Goal: Task Accomplishment & Management: Complete application form

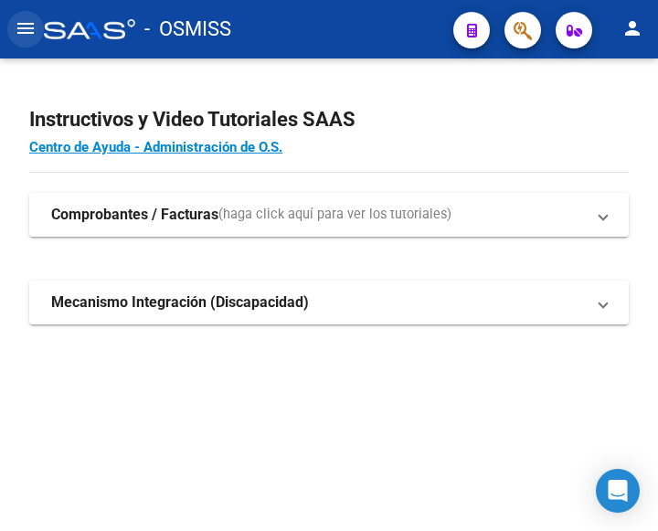
click at [32, 35] on mat-icon "menu" at bounding box center [26, 28] width 22 height 22
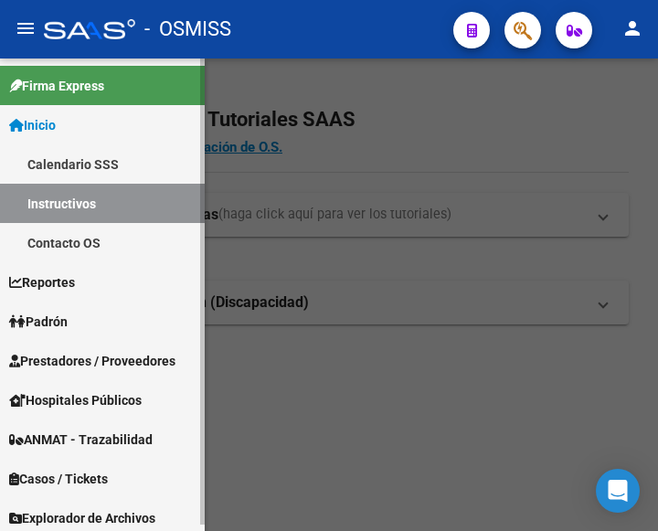
drag, startPoint x: 80, startPoint y: 345, endPoint x: 104, endPoint y: 345, distance: 23.7
click at [81, 345] on link "Prestadores / Proveedores" at bounding box center [102, 360] width 205 height 39
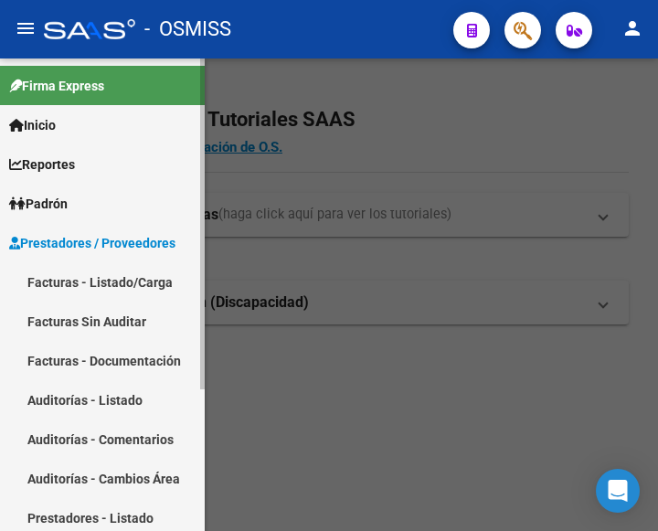
click at [95, 271] on link "Facturas - Listado/Carga" at bounding box center [102, 281] width 205 height 39
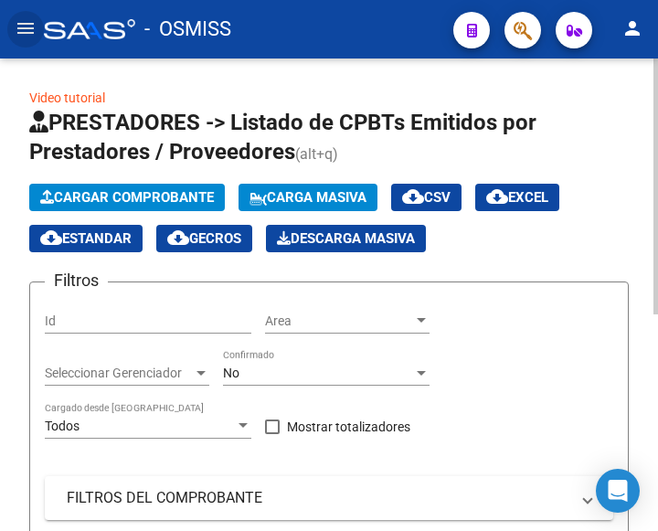
click at [129, 192] on span "Cargar Comprobante" at bounding box center [127, 197] width 174 height 16
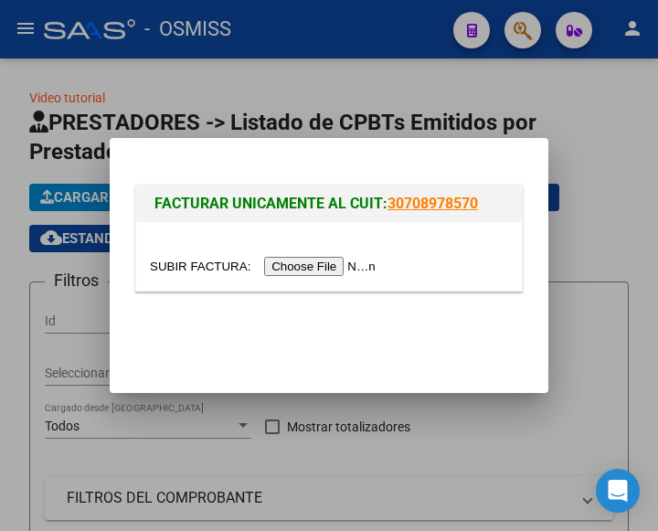
click at [336, 271] on input "file" at bounding box center [265, 266] width 231 height 19
type input "C:\fakepath\2501 - OSMISS.pdf"
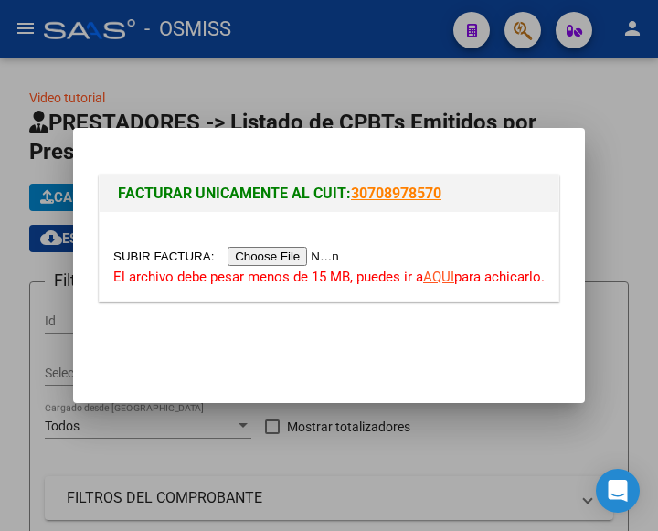
click at [290, 255] on input "file" at bounding box center [228, 256] width 231 height 19
click at [320, 256] on input "file" at bounding box center [228, 256] width 231 height 19
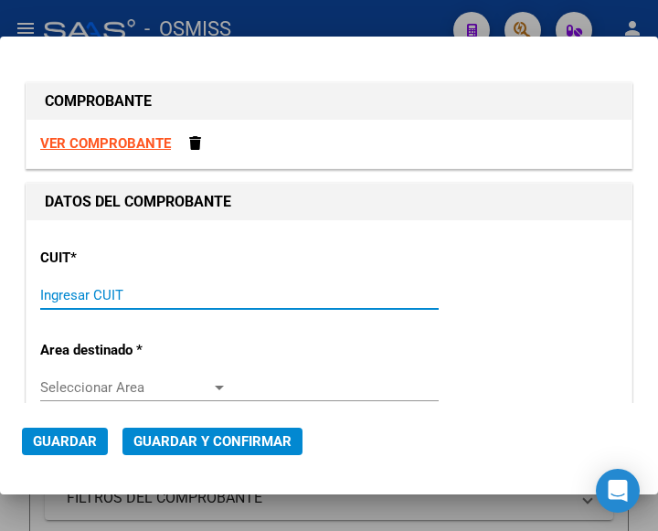
click at [79, 294] on input "Ingresar CUIT" at bounding box center [133, 295] width 187 height 16
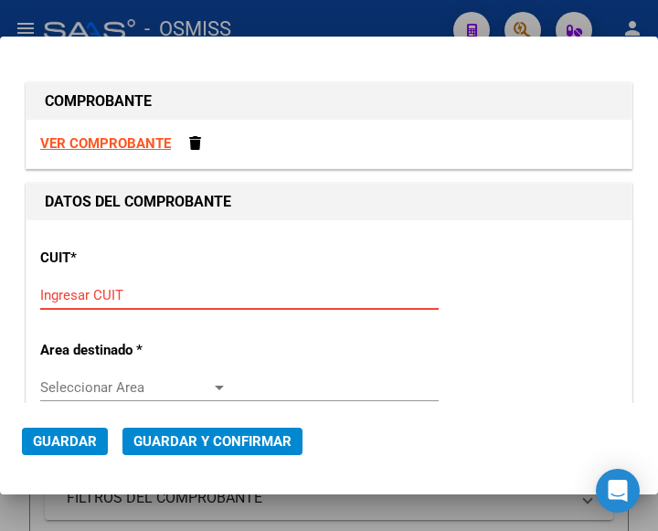
click at [73, 293] on input "Ingresar CUIT" at bounding box center [133, 295] width 187 height 16
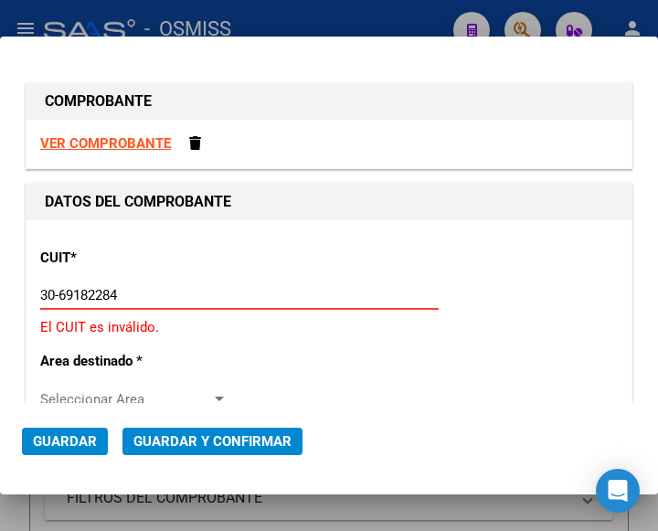
type input "30-69182284-9"
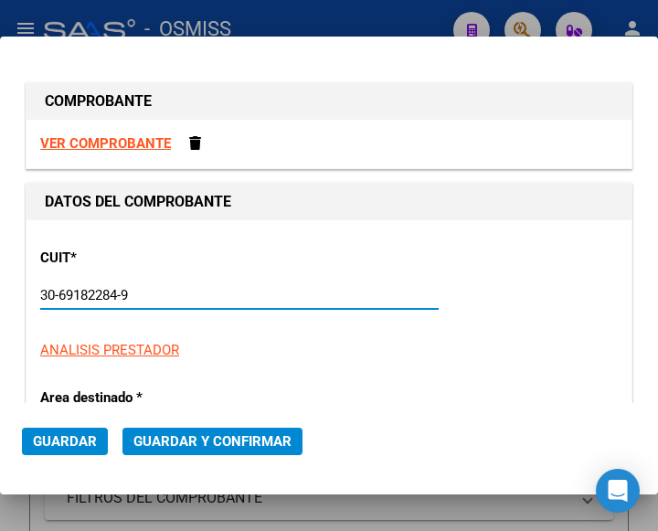
type input "1322"
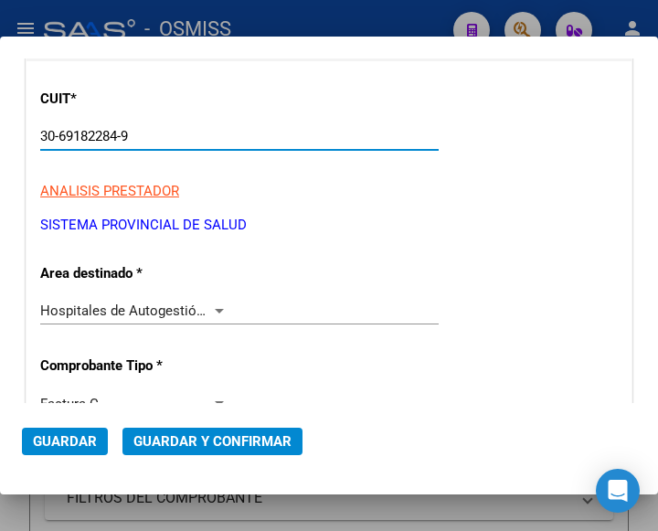
scroll to position [183, 0]
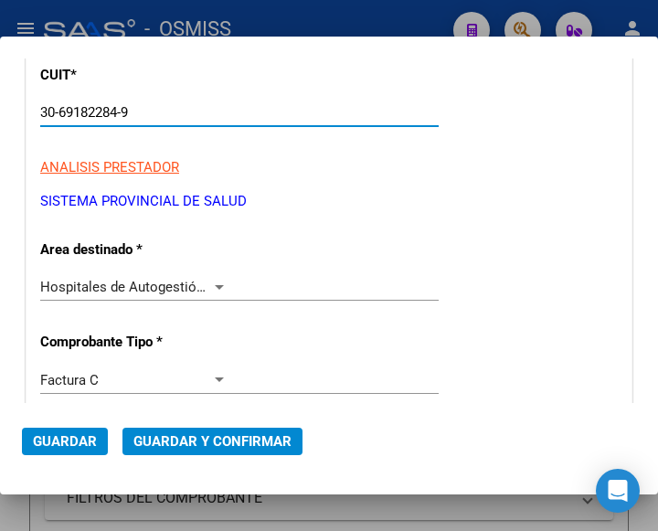
type input "30-69182284-9"
click at [216, 287] on div at bounding box center [219, 287] width 9 height 5
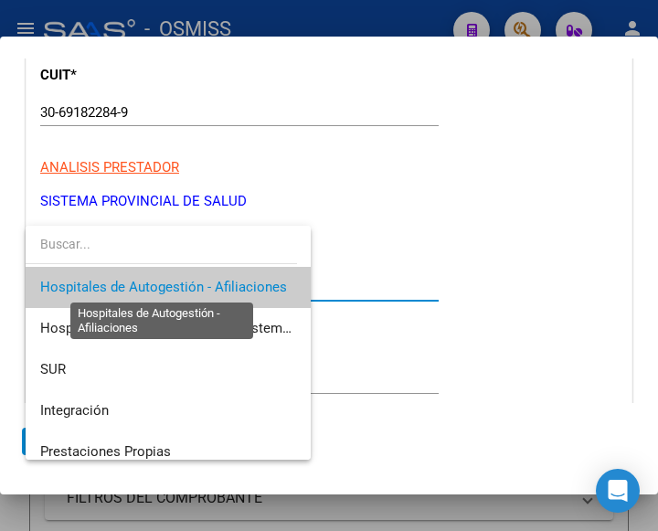
click at [216, 287] on span "Hospitales de Autogestión - Afiliaciones" at bounding box center [163, 287] width 247 height 16
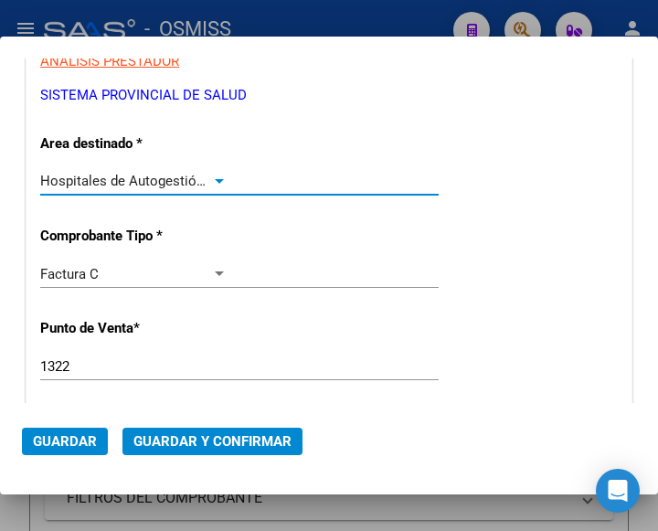
scroll to position [365, 0]
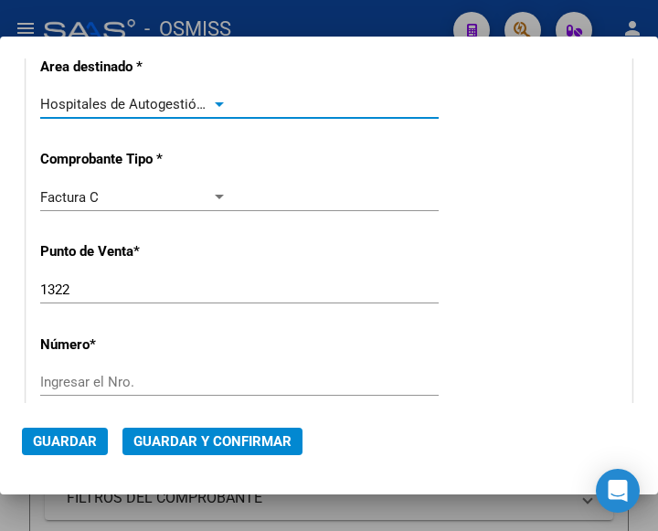
click at [86, 294] on input "1322" at bounding box center [133, 289] width 187 height 16
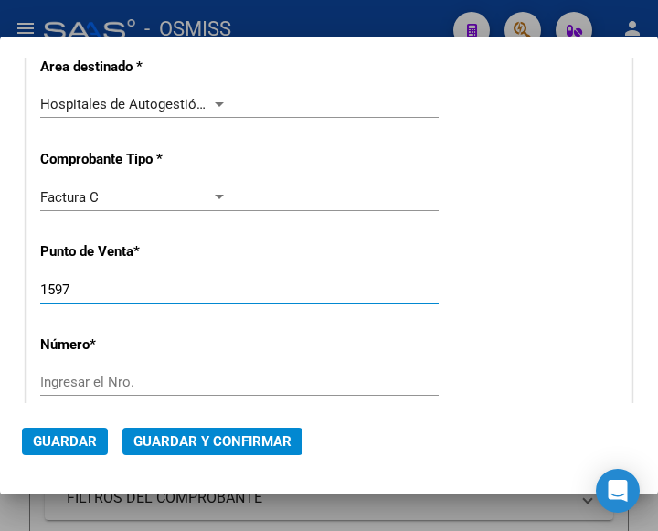
type input "1597"
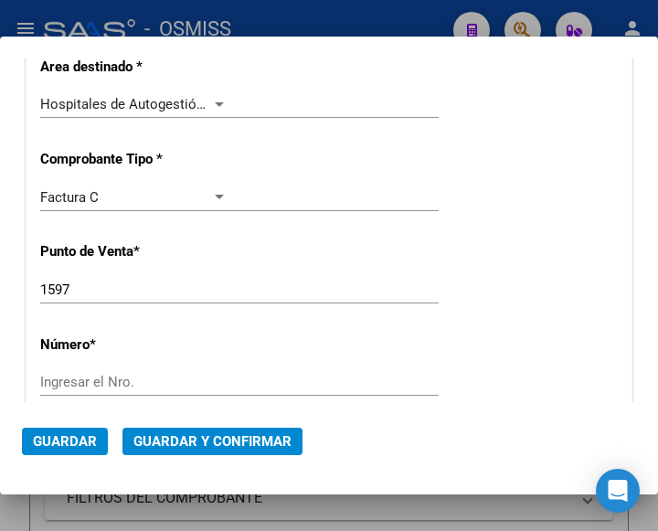
click at [101, 369] on div "Ingresar el Nro." at bounding box center [239, 381] width 398 height 27
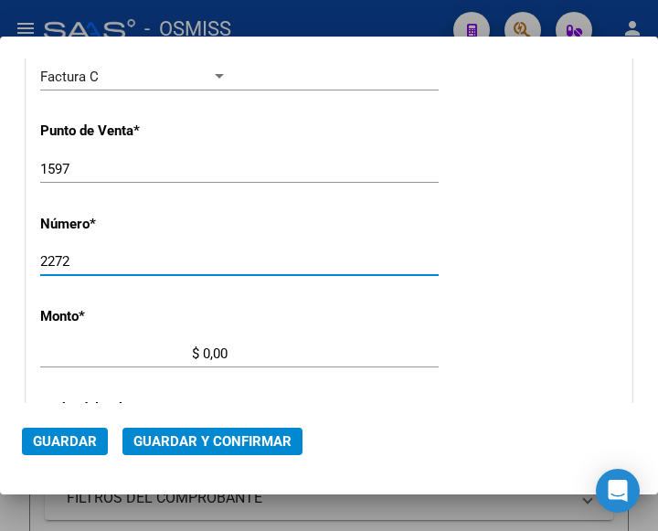
scroll to position [548, 0]
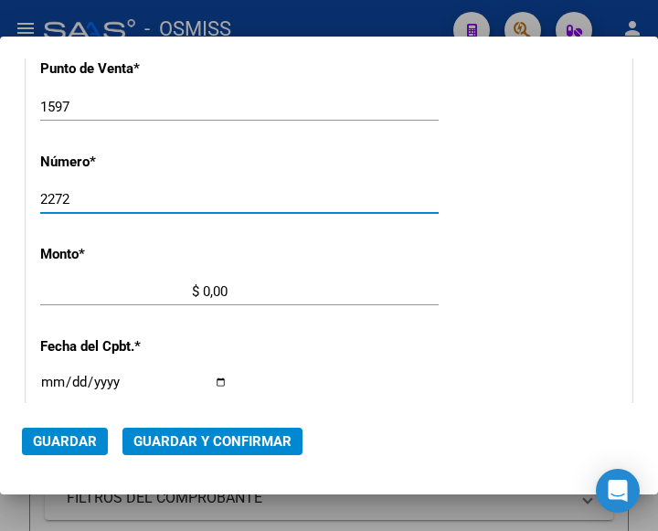
type input "2272"
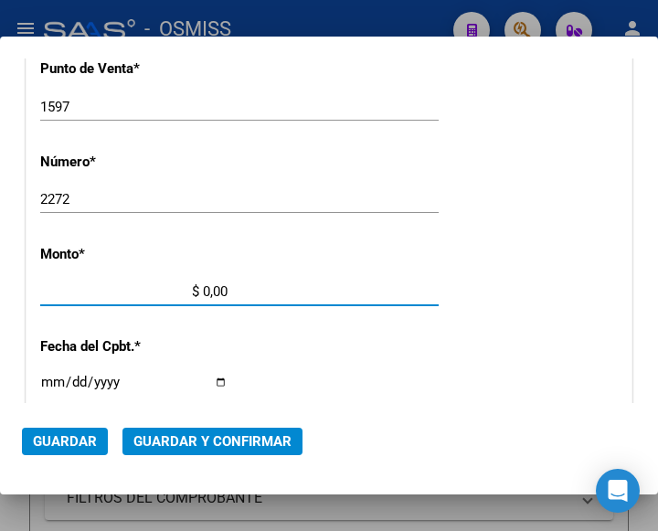
click at [205, 290] on input "$ 0,00" at bounding box center [133, 291] width 187 height 16
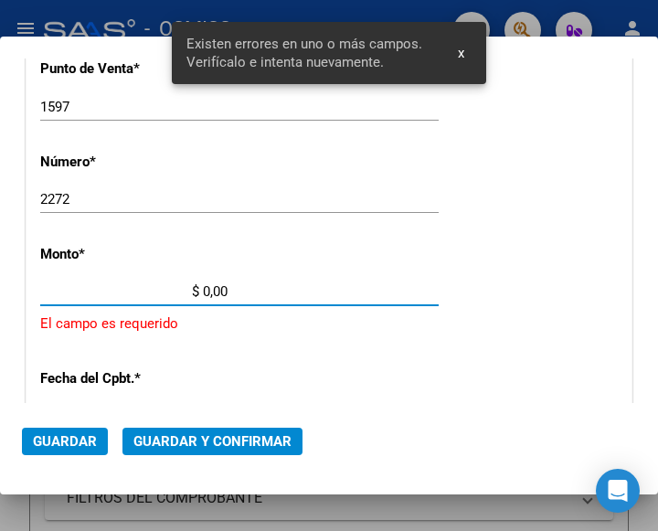
scroll to position [601, 0]
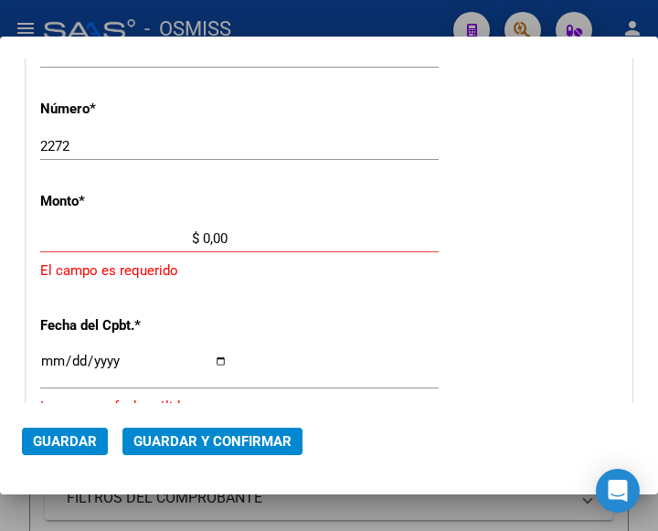
click at [203, 237] on input "$ 0,00" at bounding box center [133, 238] width 187 height 16
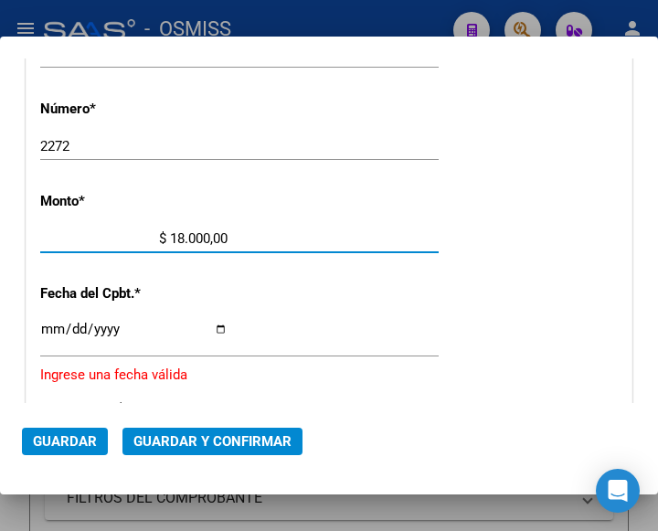
type input "$ 180.000,00"
click at [49, 331] on input "Ingresar la fecha" at bounding box center [133, 336] width 187 height 29
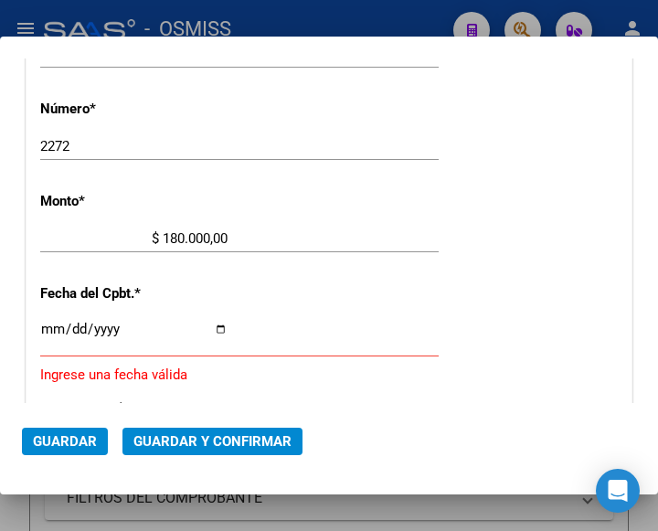
click at [47, 327] on input "Ingresar la fecha" at bounding box center [133, 336] width 187 height 29
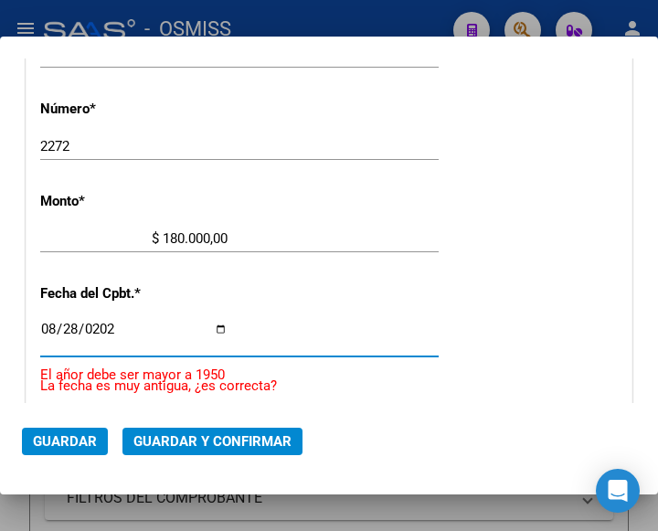
type input "2025-08-28"
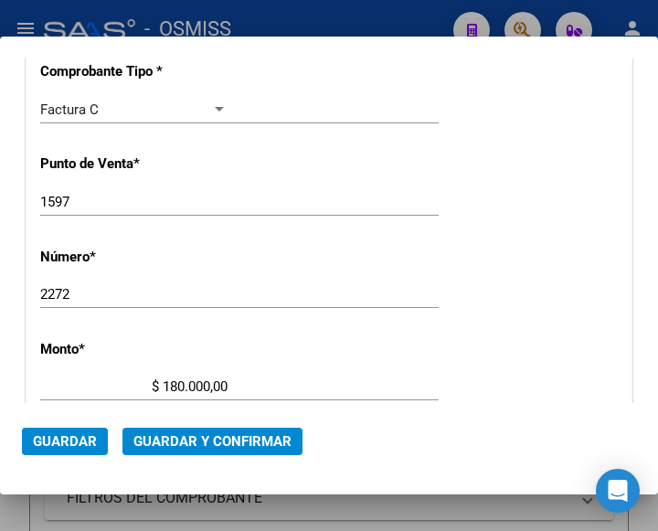
scroll to position [327, 0]
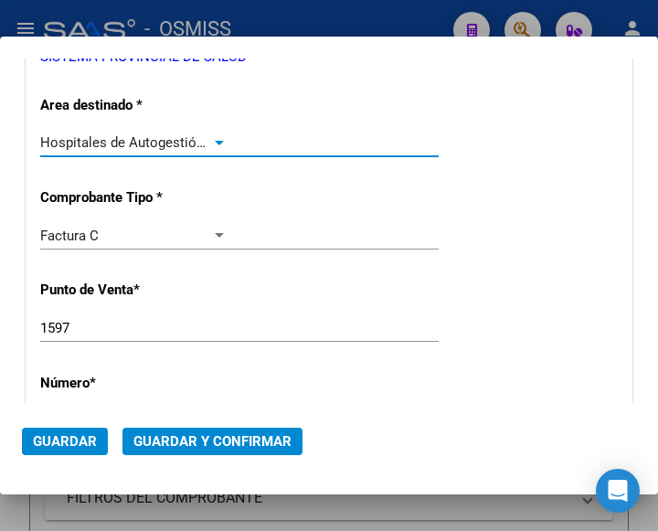
click at [216, 139] on div at bounding box center [219, 142] width 16 height 15
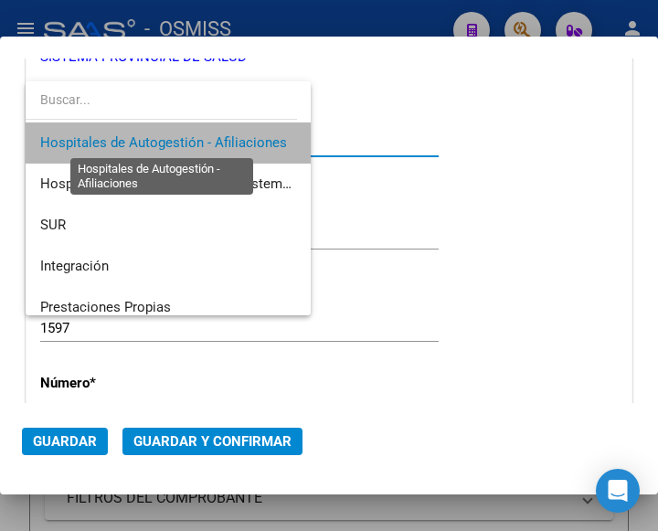
click at [216, 139] on span "Hospitales de Autogestión - Afiliaciones" at bounding box center [163, 142] width 247 height 16
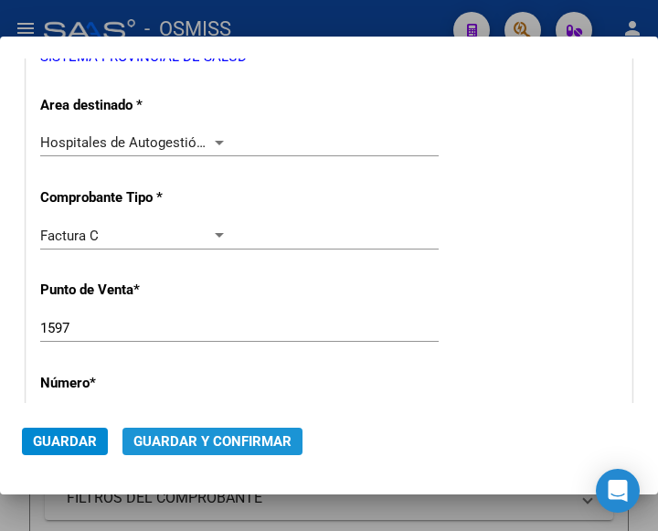
click at [212, 438] on span "Guardar y Confirmar" at bounding box center [212, 441] width 158 height 16
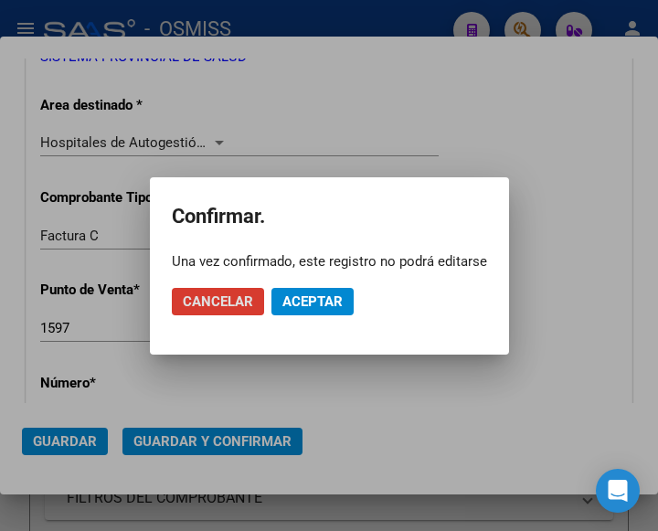
click at [313, 297] on span "Aceptar" at bounding box center [312, 301] width 60 height 16
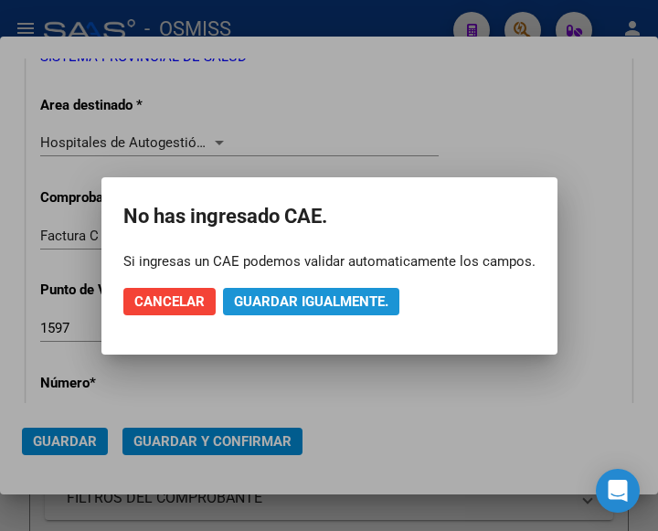
click at [313, 297] on span "Guardar igualmente." at bounding box center [311, 301] width 154 height 16
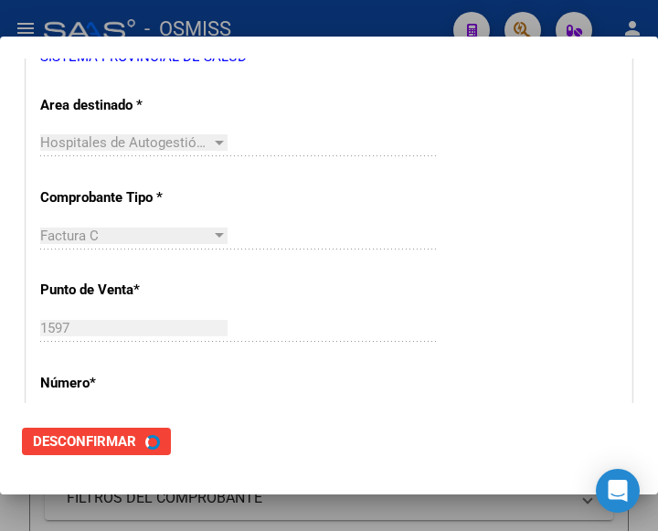
scroll to position [0, 0]
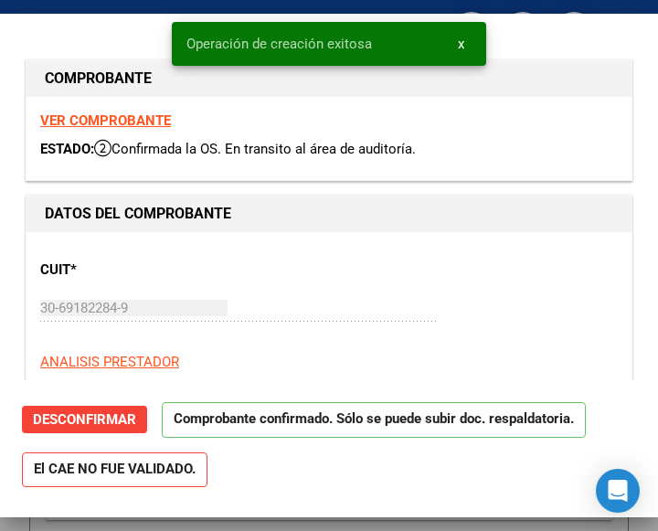
type input "2025-10-27"
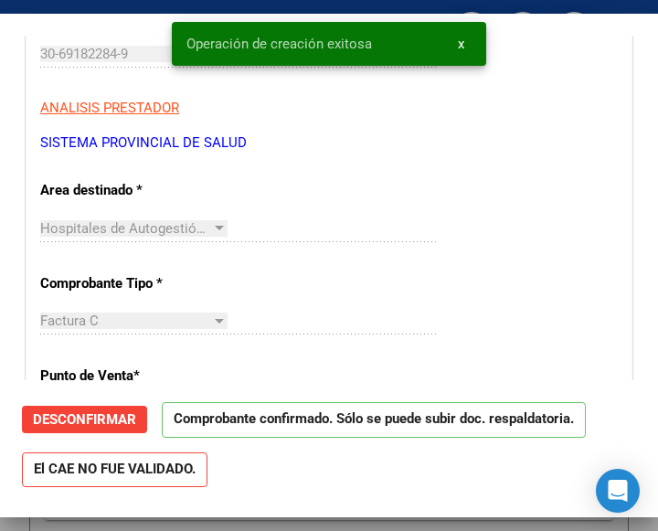
scroll to position [274, 0]
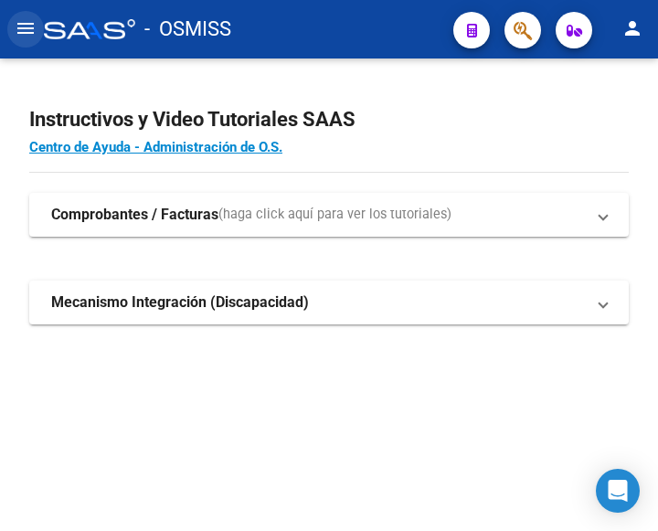
click at [26, 30] on mat-icon "menu" at bounding box center [26, 28] width 22 height 22
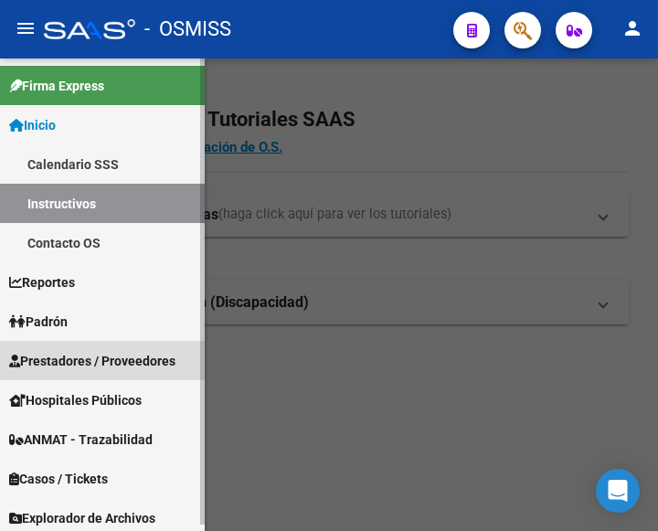
click at [98, 353] on span "Prestadores / Proveedores" at bounding box center [92, 361] width 166 height 20
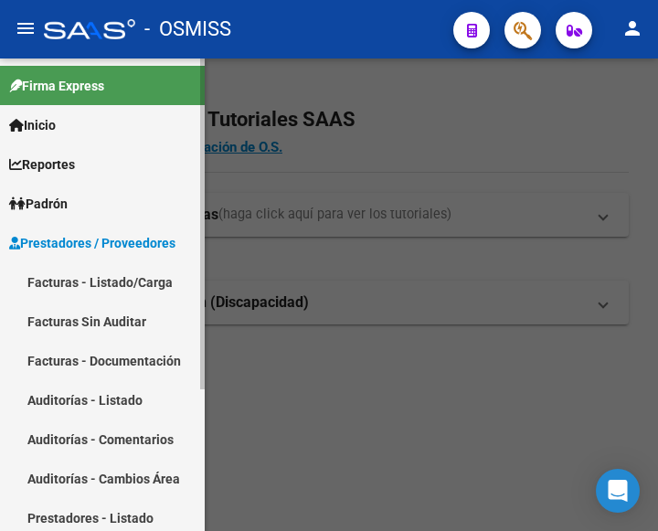
click at [104, 279] on link "Facturas - Listado/Carga" at bounding box center [102, 281] width 205 height 39
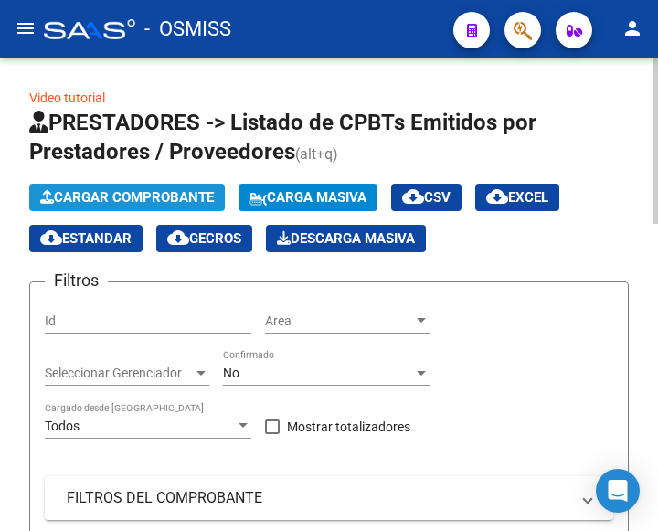
click at [165, 195] on span "Cargar Comprobante" at bounding box center [127, 197] width 174 height 16
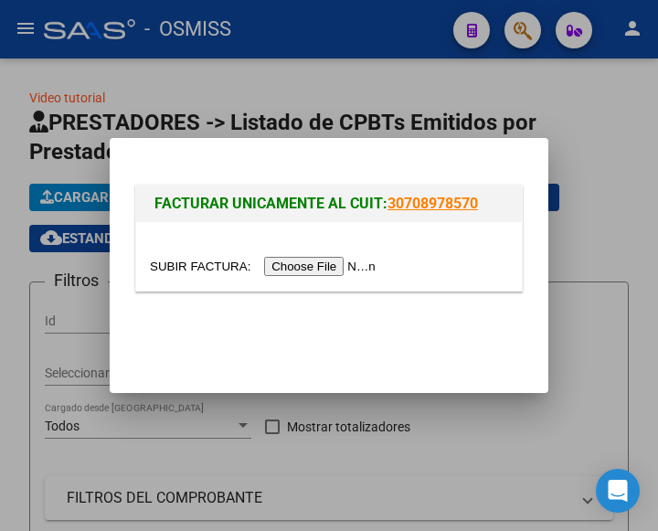
click at [341, 262] on input "file" at bounding box center [265, 266] width 231 height 19
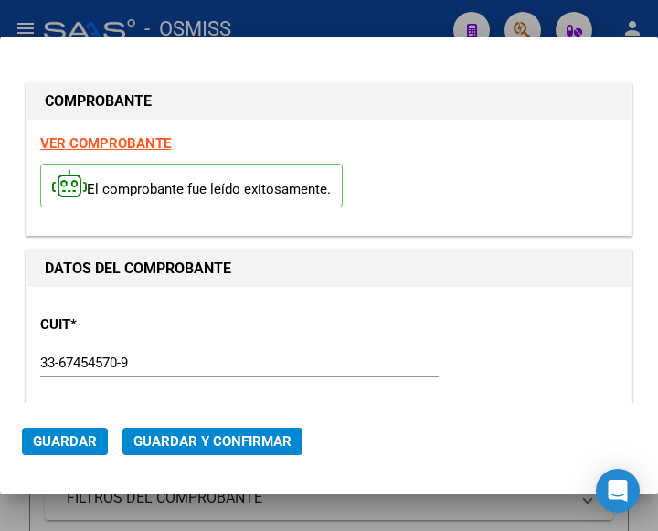
type input "2025-10-10"
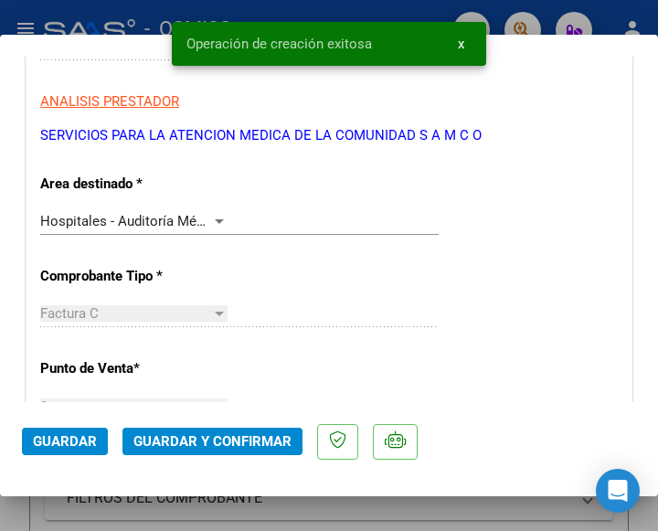
scroll to position [365, 0]
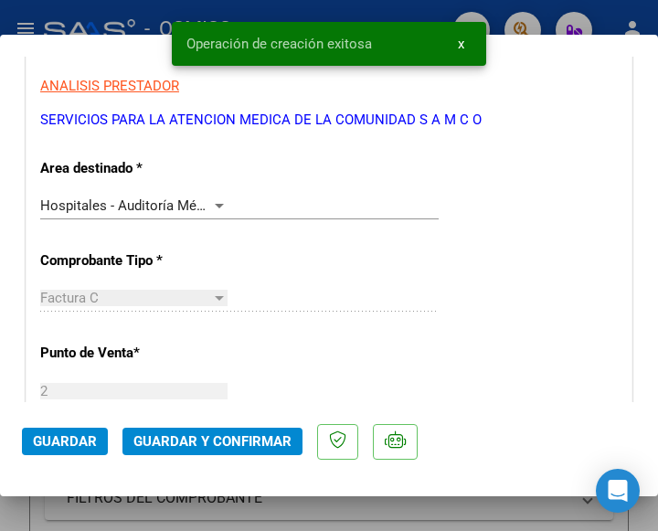
click at [215, 204] on div at bounding box center [219, 206] width 9 height 5
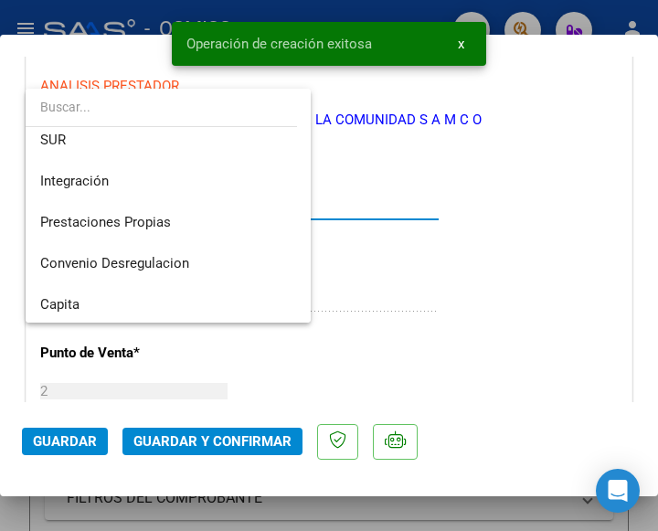
scroll to position [0, 0]
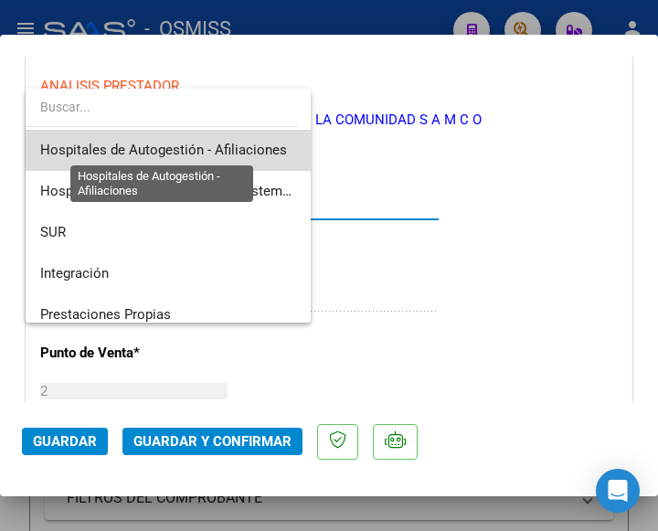
click at [248, 151] on span "Hospitales de Autogestión - Afiliaciones" at bounding box center [163, 150] width 247 height 16
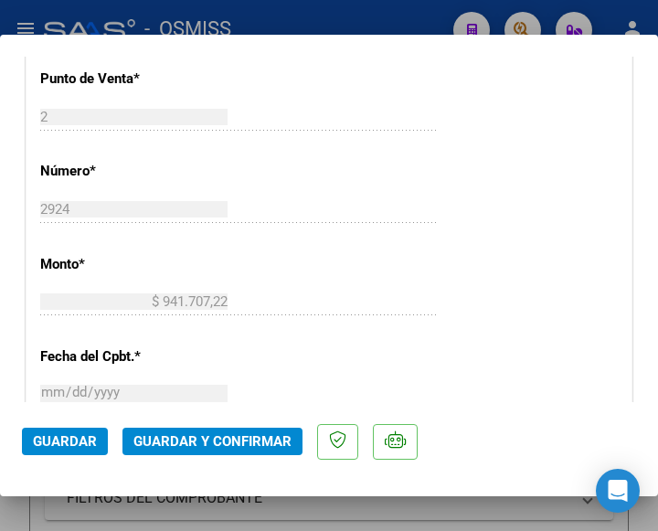
scroll to position [731, 0]
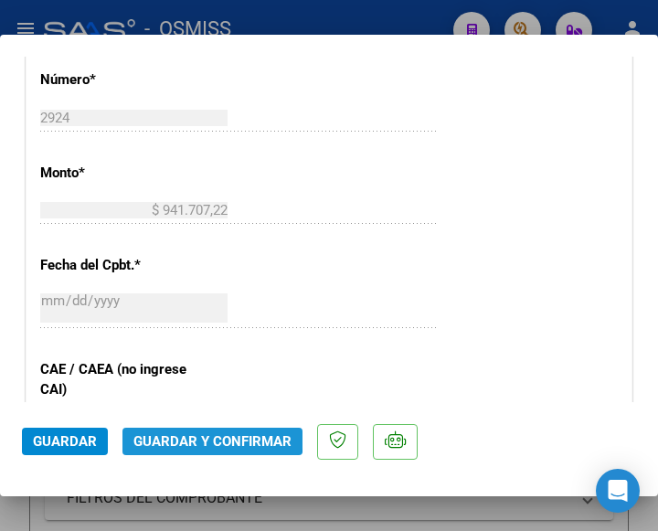
click at [202, 435] on span "Guardar y Confirmar" at bounding box center [212, 441] width 158 height 16
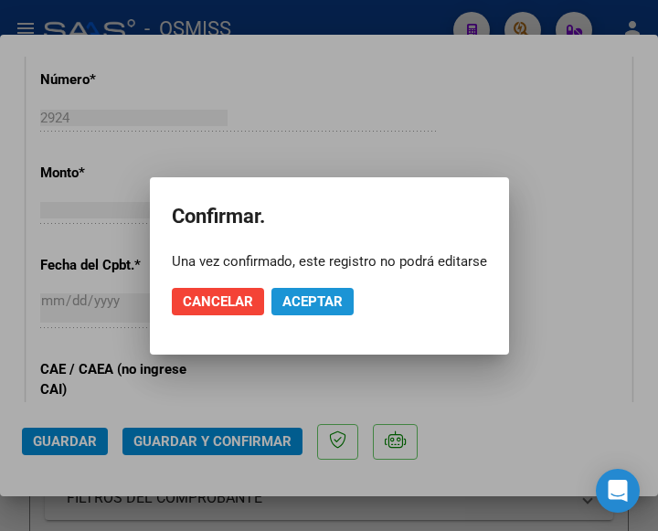
click at [311, 294] on span "Aceptar" at bounding box center [312, 301] width 60 height 16
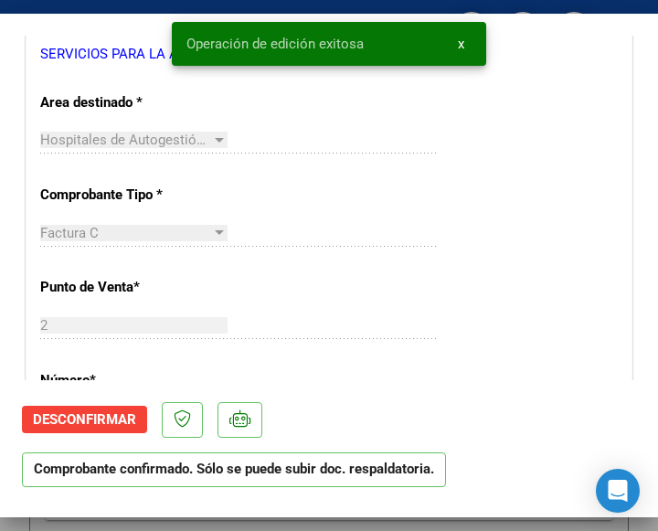
scroll to position [365, 0]
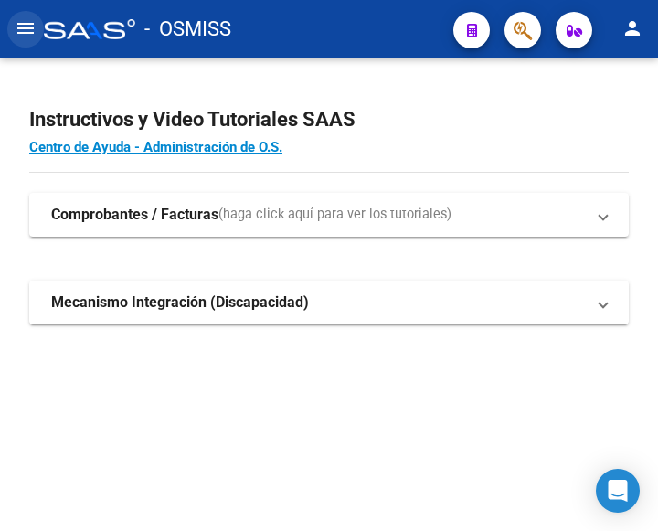
click at [24, 28] on mat-icon "menu" at bounding box center [26, 28] width 22 height 22
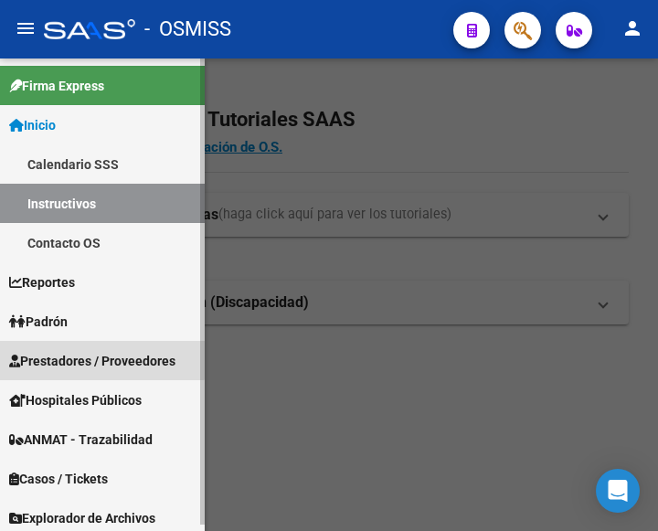
click at [74, 352] on span "Prestadores / Proveedores" at bounding box center [92, 361] width 166 height 20
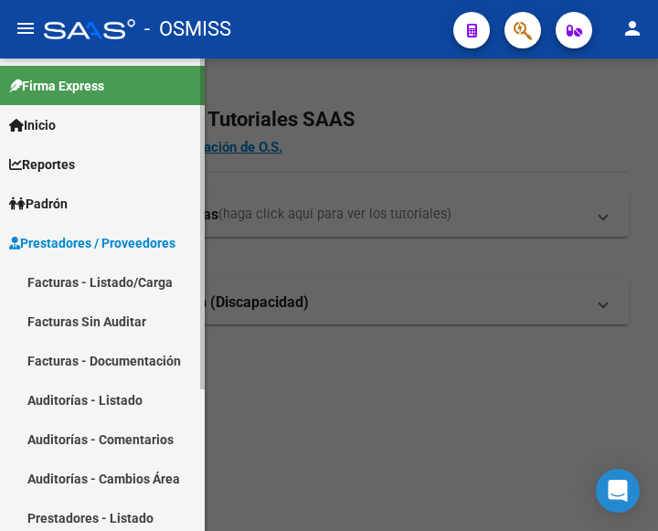
click at [118, 280] on link "Facturas - Listado/Carga" at bounding box center [102, 281] width 205 height 39
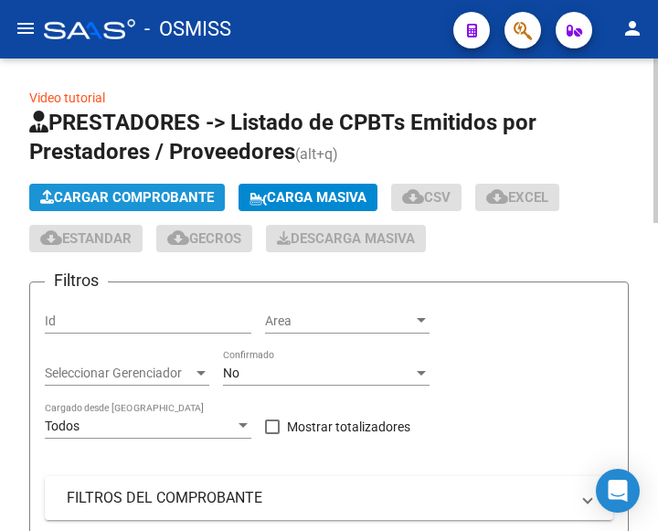
click at [173, 195] on span "Cargar Comprobante" at bounding box center [127, 197] width 174 height 16
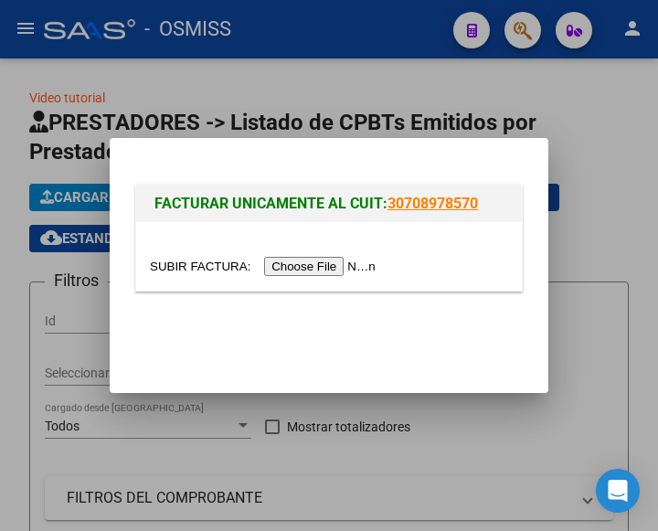
click at [333, 265] on input "file" at bounding box center [265, 266] width 231 height 19
click at [332, 270] on input "file" at bounding box center [265, 266] width 231 height 19
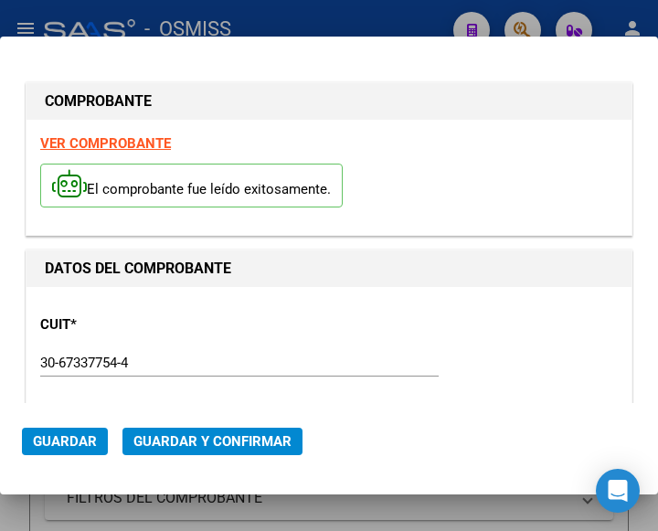
type input "2025-10-09"
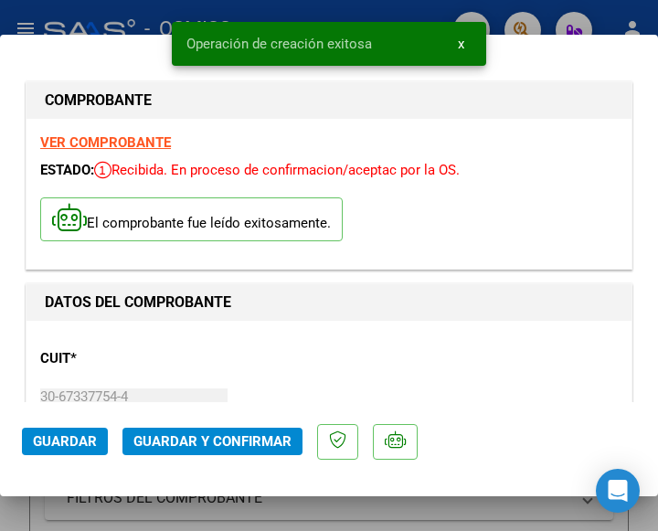
click at [369, 349] on div "CUIT * 30-67337754-4 Ingresar CUIT ANALISIS PRESTADOR ESTADO PROVINCIA DE SAN L…" at bounding box center [328, 414] width 577 height 161
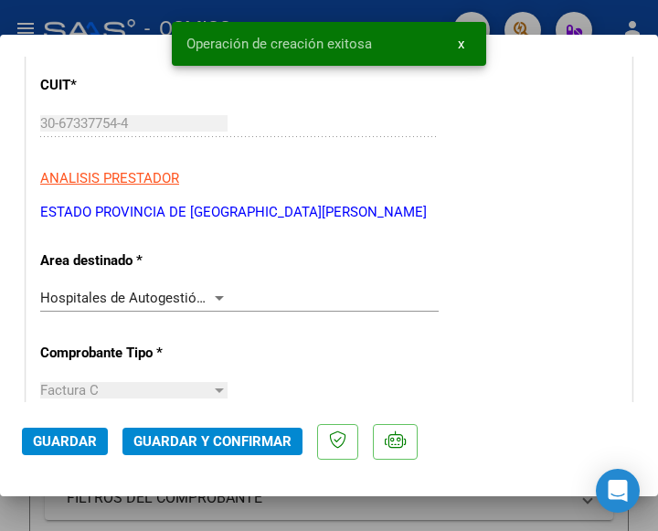
scroll to position [274, 0]
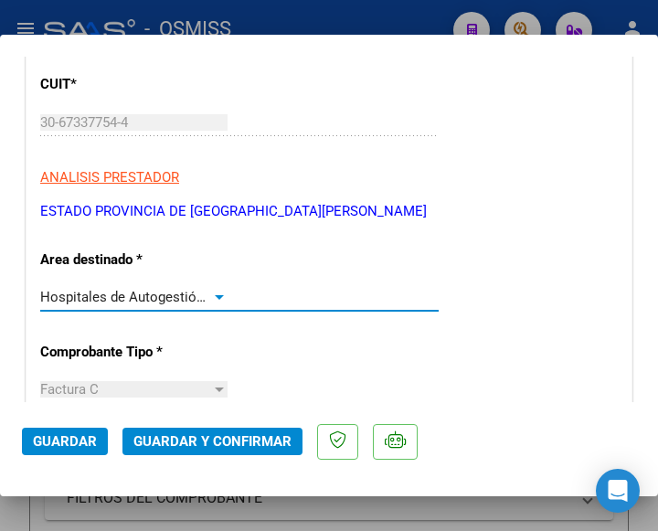
click at [215, 298] on div at bounding box center [219, 297] width 9 height 5
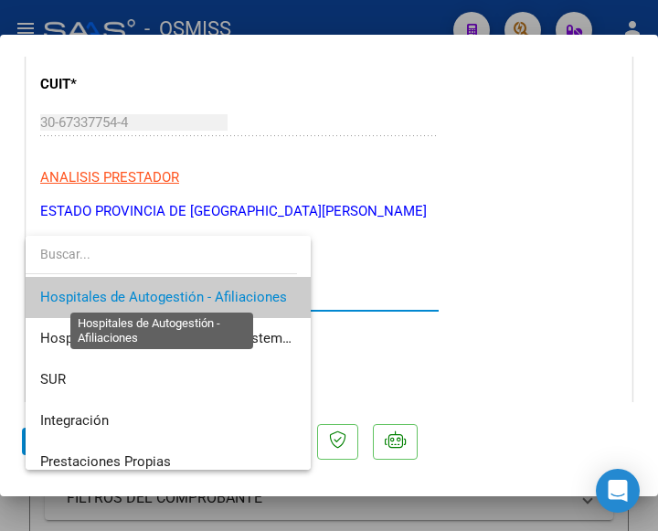
click at [211, 297] on span "Hospitales de Autogestión - Afiliaciones" at bounding box center [163, 297] width 247 height 16
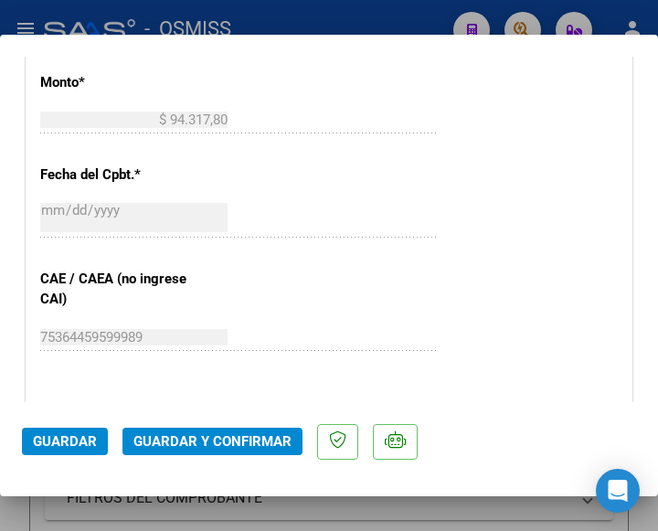
scroll to position [822, 0]
click at [220, 440] on span "Guardar y Confirmar" at bounding box center [212, 441] width 158 height 16
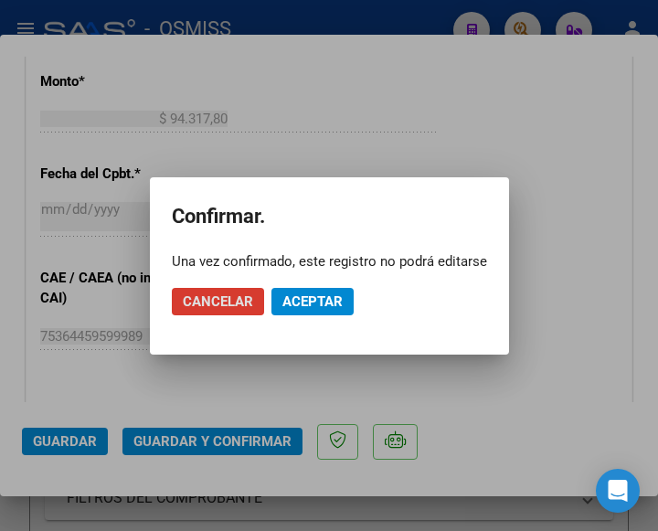
click at [307, 302] on span "Aceptar" at bounding box center [312, 301] width 60 height 16
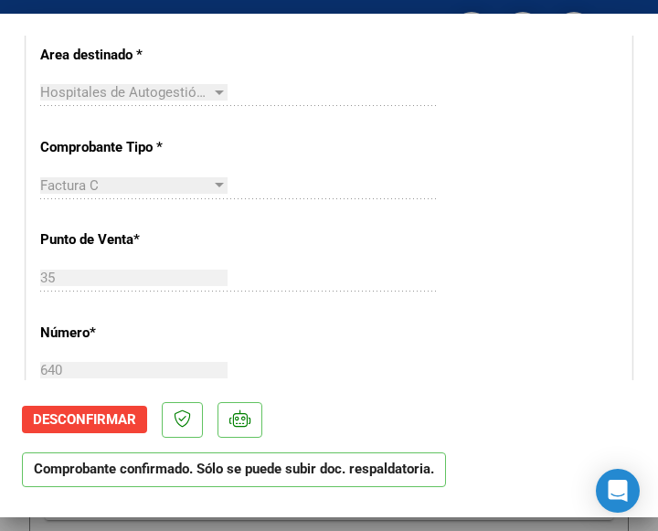
scroll to position [365, 0]
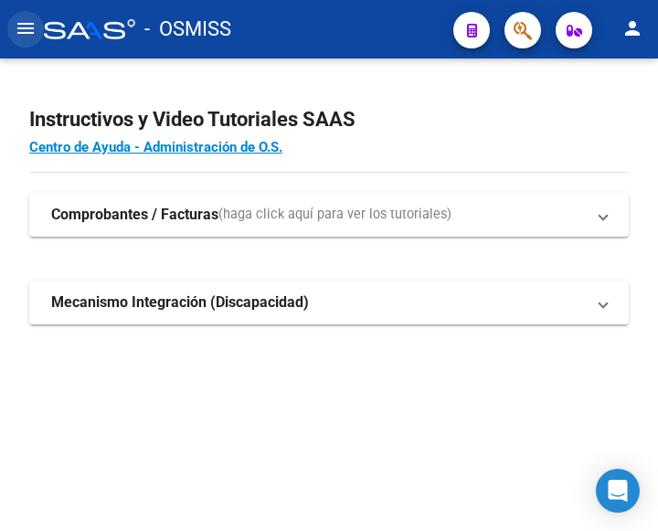
click at [32, 28] on mat-icon "menu" at bounding box center [26, 28] width 22 height 22
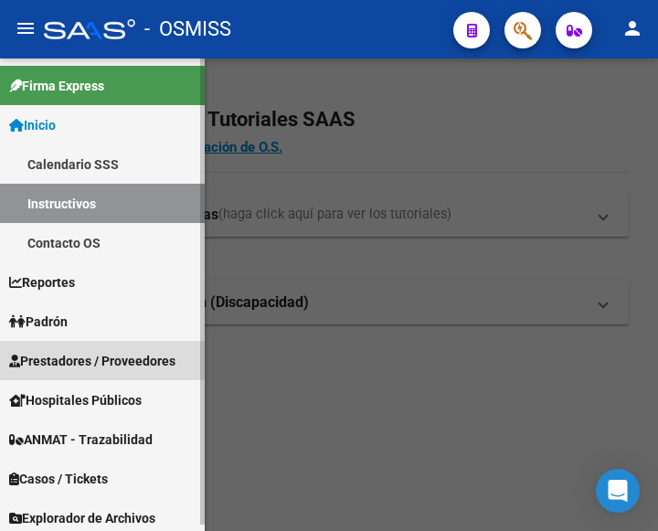
click at [67, 353] on span "Prestadores / Proveedores" at bounding box center [92, 361] width 166 height 20
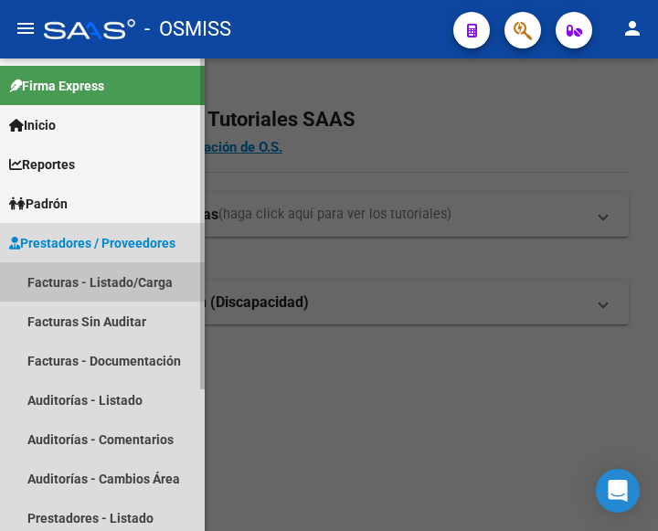
click at [97, 276] on link "Facturas - Listado/Carga" at bounding box center [102, 281] width 205 height 39
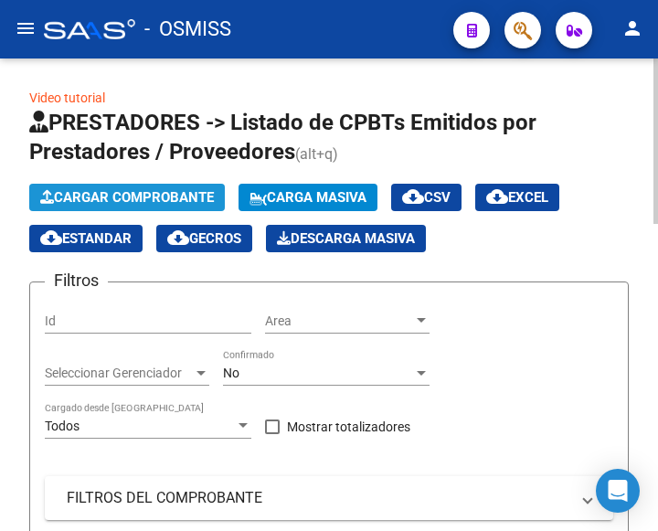
click at [163, 193] on span "Cargar Comprobante" at bounding box center [127, 197] width 174 height 16
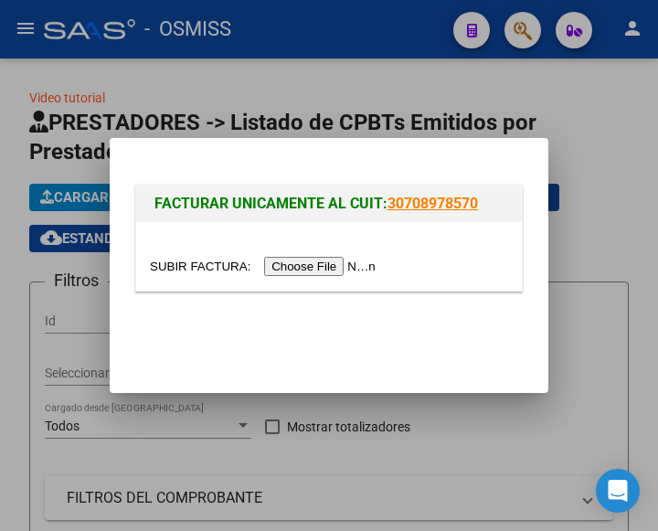
click at [332, 268] on input "file" at bounding box center [265, 266] width 231 height 19
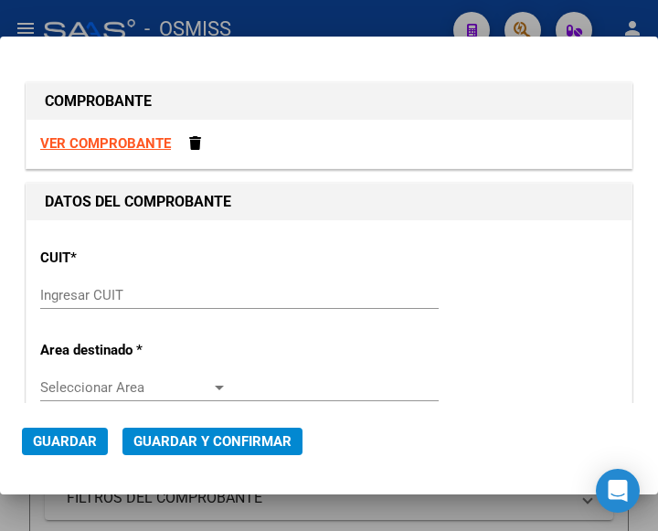
click at [87, 300] on input "Ingresar CUIT" at bounding box center [133, 295] width 187 height 16
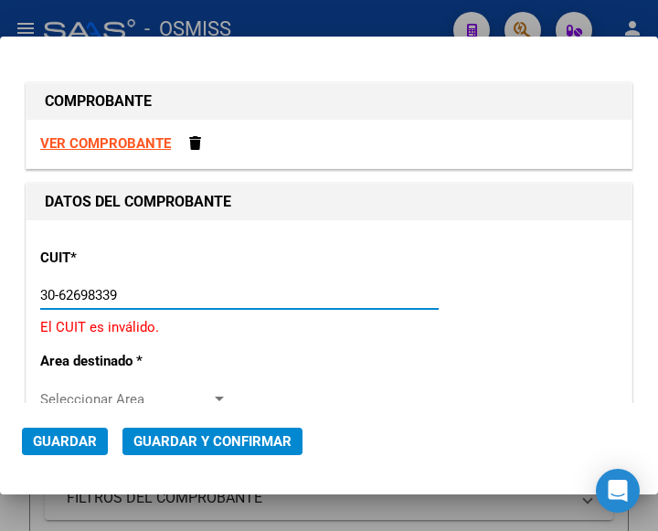
type input "30-62698339-8"
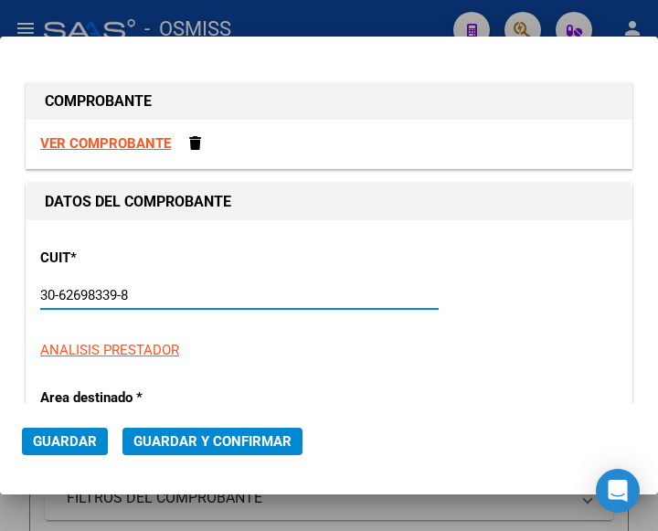
type input "109"
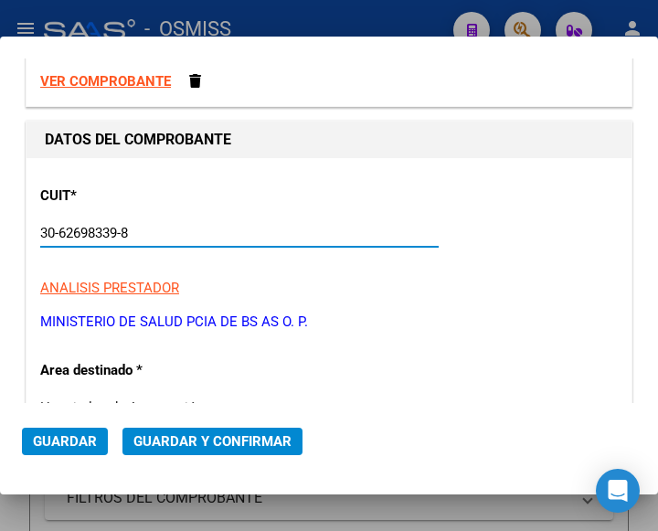
scroll to position [183, 0]
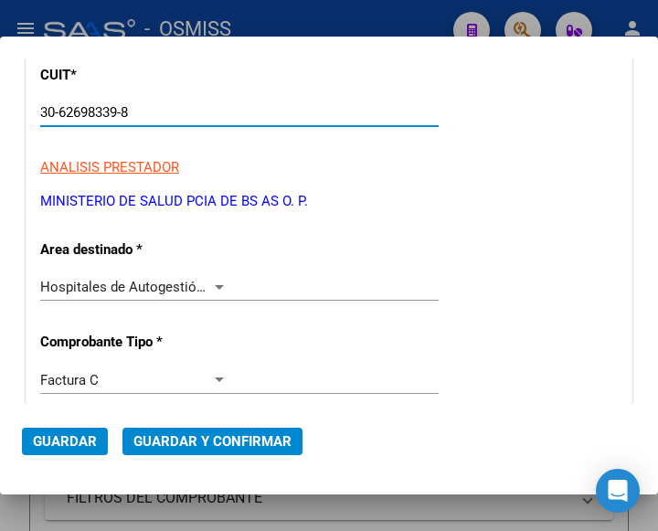
type input "30-62698339-8"
click at [215, 280] on div at bounding box center [219, 287] width 16 height 15
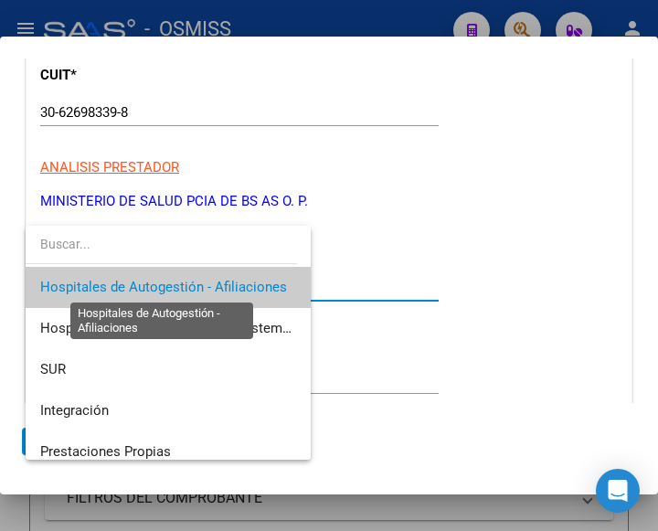
click at [215, 280] on span "Hospitales de Autogestión - Afiliaciones" at bounding box center [163, 287] width 247 height 16
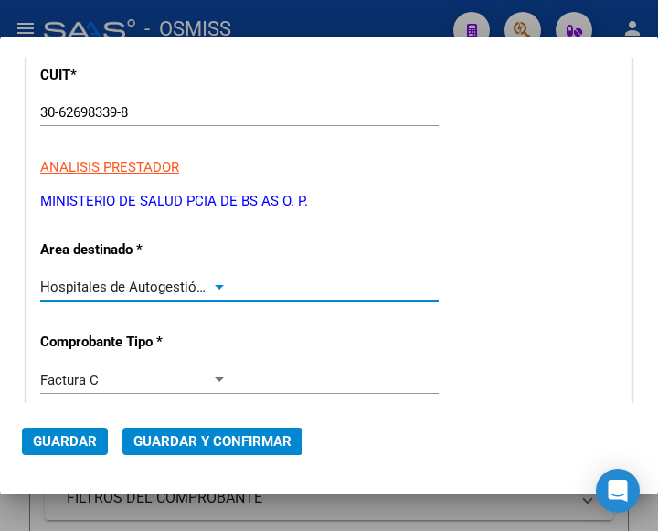
click at [215, 280] on div at bounding box center [219, 287] width 16 height 15
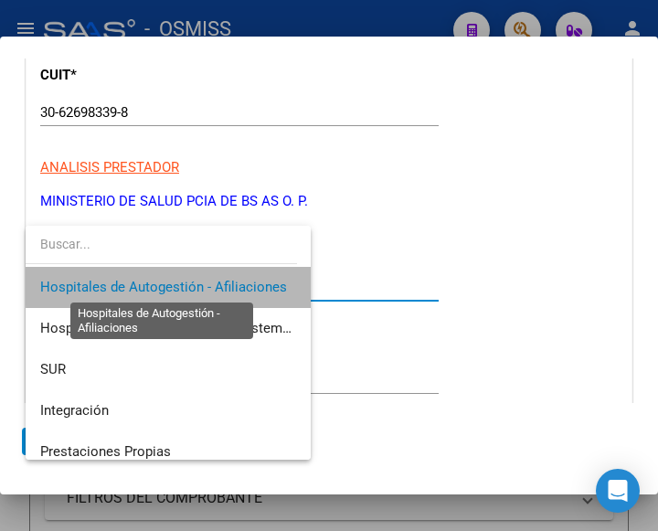
click at [214, 280] on span "Hospitales de Autogestión - Afiliaciones" at bounding box center [163, 287] width 247 height 16
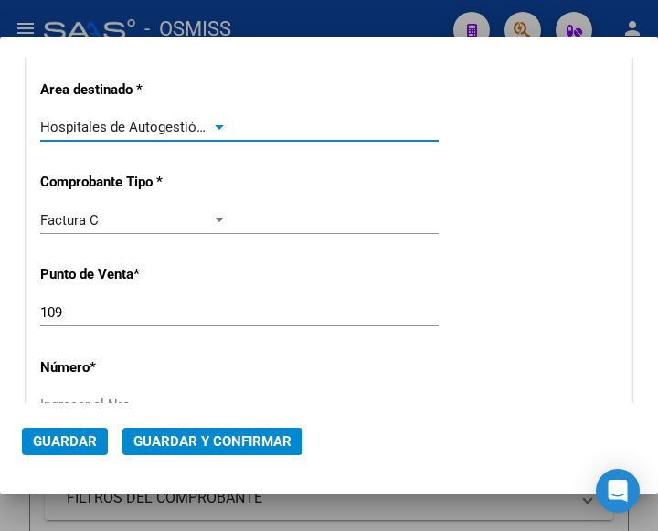
scroll to position [365, 0]
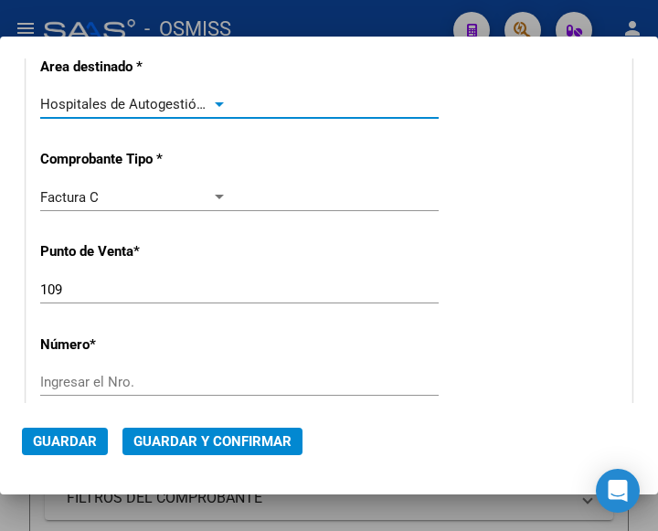
click at [93, 290] on input "109" at bounding box center [133, 289] width 187 height 16
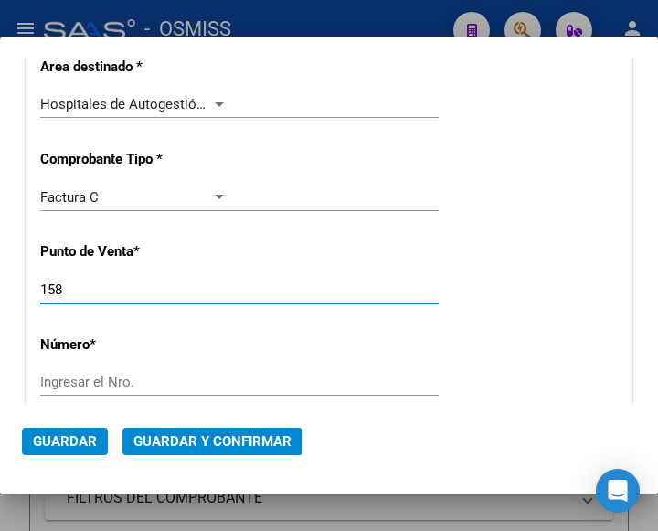
type input "158"
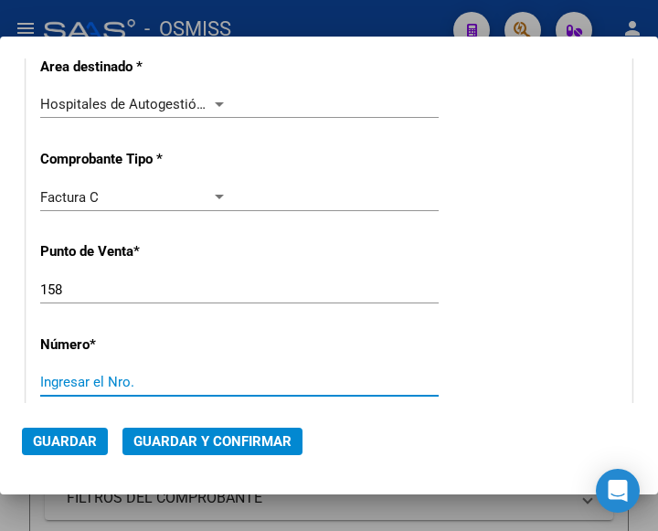
click at [90, 384] on input "Ingresar el Nro." at bounding box center [133, 382] width 187 height 16
type input "16161"
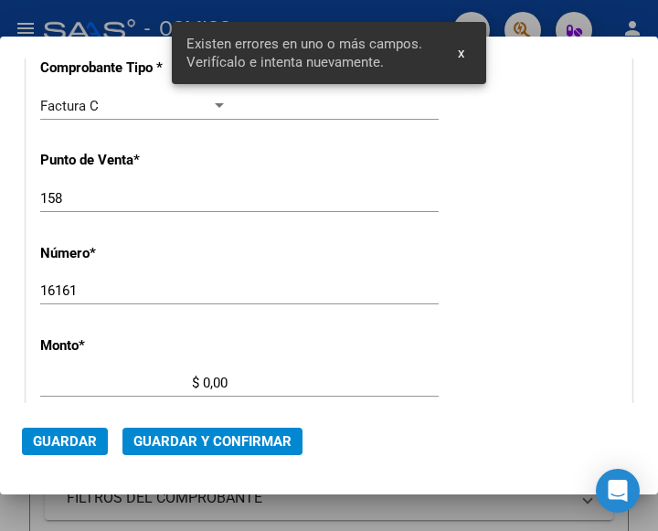
scroll to position [601, 0]
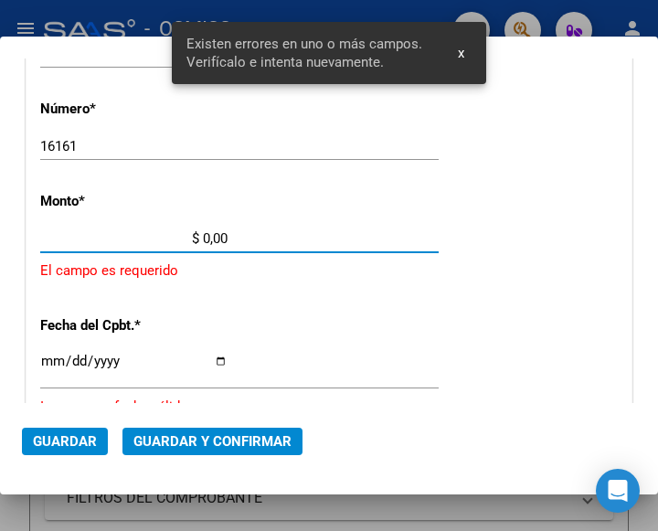
click at [205, 235] on input "$ 0,00" at bounding box center [133, 238] width 187 height 16
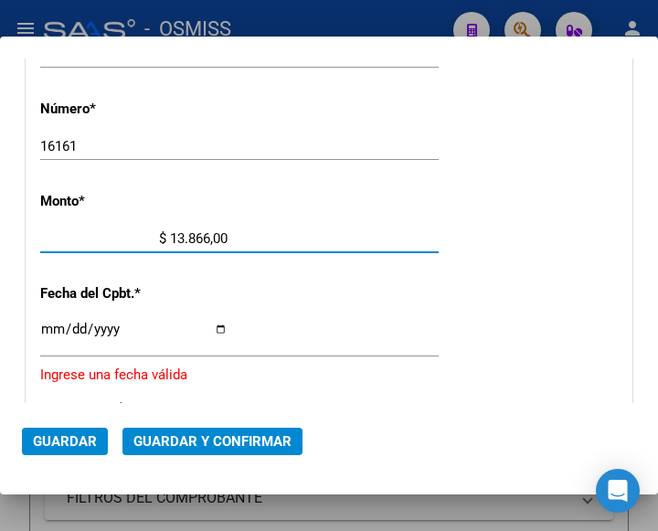
type input "$ 138.668,00"
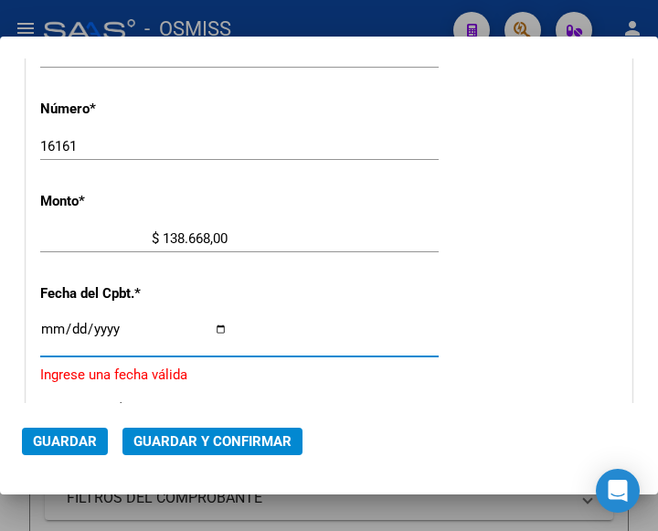
click at [47, 332] on input "Ingresar la fecha" at bounding box center [133, 336] width 187 height 29
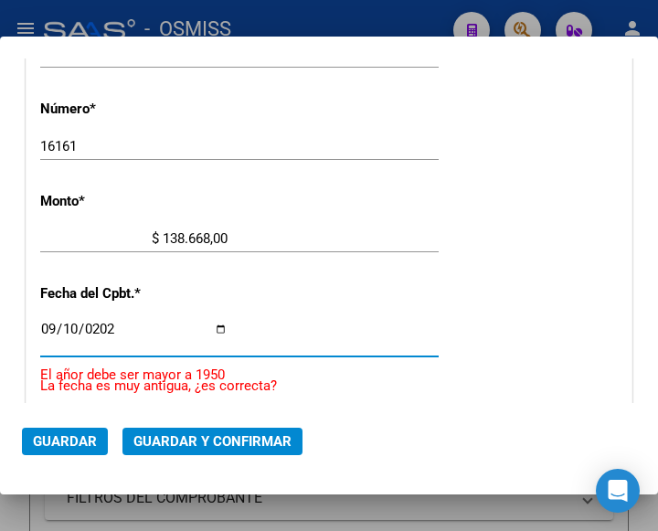
type input "2025-09-10"
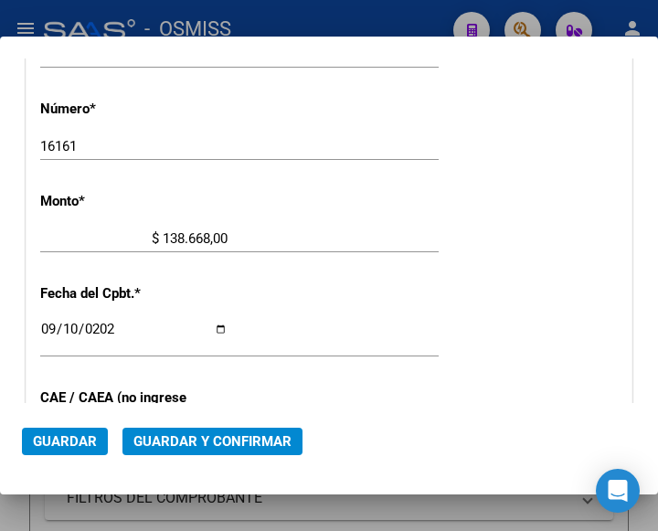
scroll to position [692, 0]
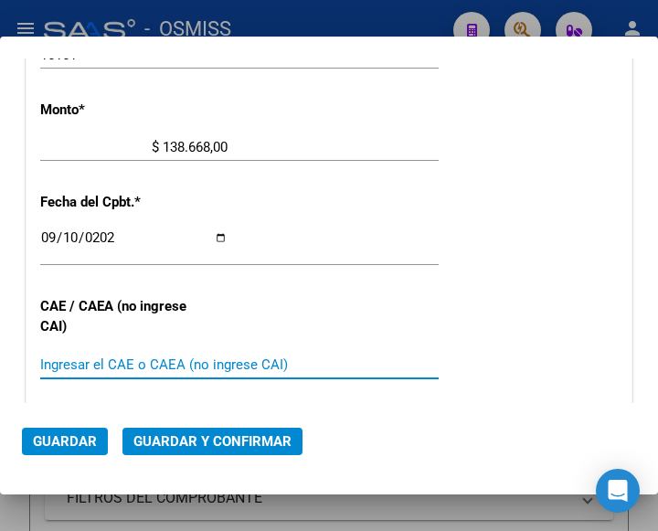
click at [128, 360] on input "Ingresar el CAE o CAEA (no ingrese CAI)" at bounding box center [133, 364] width 187 height 16
click at [70, 361] on input "Ingresar el CAE o CAEA (no ingrese CAI)" at bounding box center [133, 364] width 187 height 16
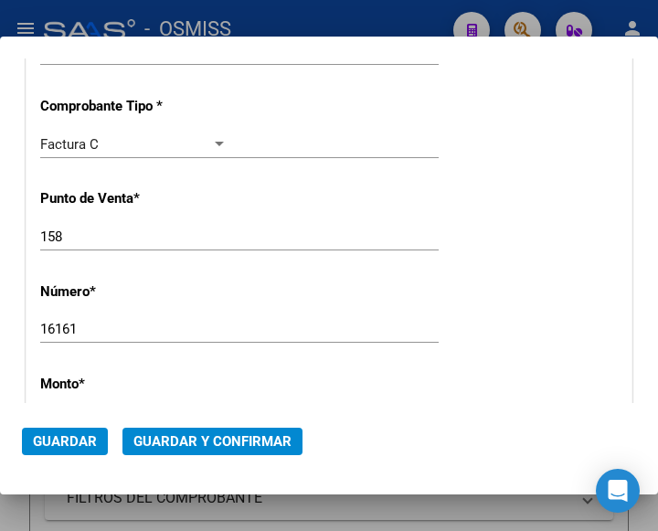
scroll to position [327, 0]
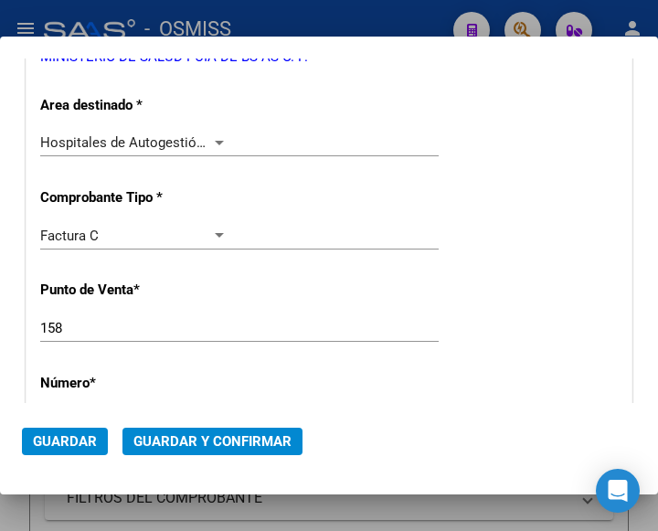
type input "75378574359136"
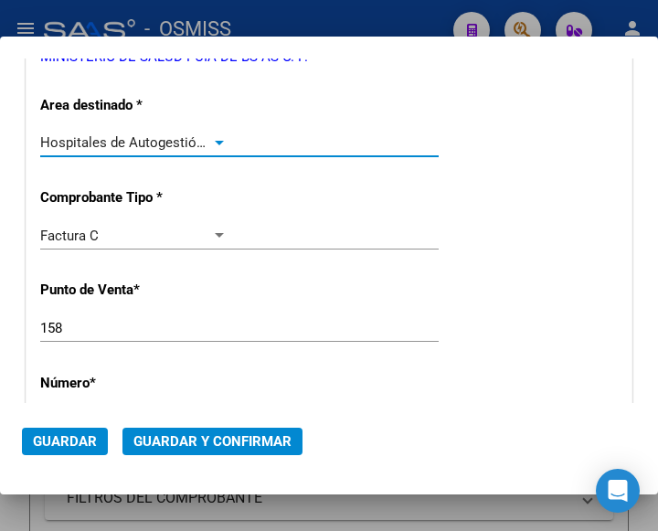
click at [215, 141] on div at bounding box center [219, 143] width 9 height 5
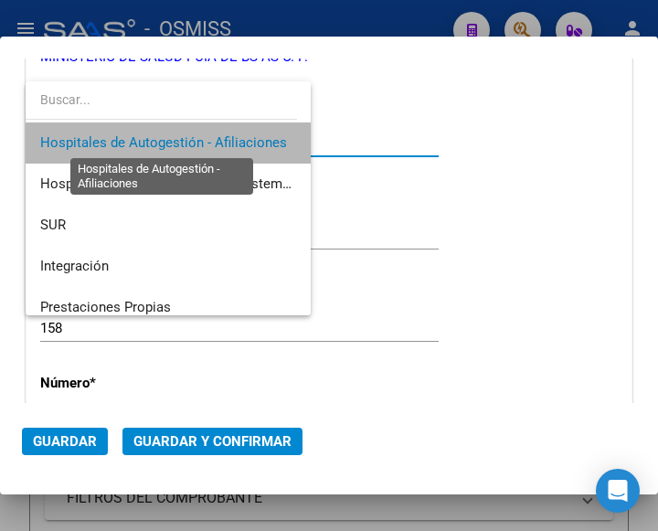
click at [214, 140] on span "Hospitales de Autogestión - Afiliaciones" at bounding box center [163, 142] width 247 height 16
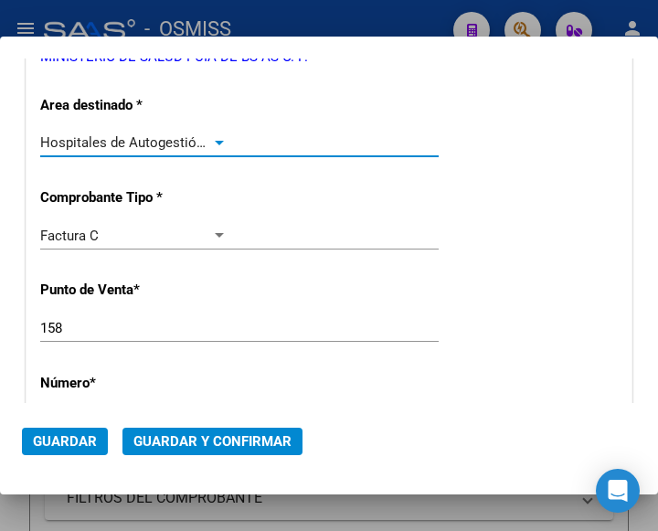
click at [205, 439] on span "Guardar y Confirmar" at bounding box center [212, 441] width 158 height 16
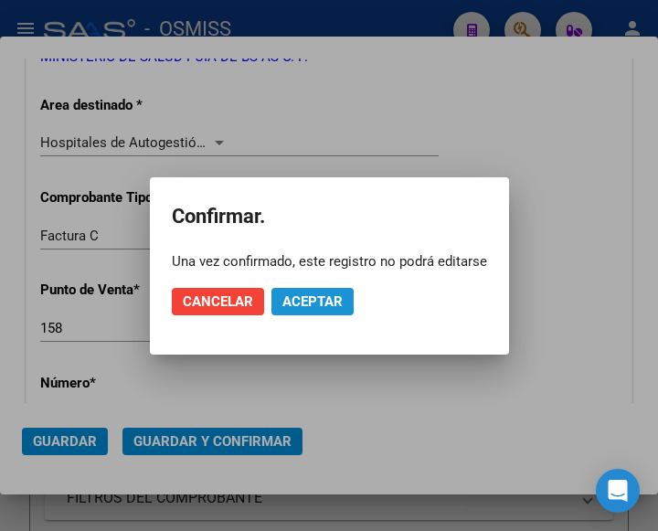
click at [322, 299] on span "Aceptar" at bounding box center [312, 301] width 60 height 16
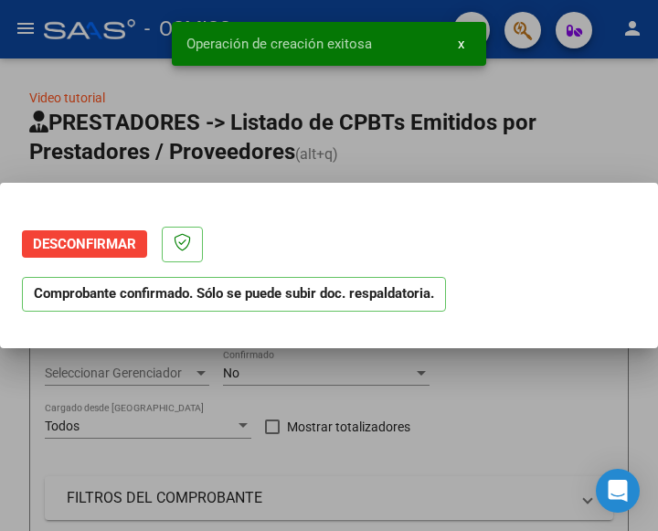
scroll to position [0, 0]
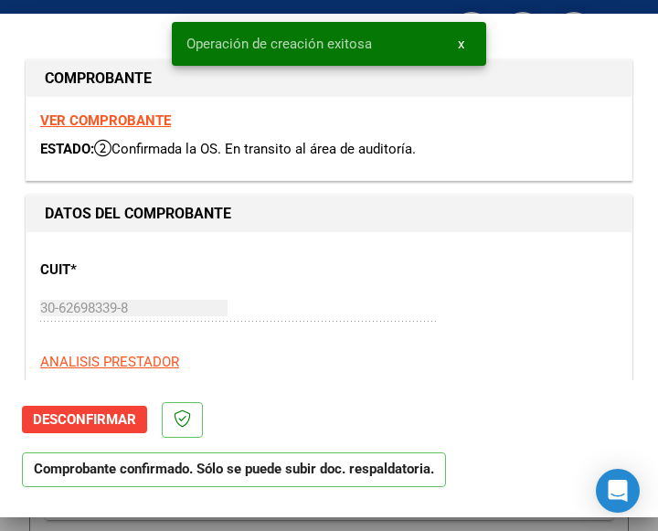
type input "2025-11-09"
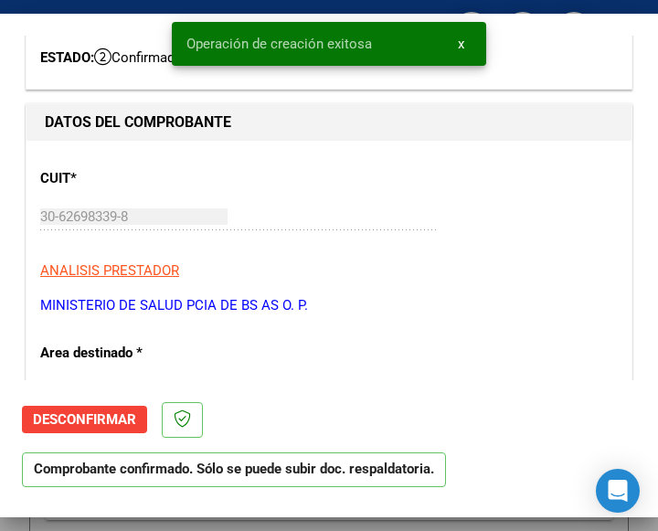
scroll to position [183, 0]
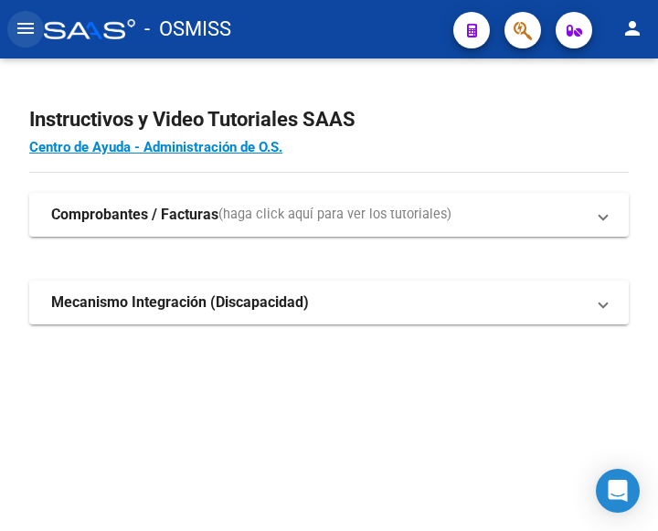
click at [34, 26] on mat-icon "menu" at bounding box center [26, 28] width 22 height 22
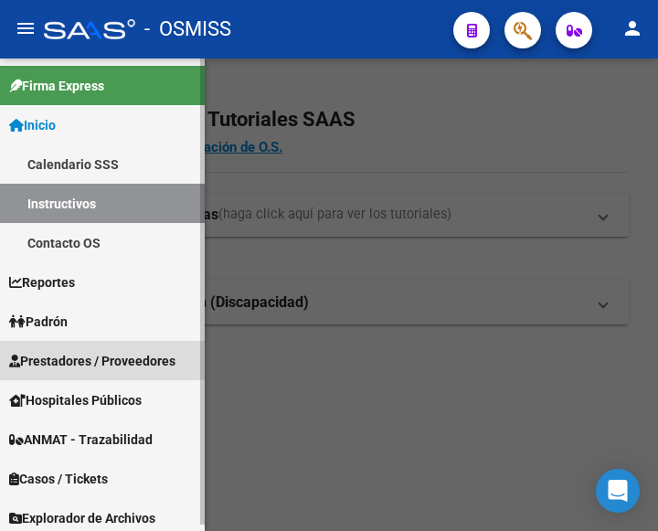
click at [66, 356] on span "Prestadores / Proveedores" at bounding box center [92, 361] width 166 height 20
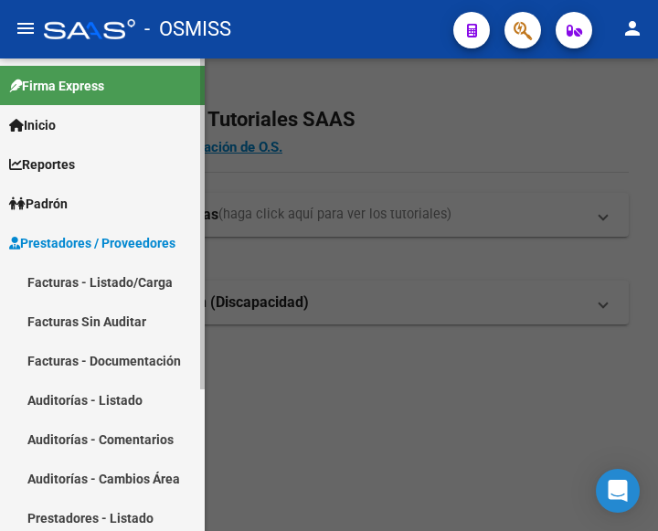
click at [97, 275] on link "Facturas - Listado/Carga" at bounding box center [102, 281] width 205 height 39
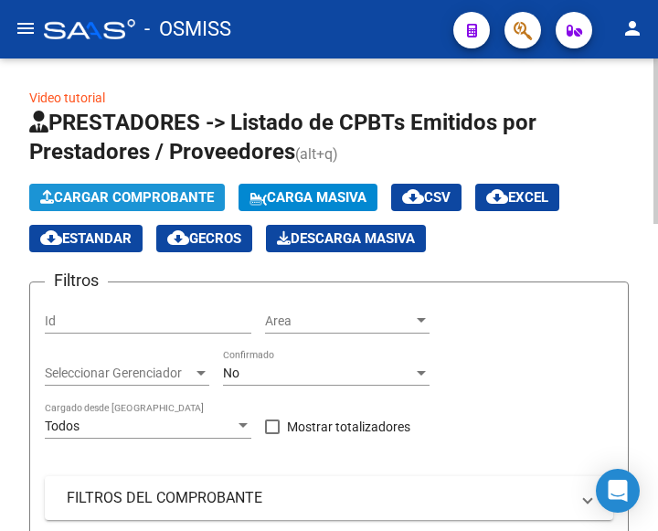
click at [178, 191] on span "Cargar Comprobante" at bounding box center [127, 197] width 174 height 16
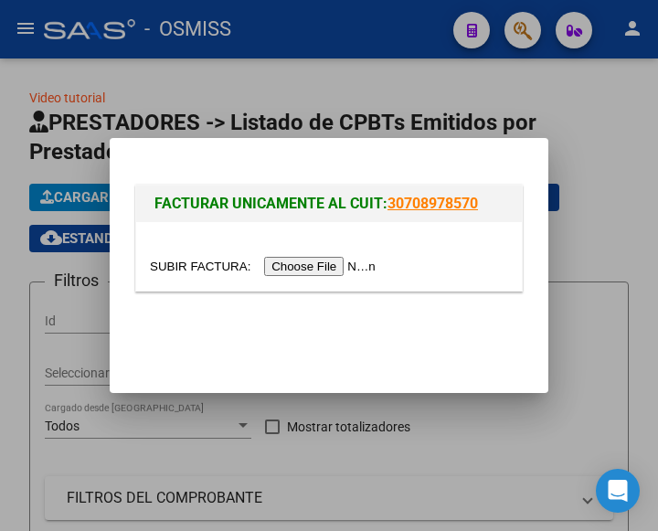
click at [336, 263] on input "file" at bounding box center [265, 266] width 231 height 19
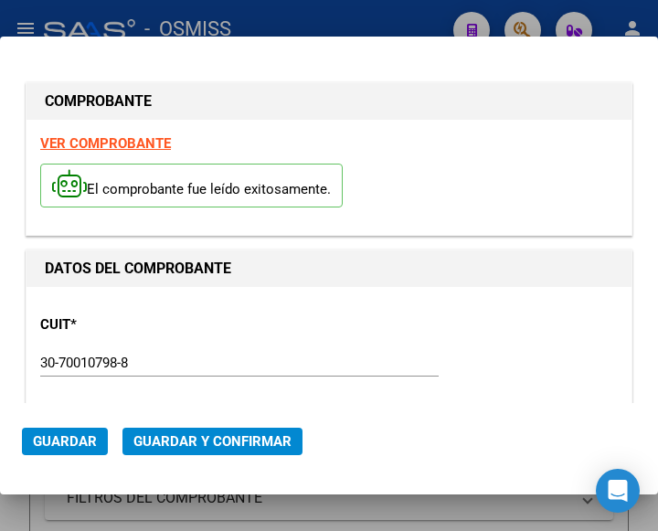
type input "[DATE]"
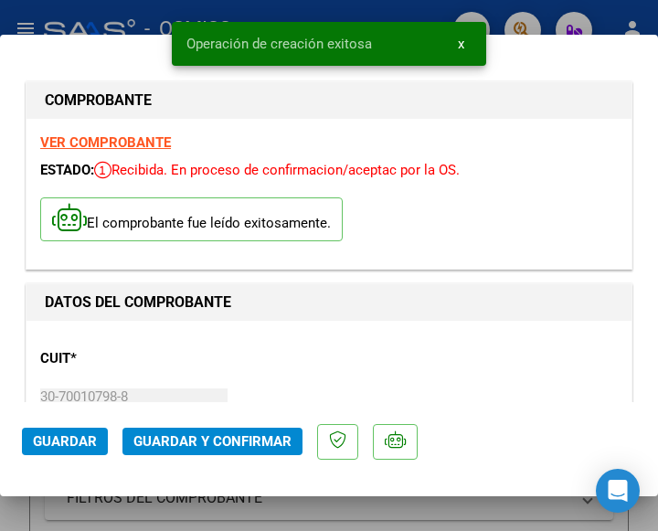
click at [242, 372] on div "CUIT * 30-70010798-8 Ingresar CUIT ANALISIS PRESTADOR HOSPITAL PUBLICO DE AUTOG…" at bounding box center [328, 414] width 577 height 161
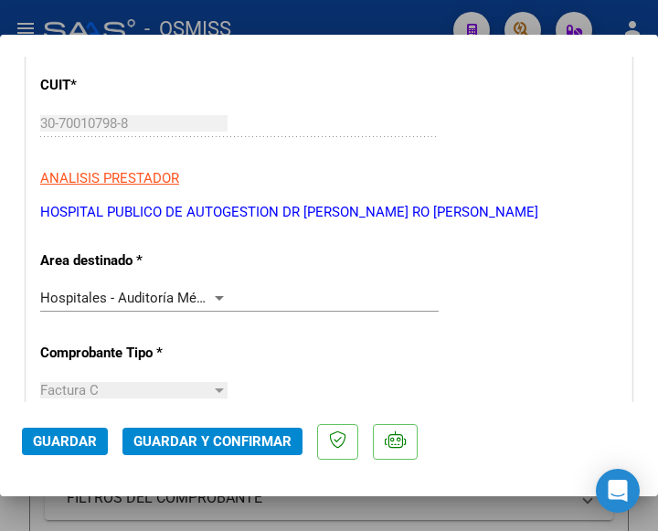
scroll to position [274, 0]
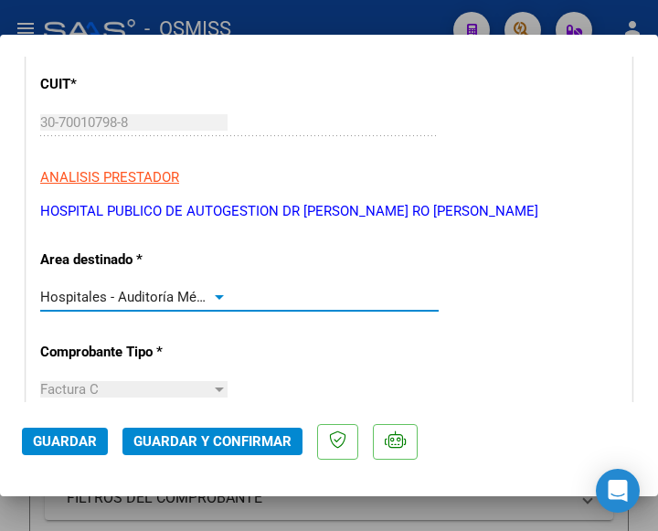
click at [215, 295] on div at bounding box center [219, 297] width 9 height 5
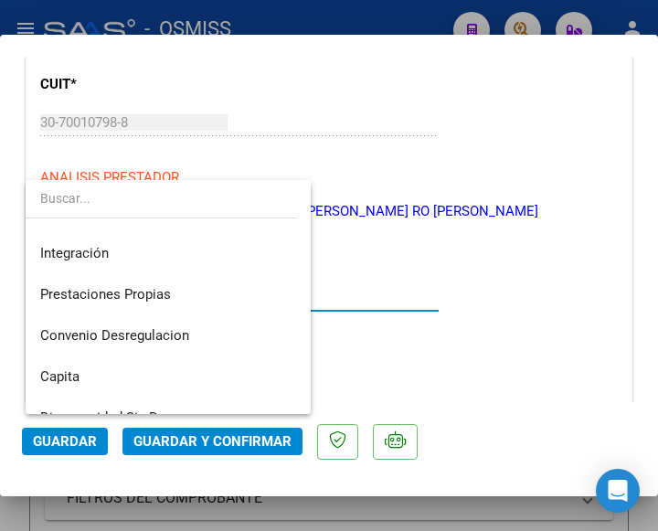
scroll to position [0, 0]
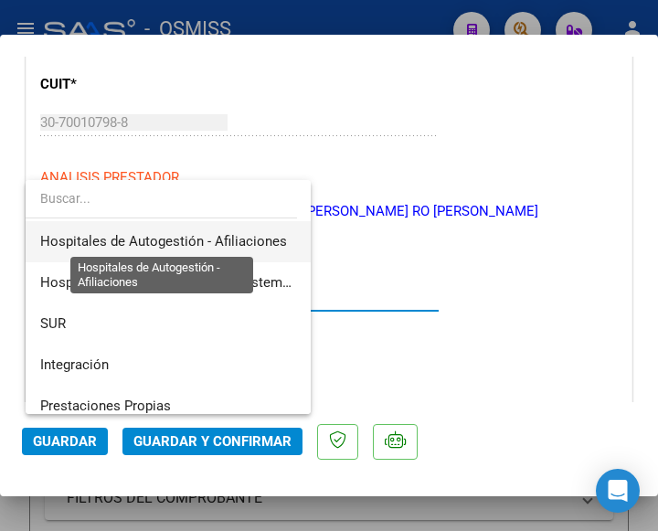
click at [212, 237] on span "Hospitales de Autogestión - Afiliaciones" at bounding box center [163, 241] width 247 height 16
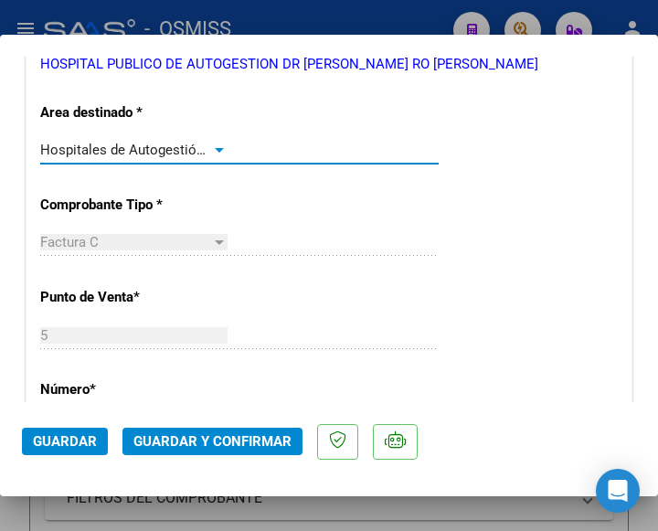
scroll to position [457, 0]
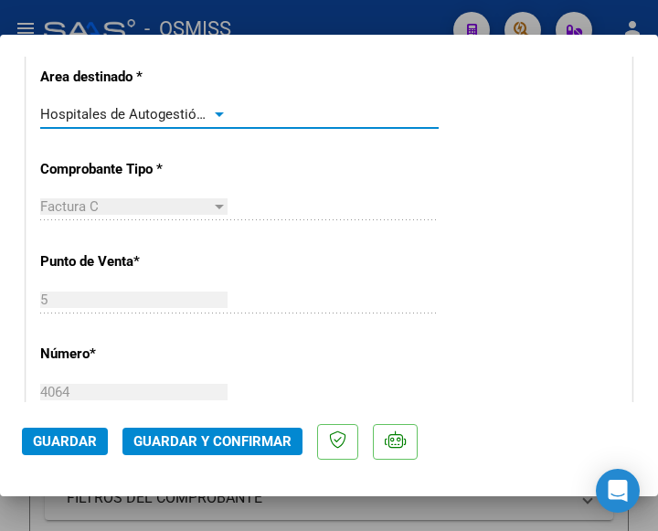
click at [211, 113] on div at bounding box center [219, 114] width 16 height 15
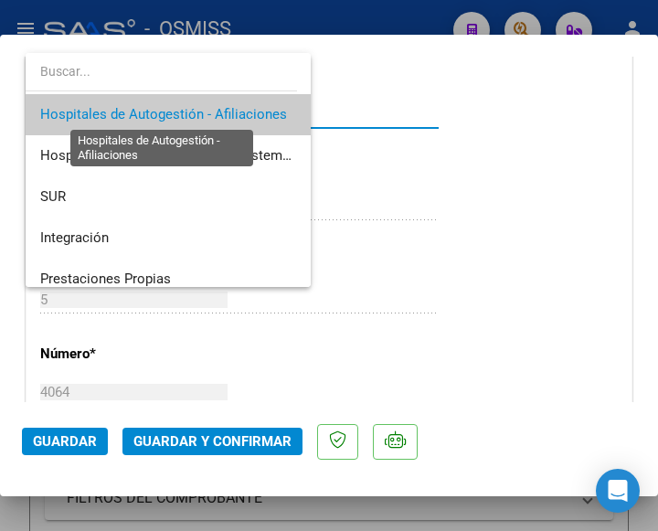
click at [209, 113] on span "Hospitales de Autogestión - Afiliaciones" at bounding box center [163, 114] width 247 height 16
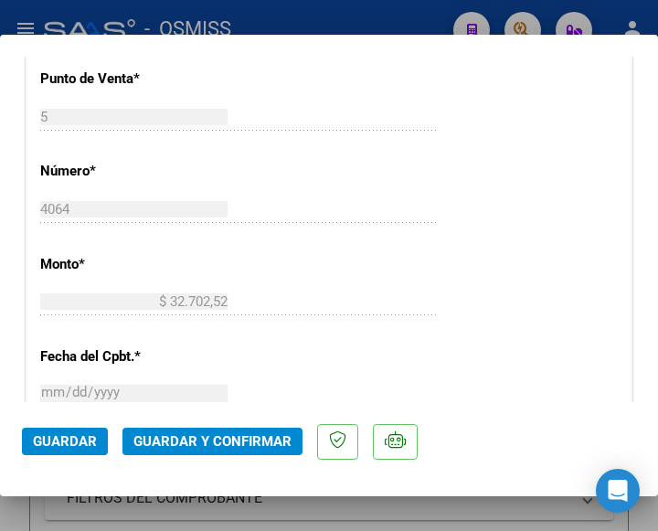
scroll to position [731, 0]
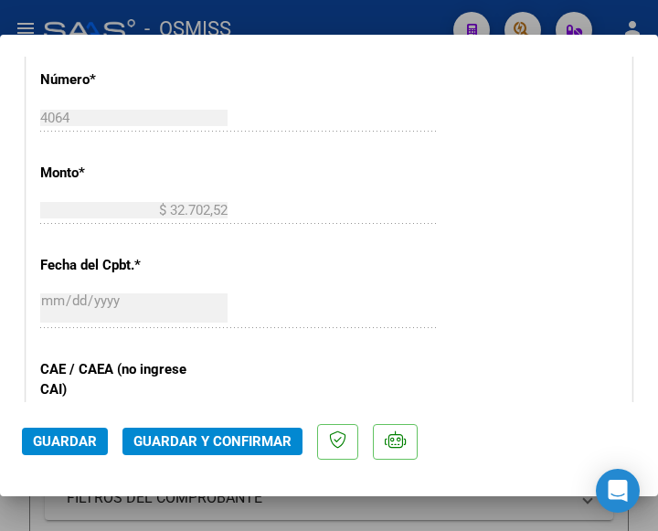
click at [202, 445] on span "Guardar y Confirmar" at bounding box center [212, 441] width 158 height 16
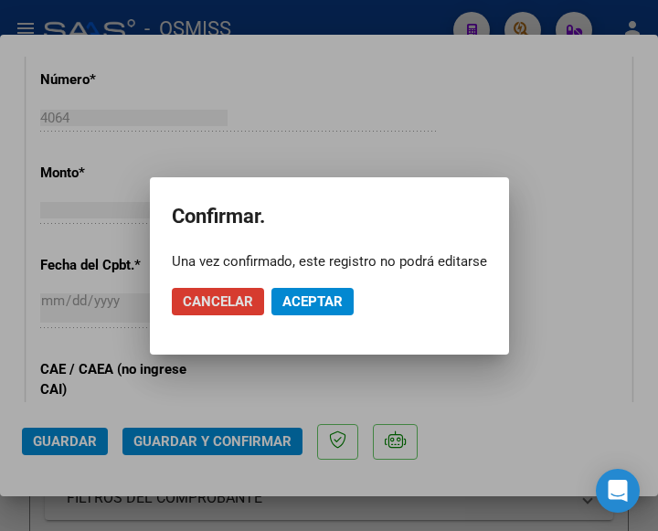
click at [318, 301] on span "Aceptar" at bounding box center [312, 301] width 60 height 16
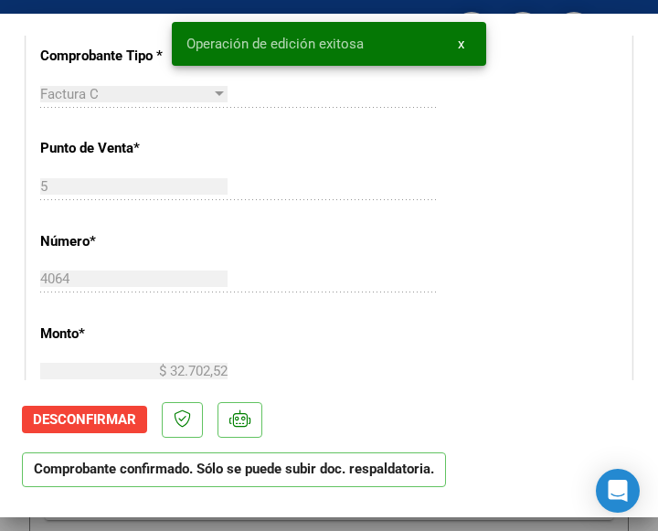
scroll to position [457, 0]
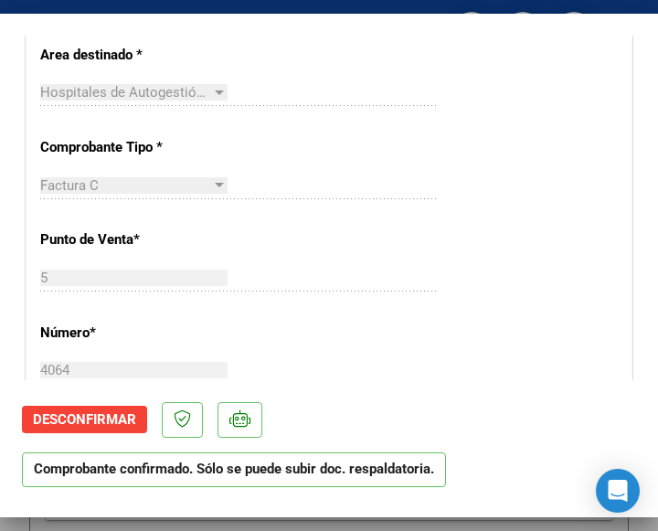
click at [344, 207] on div "Factura C Seleccionar Tipo" at bounding box center [239, 194] width 398 height 45
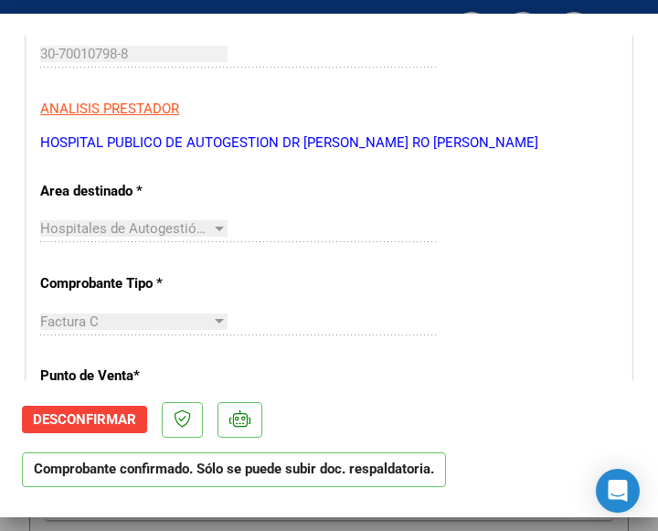
scroll to position [365, 0]
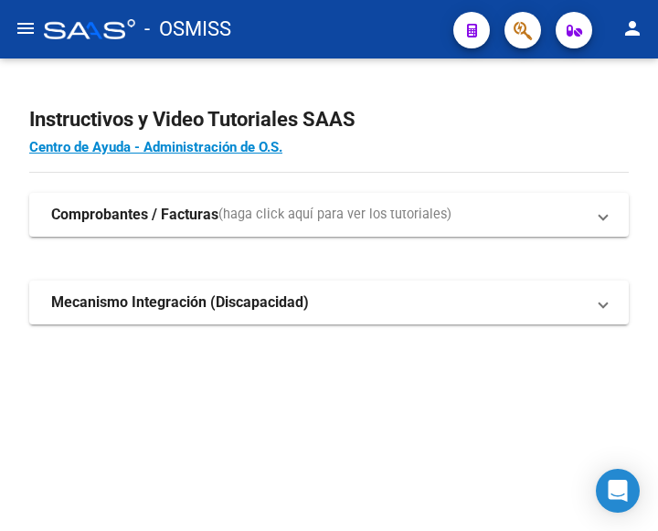
click at [26, 30] on mat-icon "menu" at bounding box center [26, 28] width 22 height 22
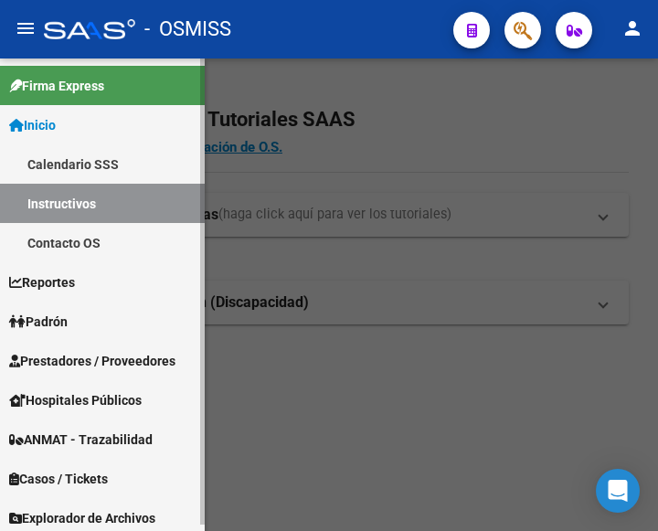
click at [98, 356] on span "Prestadores / Proveedores" at bounding box center [92, 361] width 166 height 20
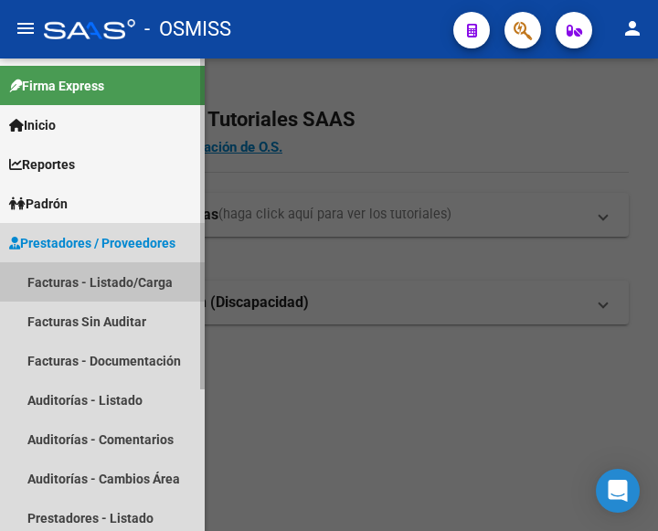
click at [87, 280] on link "Facturas - Listado/Carga" at bounding box center [102, 281] width 205 height 39
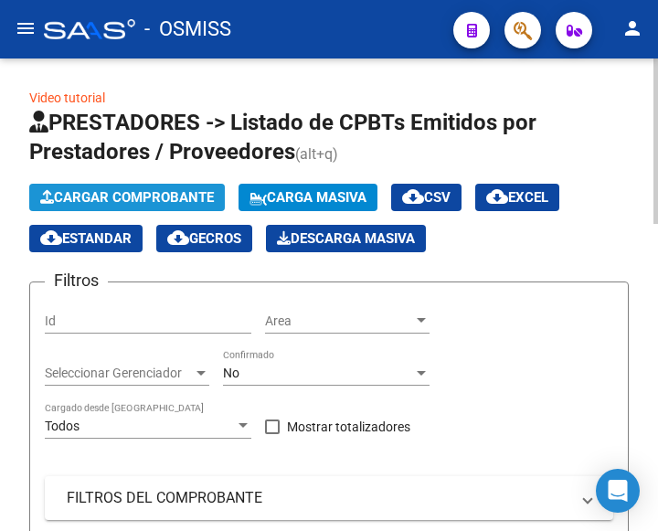
click at [153, 196] on span "Cargar Comprobante" at bounding box center [127, 197] width 174 height 16
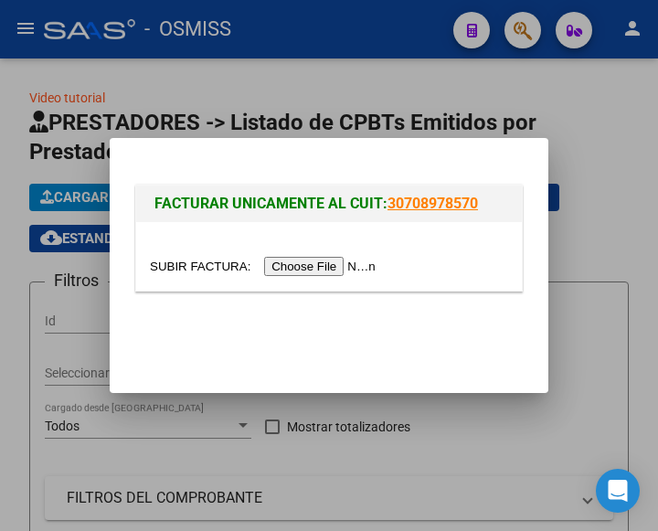
click at [328, 265] on input "file" at bounding box center [265, 266] width 231 height 19
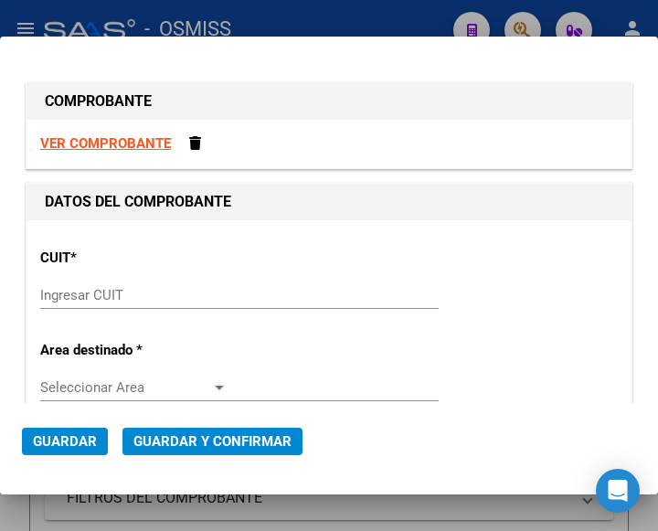
click at [59, 295] on input "Ingresar CUIT" at bounding box center [133, 295] width 187 height 16
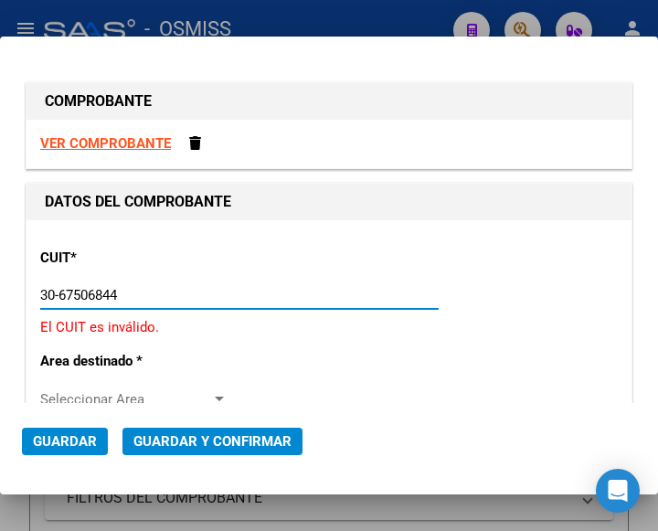
type input "30-67506844-1"
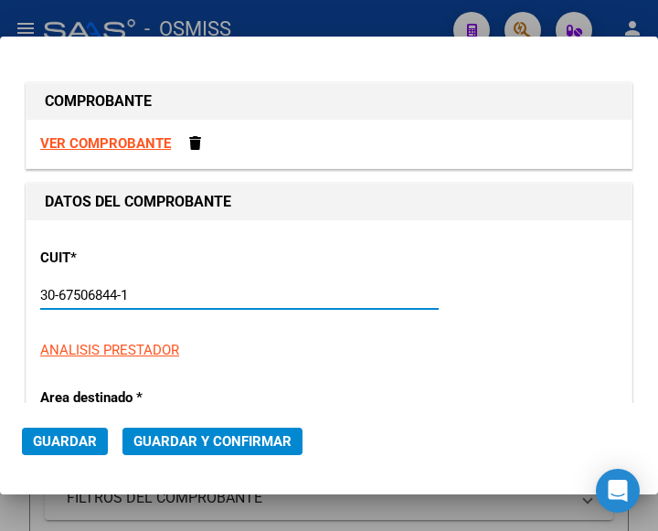
type input "113"
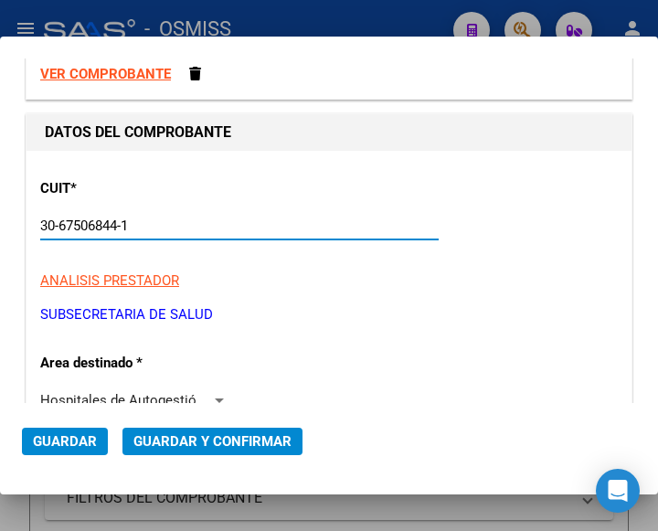
scroll to position [183, 0]
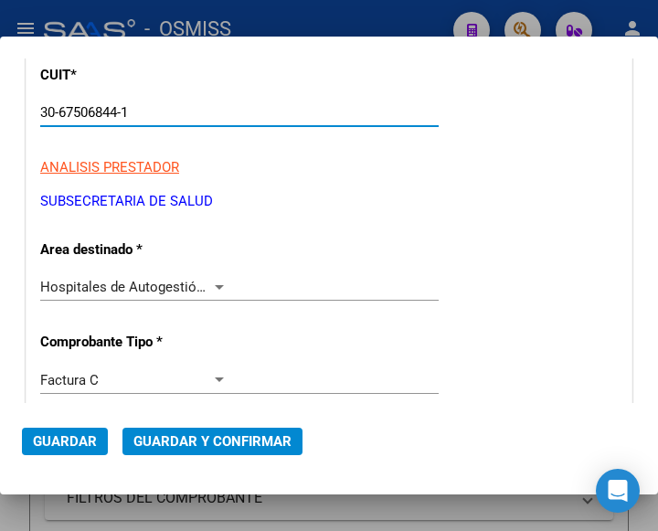
type input "30-67506844-1"
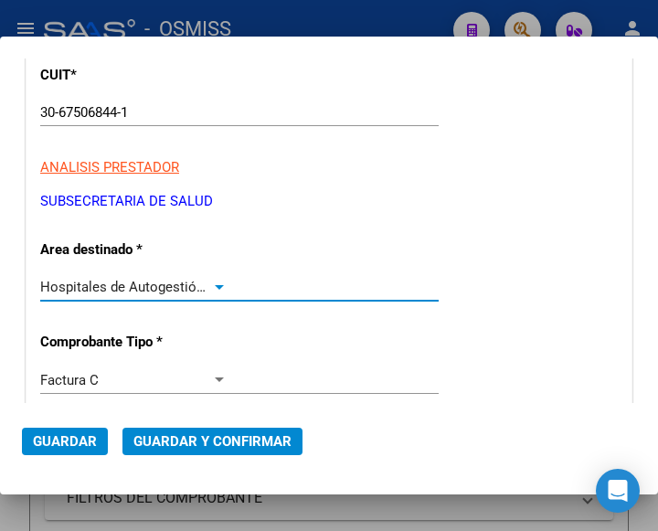
click at [205, 280] on span "Hospitales de Autogestión - Afiliaciones" at bounding box center [163, 287] width 247 height 16
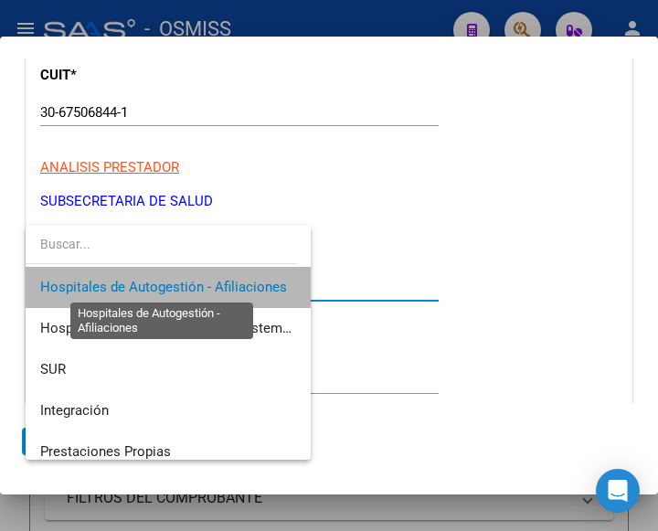
click at [205, 280] on span "Hospitales de Autogestión - Afiliaciones" at bounding box center [163, 287] width 247 height 16
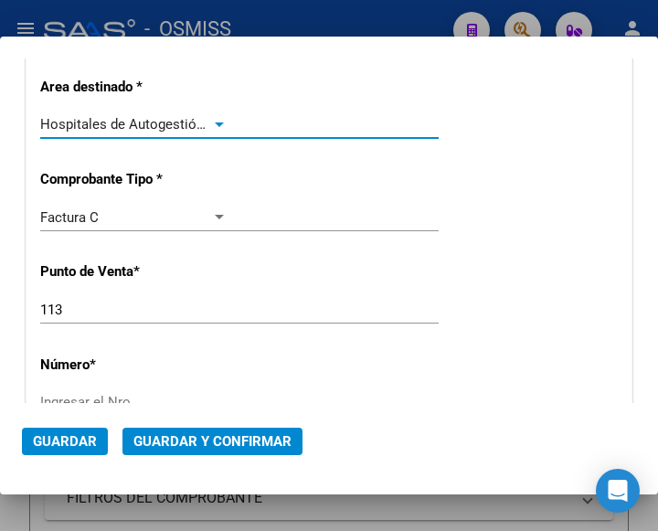
scroll to position [365, 0]
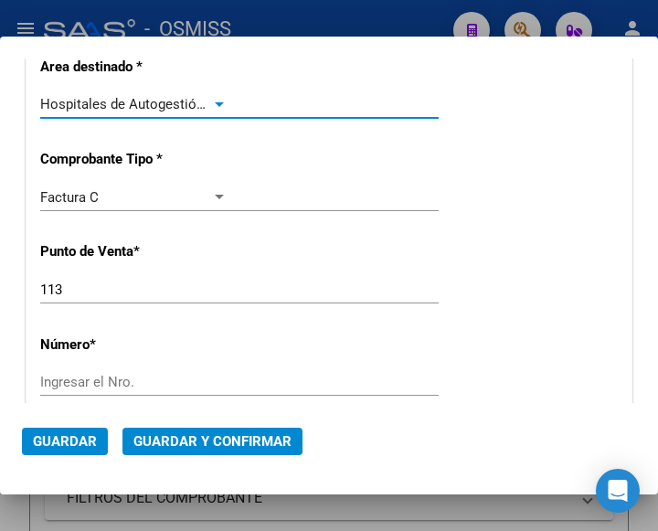
click at [66, 386] on input "Ingresar el Nro." at bounding box center [133, 382] width 187 height 16
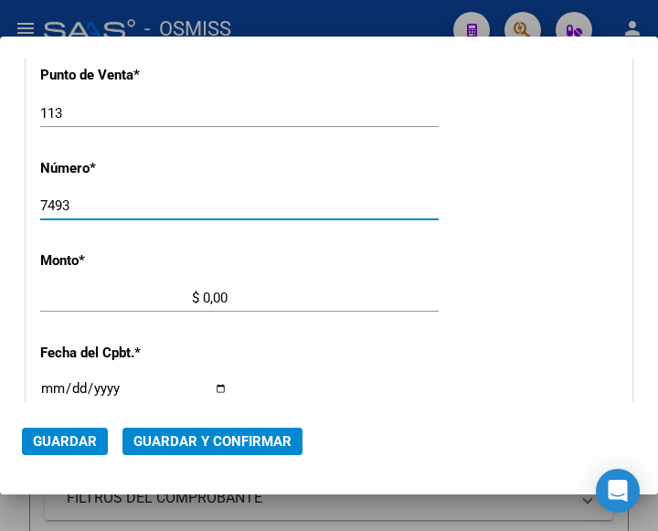
scroll to position [548, 0]
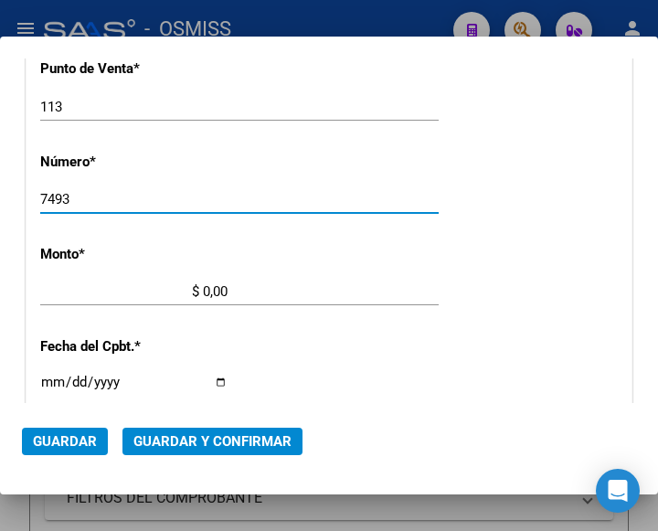
type input "7493"
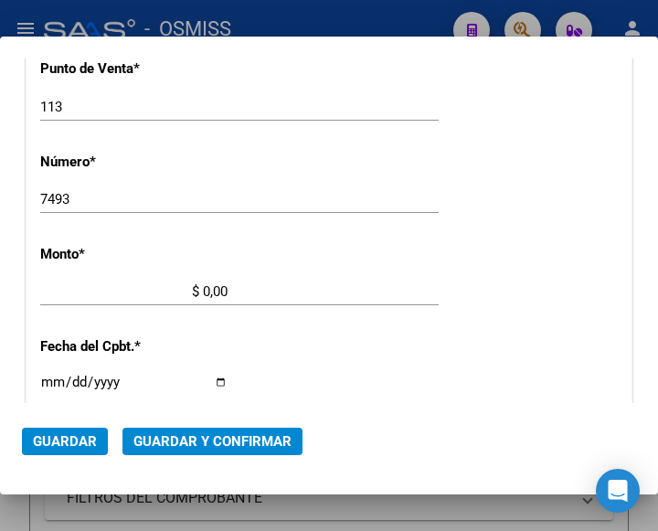
scroll to position [601, 0]
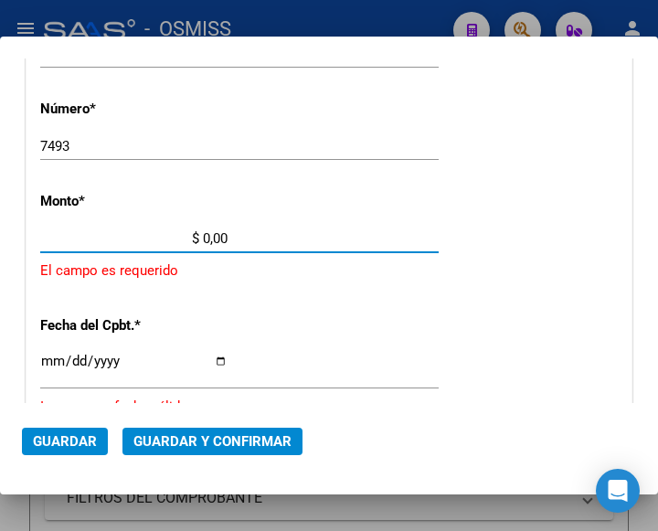
click at [202, 235] on input "$ 0,00" at bounding box center [133, 238] width 187 height 16
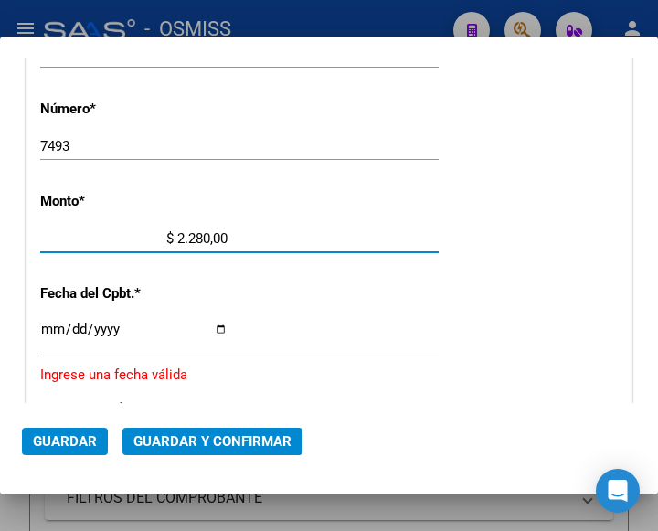
type input "$ 22.806,00"
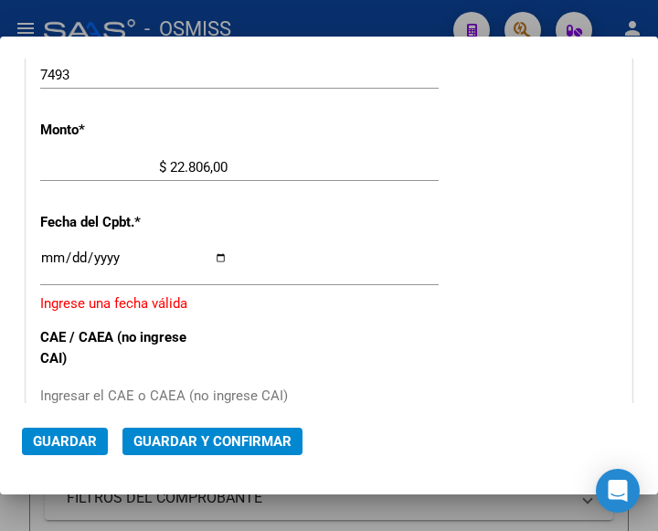
scroll to position [784, 0]
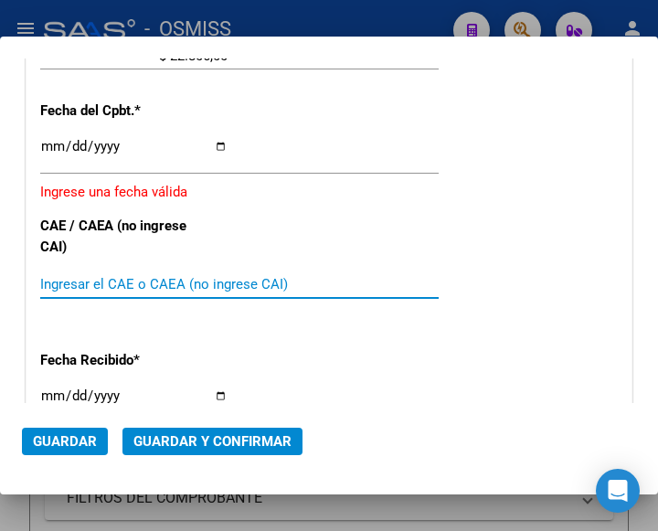
click at [71, 281] on input "Ingresar el CAE o CAEA (no ingrese CAI)" at bounding box center [133, 284] width 187 height 16
type input "75371607085673"
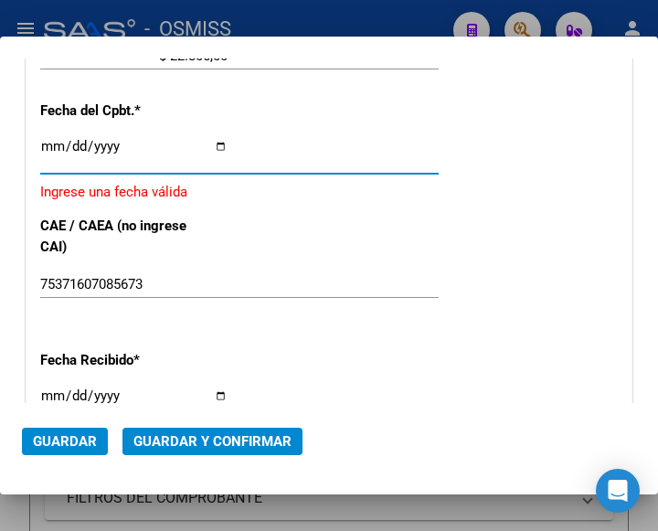
click at [47, 143] on input "Ingresar la fecha" at bounding box center [133, 153] width 187 height 29
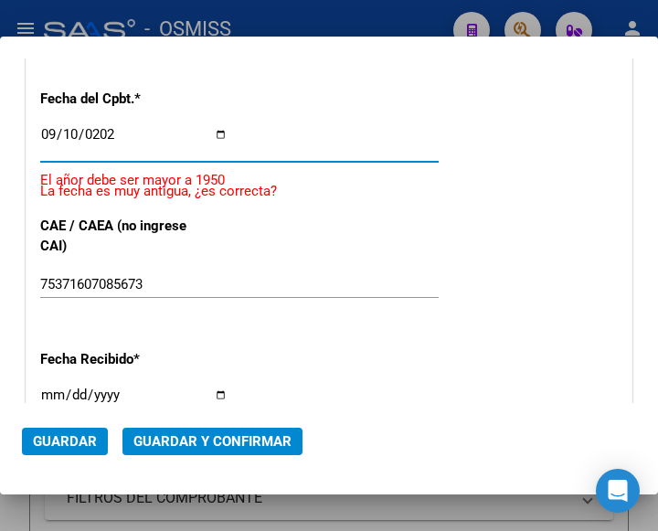
type input "2025-09-10"
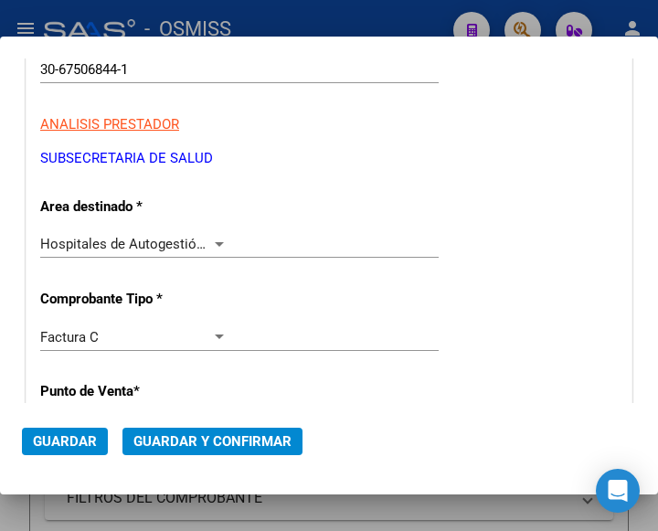
scroll to position [225, 0]
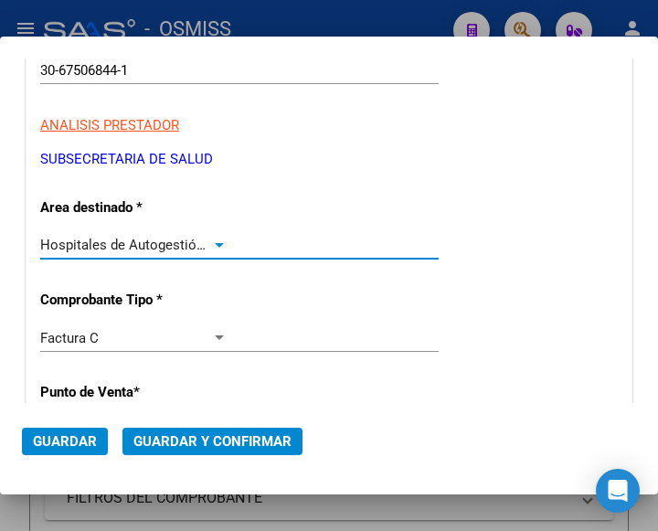
click at [215, 244] on div at bounding box center [219, 245] width 9 height 5
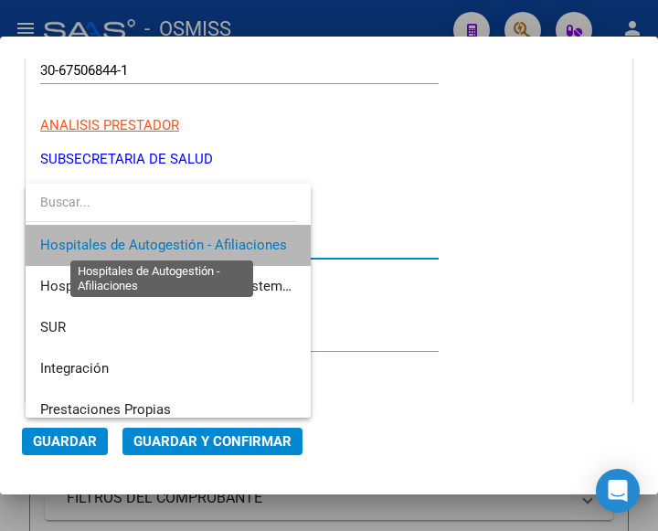
click at [211, 244] on span "Hospitales de Autogestión - Afiliaciones" at bounding box center [163, 245] width 247 height 16
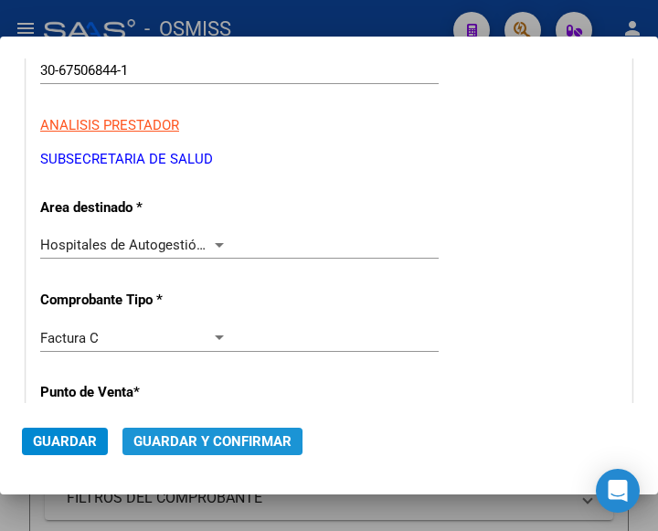
click at [199, 442] on span "Guardar y Confirmar" at bounding box center [212, 441] width 158 height 16
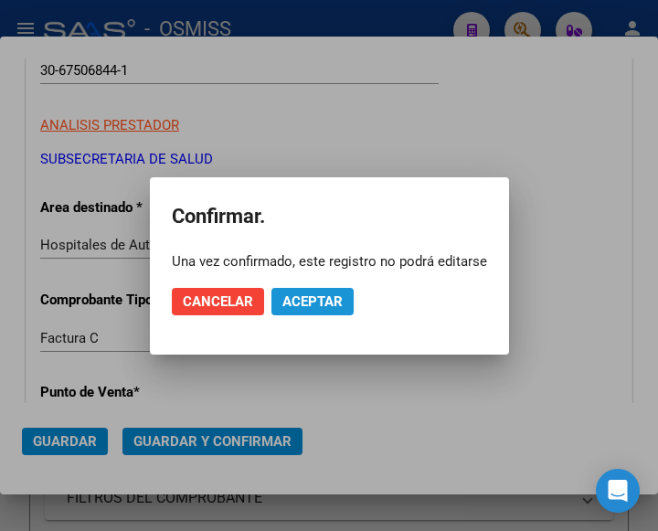
click at [304, 301] on span "Aceptar" at bounding box center [312, 301] width 60 height 16
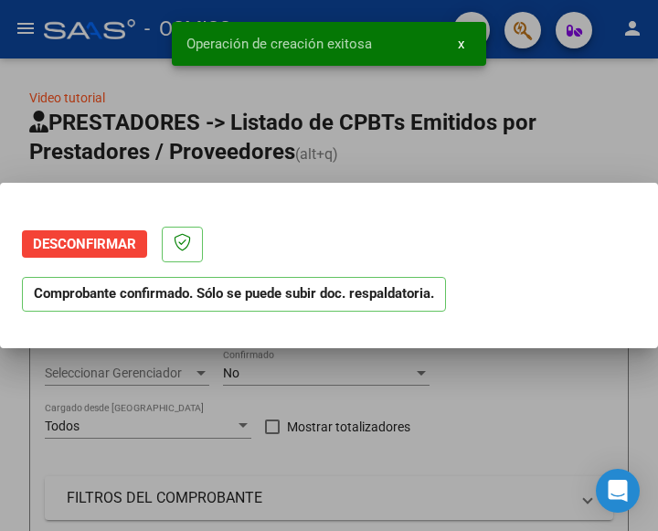
scroll to position [0, 0]
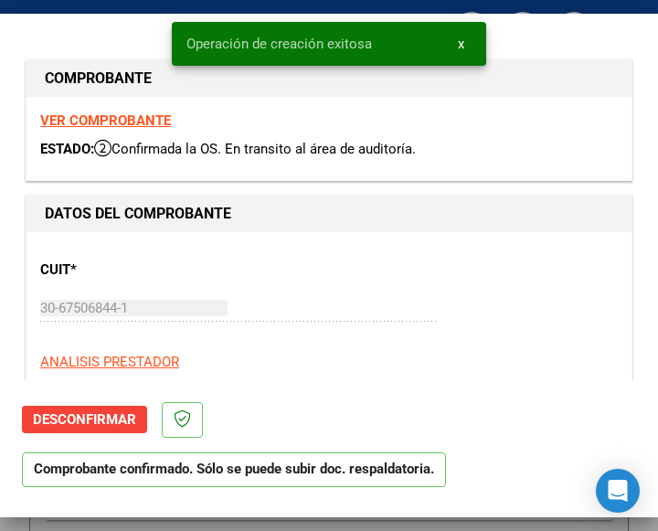
type input "2025-11-09"
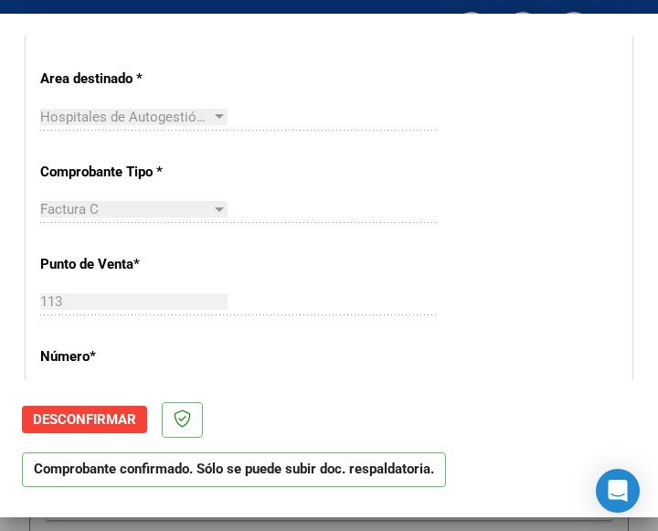
scroll to position [274, 0]
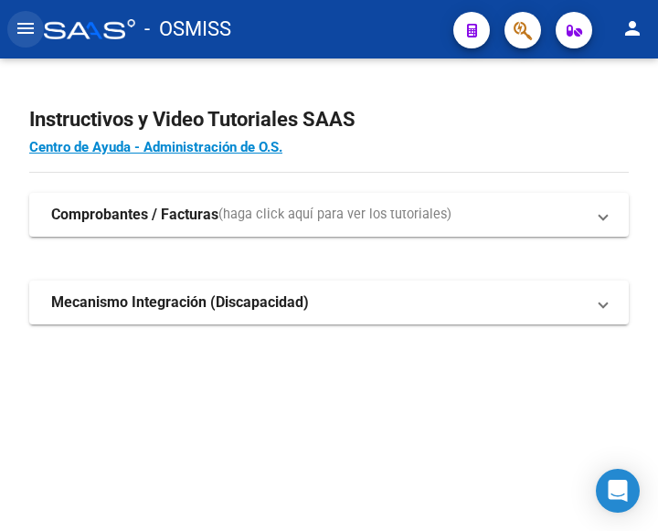
click at [26, 23] on mat-icon "menu" at bounding box center [26, 28] width 22 height 22
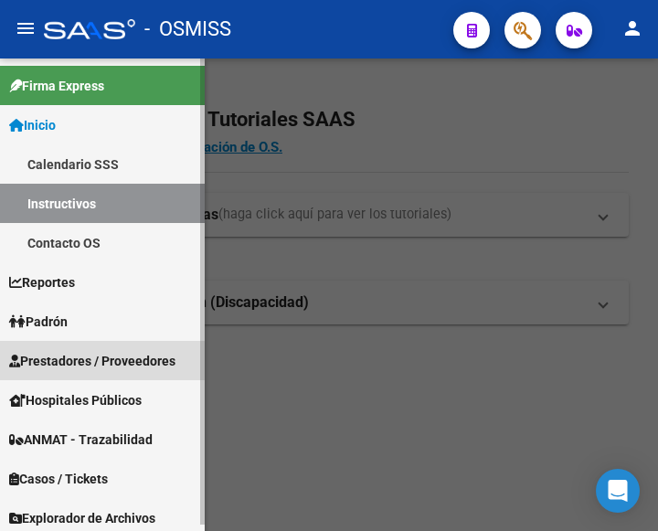
click at [68, 353] on span "Prestadores / Proveedores" at bounding box center [92, 361] width 166 height 20
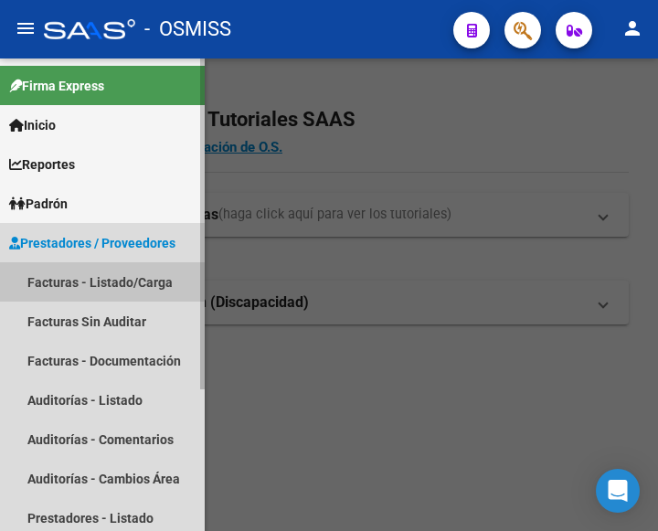
click at [99, 280] on link "Facturas - Listado/Carga" at bounding box center [102, 281] width 205 height 39
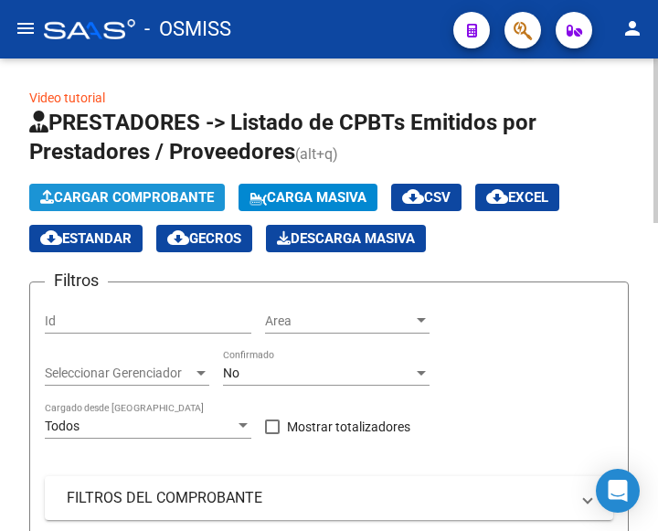
click at [144, 198] on span "Cargar Comprobante" at bounding box center [127, 197] width 174 height 16
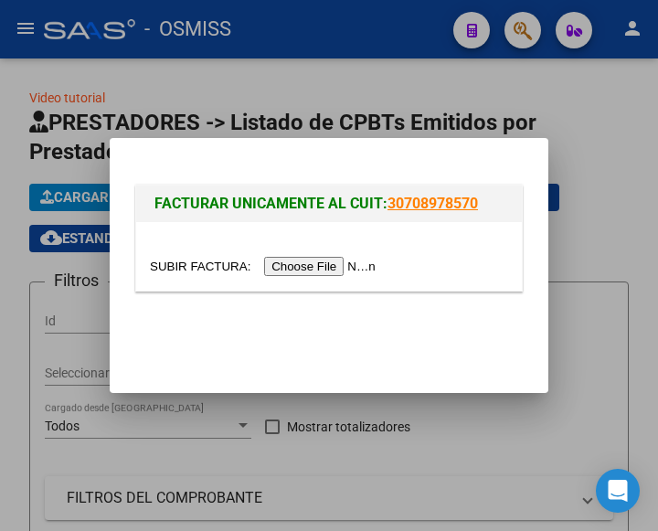
click at [329, 262] on input "file" at bounding box center [265, 266] width 231 height 19
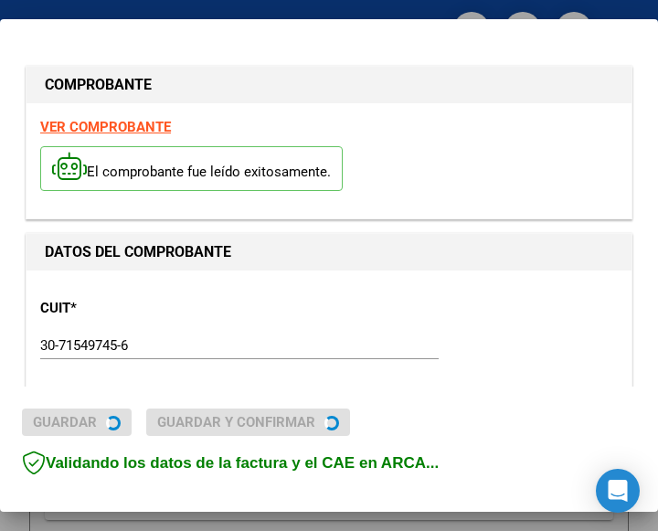
type input "[DATE]"
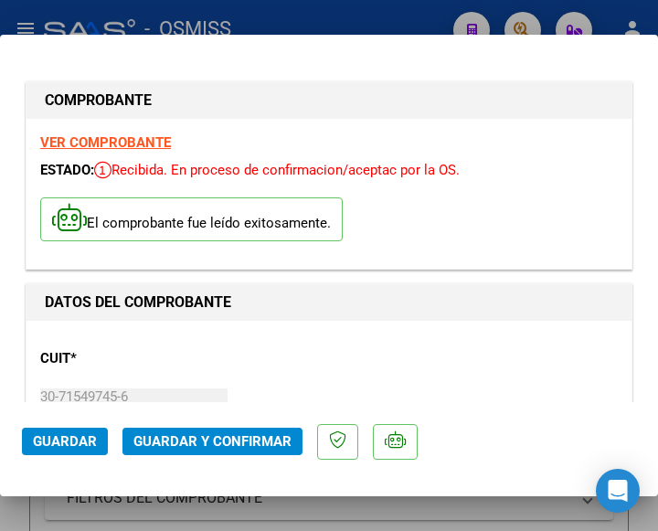
click at [206, 350] on p "CUIT *" at bounding box center [127, 358] width 174 height 21
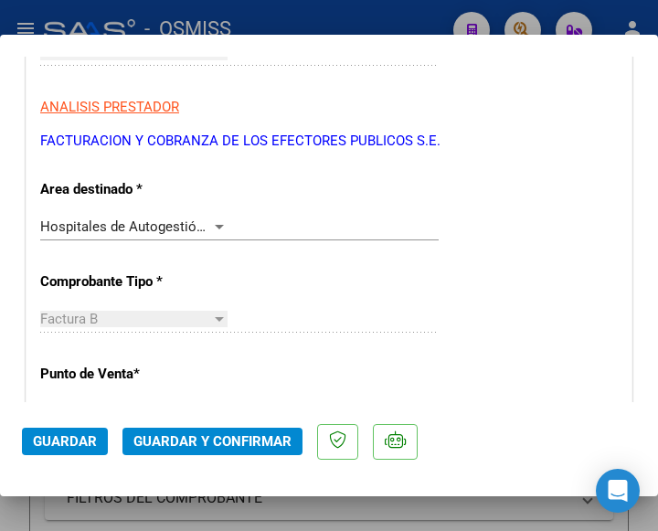
scroll to position [365, 0]
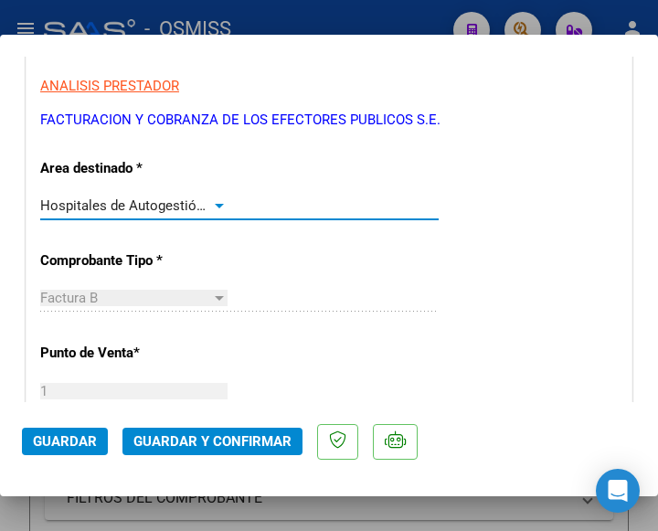
click at [214, 202] on div at bounding box center [219, 205] width 16 height 15
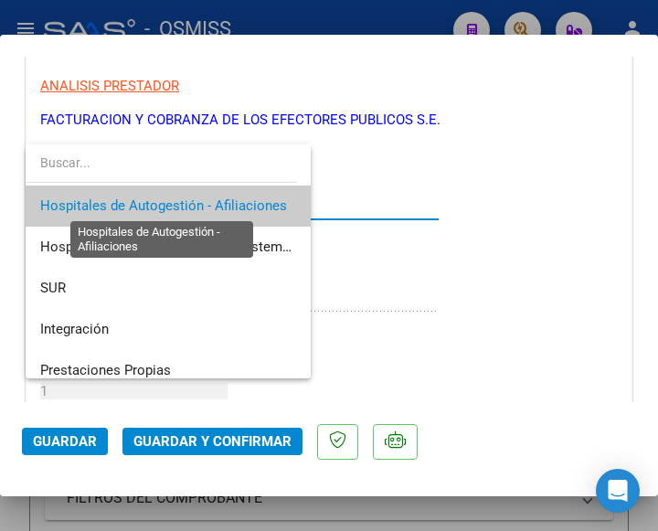
click at [214, 202] on span "Hospitales de Autogestión - Afiliaciones" at bounding box center [163, 205] width 247 height 16
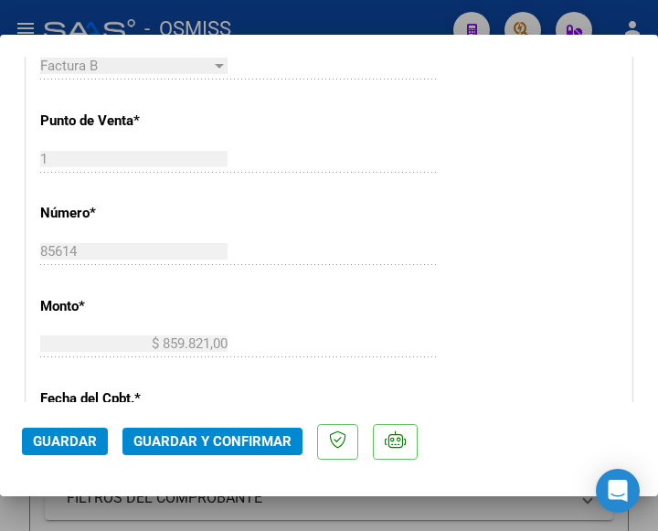
scroll to position [639, 0]
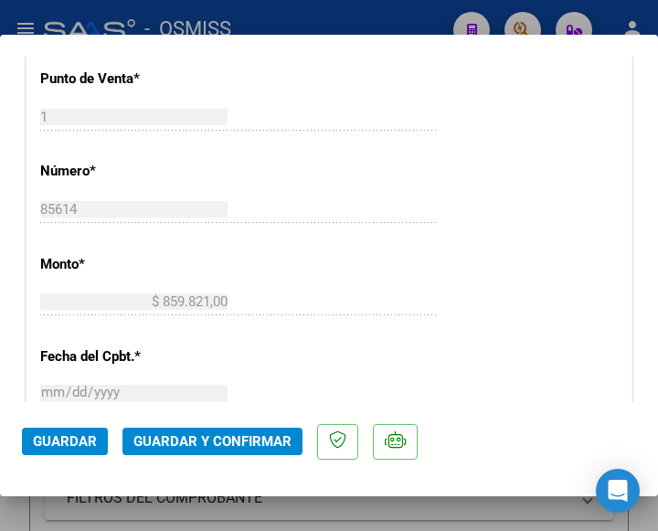
click at [456, 224] on div "CUIT * 30-71549745-6 Ingresar CUIT ANALISIS PRESTADOR FACTURACION Y COBRANZA DE…" at bounding box center [328, 338] width 605 height 1315
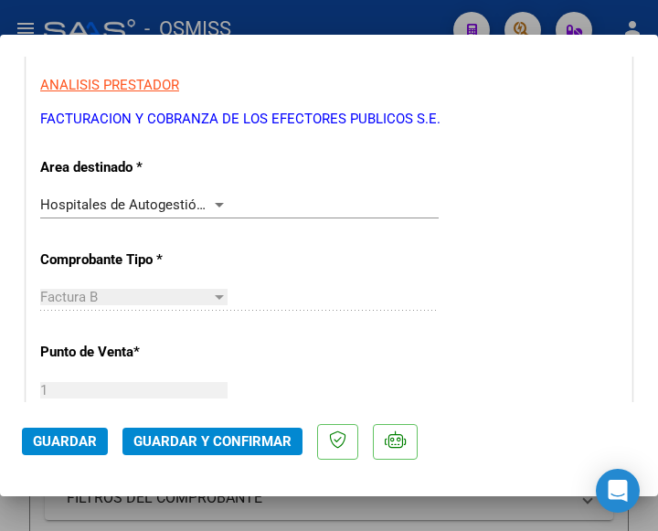
scroll to position [365, 0]
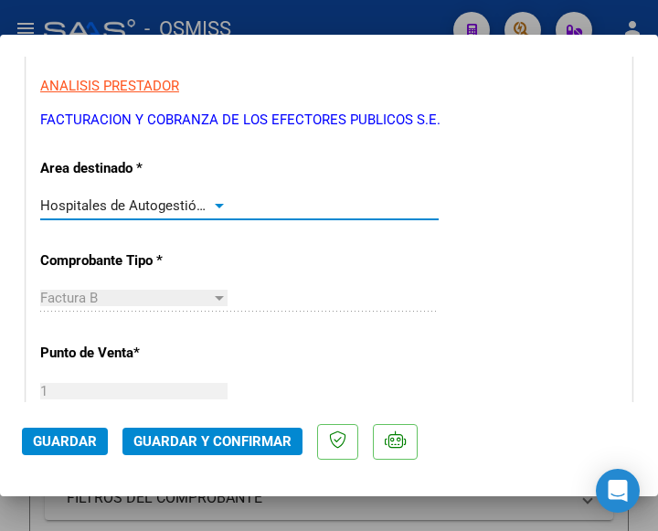
click at [215, 204] on div at bounding box center [219, 206] width 9 height 5
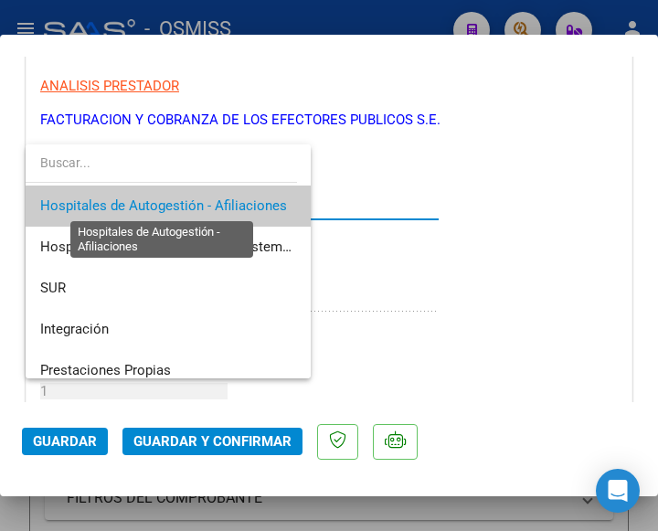
click at [213, 204] on span "Hospitales de Autogestión - Afiliaciones" at bounding box center [163, 205] width 247 height 16
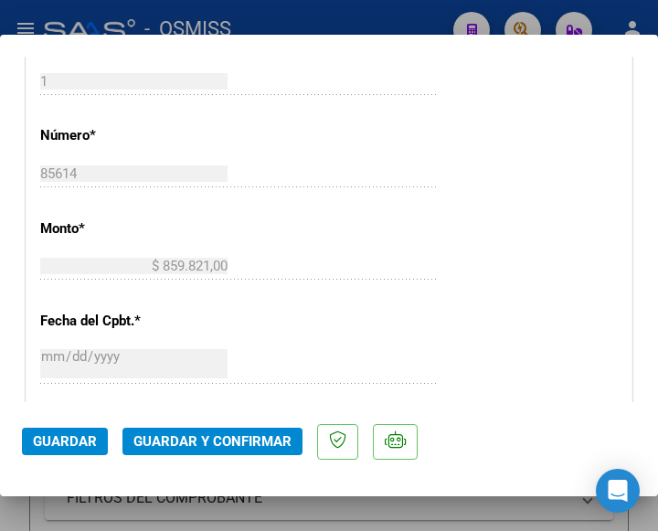
scroll to position [731, 0]
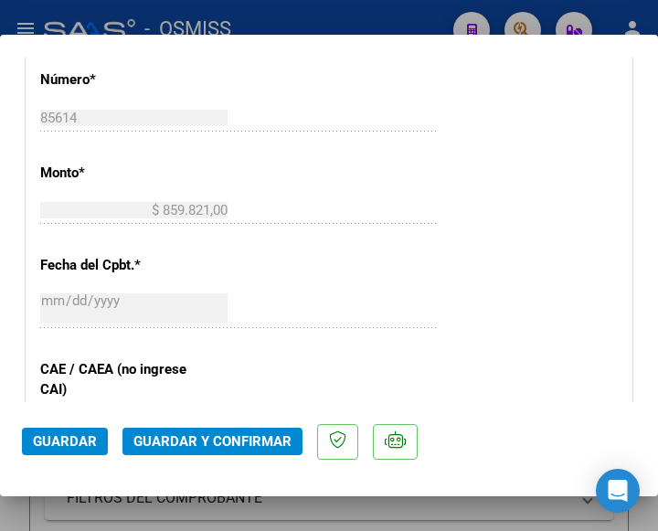
click at [195, 438] on span "Guardar y Confirmar" at bounding box center [212, 441] width 158 height 16
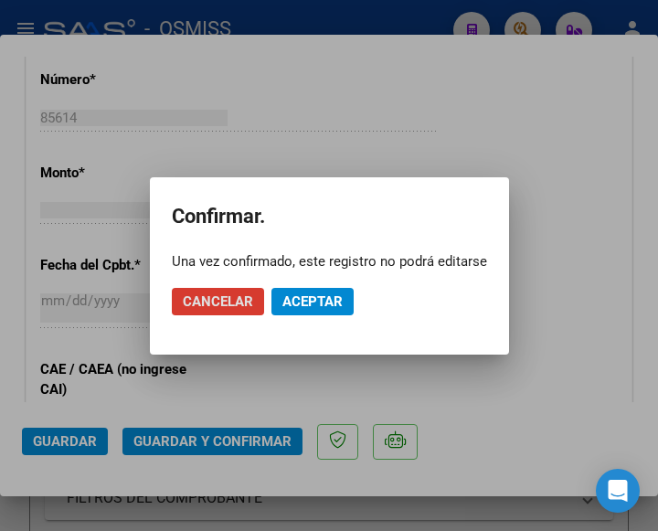
click at [315, 300] on span "Aceptar" at bounding box center [312, 301] width 60 height 16
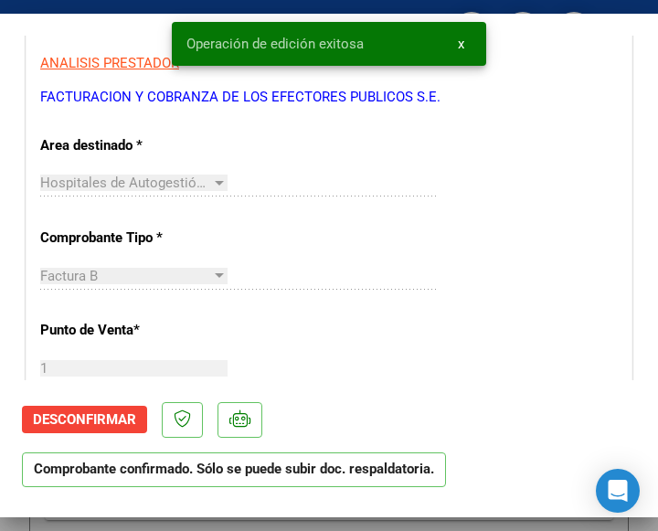
scroll to position [365, 0]
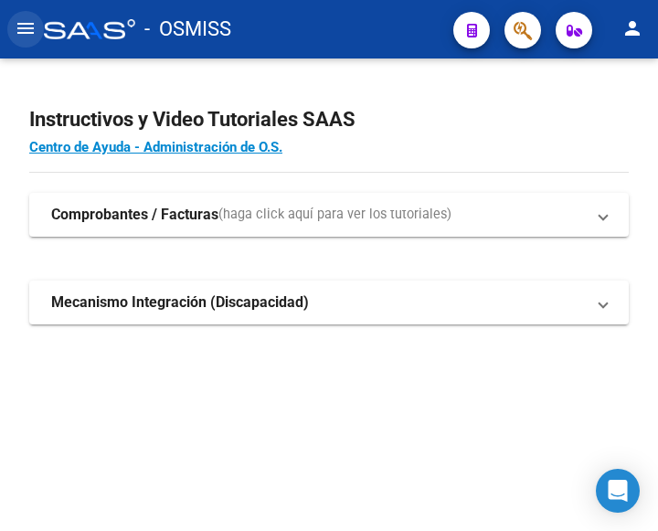
click at [24, 25] on mat-icon "menu" at bounding box center [26, 28] width 22 height 22
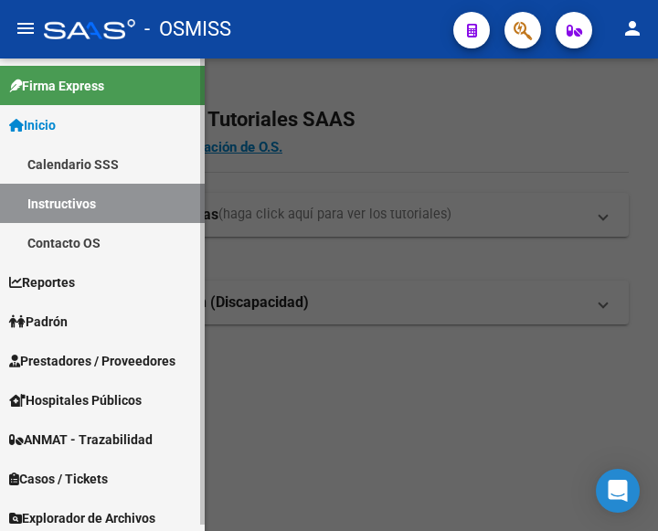
click at [83, 364] on span "Prestadores / Proveedores" at bounding box center [92, 361] width 166 height 20
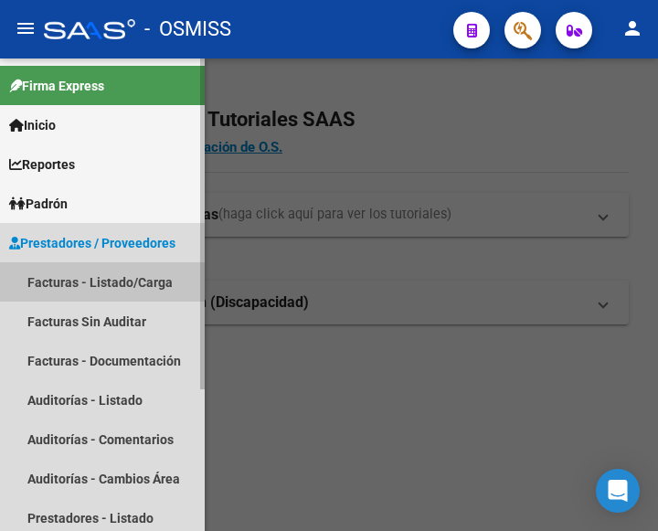
click at [87, 278] on link "Facturas - Listado/Carga" at bounding box center [102, 281] width 205 height 39
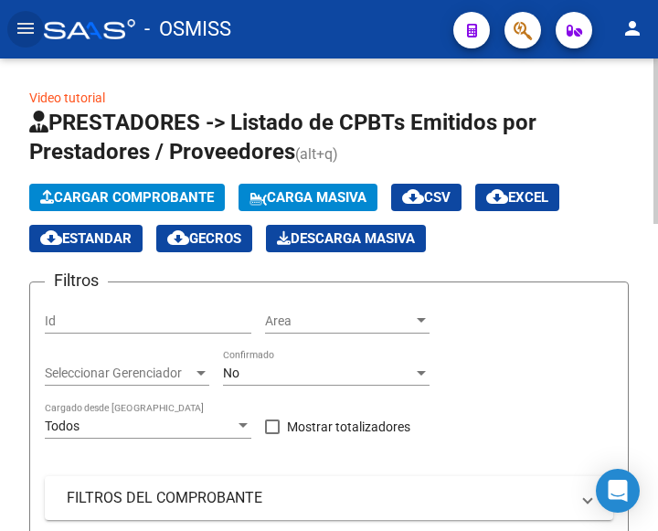
click at [136, 202] on span "Cargar Comprobante" at bounding box center [127, 197] width 174 height 16
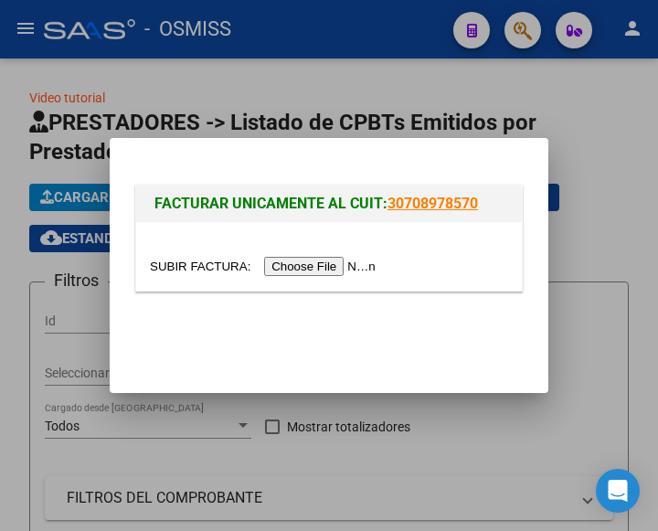
click at [323, 267] on input "file" at bounding box center [265, 266] width 231 height 19
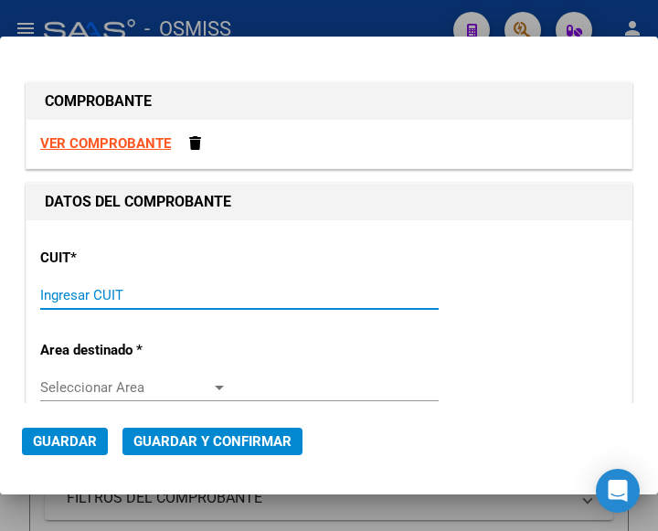
click at [100, 297] on input "Ingresar CUIT" at bounding box center [133, 295] width 187 height 16
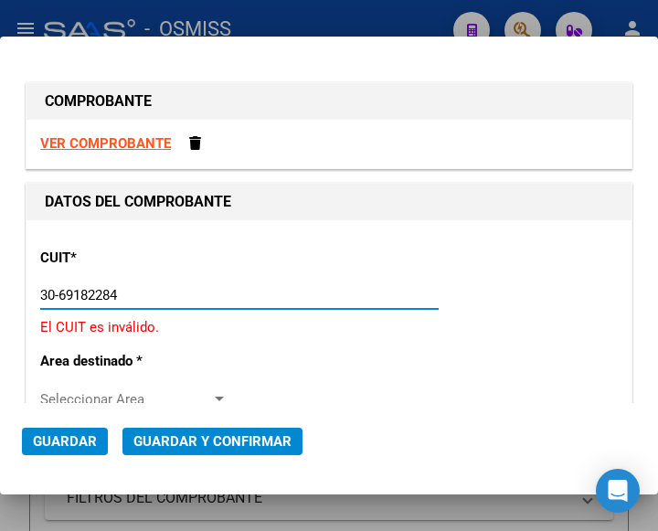
type input "30-69182284-9"
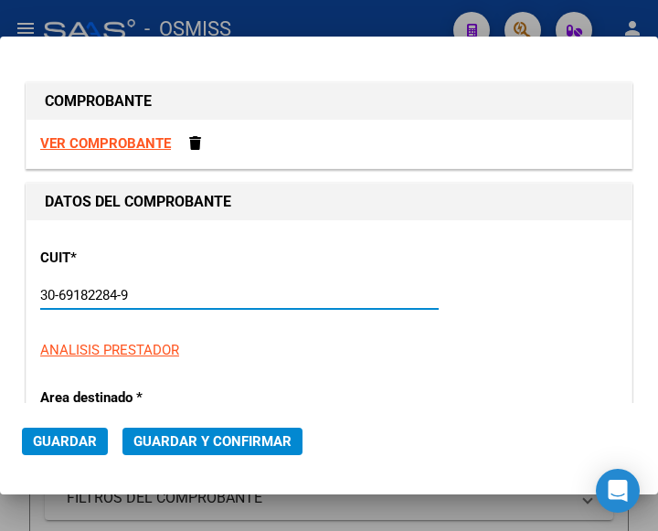
type input "1597"
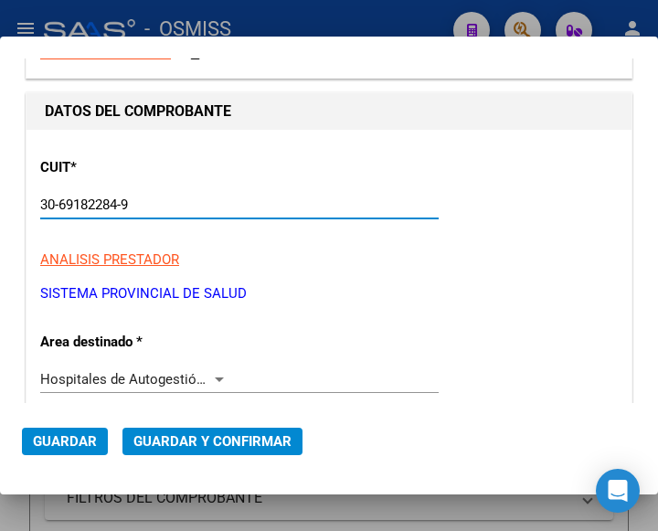
scroll to position [91, 0]
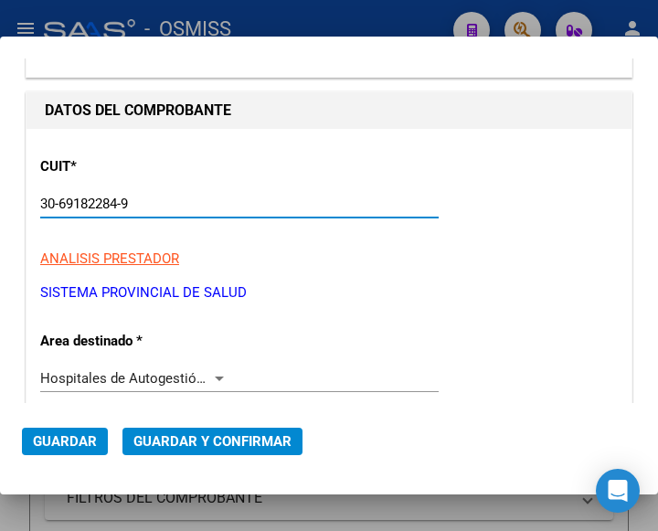
type input "30-69182284-9"
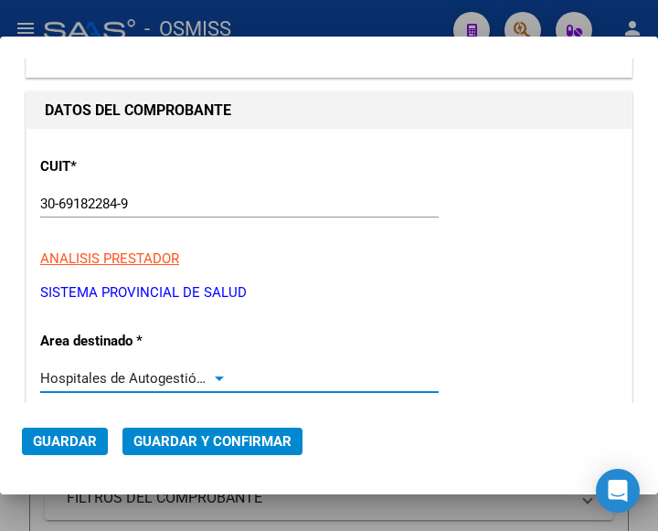
click at [216, 375] on div at bounding box center [219, 378] width 16 height 15
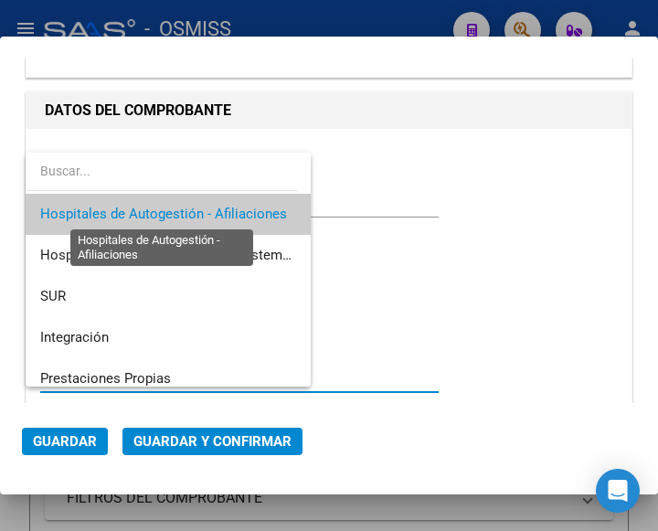
click at [196, 215] on span "Hospitales de Autogestión - Afiliaciones" at bounding box center [163, 214] width 247 height 16
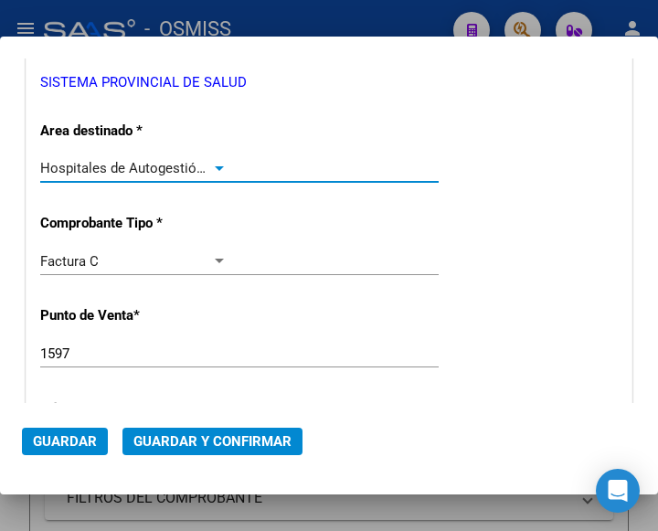
scroll to position [365, 0]
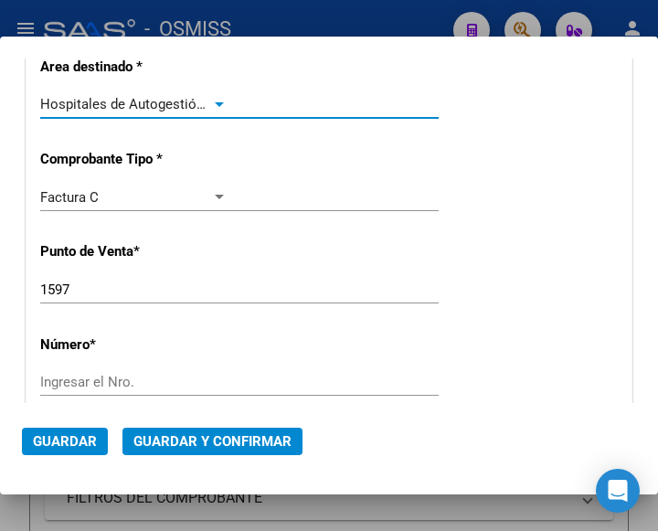
click at [77, 290] on input "1597" at bounding box center [133, 289] width 187 height 16
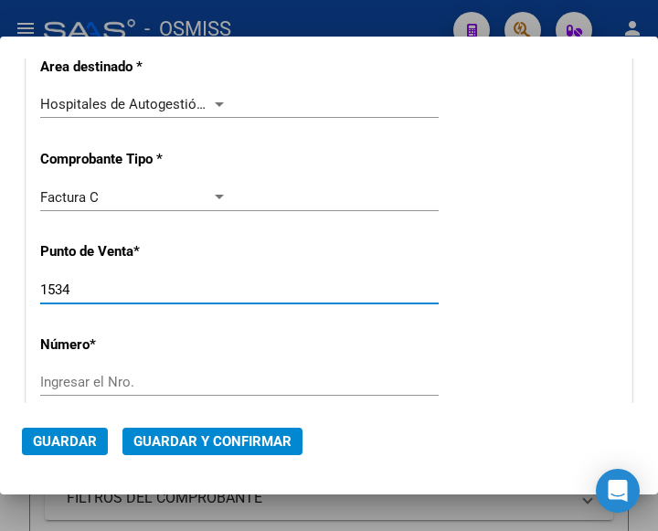
type input "1534"
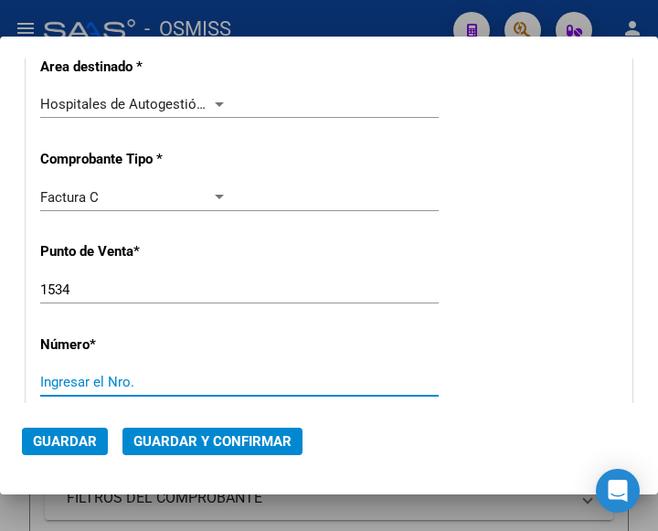
click at [75, 380] on input "Ingresar el Nro." at bounding box center [133, 382] width 187 height 16
type input "1483"
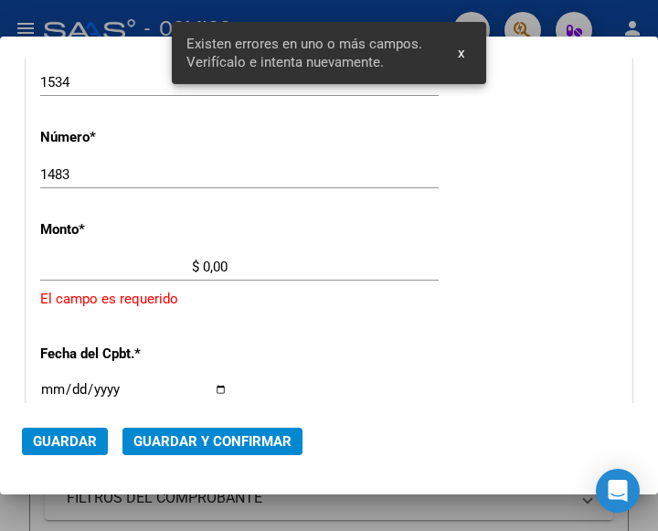
scroll to position [601, 0]
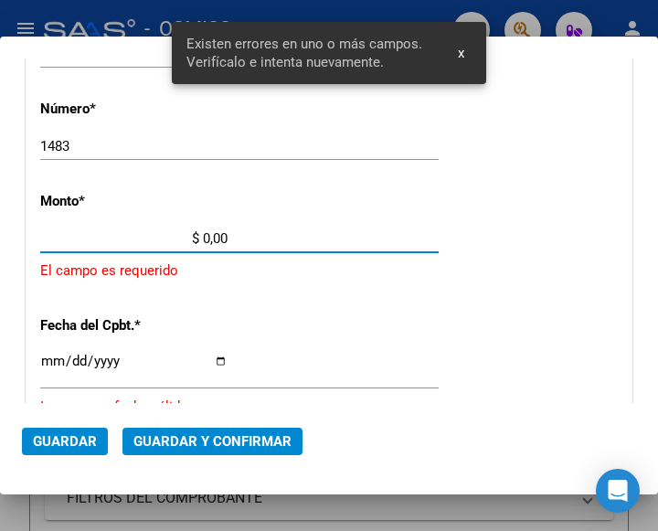
click at [203, 237] on input "$ 0,00" at bounding box center [133, 238] width 187 height 16
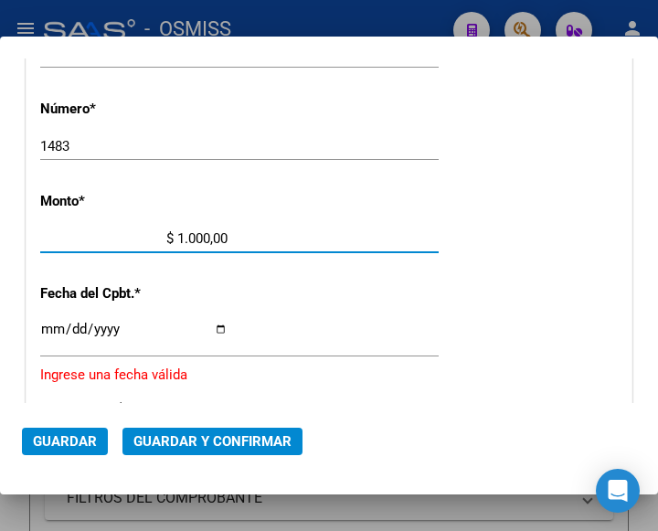
type input "$ 10.000,00"
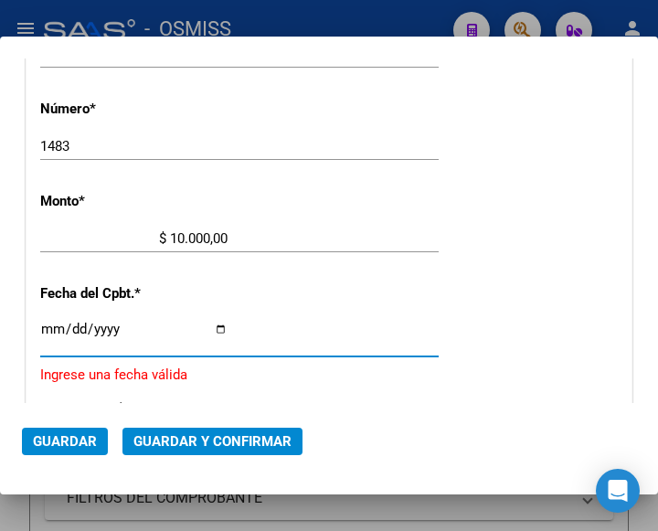
click at [48, 326] on input "Ingresar la fecha" at bounding box center [133, 336] width 187 height 29
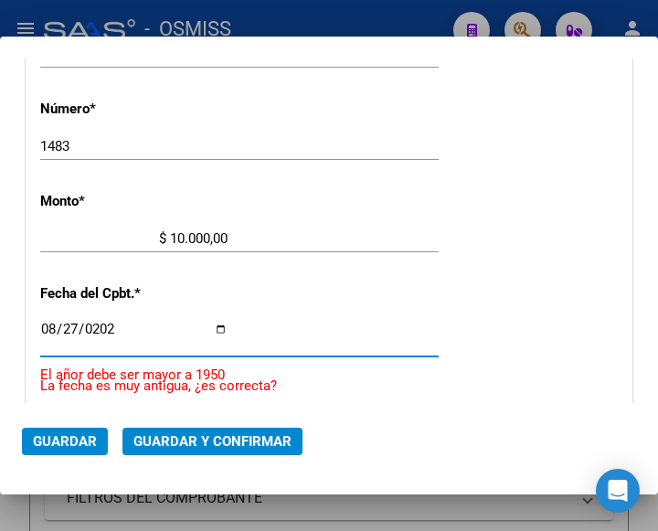
type input "2025-08-27"
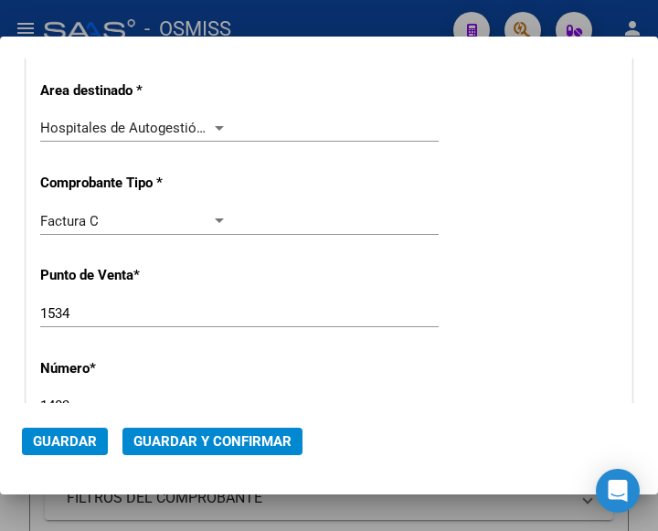
scroll to position [327, 0]
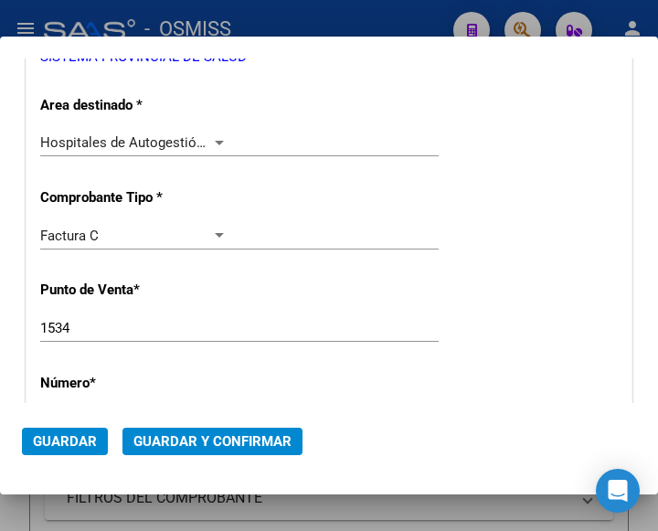
click at [204, 435] on span "Guardar y Confirmar" at bounding box center [212, 441] width 158 height 16
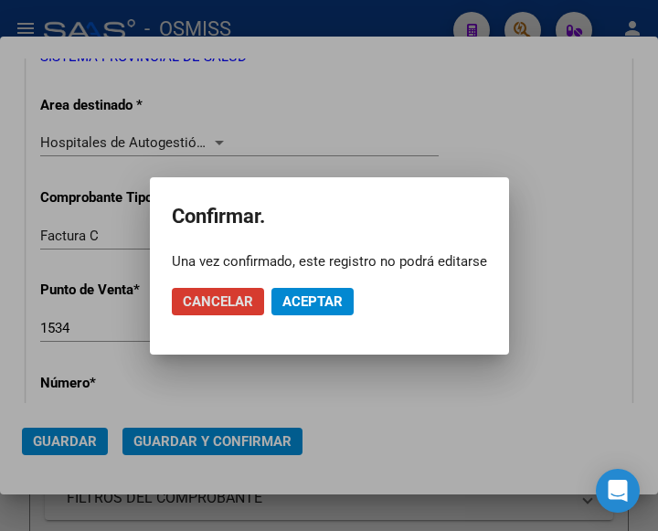
click at [313, 299] on span "Aceptar" at bounding box center [312, 301] width 60 height 16
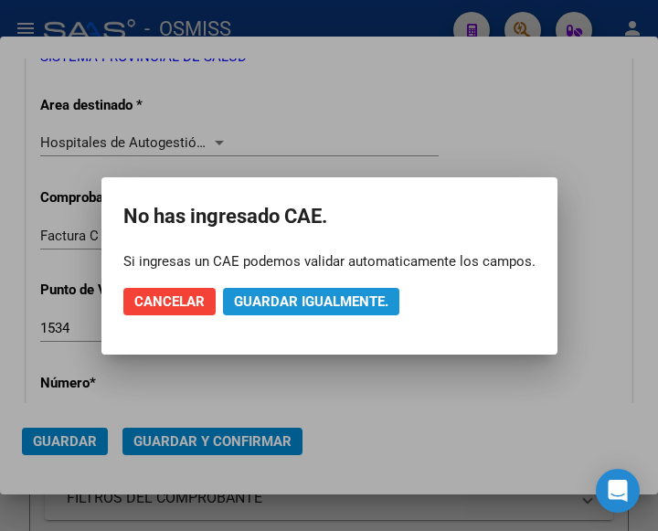
click at [314, 299] on span "Guardar igualmente." at bounding box center [311, 301] width 154 height 16
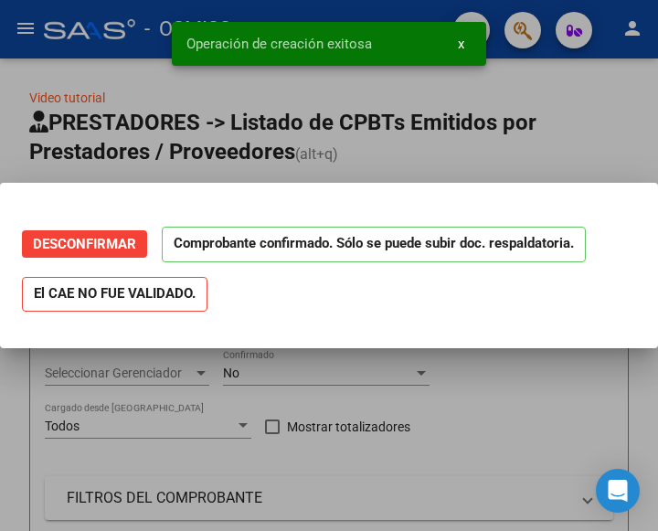
scroll to position [0, 0]
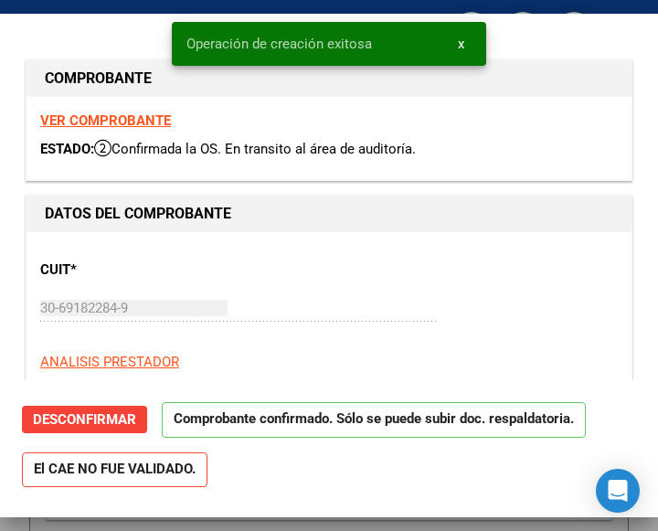
type input "2025-10-26"
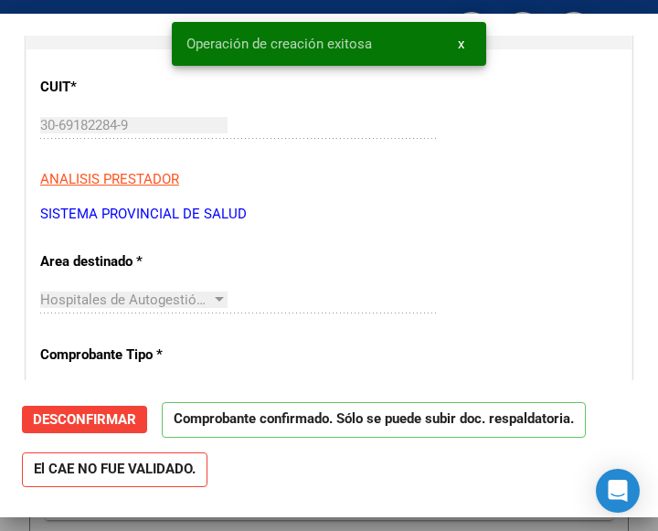
scroll to position [274, 0]
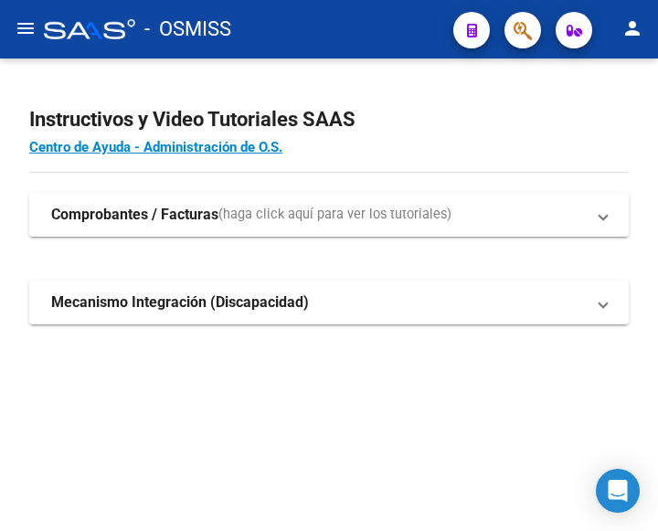
click at [28, 28] on mat-icon "menu" at bounding box center [26, 28] width 22 height 22
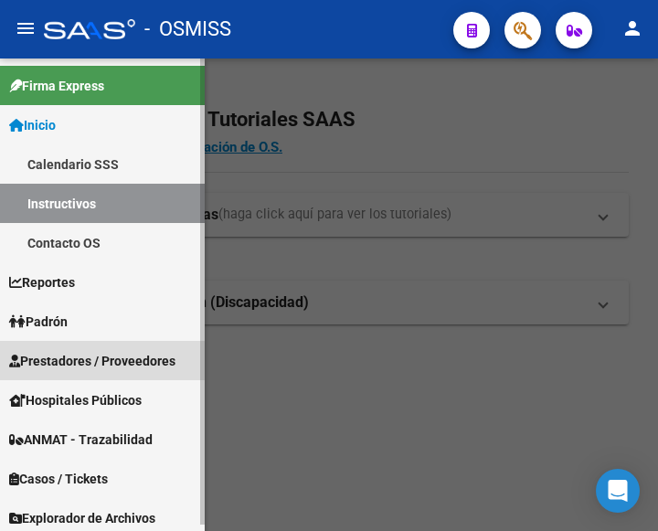
click at [92, 353] on span "Prestadores / Proveedores" at bounding box center [92, 361] width 166 height 20
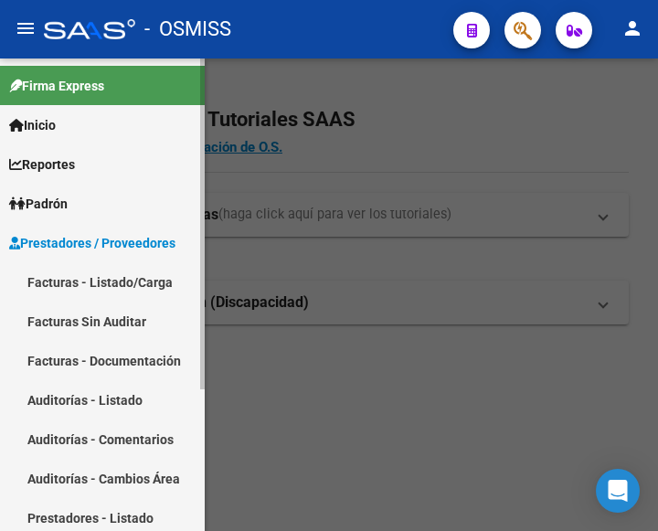
click at [107, 279] on link "Facturas - Listado/Carga" at bounding box center [102, 281] width 205 height 39
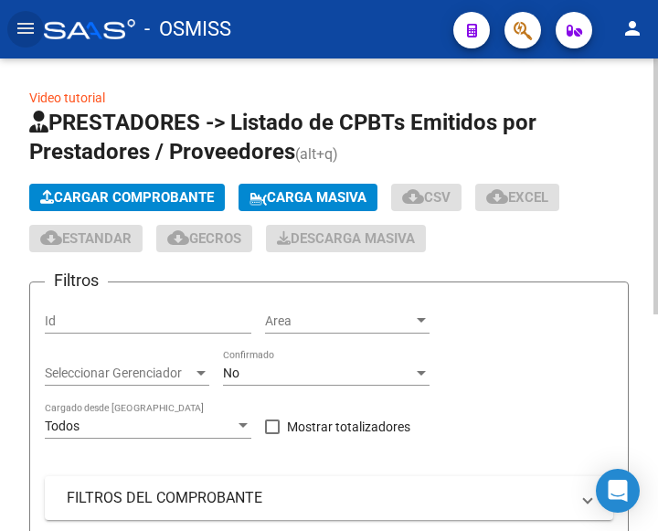
click at [156, 193] on span "Cargar Comprobante" at bounding box center [127, 197] width 174 height 16
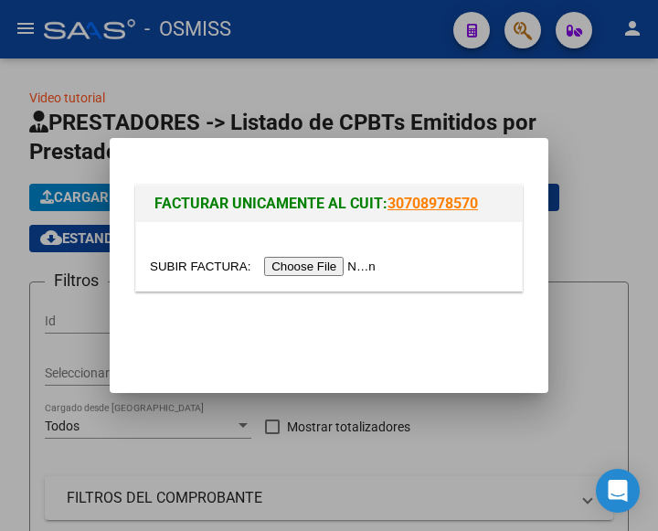
click at [328, 269] on input "file" at bounding box center [265, 266] width 231 height 19
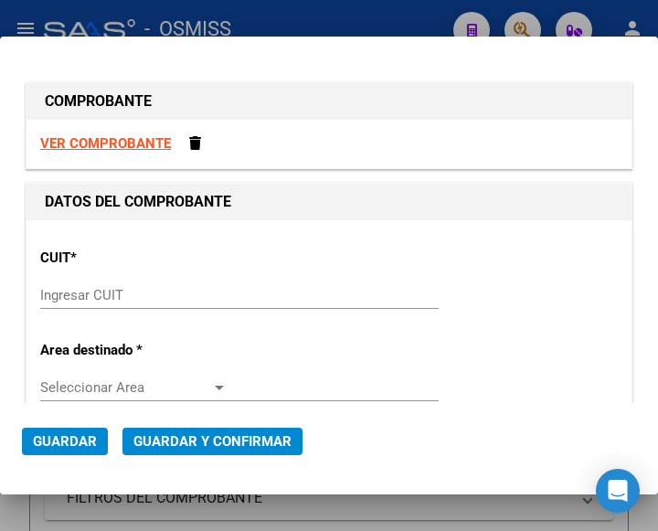
click at [64, 293] on input "Ingresar CUIT" at bounding box center [133, 295] width 187 height 16
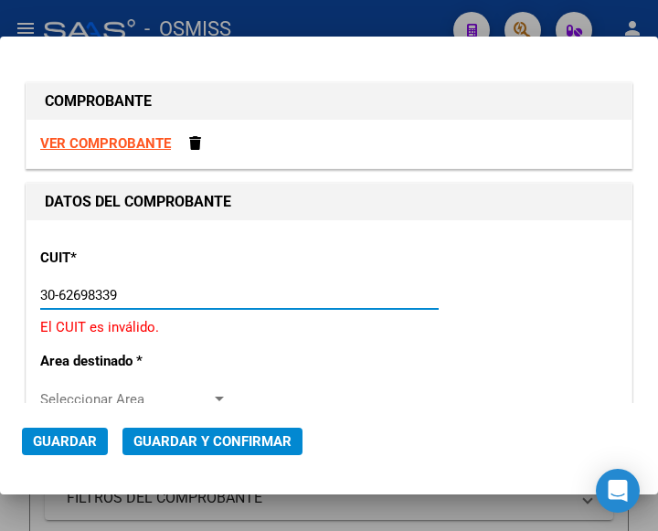
type input "30-62698339-8"
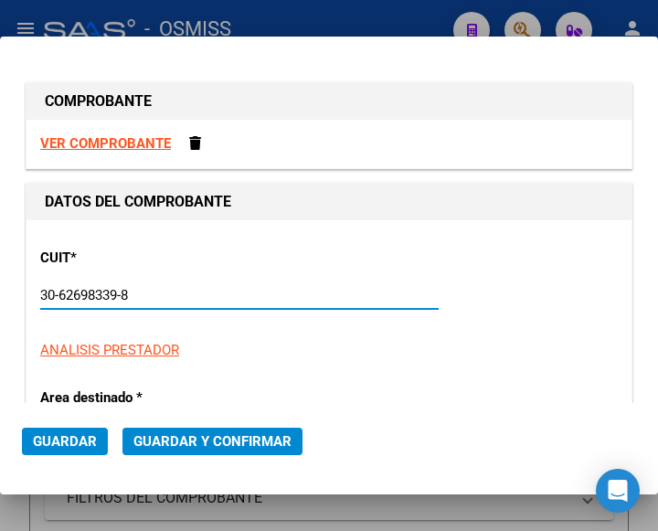
type input "158"
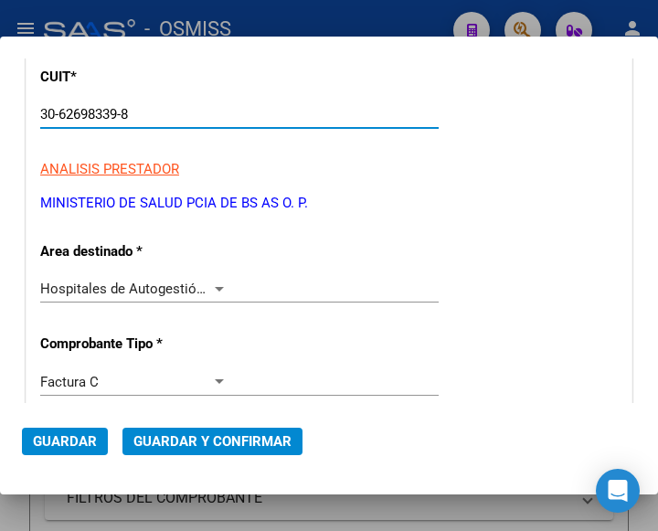
scroll to position [183, 0]
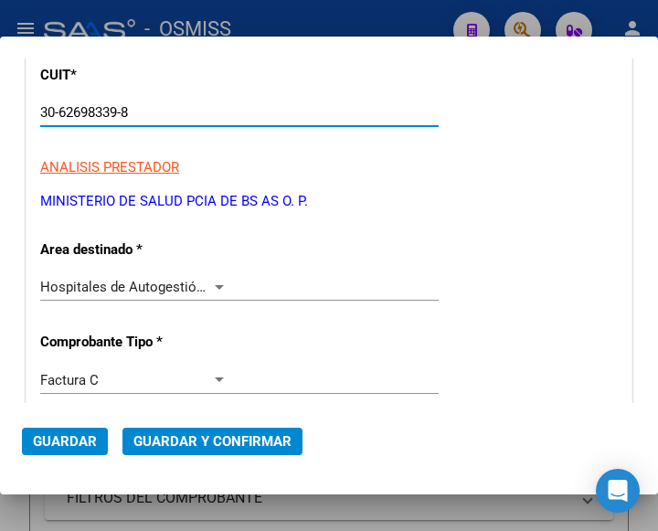
type input "30-62698339-8"
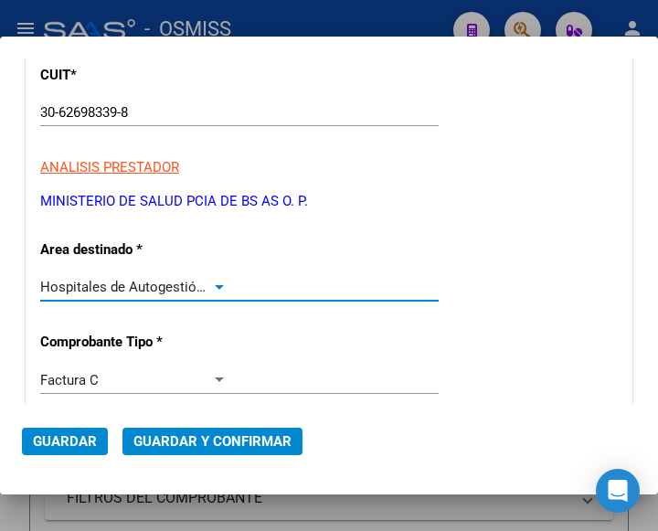
click at [215, 285] on div at bounding box center [219, 287] width 9 height 5
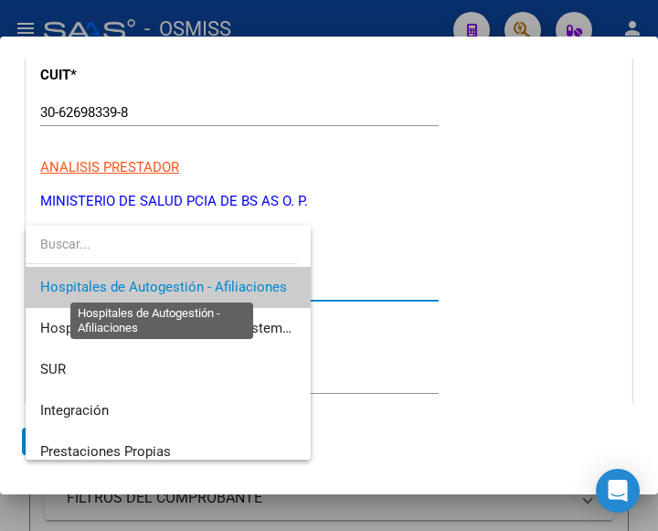
click at [215, 285] on span "Hospitales de Autogestión - Afiliaciones" at bounding box center [163, 287] width 247 height 16
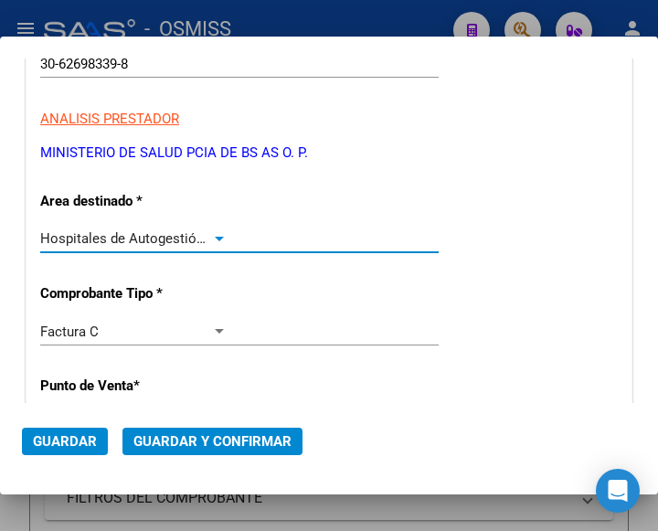
scroll to position [274, 0]
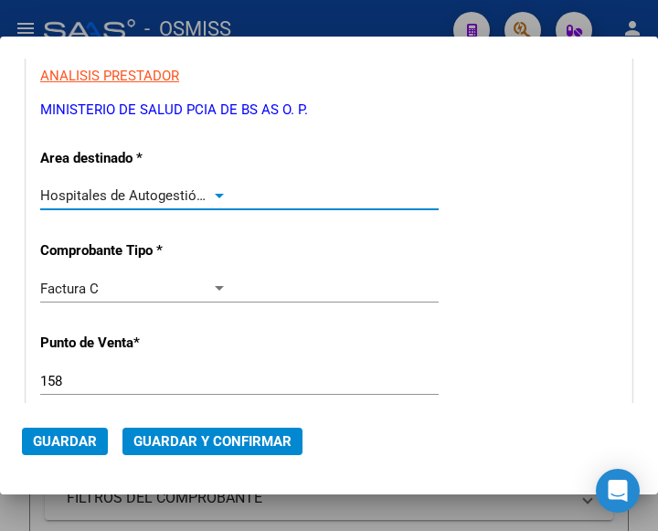
click at [69, 382] on input "158" at bounding box center [133, 381] width 187 height 16
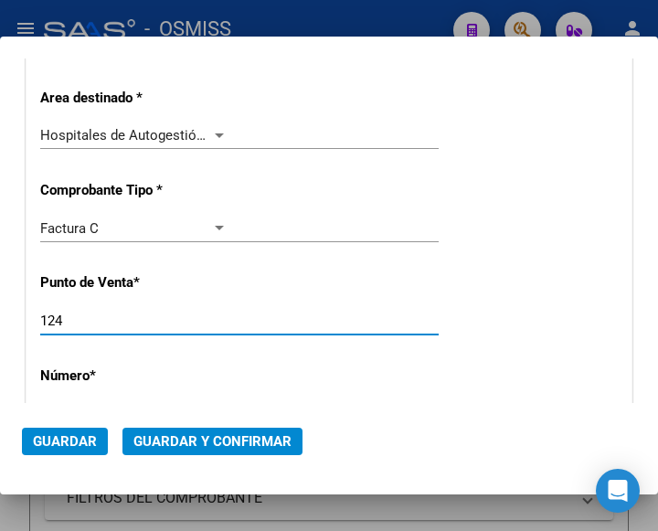
scroll to position [457, 0]
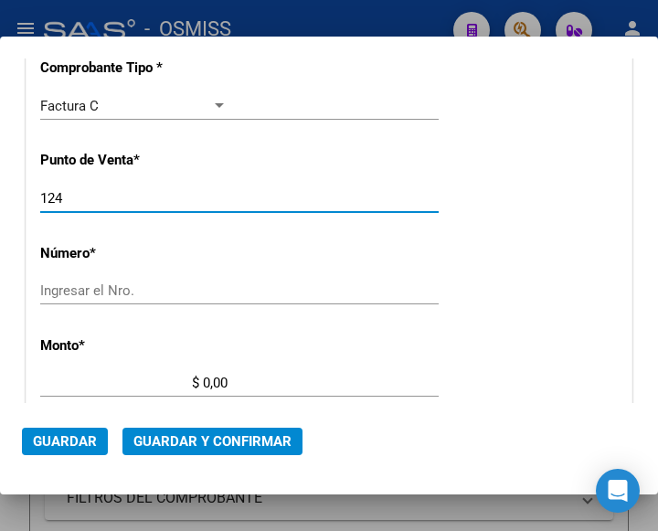
type input "124"
click at [90, 281] on div "Ingresar el Nro." at bounding box center [239, 290] width 398 height 27
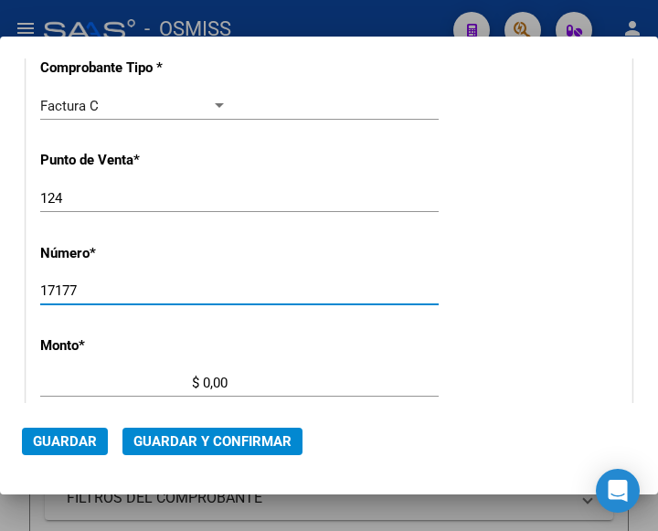
type input "17177"
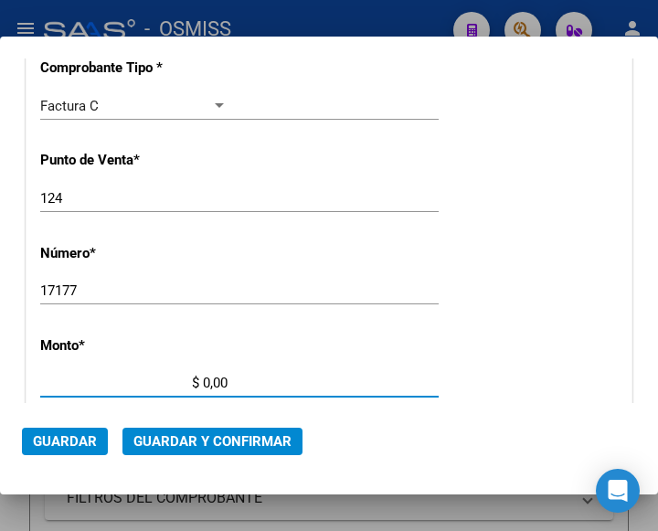
click at [204, 380] on input "$ 0,00" at bounding box center [133, 383] width 187 height 16
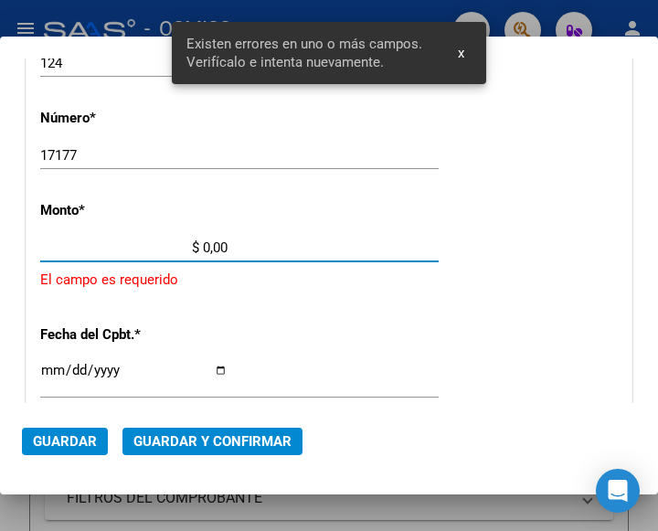
scroll to position [601, 0]
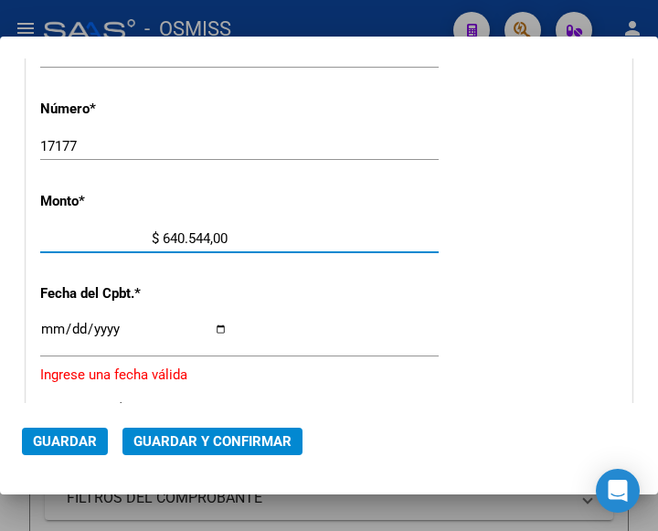
click at [224, 237] on div "$ 640.544,00 Ingresar el monto" at bounding box center [239, 238] width 398 height 27
click at [221, 232] on input "$ 640.544,00" at bounding box center [133, 238] width 187 height 16
type input "$ 640.544,38"
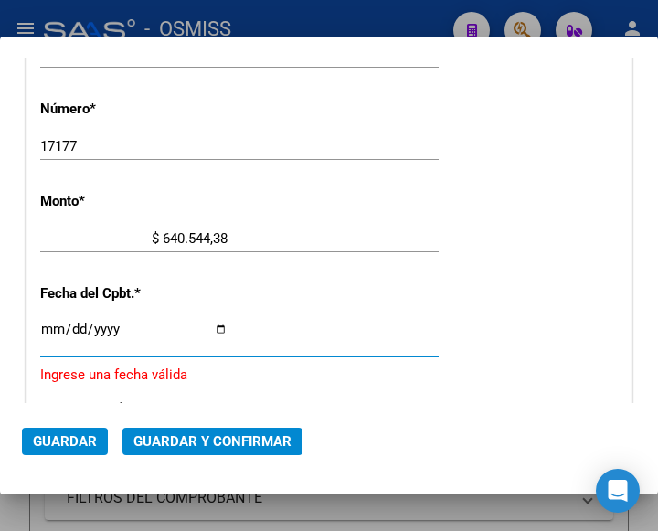
click at [52, 327] on input "Ingresar la fecha" at bounding box center [133, 336] width 187 height 29
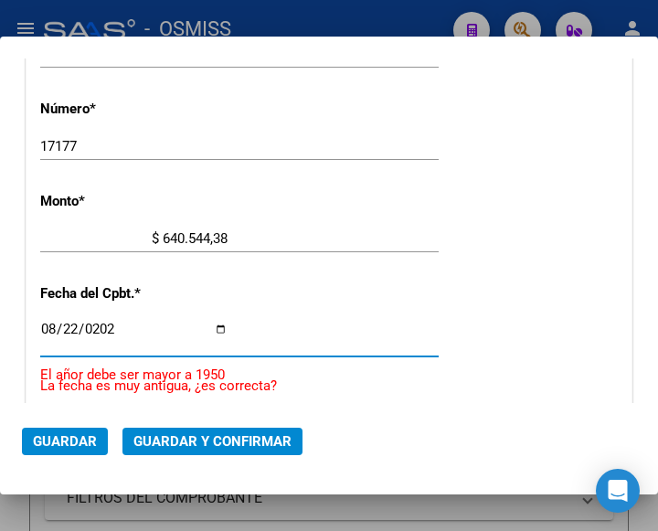
type input "[DATE]"
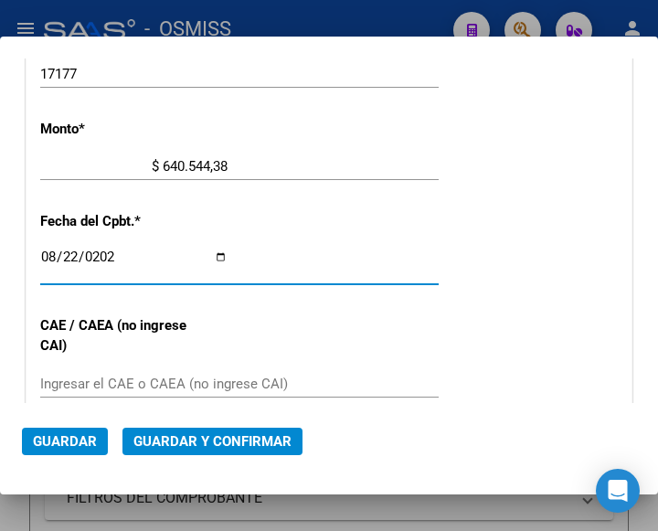
scroll to position [784, 0]
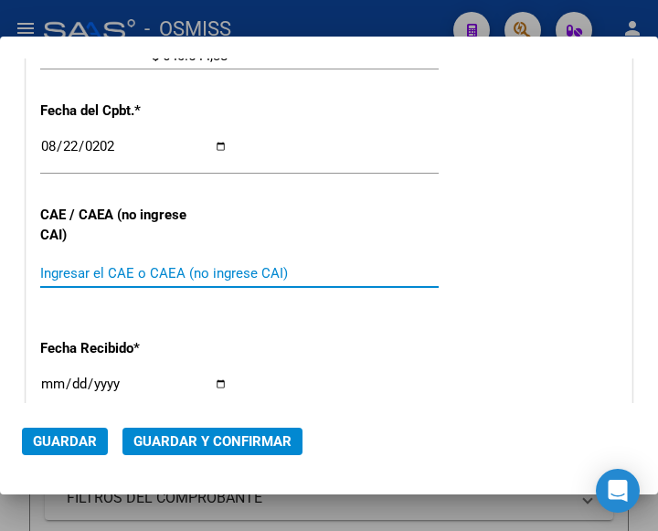
click at [81, 271] on input "Ingresar el CAE o CAEA (no ingrese CAI)" at bounding box center [133, 273] width 187 height 16
type input "75348251503350"
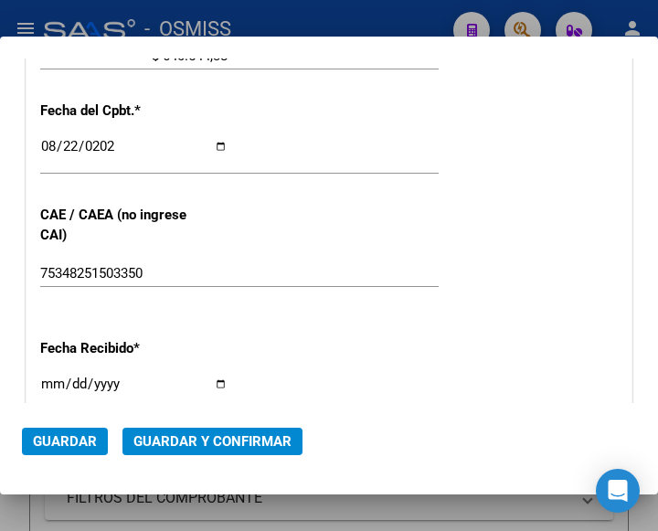
click at [410, 244] on div "CUIT * 30-62698339-8 Ingresar CUIT ANALISIS PRESTADOR MINISTERIO DE SALUD PCIA …" at bounding box center [328, 93] width 605 height 1315
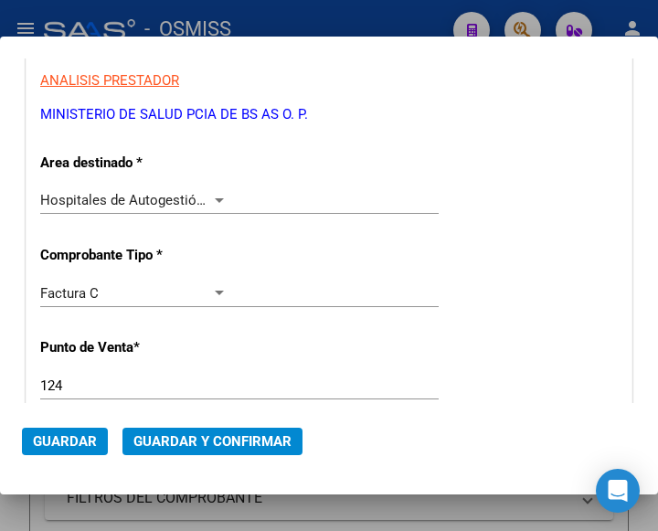
scroll to position [236, 0]
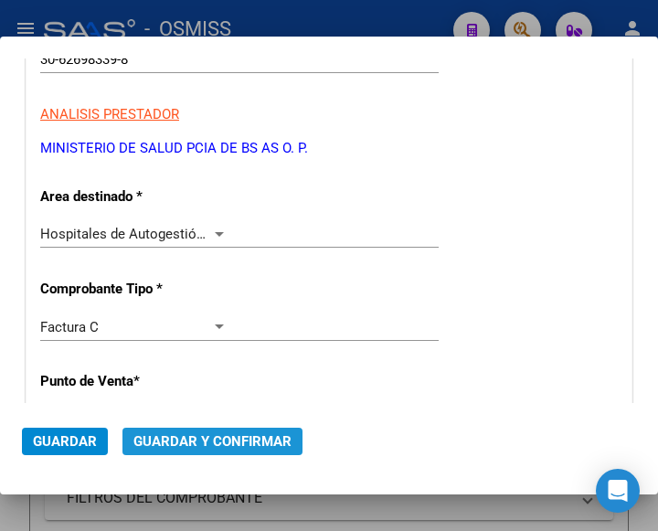
click at [214, 439] on span "Guardar y Confirmar" at bounding box center [212, 441] width 158 height 16
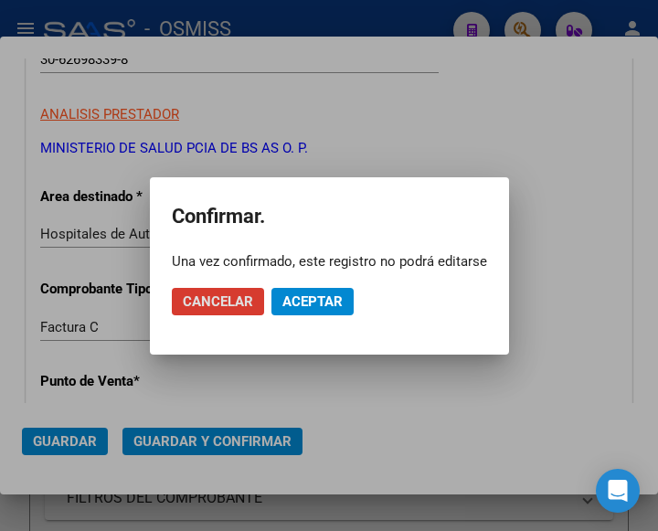
click at [309, 293] on span "Aceptar" at bounding box center [312, 301] width 60 height 16
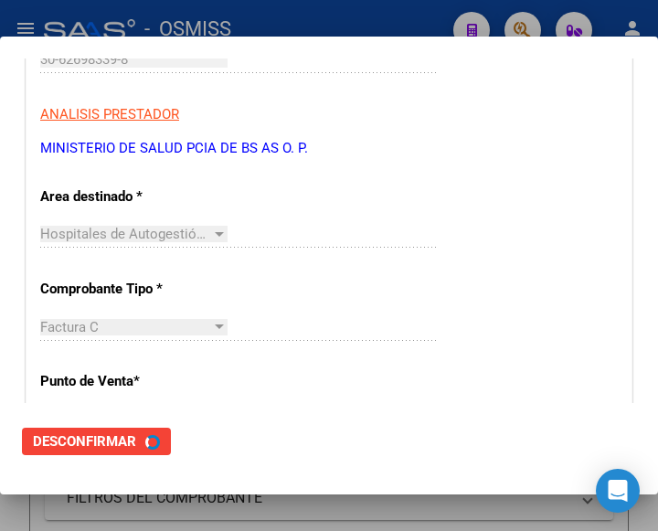
scroll to position [0, 0]
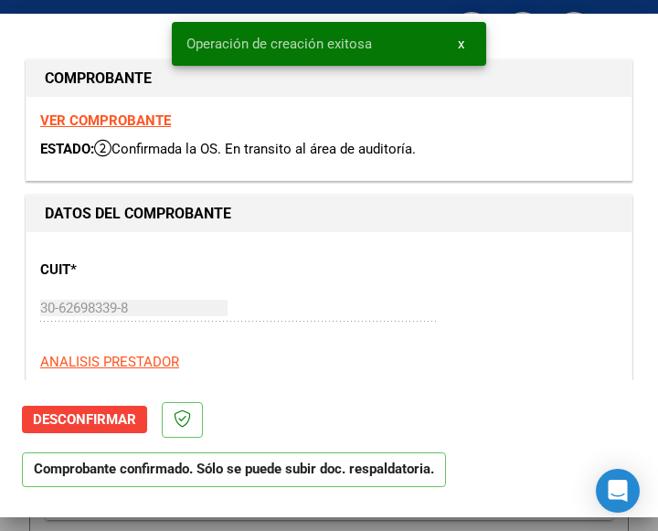
type input "[DATE]"
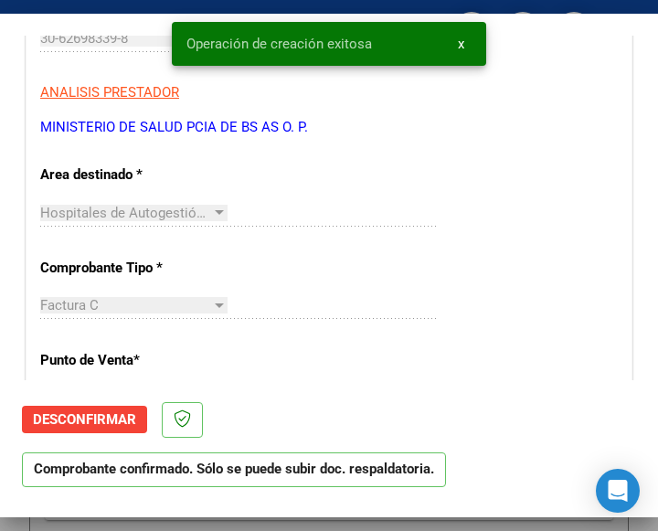
scroll to position [274, 0]
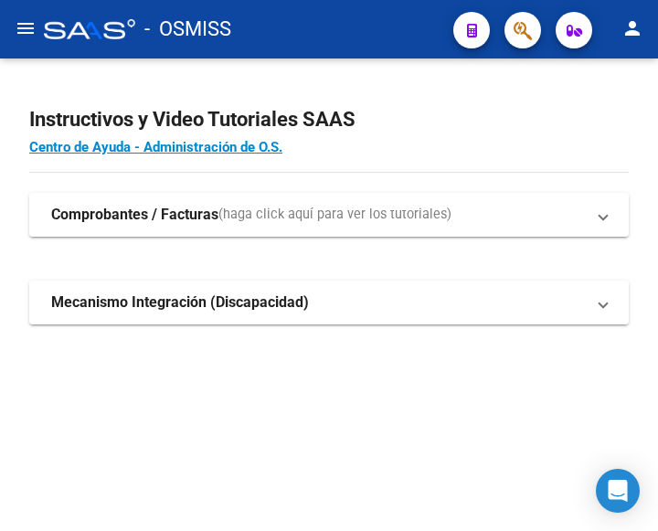
click at [20, 26] on mat-icon "menu" at bounding box center [26, 28] width 22 height 22
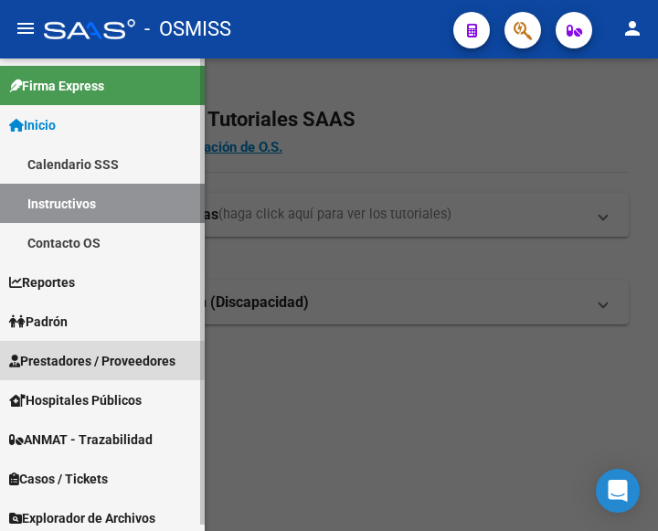
click at [75, 349] on link "Prestadores / Proveedores" at bounding box center [102, 360] width 205 height 39
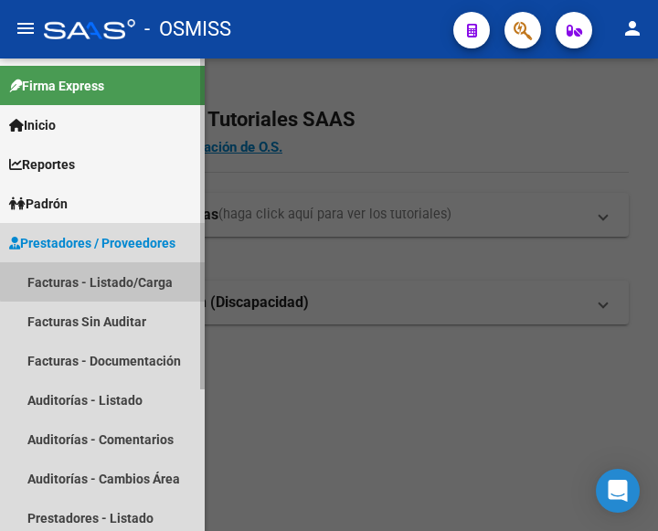
click at [117, 280] on link "Facturas - Listado/Carga" at bounding box center [102, 281] width 205 height 39
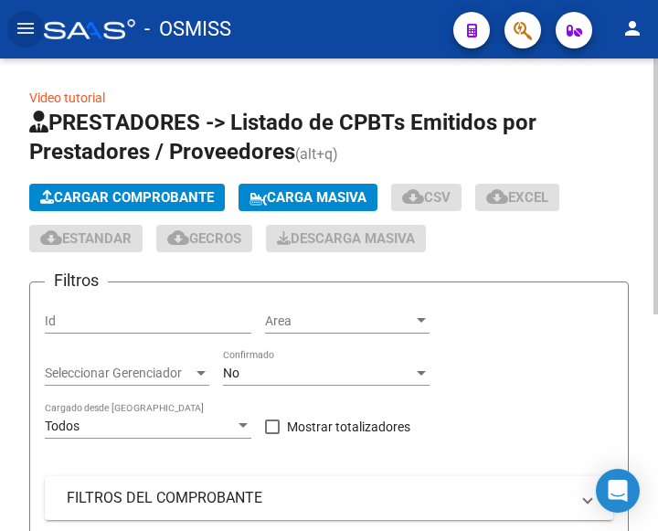
click at [165, 189] on span "Cargar Comprobante" at bounding box center [127, 197] width 174 height 16
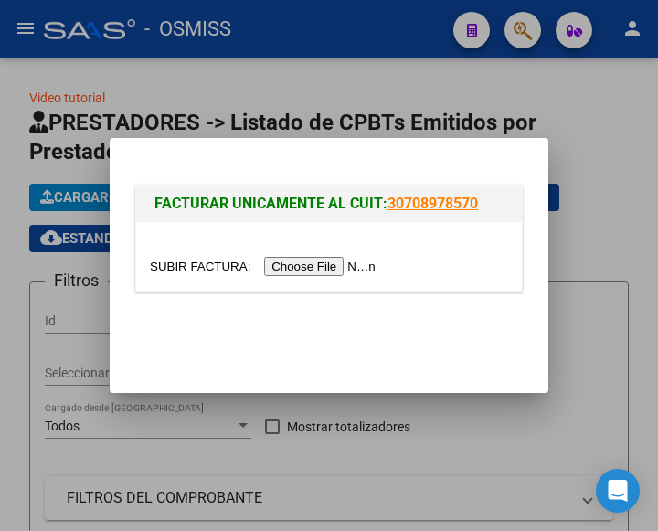
click at [342, 259] on input "file" at bounding box center [265, 266] width 231 height 19
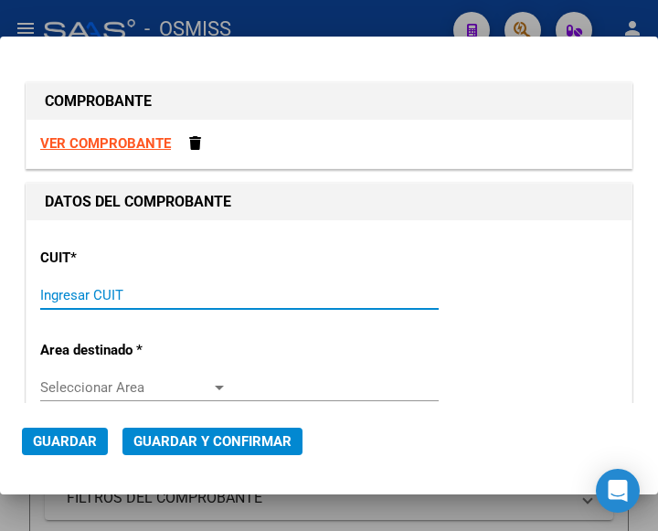
click at [69, 291] on input "Ingresar CUIT" at bounding box center [133, 295] width 187 height 16
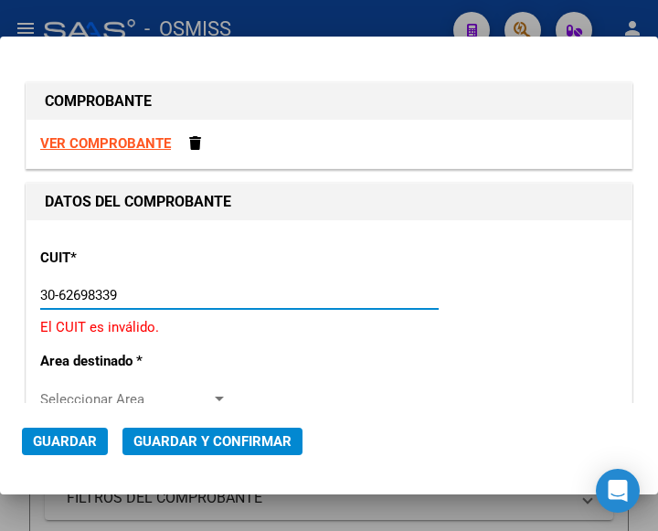
type input "30-62698339-8"
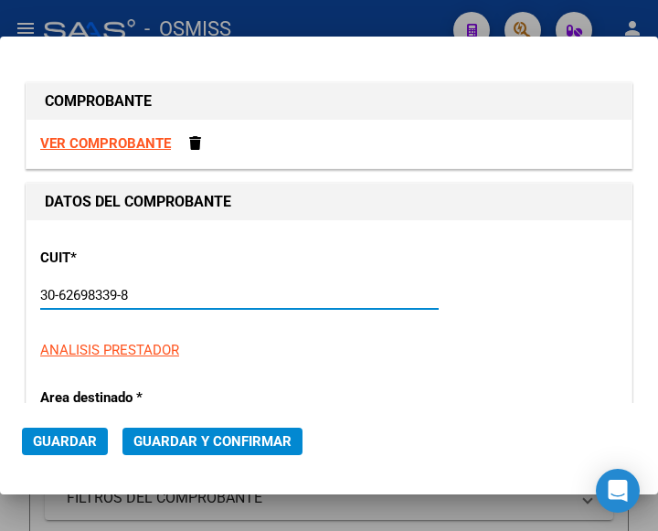
type input "124"
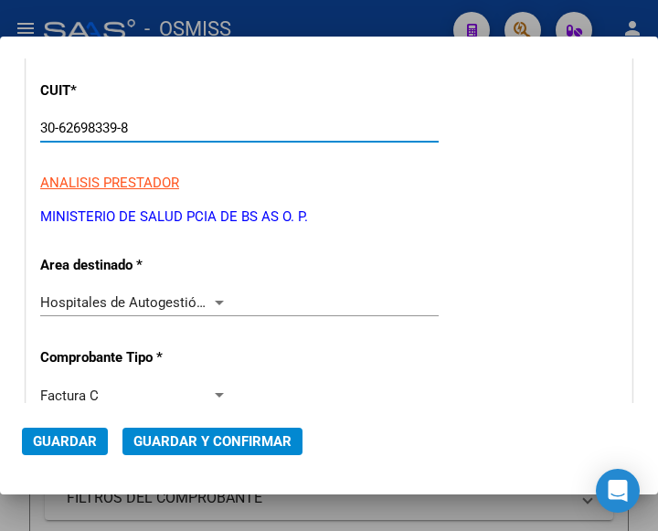
scroll to position [274, 0]
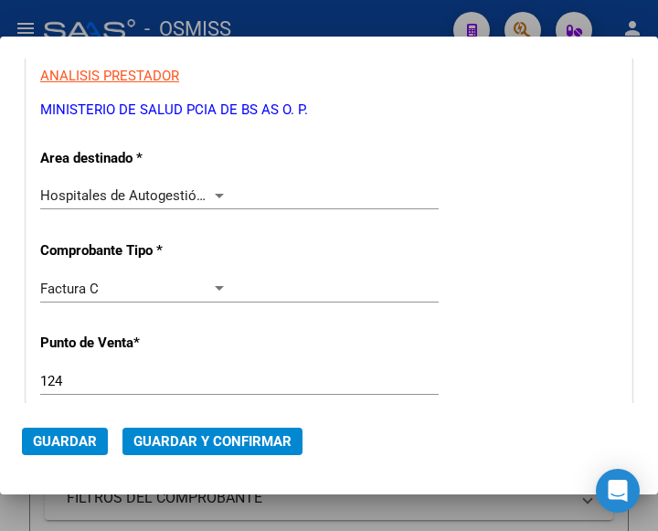
type input "30-62698339-8"
click at [211, 192] on div at bounding box center [219, 195] width 16 height 15
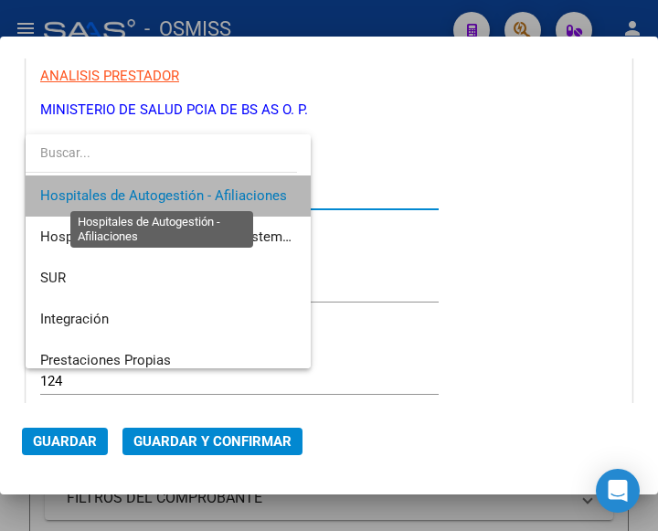
click at [211, 192] on span "Hospitales de Autogestión - Afiliaciones" at bounding box center [163, 195] width 247 height 16
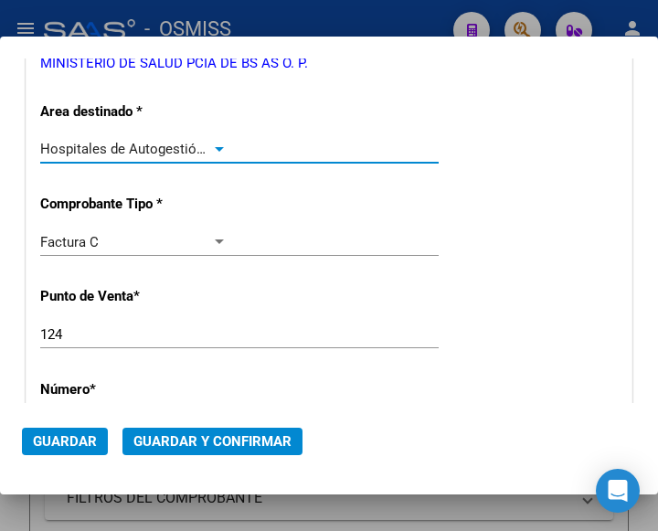
scroll to position [457, 0]
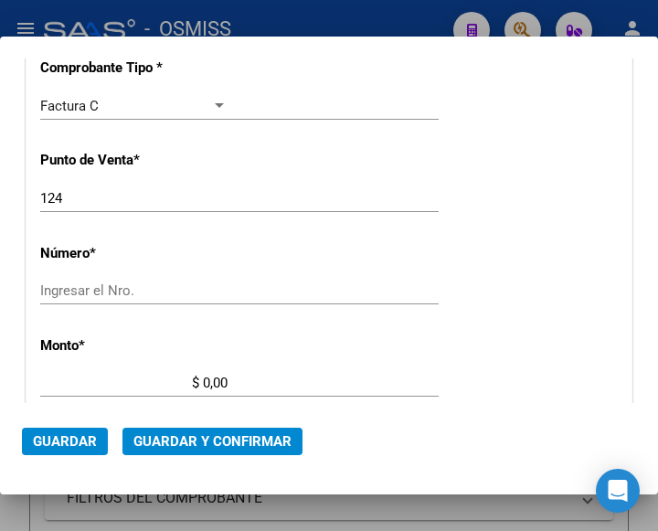
click at [112, 291] on input "Ingresar el Nro." at bounding box center [133, 290] width 187 height 16
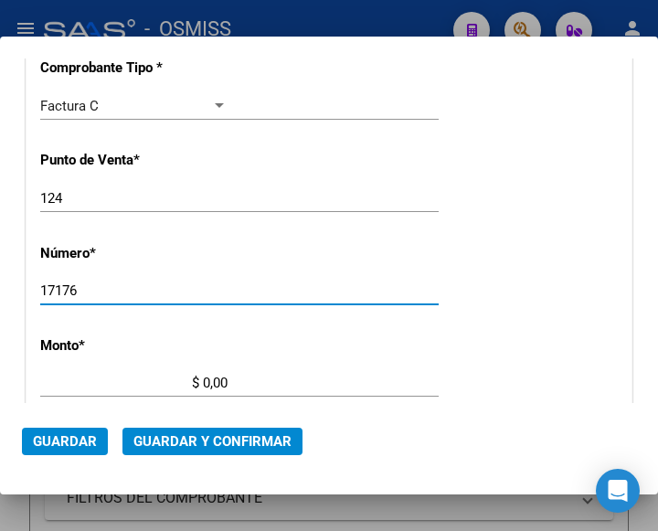
type input "17176"
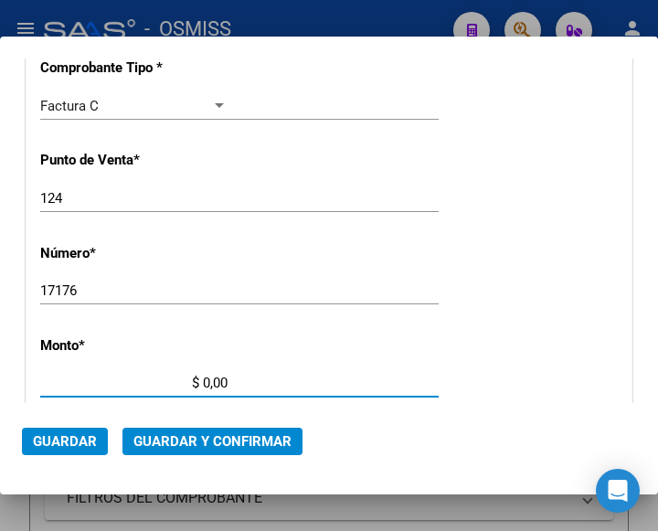
click at [205, 382] on input "$ 0,00" at bounding box center [133, 383] width 187 height 16
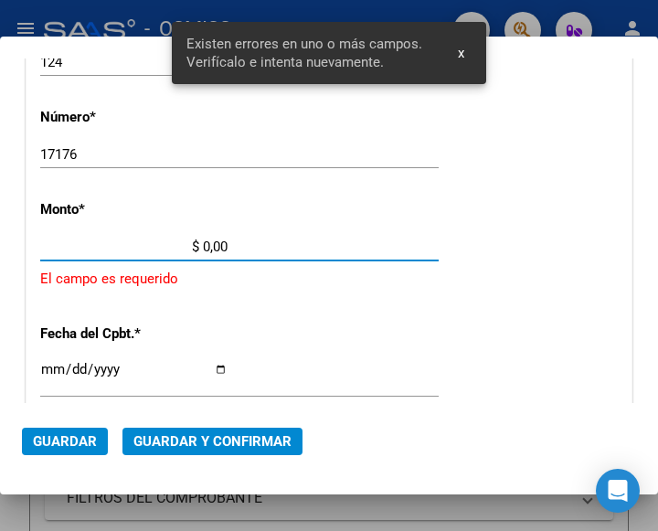
scroll to position [601, 0]
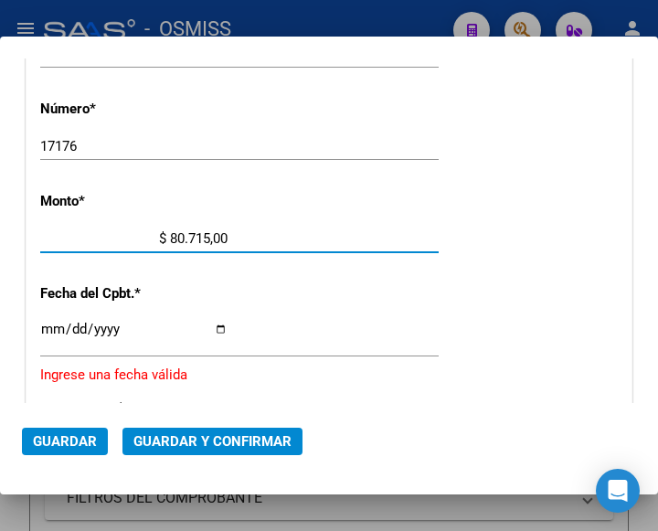
type input "$ 807.157,00"
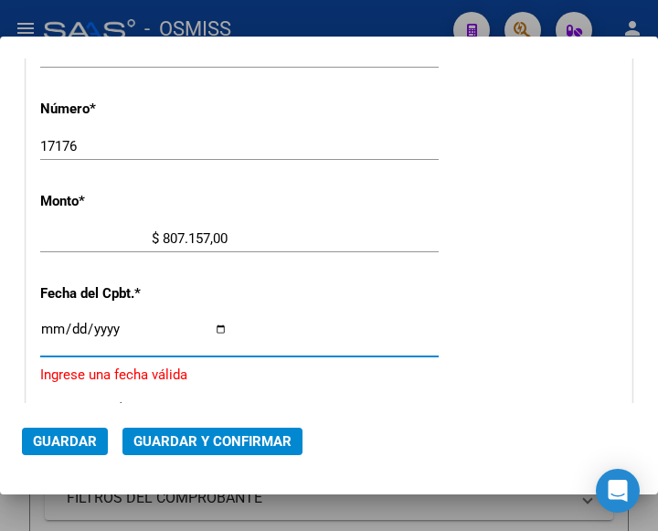
click at [48, 328] on input "Ingresar la fecha" at bounding box center [133, 336] width 187 height 29
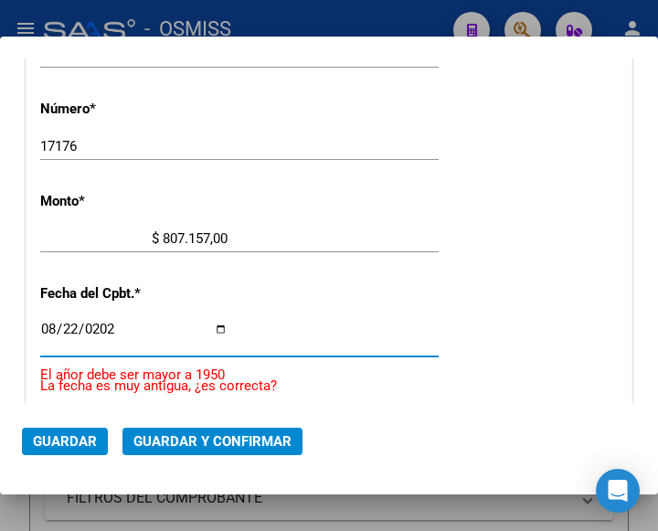
type input "2025-08-22"
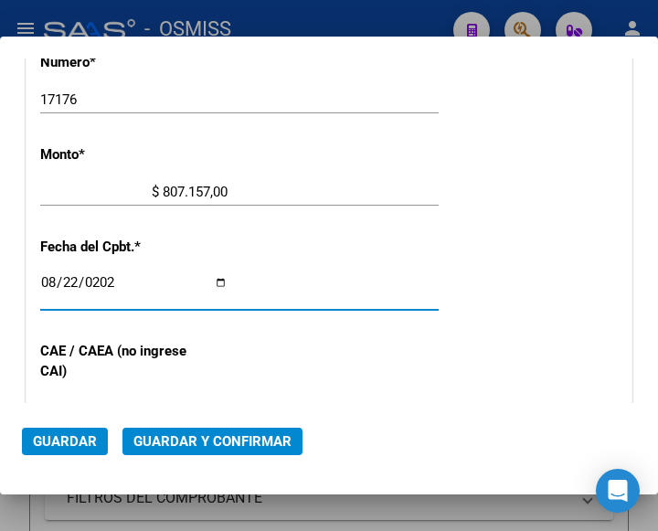
scroll to position [692, 0]
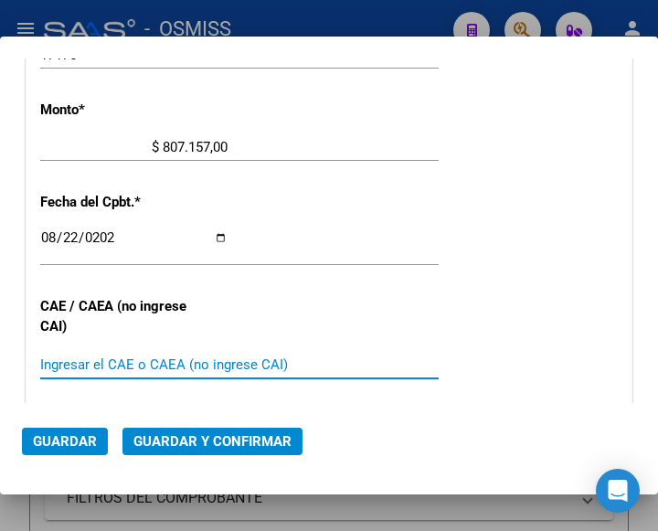
click at [70, 363] on input "Ingresar el CAE o CAEA (no ingrese CAI)" at bounding box center [133, 364] width 187 height 16
type input "75348250719807"
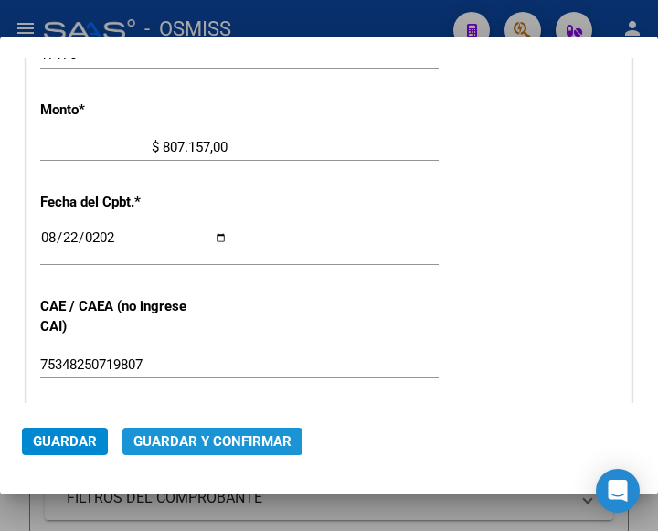
click at [207, 439] on span "Guardar y Confirmar" at bounding box center [212, 441] width 158 height 16
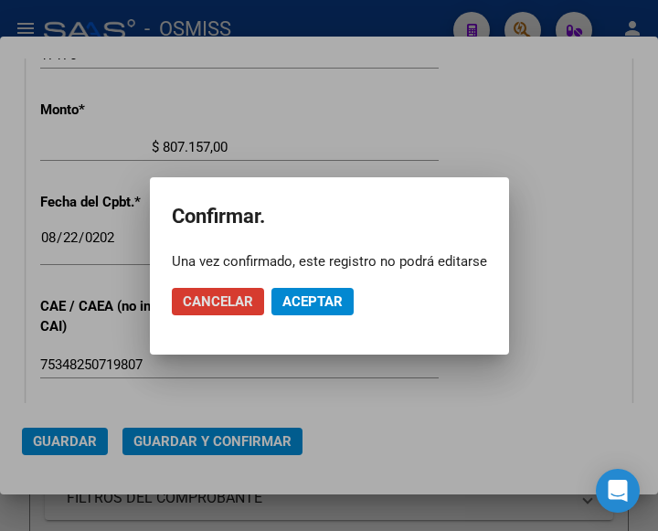
click at [320, 301] on span "Aceptar" at bounding box center [312, 301] width 60 height 16
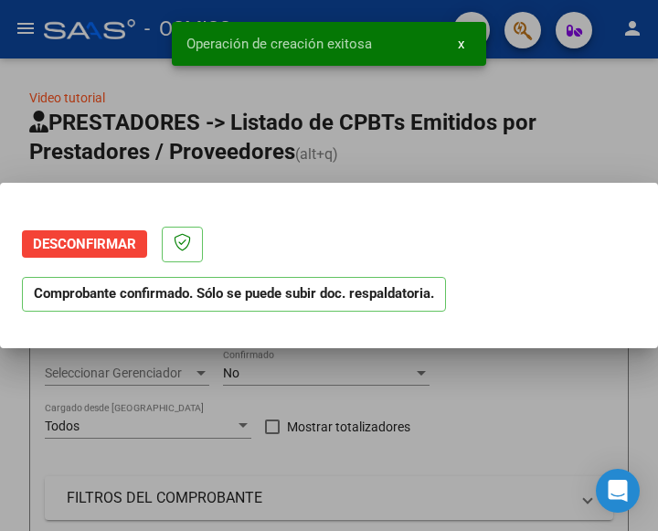
scroll to position [0, 0]
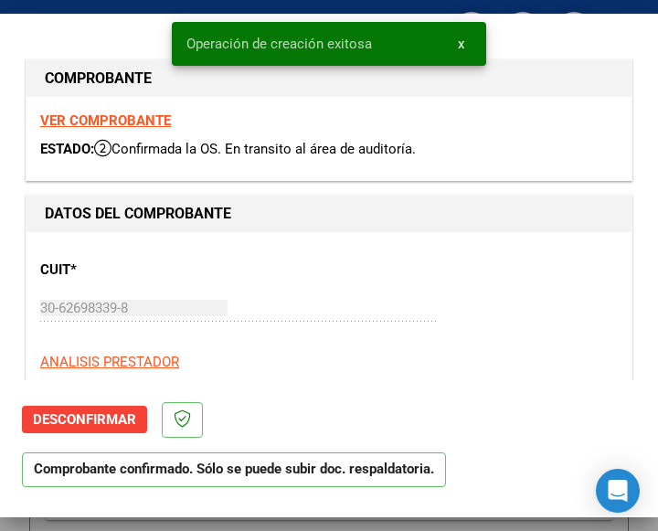
type input "2025-10-21"
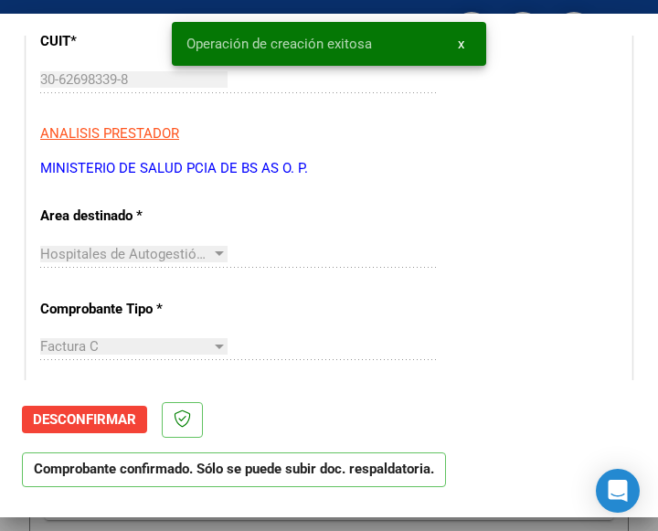
scroll to position [274, 0]
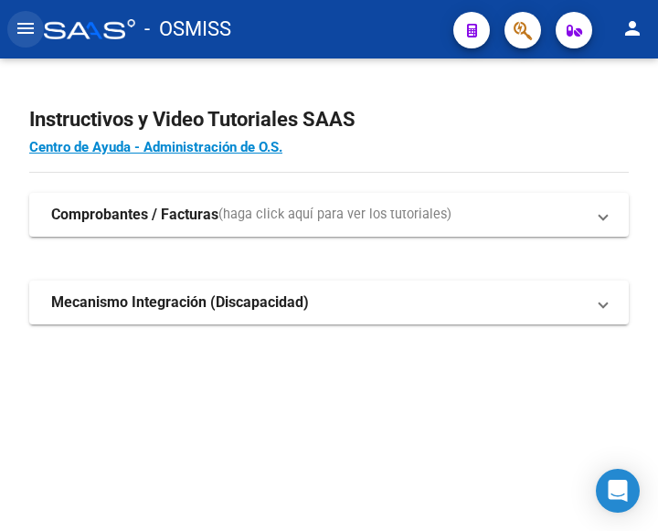
click at [23, 26] on mat-icon "menu" at bounding box center [26, 28] width 22 height 22
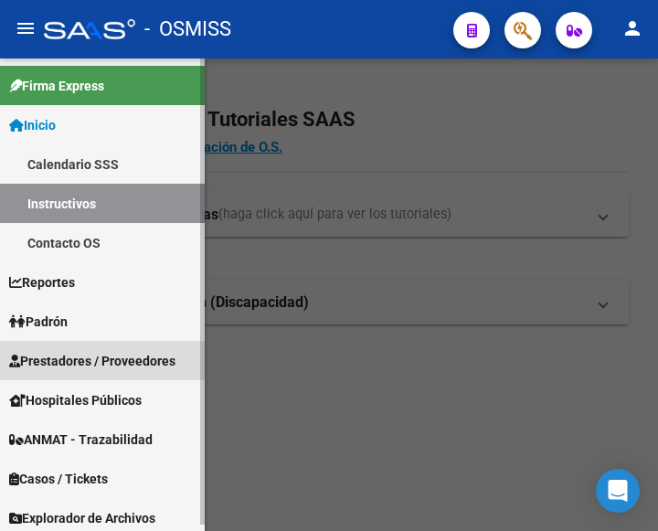
click at [67, 355] on span "Prestadores / Proveedores" at bounding box center [92, 361] width 166 height 20
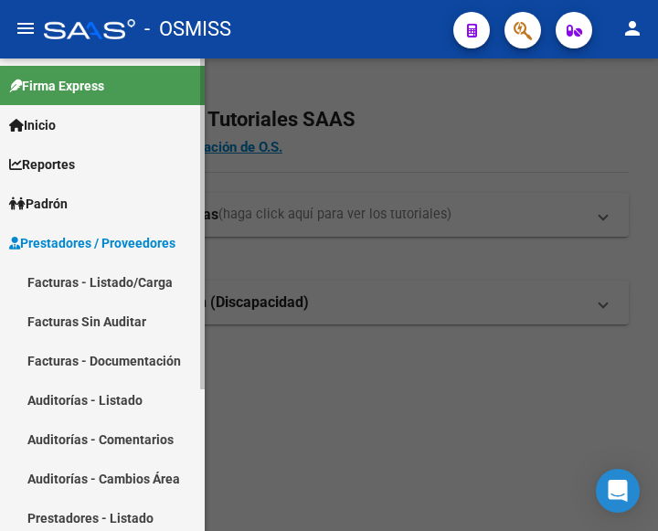
click at [101, 280] on link "Facturas - Listado/Carga" at bounding box center [102, 281] width 205 height 39
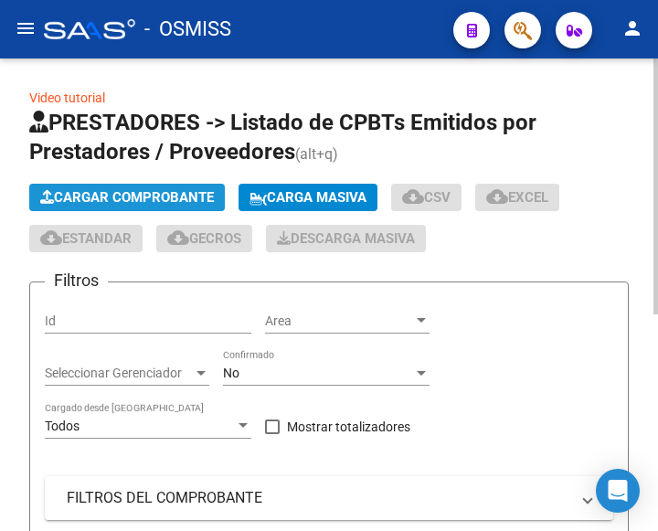
click at [166, 198] on span "Cargar Comprobante" at bounding box center [127, 197] width 174 height 16
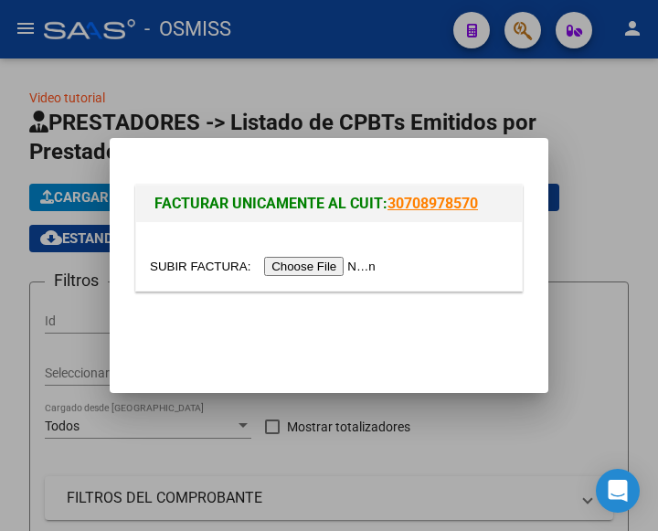
click at [322, 267] on input "file" at bounding box center [265, 266] width 231 height 19
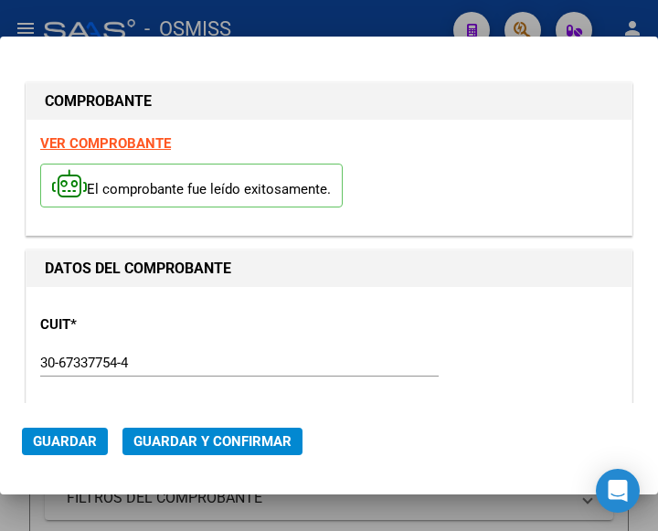
type input "2025-10-04"
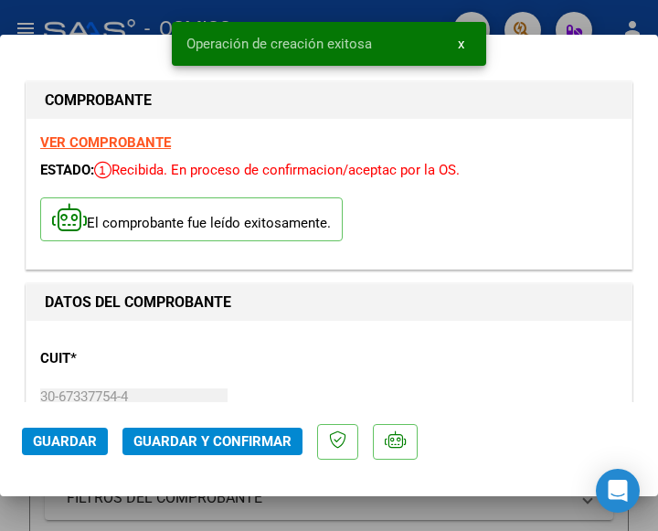
click at [292, 364] on div "CUIT * 30-67337754-4 Ingresar CUIT ANALISIS PRESTADOR ESTADO PROVINCIA DE SAN L…" at bounding box center [328, 414] width 577 height 161
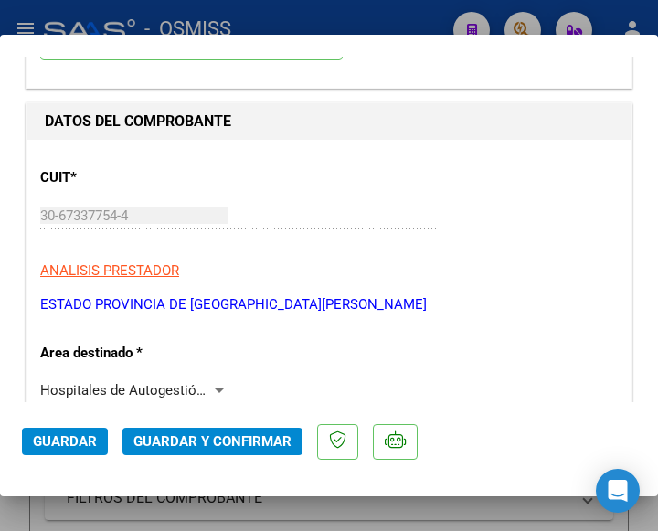
scroll to position [183, 0]
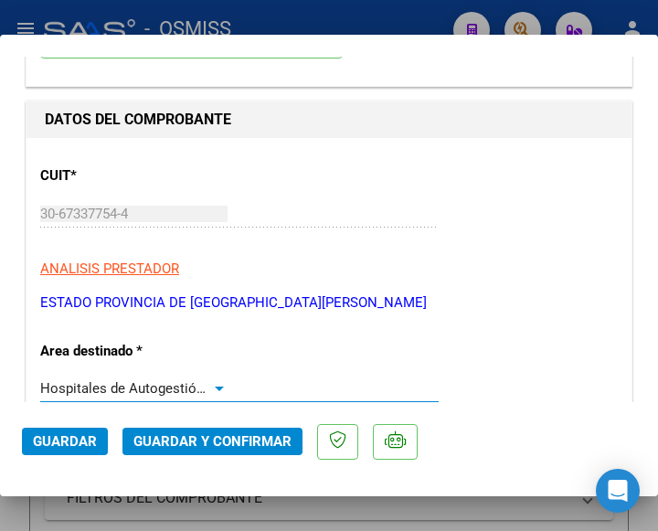
click at [206, 384] on span "Hospitales de Autogestión - Afiliaciones" at bounding box center [163, 388] width 247 height 16
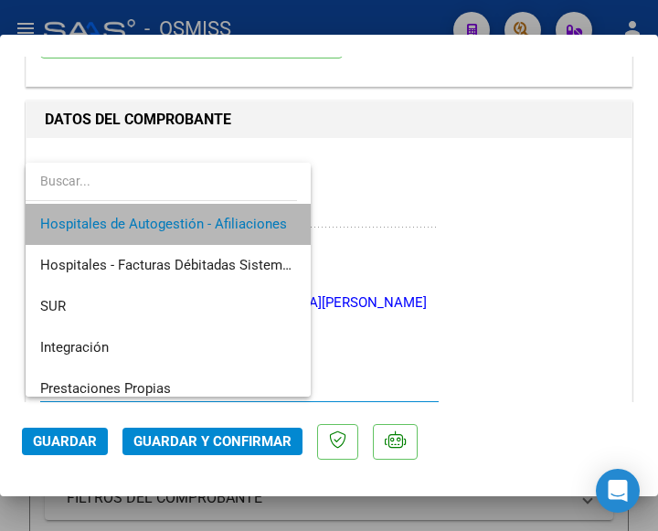
click at [230, 211] on span "Hospitales de Autogestión - Afiliaciones" at bounding box center [168, 224] width 256 height 41
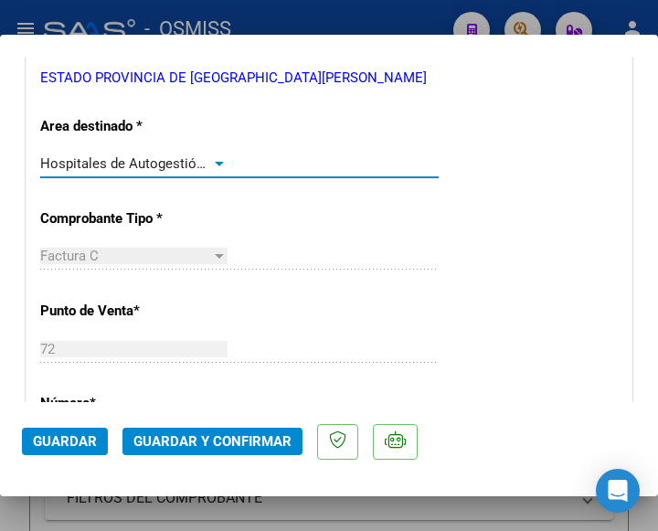
scroll to position [365, 0]
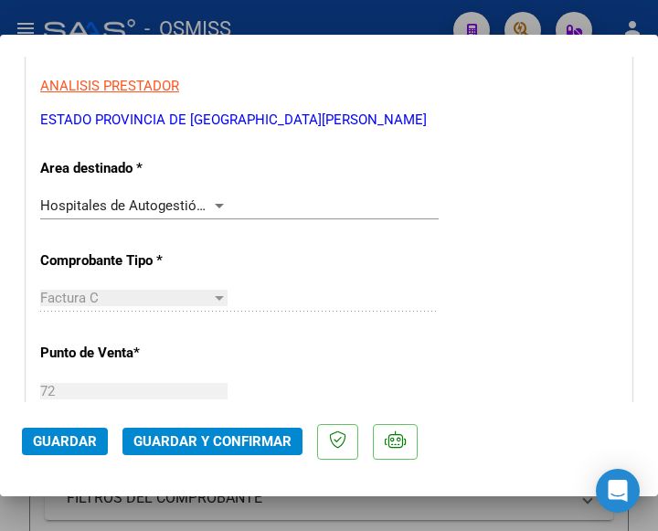
click at [212, 196] on div "Hospitales de Autogestión - Afiliaciones Seleccionar Area" at bounding box center [239, 205] width 398 height 27
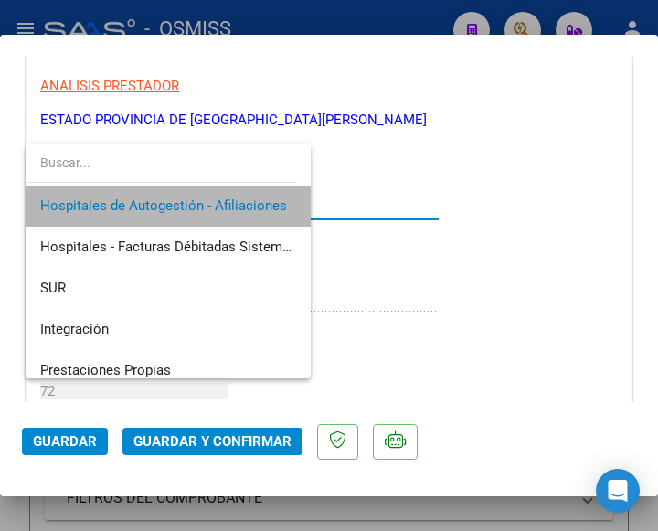
click at [212, 196] on span "Hospitales de Autogestión - Afiliaciones" at bounding box center [168, 205] width 256 height 41
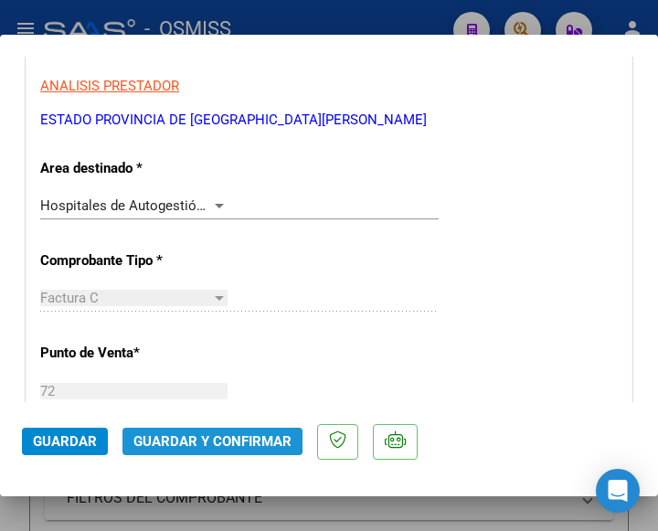
click at [200, 439] on span "Guardar y Confirmar" at bounding box center [212, 441] width 158 height 16
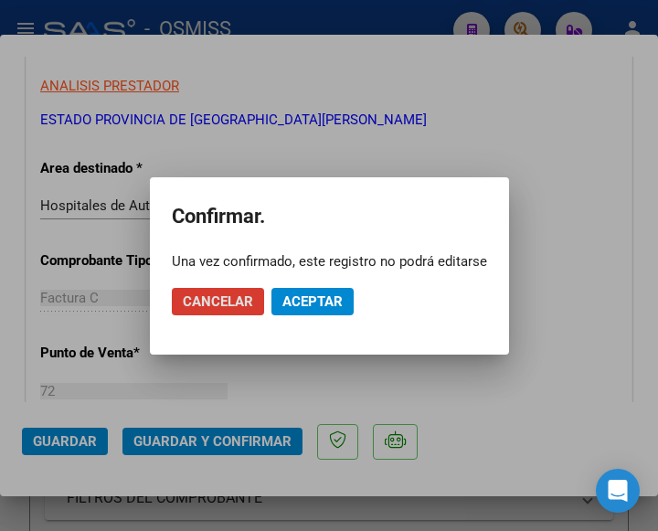
click at [303, 294] on span "Aceptar" at bounding box center [312, 301] width 60 height 16
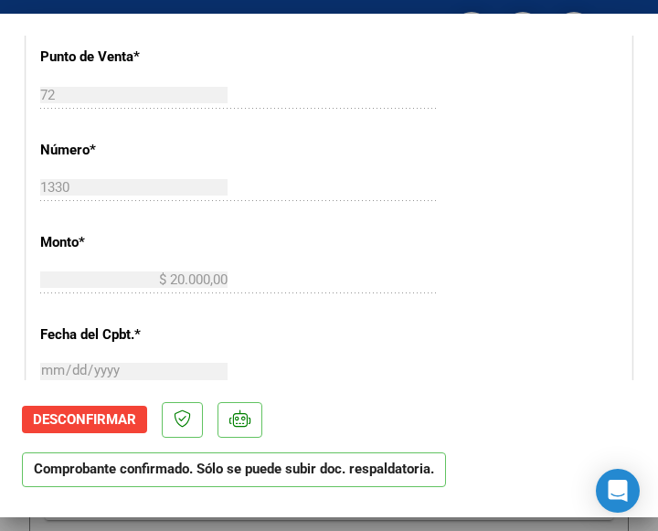
scroll to position [731, 0]
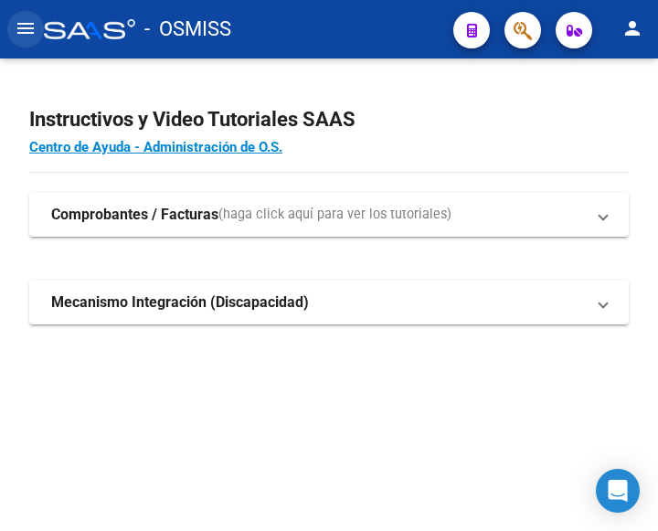
click at [30, 26] on mat-icon "menu" at bounding box center [26, 28] width 22 height 22
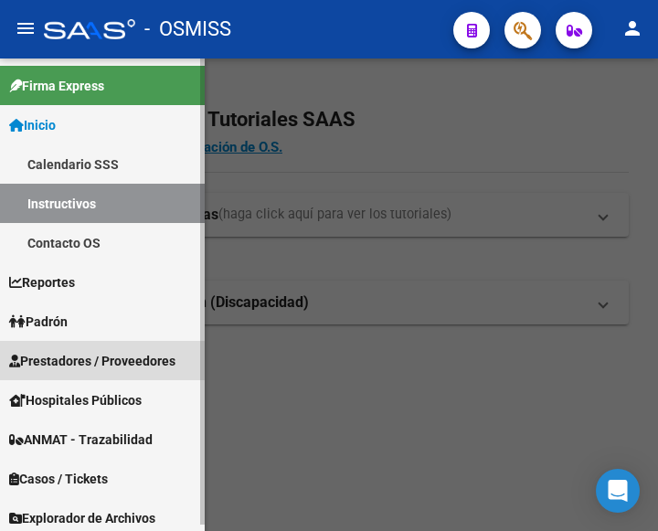
click at [79, 355] on span "Prestadores / Proveedores" at bounding box center [92, 361] width 166 height 20
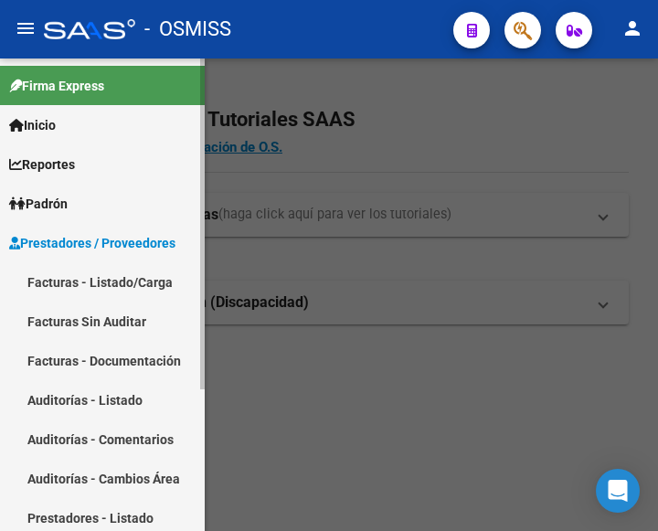
click at [79, 274] on link "Facturas - Listado/Carga" at bounding box center [102, 281] width 205 height 39
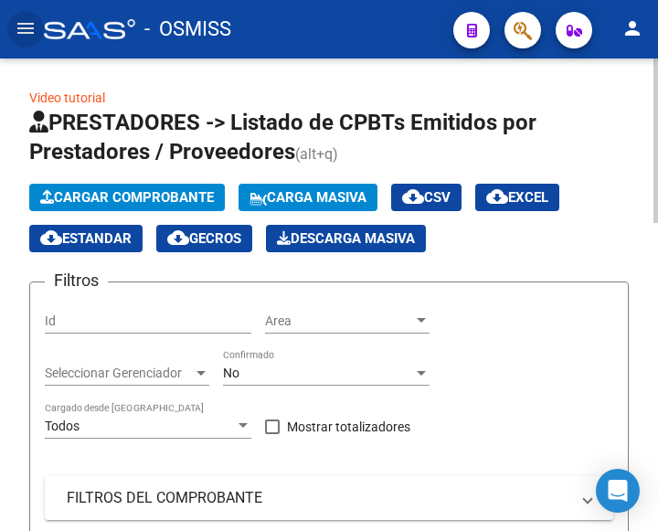
click at [171, 182] on app-list-header "PRESTADORES -> Listado de CPBTs Emitidos por Prestadores / Proveedores (alt+q) …" at bounding box center [328, 413] width 599 height 610
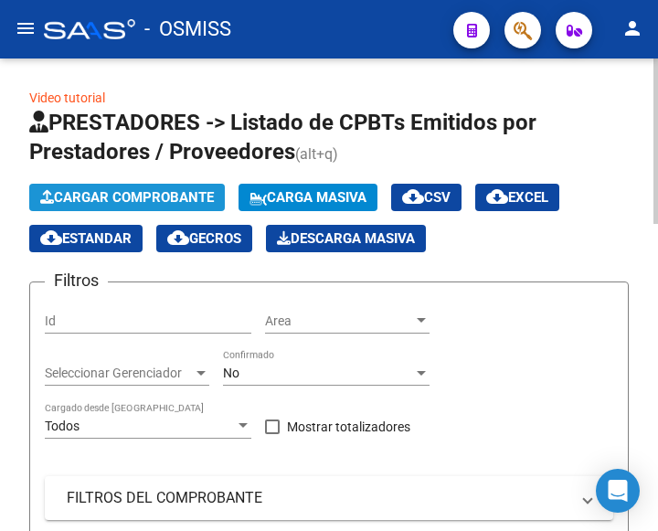
click at [171, 192] on span "Cargar Comprobante" at bounding box center [127, 197] width 174 height 16
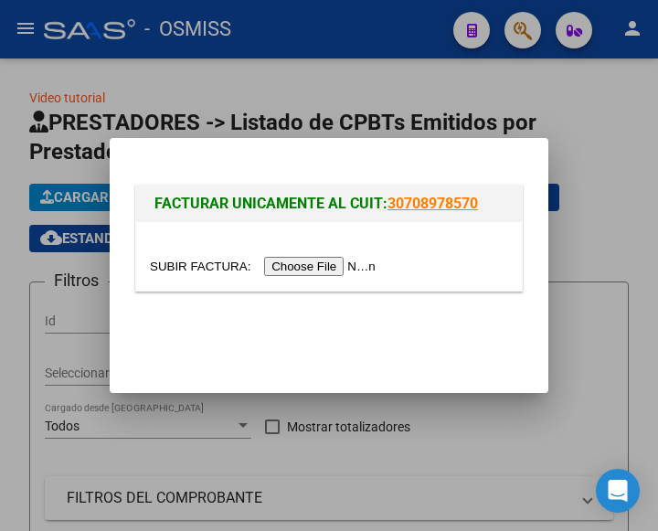
click at [350, 268] on input "file" at bounding box center [265, 266] width 231 height 19
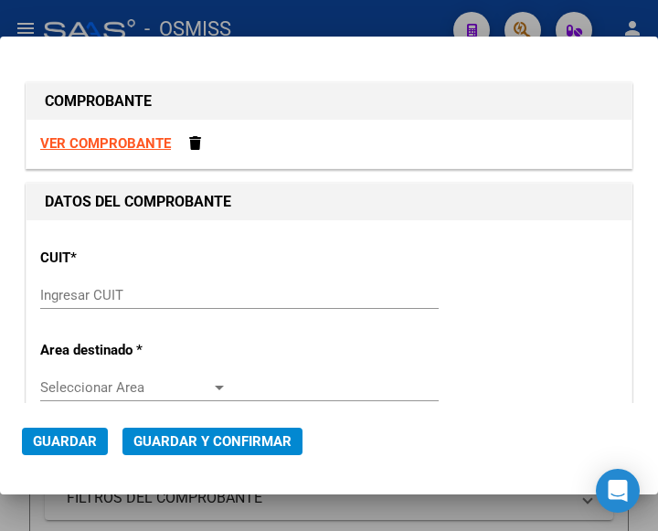
drag, startPoint x: 22, startPoint y: 301, endPoint x: 40, endPoint y: 301, distance: 18.3
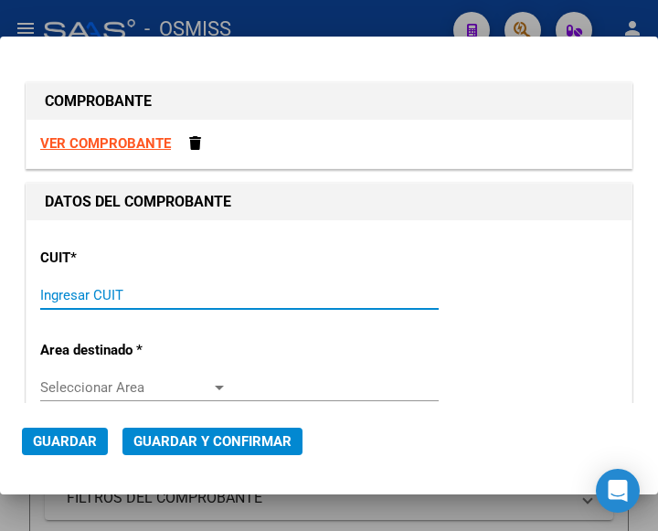
click at [79, 295] on input "Ingresar CUIT" at bounding box center [133, 295] width 187 height 16
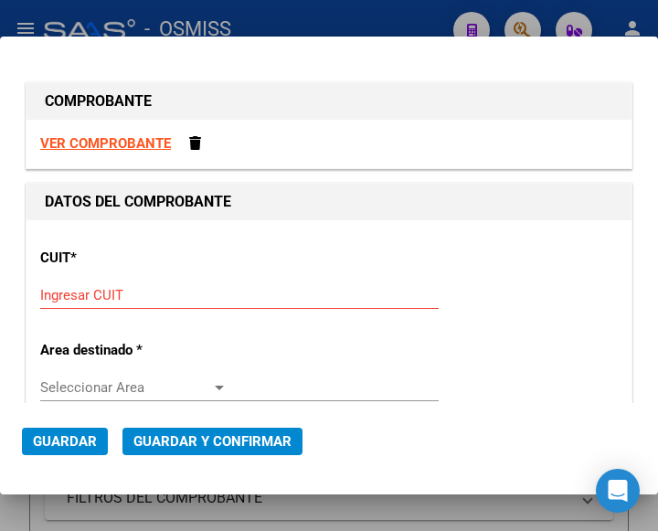
click at [83, 298] on input "Ingresar CUIT" at bounding box center [133, 295] width 187 height 16
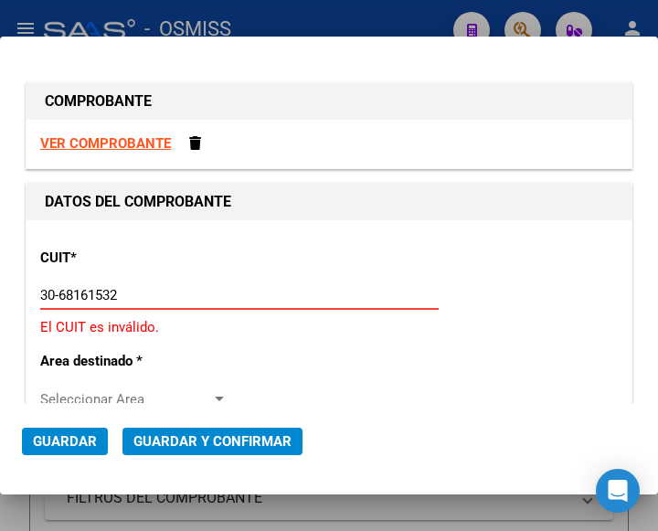
type input "30-68161532-2"
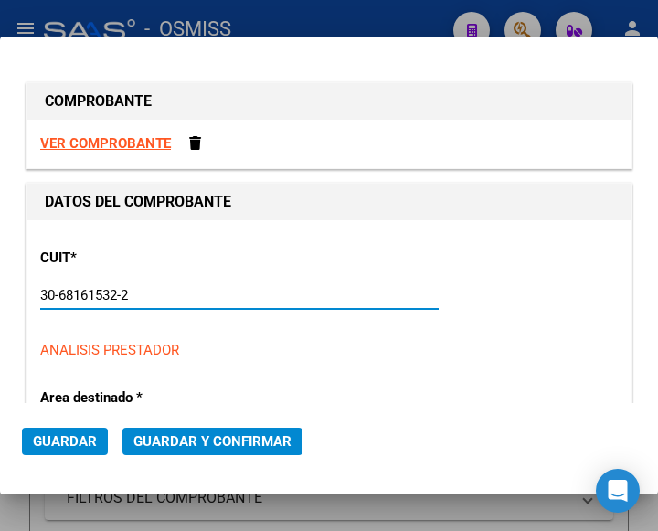
type input "19"
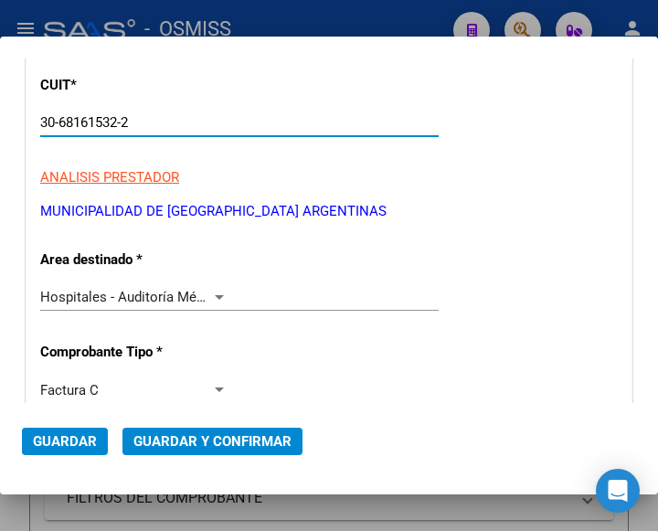
scroll to position [183, 0]
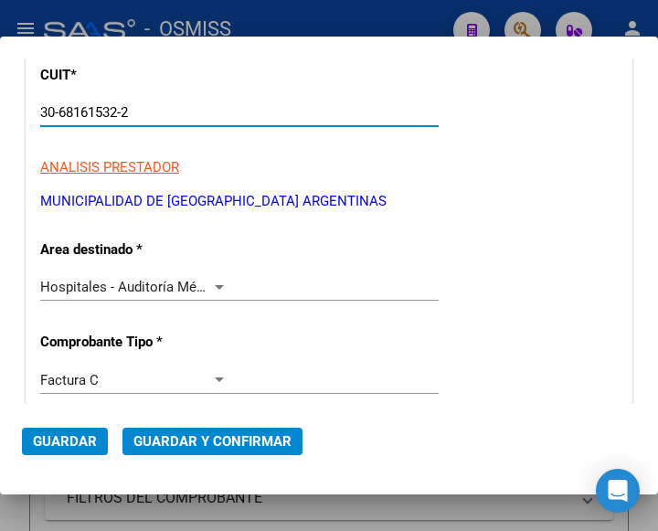
type input "30-68161532-2"
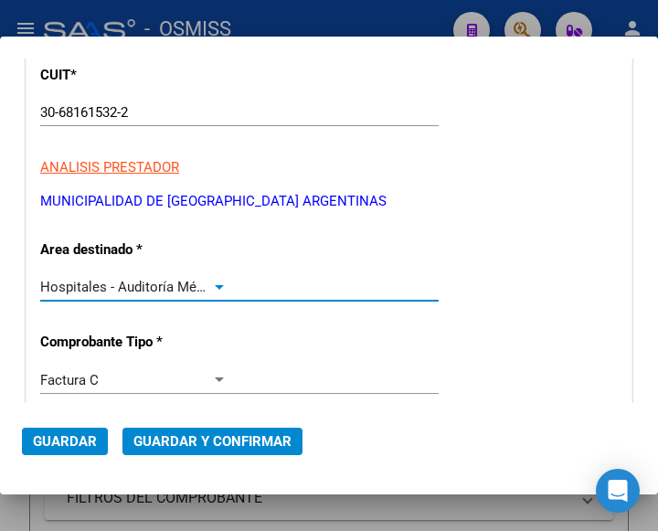
click at [216, 282] on div at bounding box center [219, 287] width 16 height 15
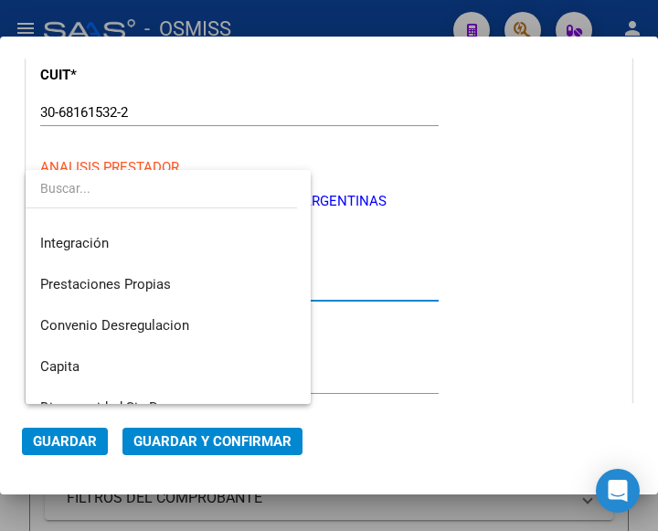
scroll to position [0, 0]
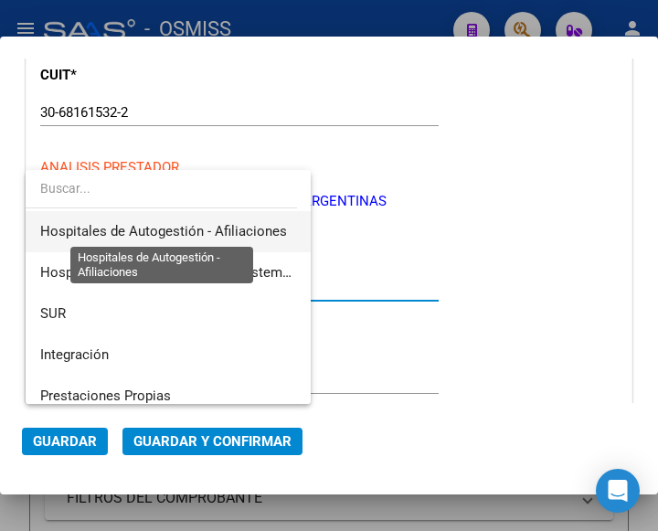
click at [227, 225] on span "Hospitales de Autogestión - Afiliaciones" at bounding box center [163, 231] width 247 height 16
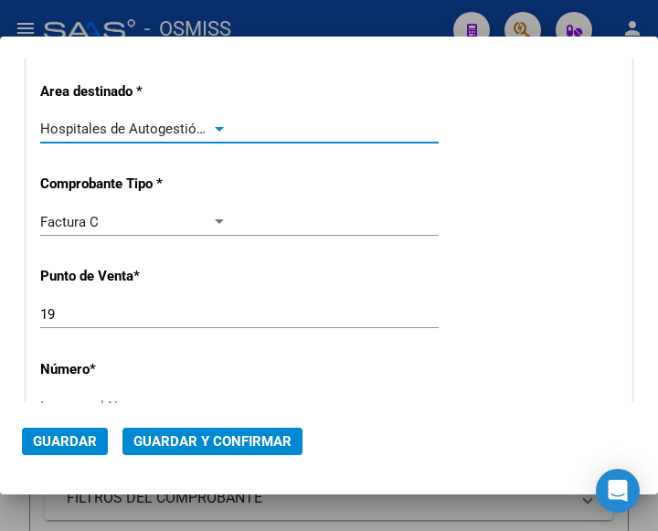
scroll to position [365, 0]
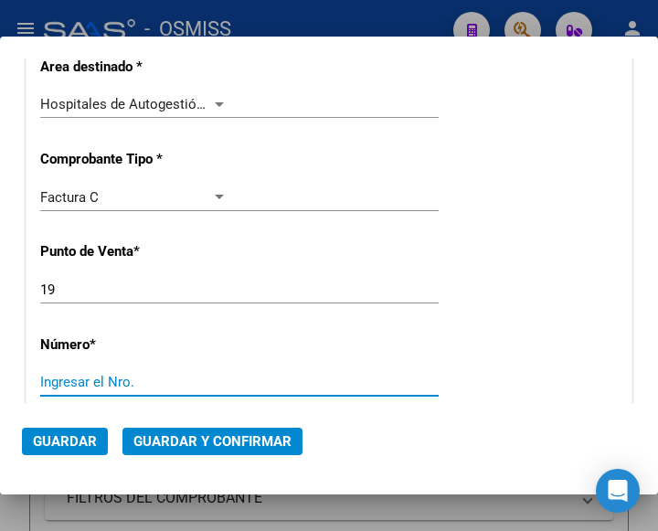
click at [96, 377] on input "Ingresar el Nro." at bounding box center [133, 382] width 187 height 16
click at [81, 376] on input "Ingresar el Nro." at bounding box center [133, 382] width 187 height 16
type input "69872"
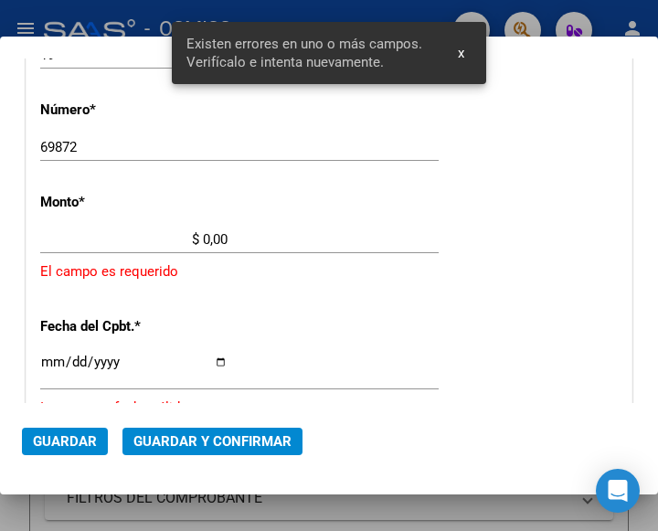
scroll to position [601, 0]
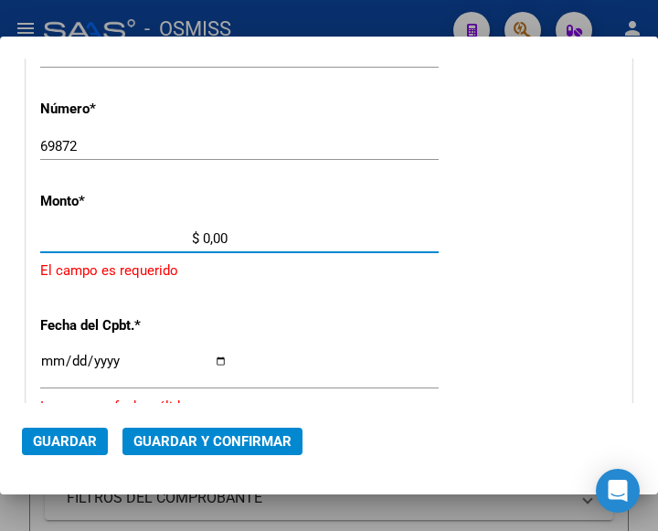
click at [203, 235] on input "$ 0,00" at bounding box center [133, 238] width 187 height 16
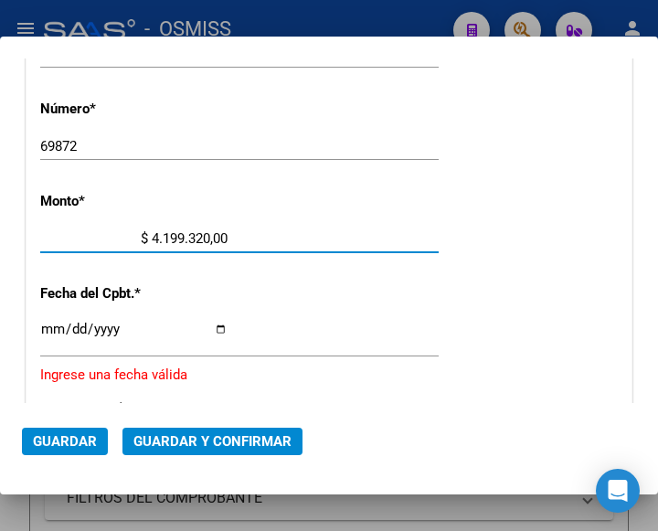
click at [219, 235] on input "$ 4.199.320,00" at bounding box center [133, 238] width 187 height 16
type input "$ 4.199.320,88"
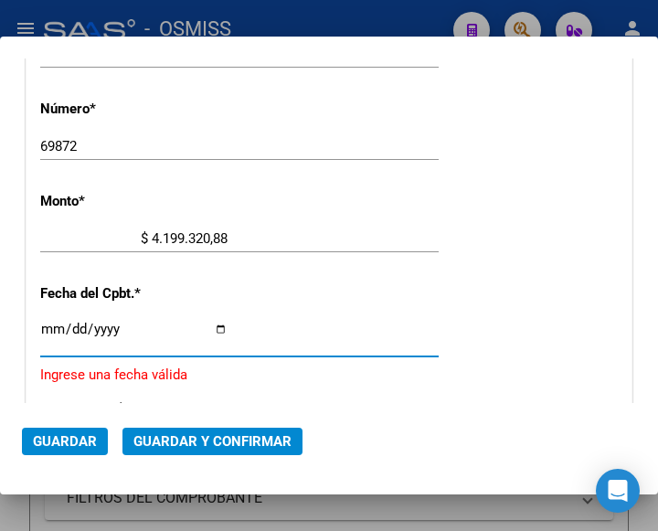
click at [47, 330] on input "Ingresar la fecha" at bounding box center [133, 336] width 187 height 29
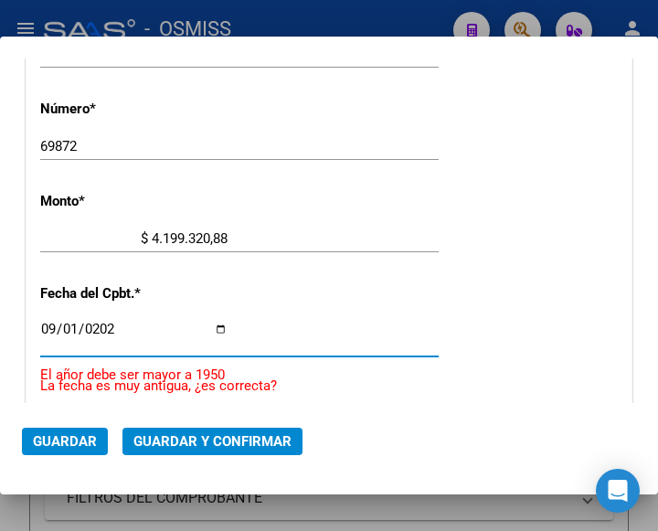
type input "[DATE]"
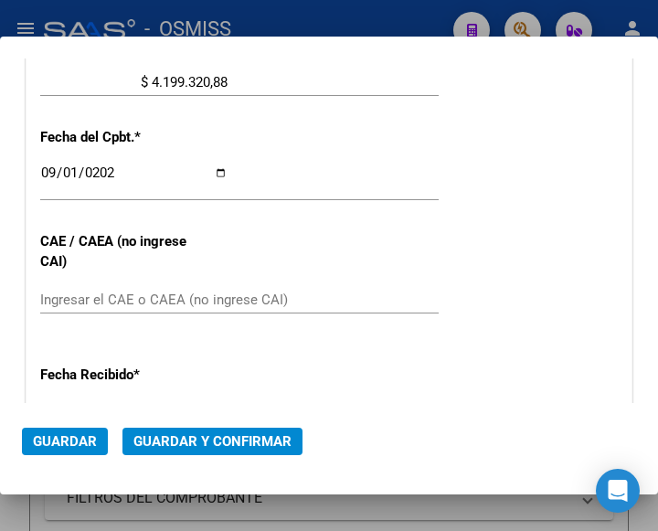
scroll to position [784, 0]
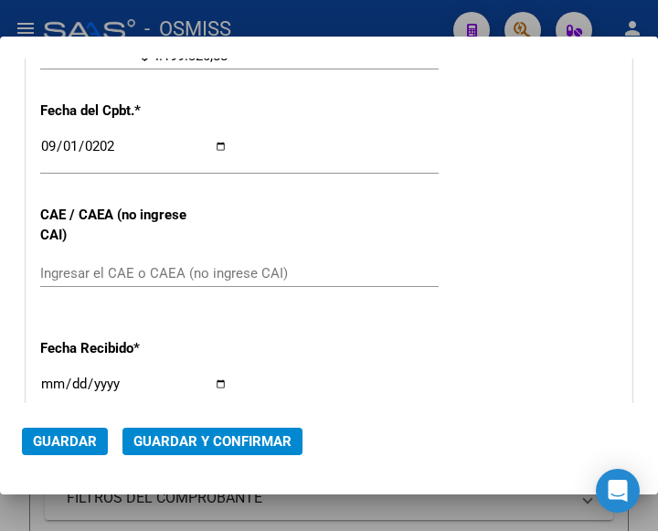
click at [248, 236] on div "CUIT * 30-68161532-2 Ingresar CUIT ANALISIS PRESTADOR MUNICIPALIDAD DE MALVINAS…" at bounding box center [328, 93] width 605 height 1315
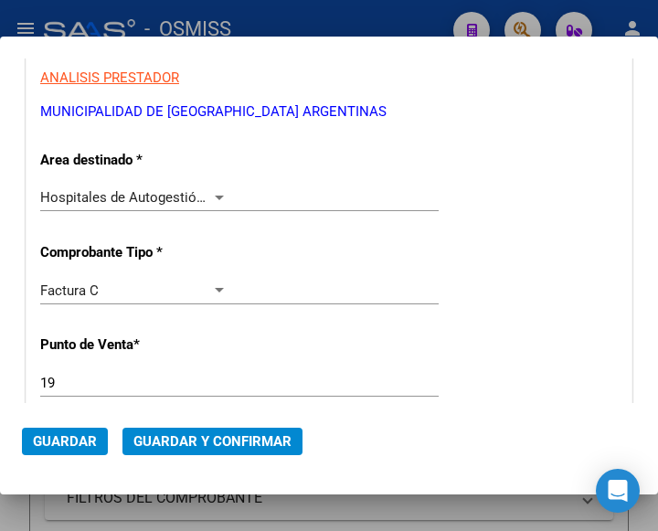
scroll to position [236, 0]
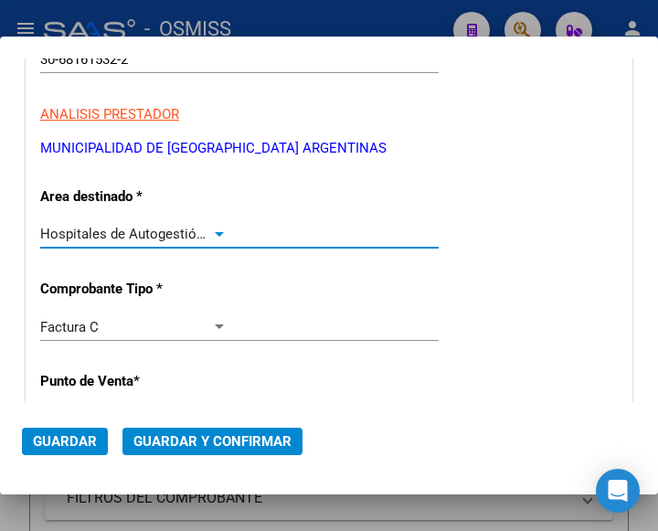
click at [214, 227] on div at bounding box center [219, 234] width 16 height 15
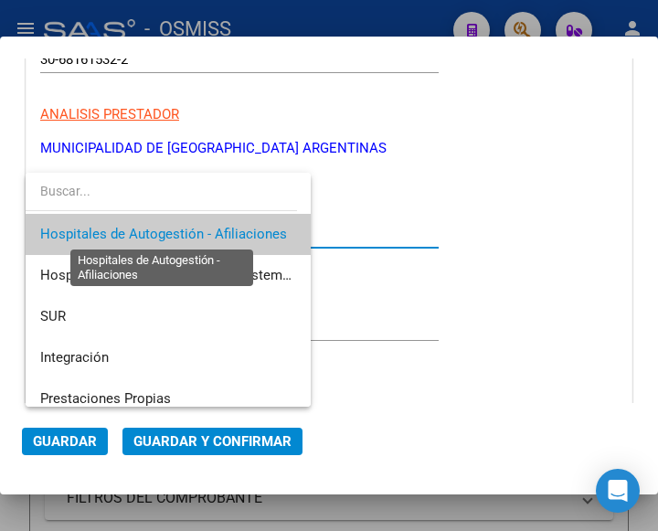
click at [214, 227] on span "Hospitales de Autogestión - Afiliaciones" at bounding box center [163, 234] width 247 height 16
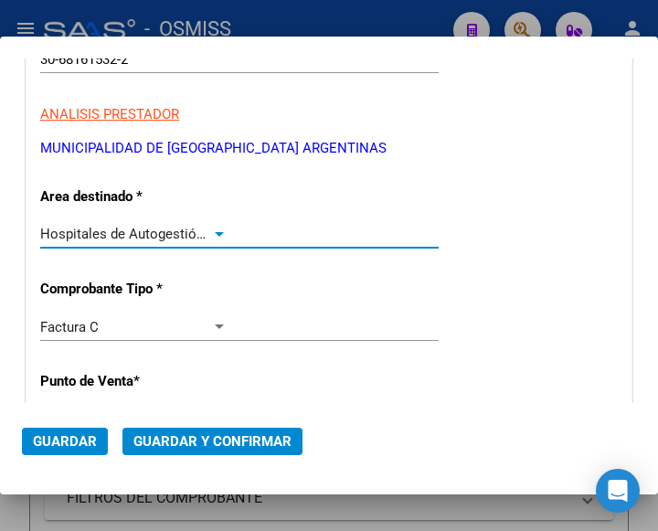
click at [185, 431] on button "Guardar y Confirmar" at bounding box center [212, 440] width 180 height 27
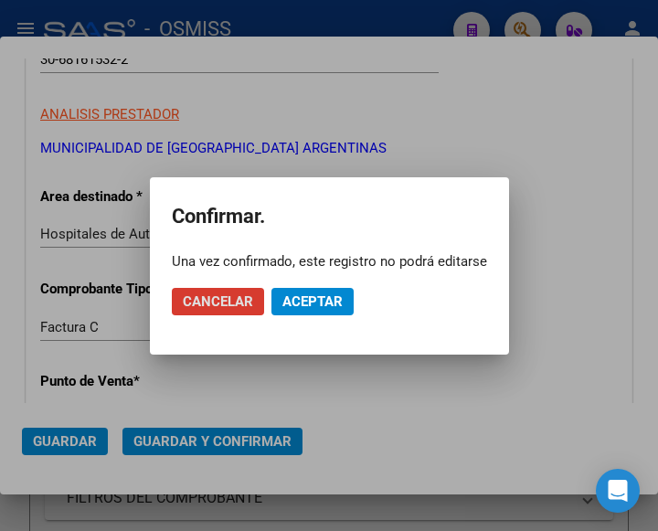
click at [307, 304] on span "Aceptar" at bounding box center [312, 301] width 60 height 16
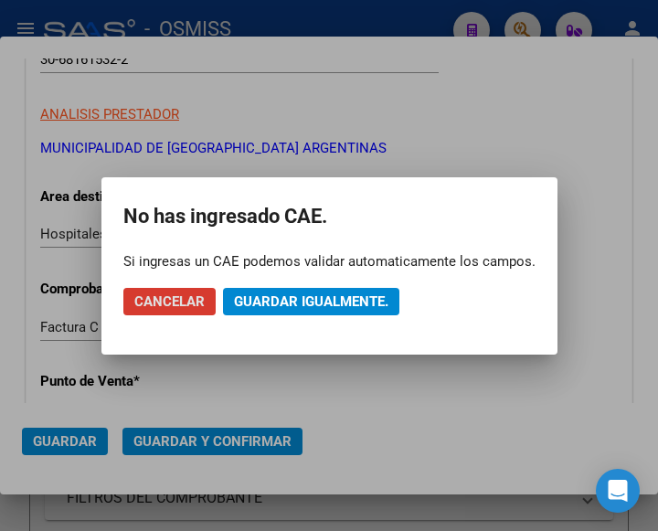
click at [312, 301] on span "Guardar igualmente." at bounding box center [311, 301] width 154 height 16
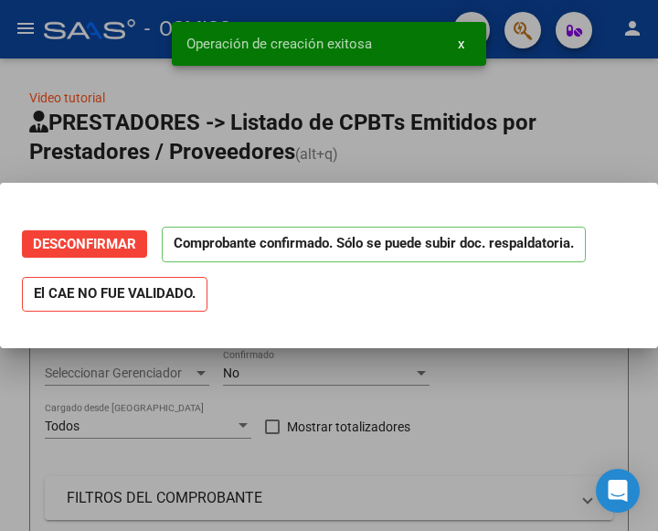
scroll to position [0, 0]
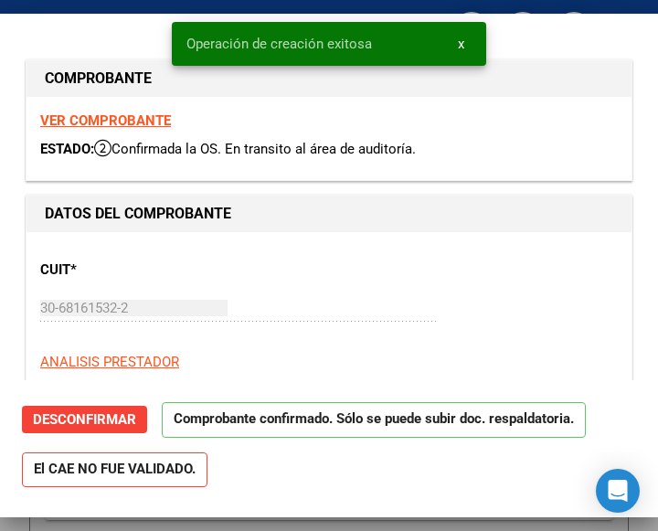
type input "[DATE]"
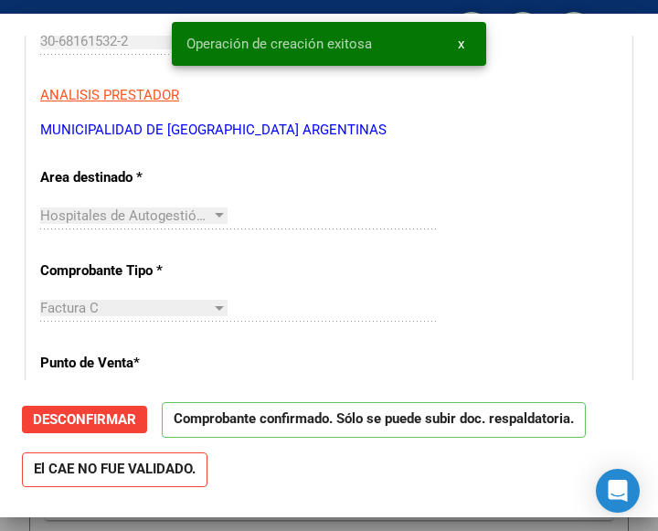
scroll to position [274, 0]
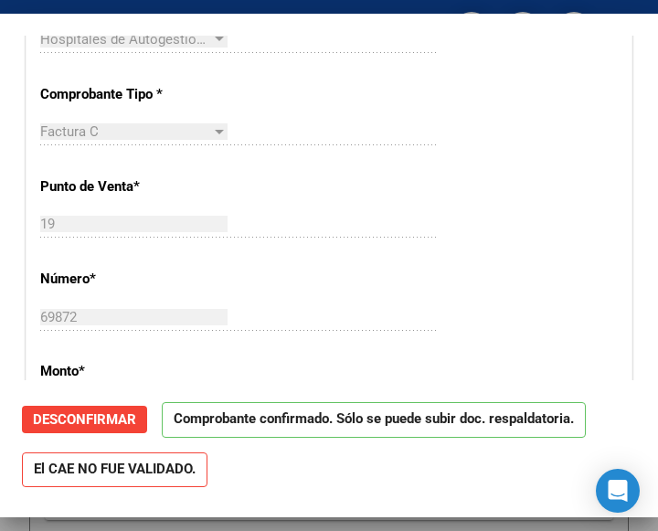
scroll to position [457, 0]
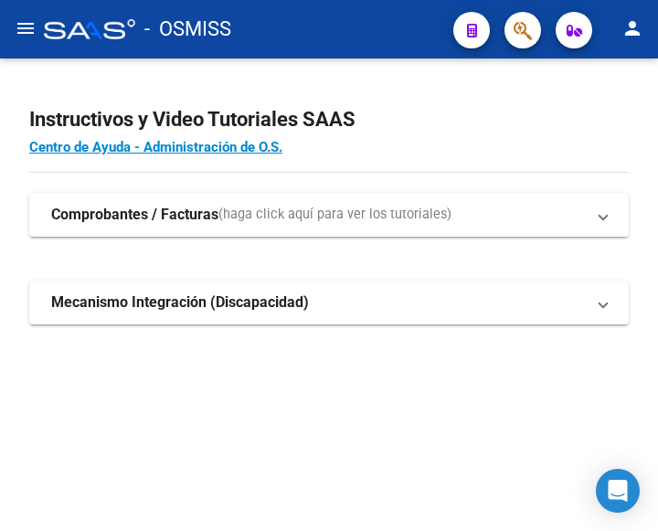
click at [34, 26] on mat-icon "menu" at bounding box center [26, 28] width 22 height 22
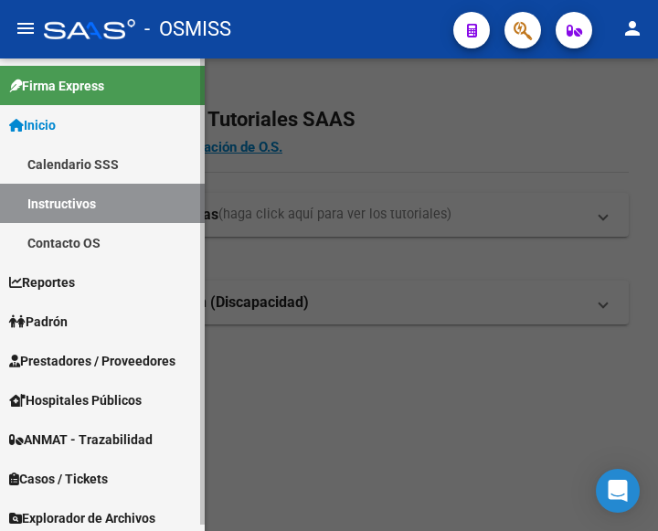
click at [84, 354] on span "Prestadores / Proveedores" at bounding box center [92, 361] width 166 height 20
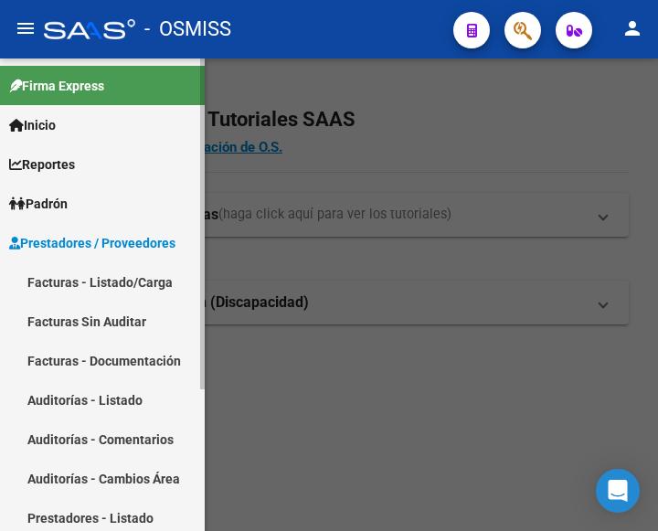
click at [88, 279] on link "Facturas - Listado/Carga" at bounding box center [102, 281] width 205 height 39
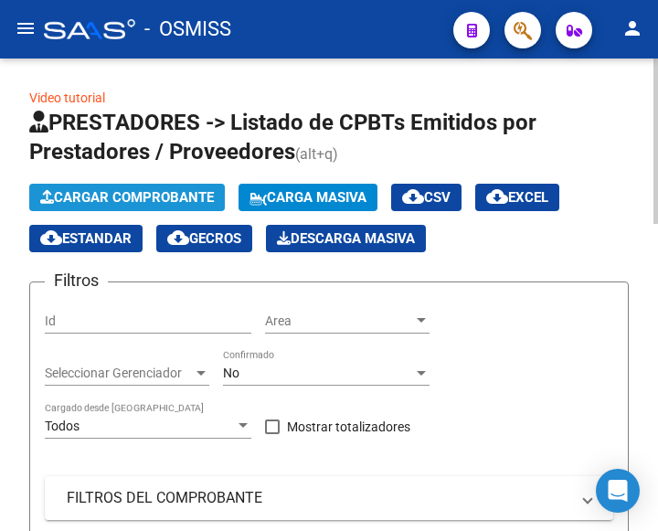
click at [157, 198] on span "Cargar Comprobante" at bounding box center [127, 197] width 174 height 16
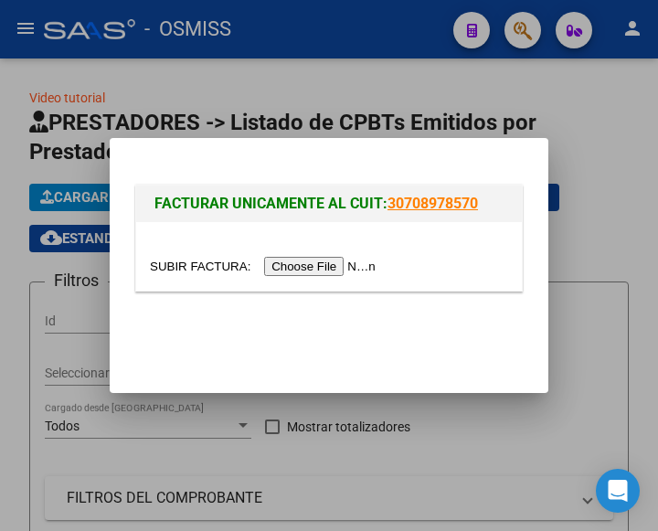
click at [315, 272] on input "file" at bounding box center [265, 266] width 231 height 19
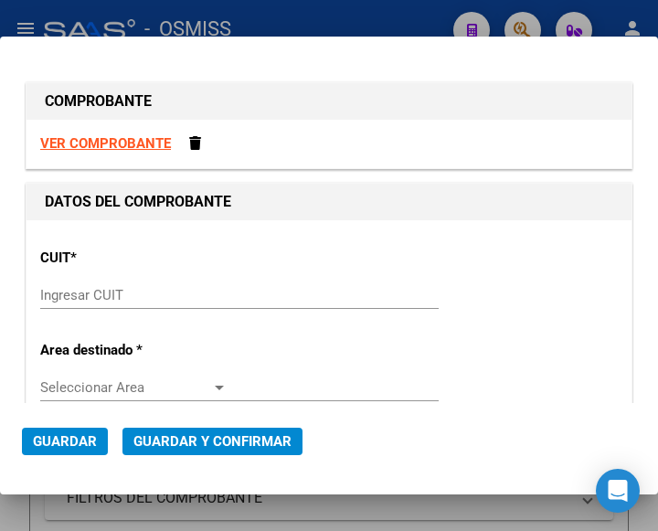
click at [73, 286] on div "Ingresar CUIT" at bounding box center [239, 294] width 398 height 27
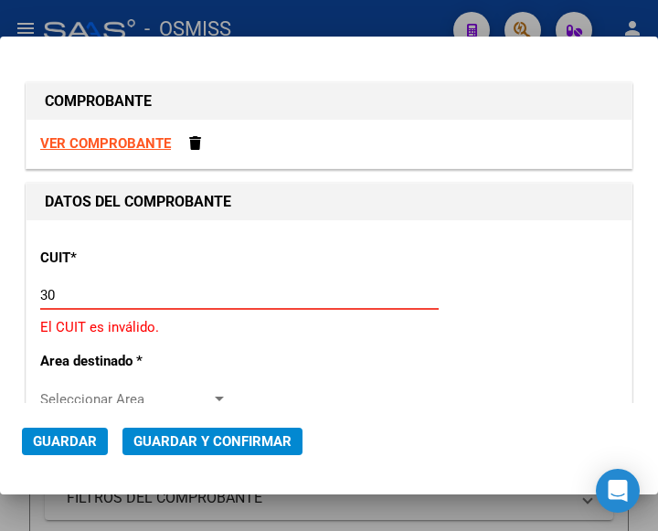
click at [70, 299] on input "30" at bounding box center [133, 295] width 187 height 16
type input "30-68161532-2"
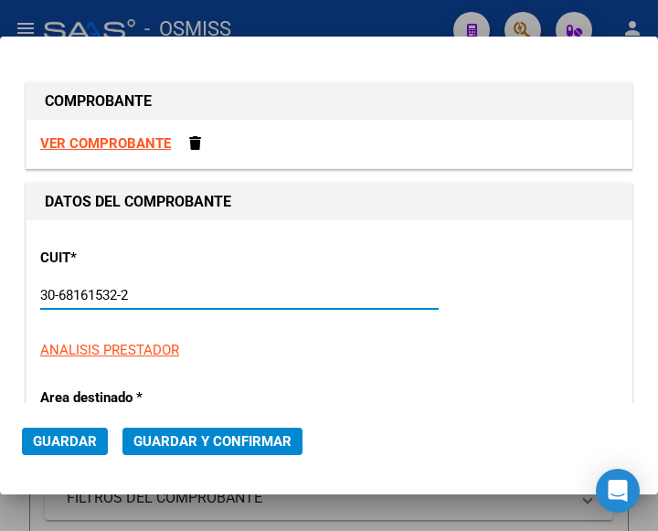
type input "19"
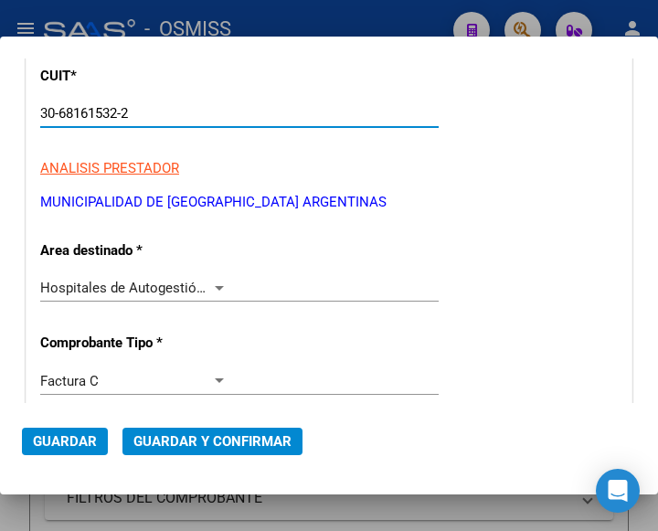
scroll to position [183, 0]
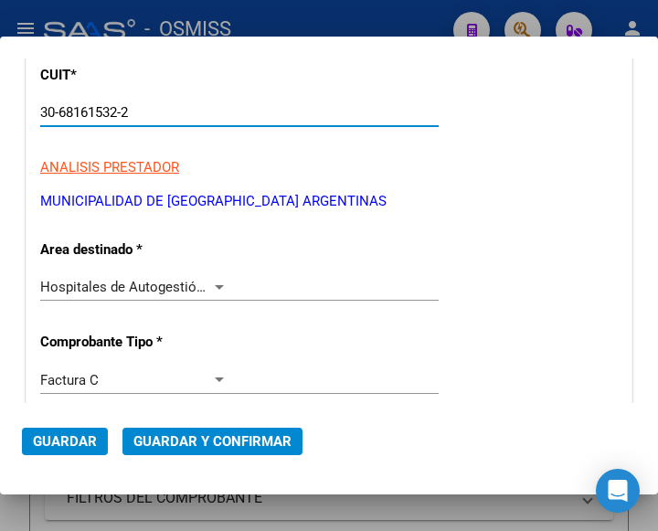
type input "30-68161532-2"
click at [207, 278] on div "Hospitales de Autogestión - Afiliaciones Seleccionar Area" at bounding box center [239, 286] width 398 height 27
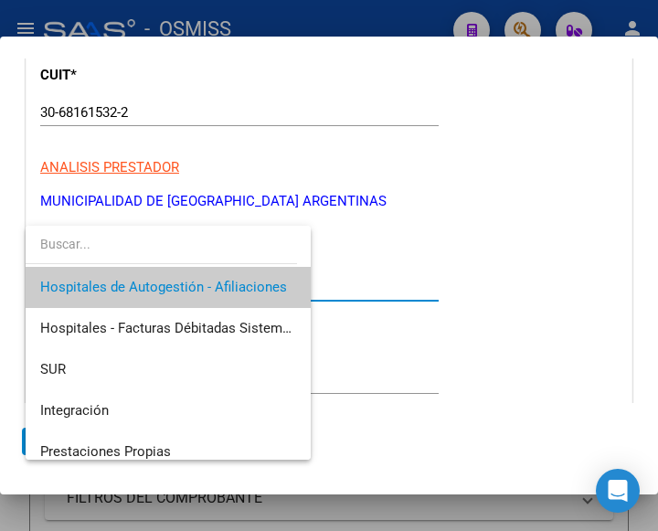
click at [207, 278] on span "Hospitales de Autogestión - Afiliaciones" at bounding box center [168, 287] width 256 height 41
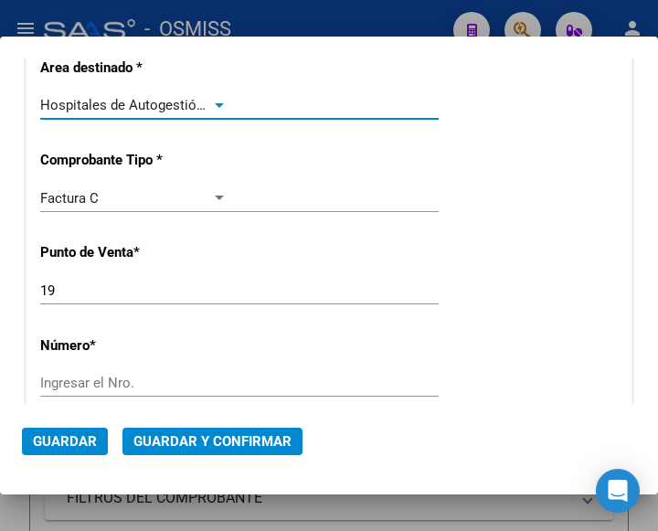
scroll to position [365, 0]
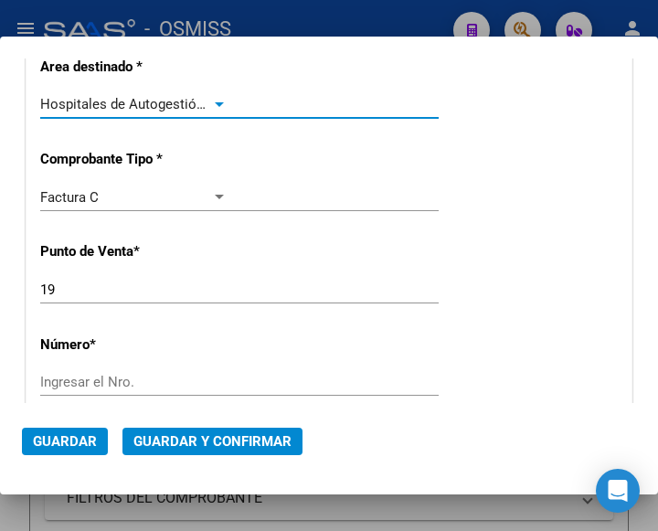
click at [115, 379] on input "Ingresar el Nro." at bounding box center [133, 382] width 187 height 16
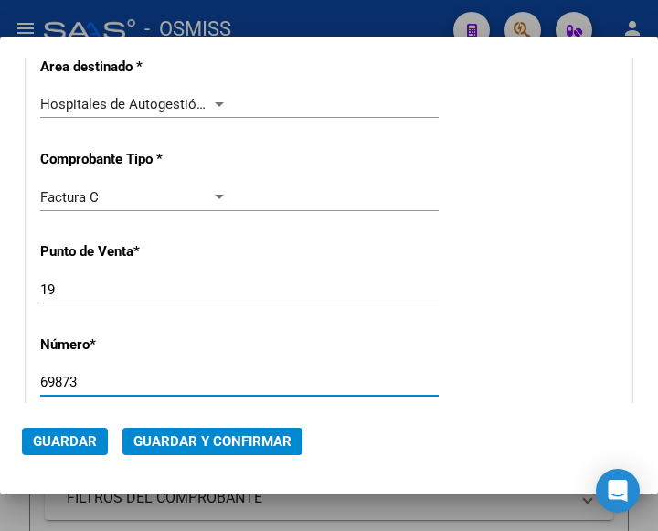
type input "69873"
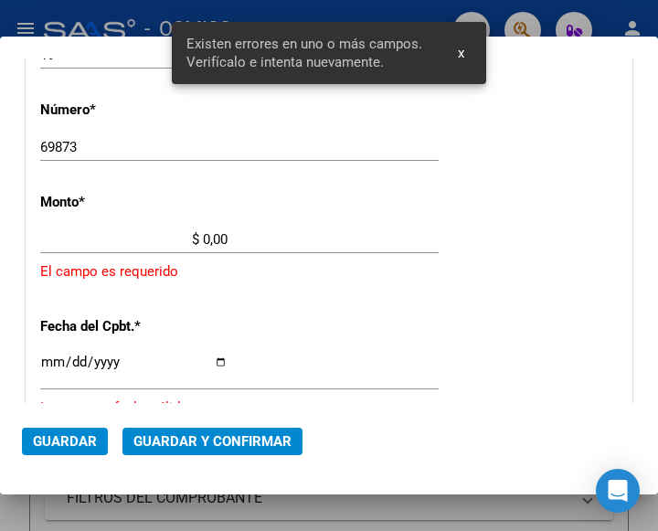
scroll to position [601, 0]
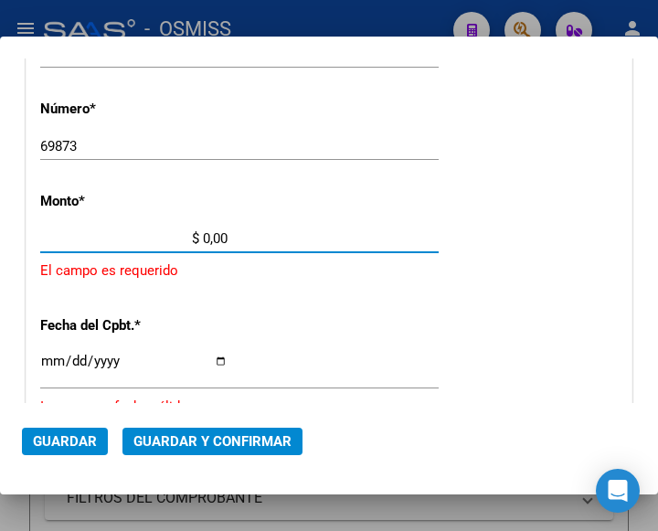
click at [203, 236] on input "$ 0,00" at bounding box center [133, 238] width 187 height 16
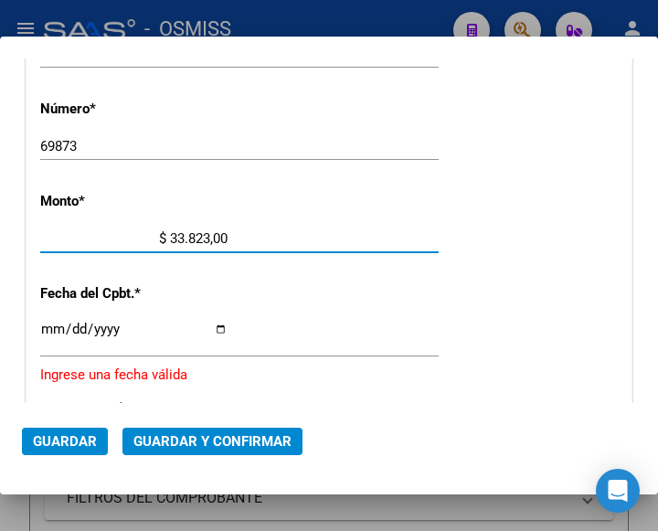
type input "$ 338.232,00"
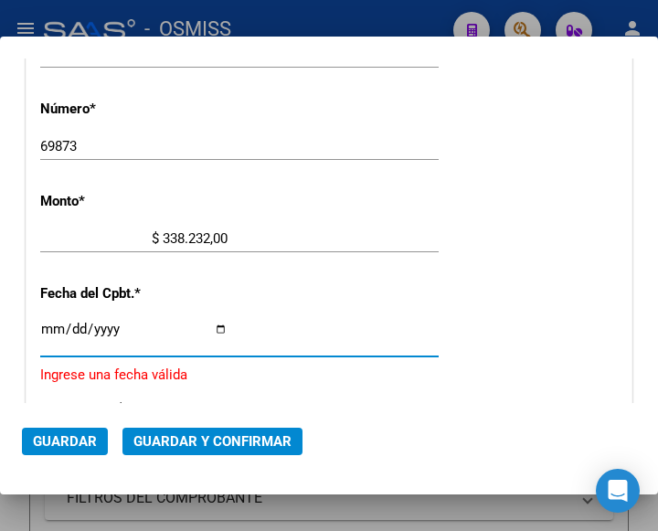
click at [45, 325] on input "Ingresar la fecha" at bounding box center [133, 336] width 187 height 29
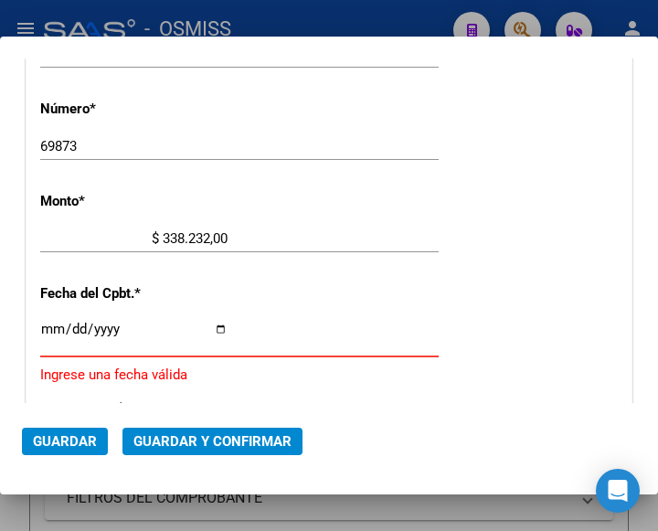
click at [50, 330] on input "Ingresar la fecha" at bounding box center [133, 336] width 187 height 29
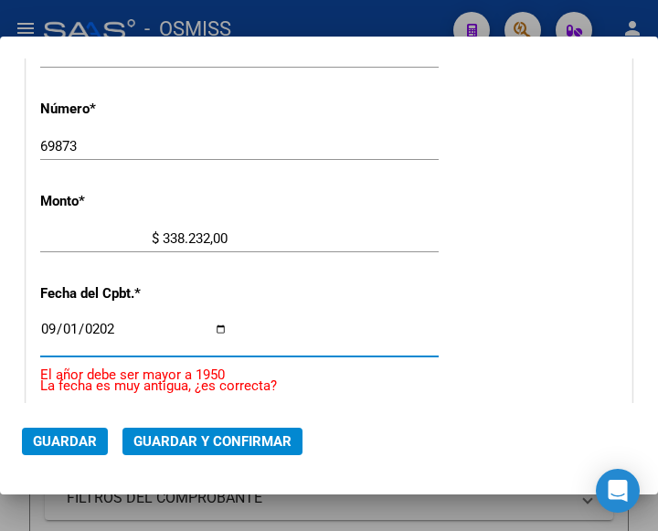
type input "[DATE]"
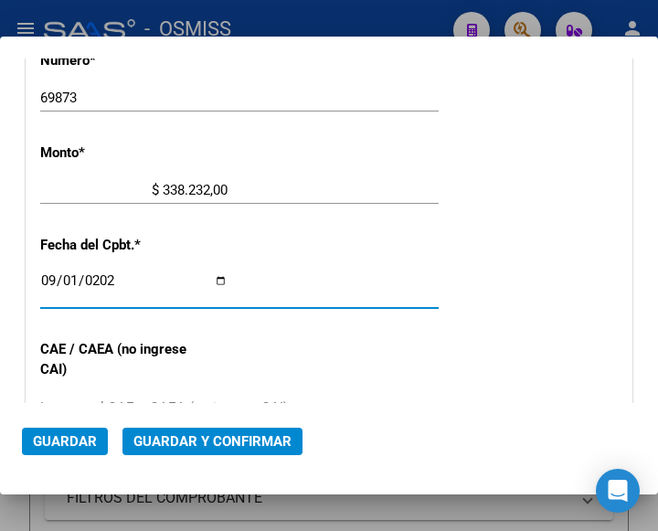
scroll to position [692, 0]
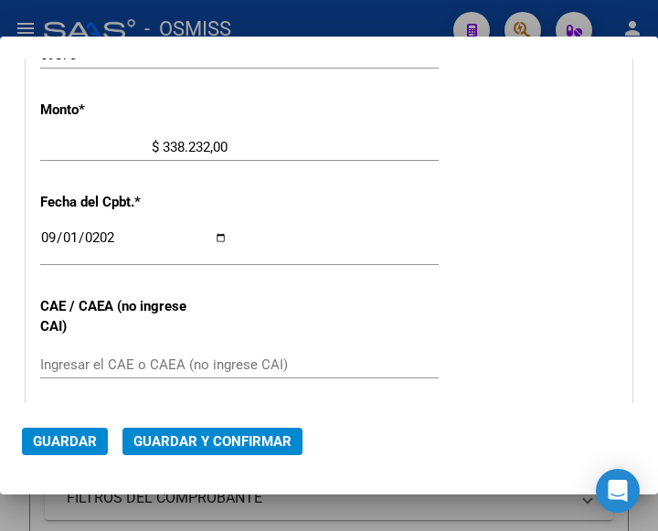
click at [392, 283] on div "CUIT * 30-68161532-2 Ingresar CUIT ANALISIS PRESTADOR MUNICIPALIDAD DE MALVINAS…" at bounding box center [328, 185] width 605 height 1315
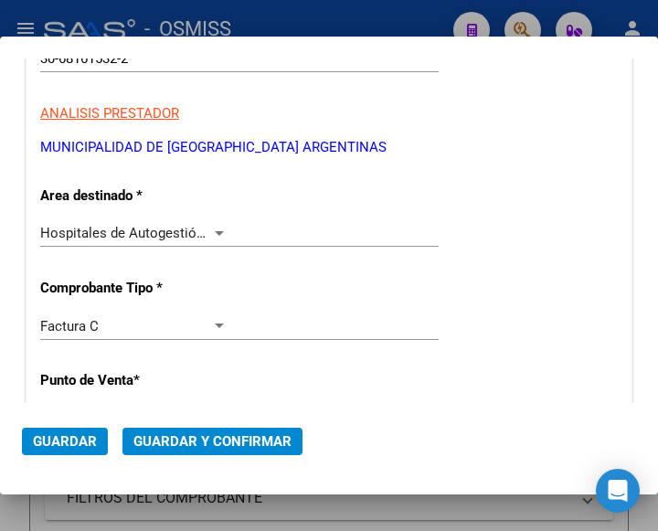
scroll to position [236, 0]
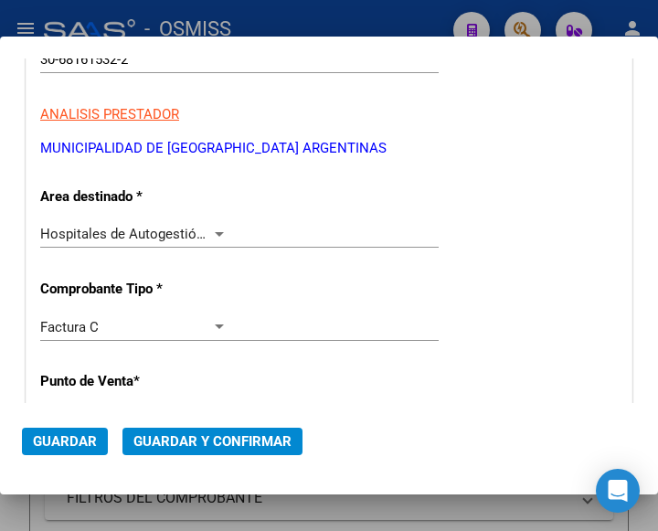
click at [211, 230] on div at bounding box center [219, 234] width 16 height 15
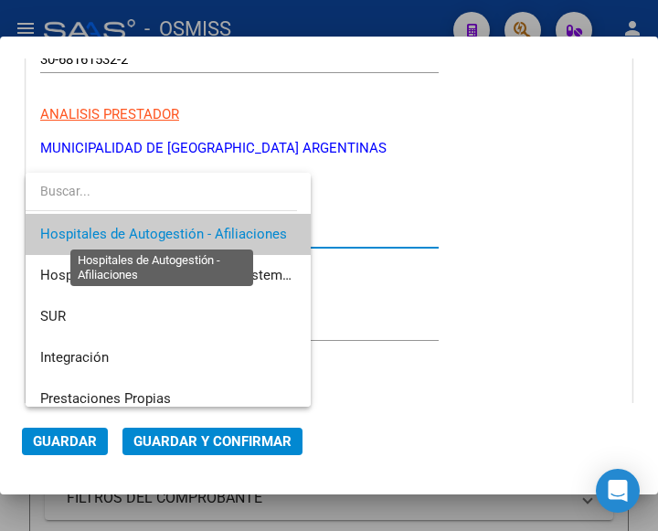
click at [211, 230] on span "Hospitales de Autogestión - Afiliaciones" at bounding box center [163, 234] width 247 height 16
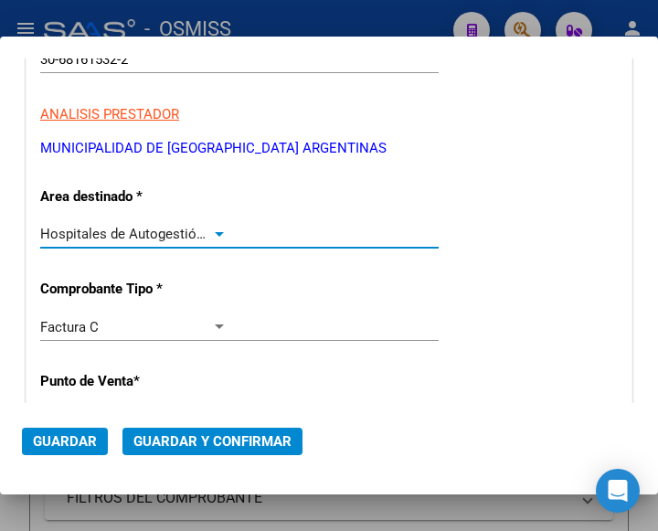
click at [190, 435] on span "Guardar y Confirmar" at bounding box center [212, 441] width 158 height 16
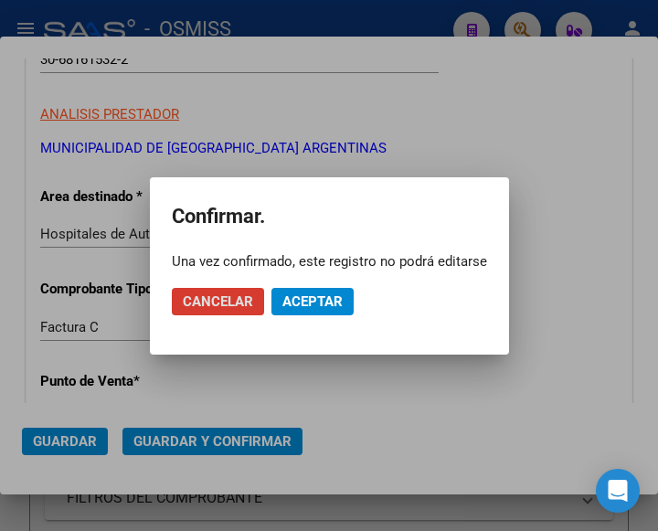
click at [310, 302] on span "Aceptar" at bounding box center [312, 301] width 60 height 16
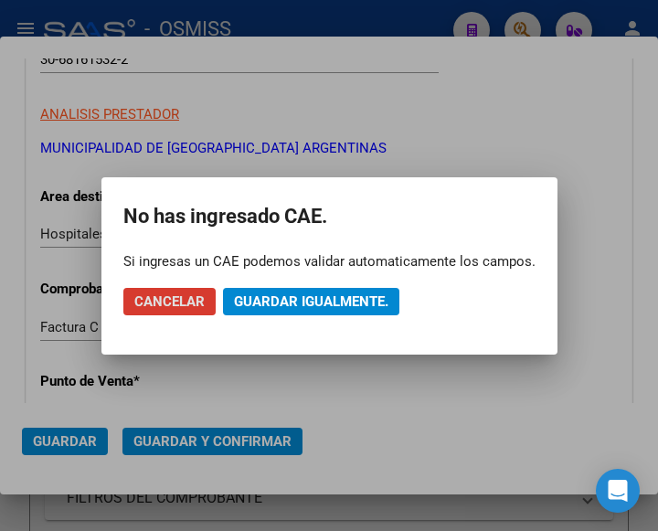
click at [310, 302] on span "Guardar igualmente." at bounding box center [311, 301] width 154 height 16
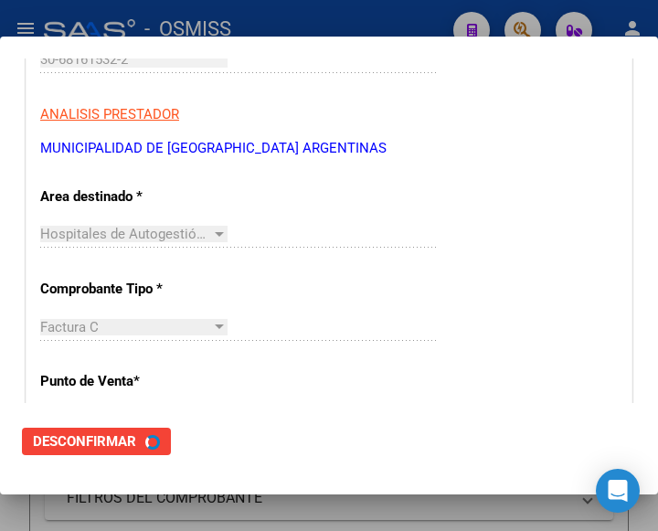
scroll to position [0, 0]
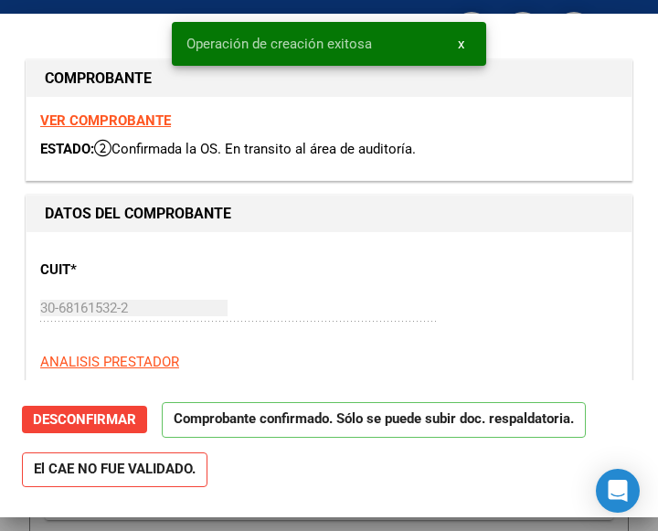
type input "[DATE]"
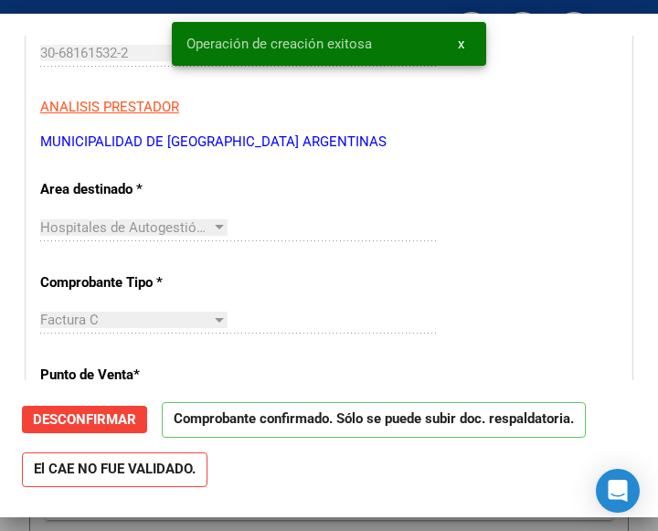
scroll to position [274, 0]
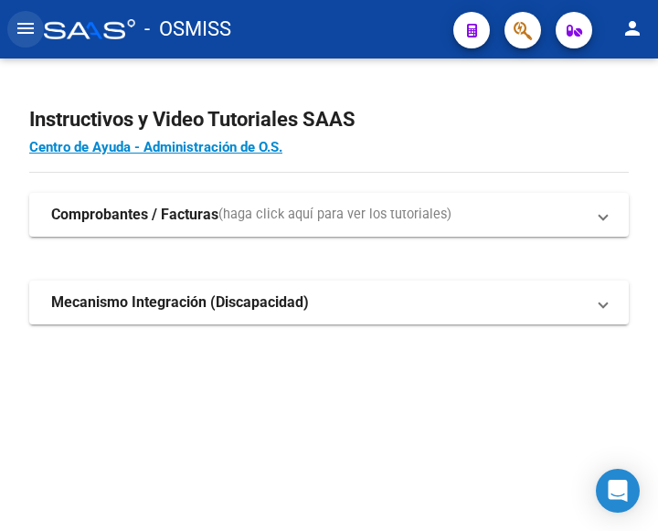
click at [20, 26] on mat-icon "menu" at bounding box center [26, 28] width 22 height 22
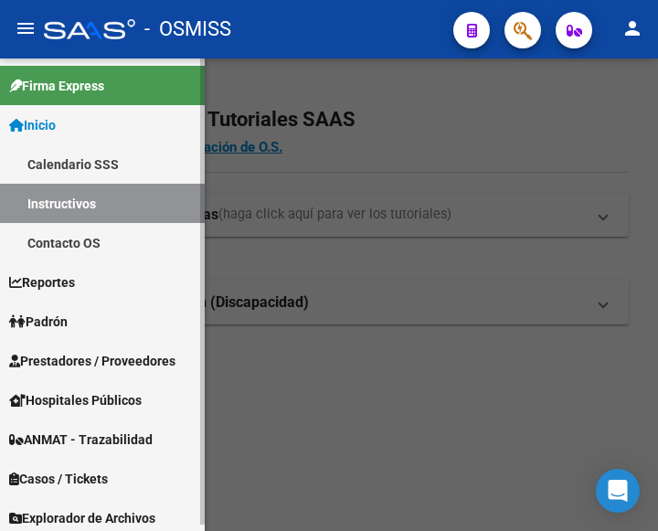
click at [72, 355] on span "Prestadores / Proveedores" at bounding box center [92, 361] width 166 height 20
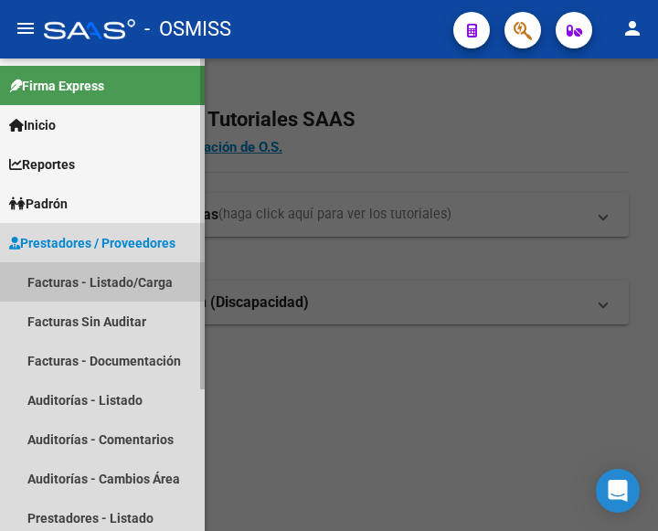
click at [96, 275] on link "Facturas - Listado/Carga" at bounding box center [102, 281] width 205 height 39
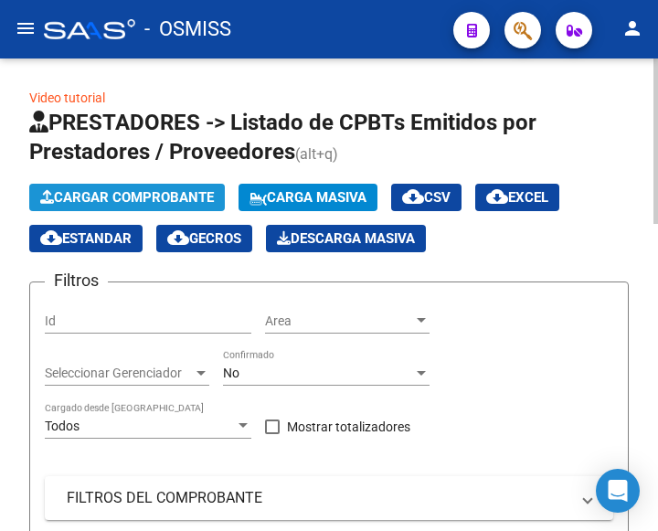
click at [166, 204] on span "Cargar Comprobante" at bounding box center [127, 197] width 174 height 16
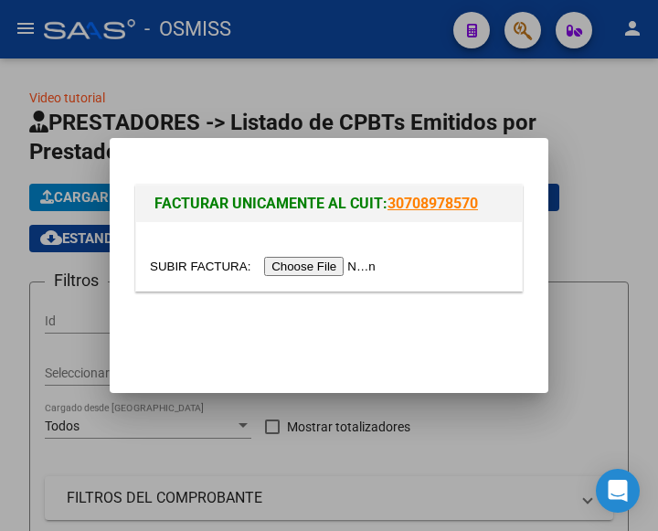
click at [316, 265] on input "file" at bounding box center [265, 266] width 231 height 19
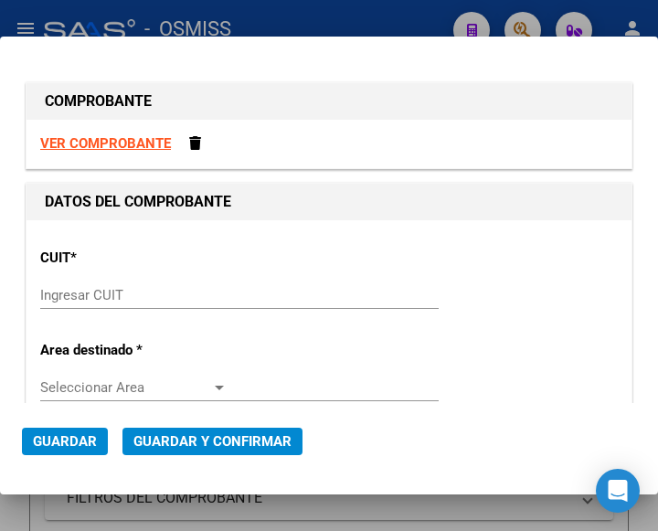
click at [61, 299] on input "Ingresar CUIT" at bounding box center [133, 295] width 187 height 16
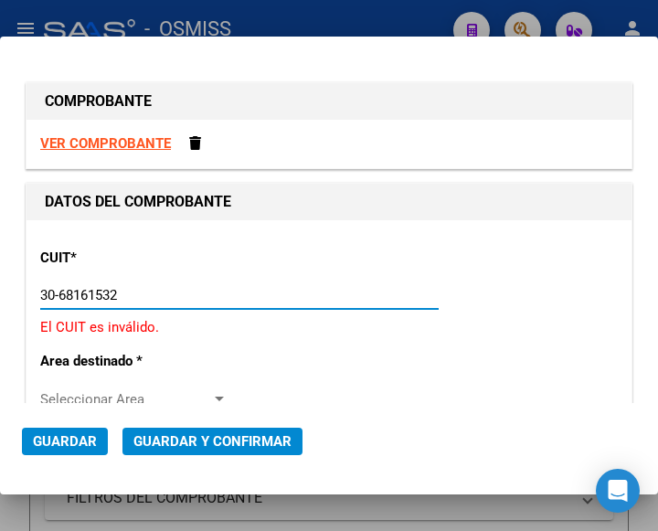
type input "30-68161532-2"
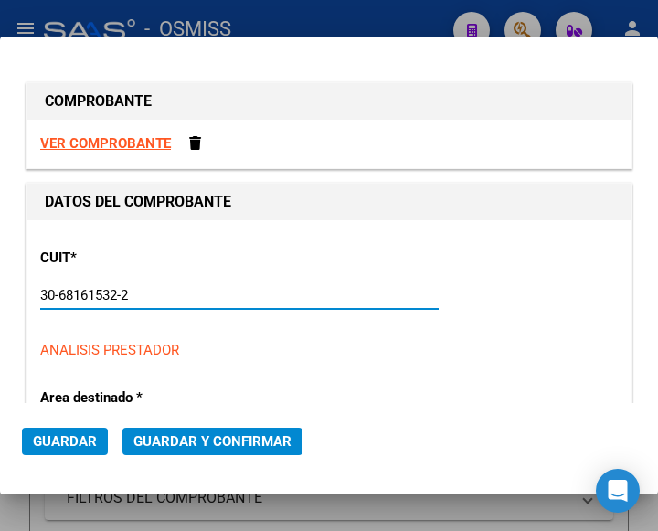
type input "19"
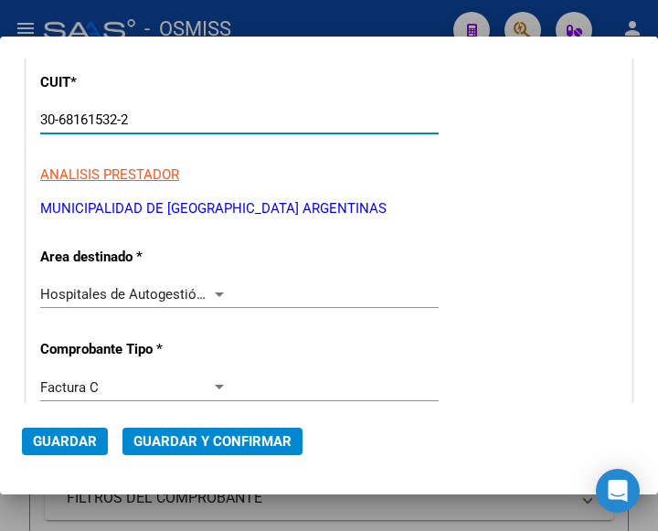
scroll to position [183, 0]
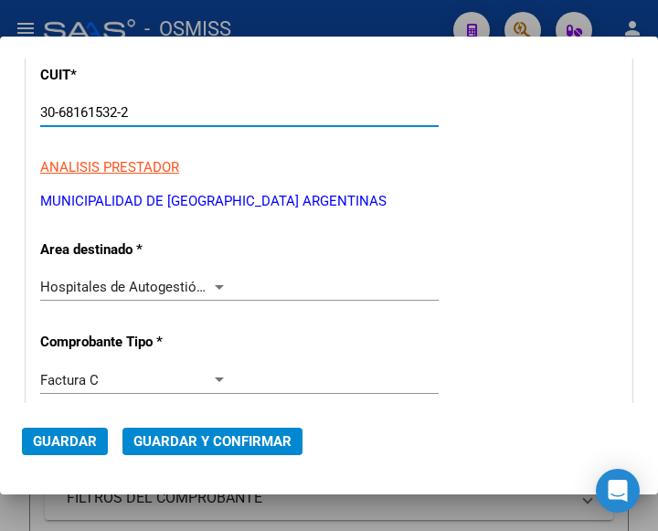
type input "30-68161532-2"
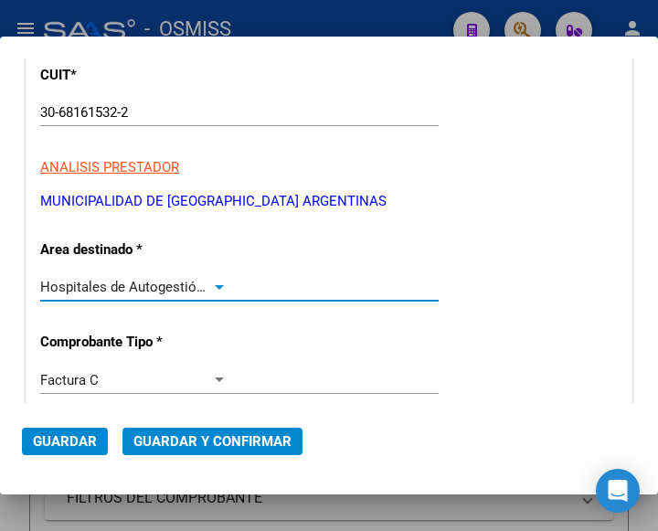
click at [216, 286] on div at bounding box center [219, 287] width 9 height 5
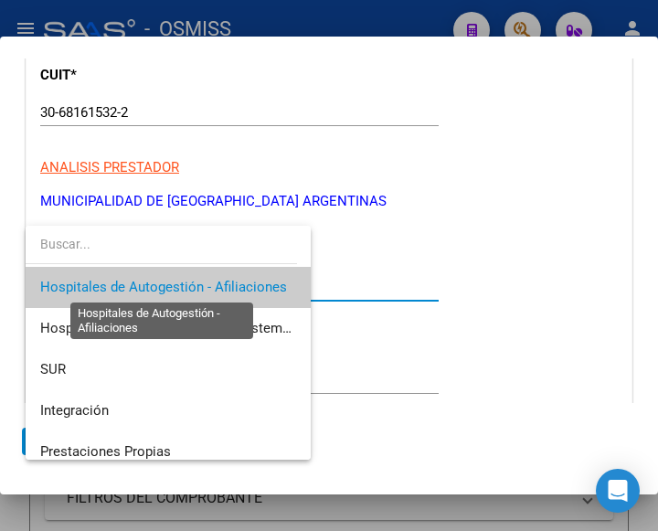
click at [216, 285] on span "Hospitales de Autogestión - Afiliaciones" at bounding box center [163, 287] width 247 height 16
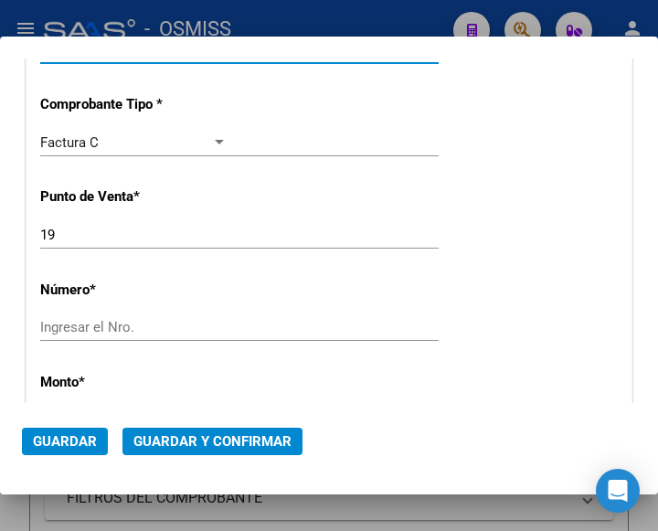
scroll to position [457, 0]
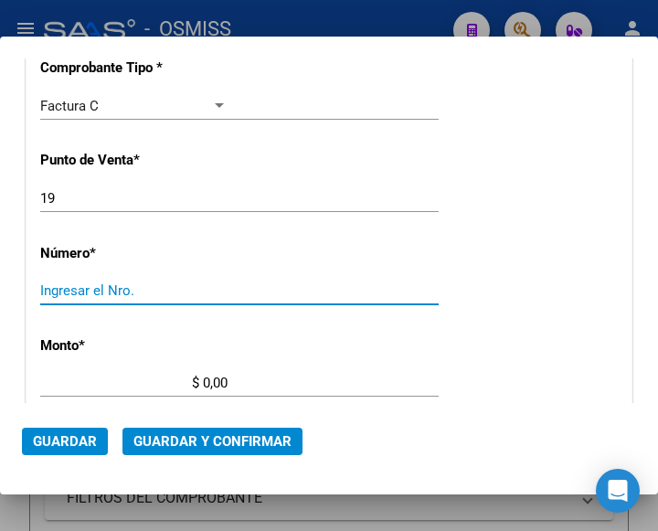
click at [86, 285] on input "Ingresar el Nro." at bounding box center [133, 290] width 187 height 16
type input "69874"
click at [201, 381] on input "$ 0,00" at bounding box center [133, 383] width 187 height 16
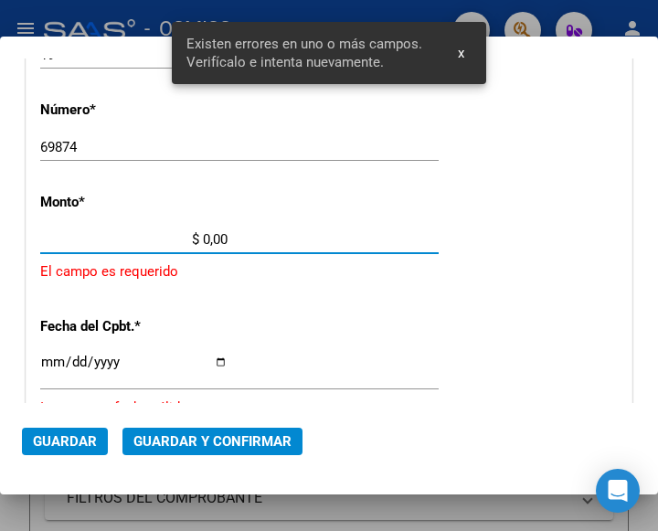
scroll to position [601, 0]
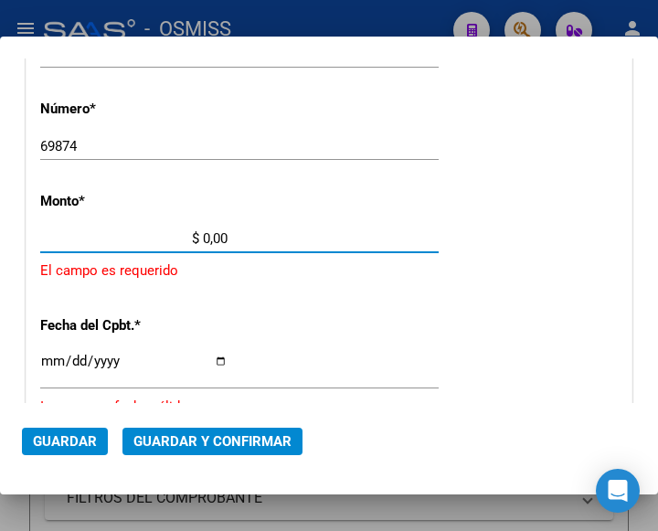
click at [203, 235] on input "$ 0,00" at bounding box center [133, 238] width 187 height 16
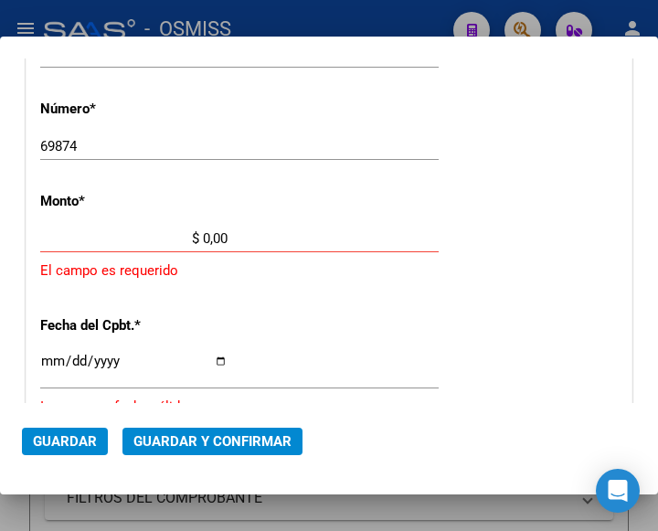
click at [203, 236] on input "$ 0,00" at bounding box center [133, 238] width 187 height 16
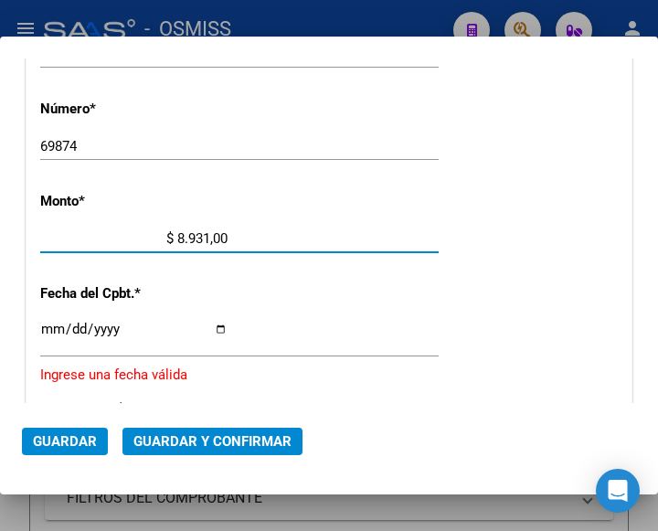
type input "$ 89.317,00"
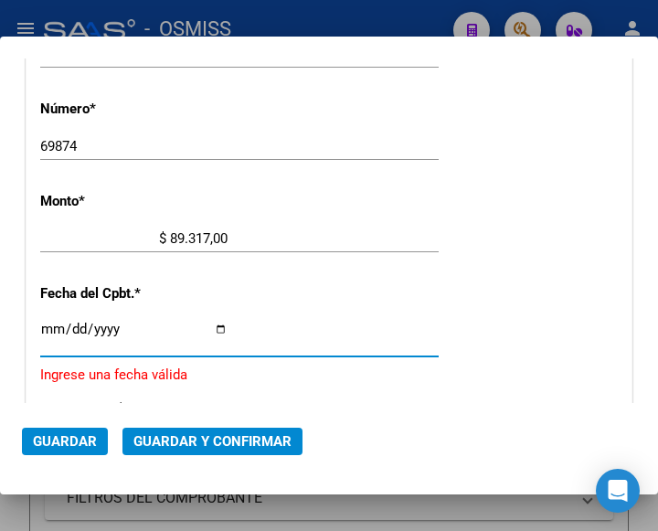
click at [53, 329] on input "Ingresar la fecha" at bounding box center [133, 336] width 187 height 29
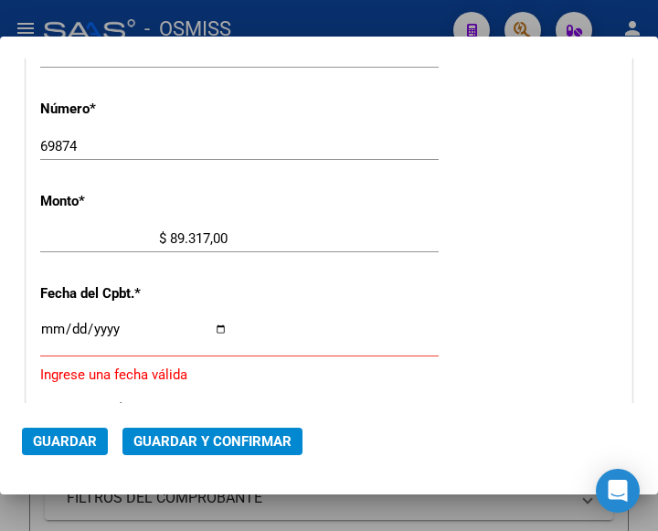
click at [46, 327] on input "Ingresar la fecha" at bounding box center [133, 336] width 187 height 29
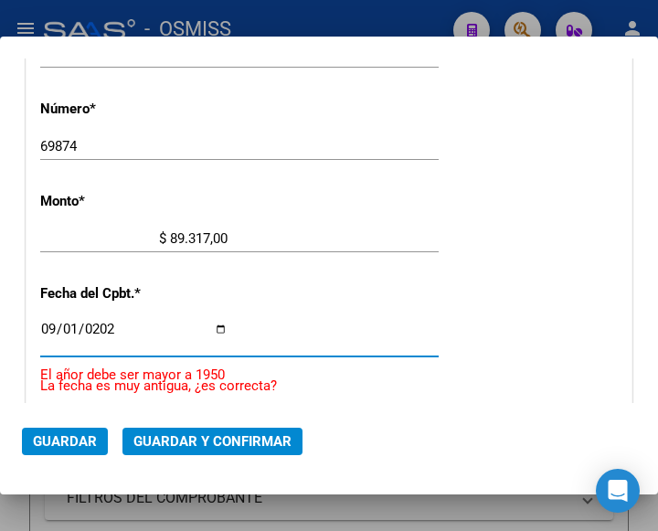
type input "2025-09-01"
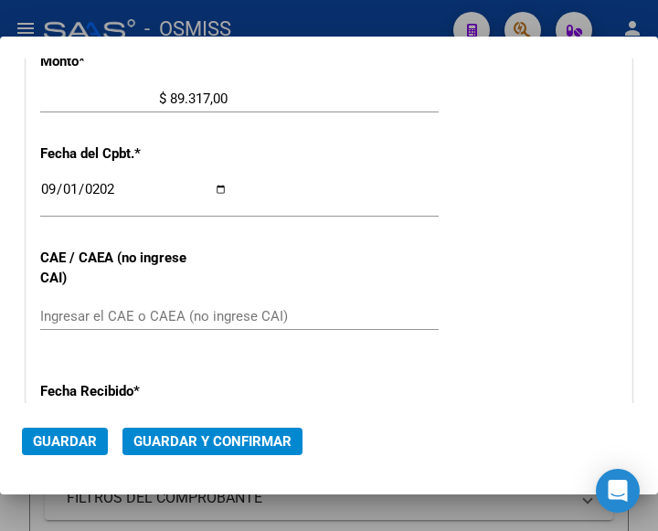
scroll to position [784, 0]
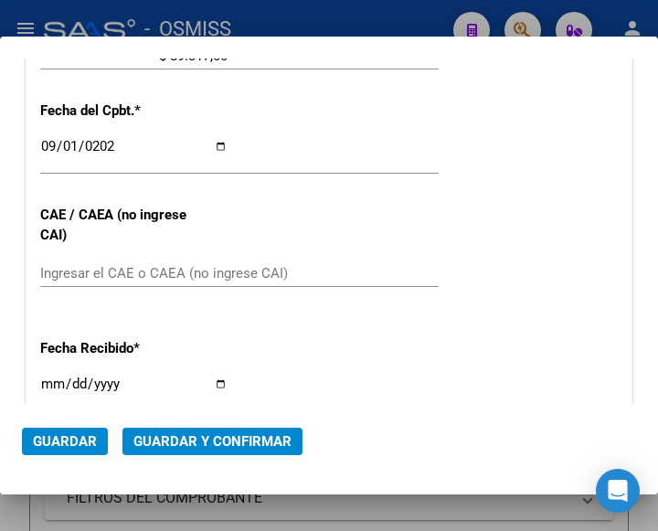
click at [412, 170] on div "2025-09-01 Ingresar la fecha" at bounding box center [239, 154] width 398 height 39
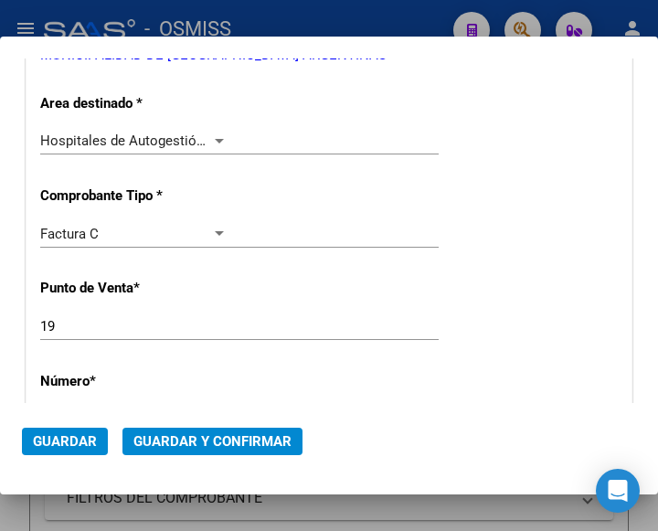
scroll to position [327, 0]
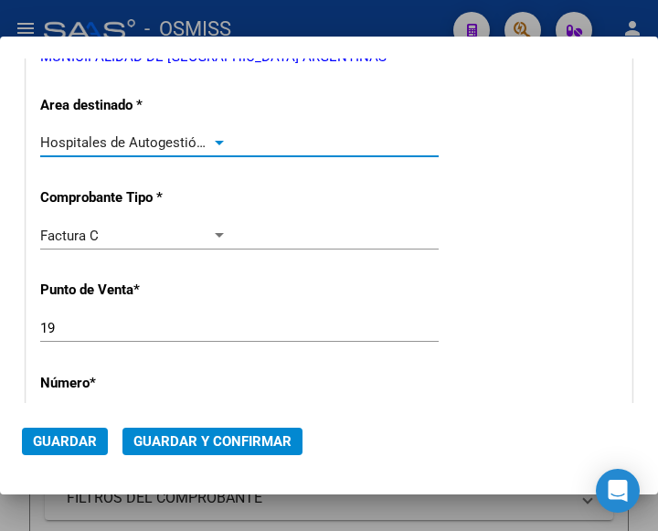
click at [215, 142] on div at bounding box center [219, 143] width 9 height 5
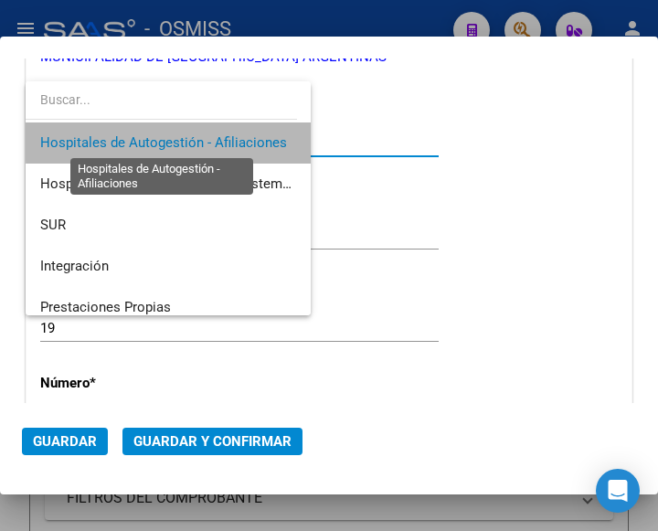
click span "Hospitales de Autogestión - Afiliaciones"
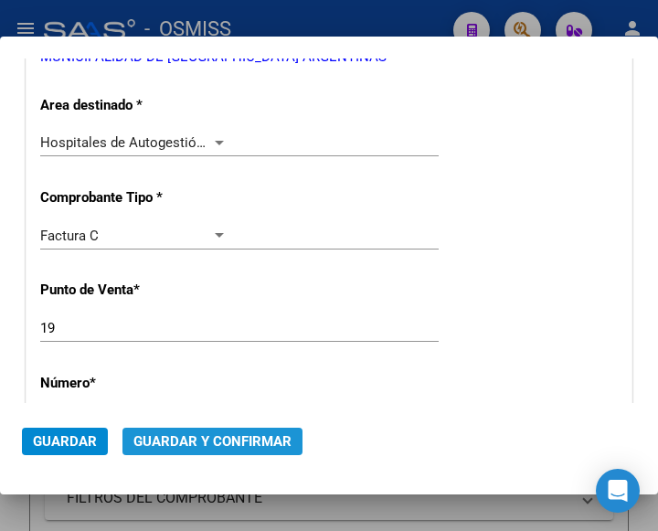
click span "Guardar y Confirmar"
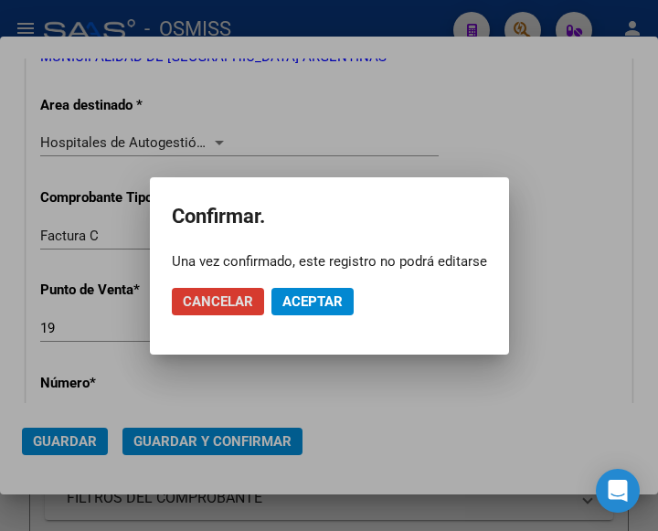
click span "Aceptar"
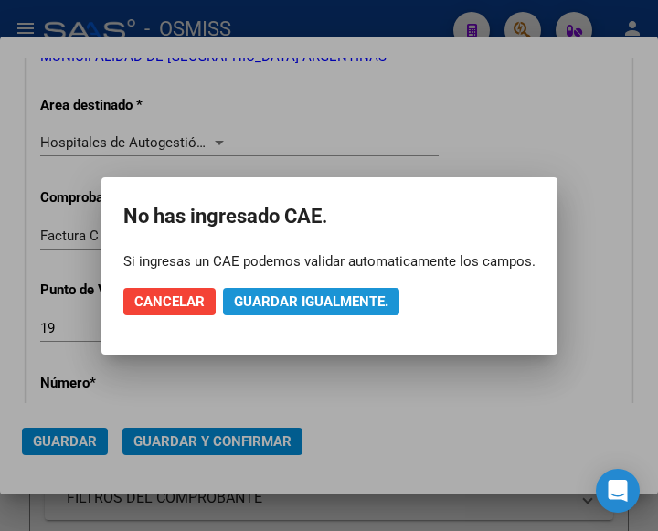
click span "Guardar igualmente."
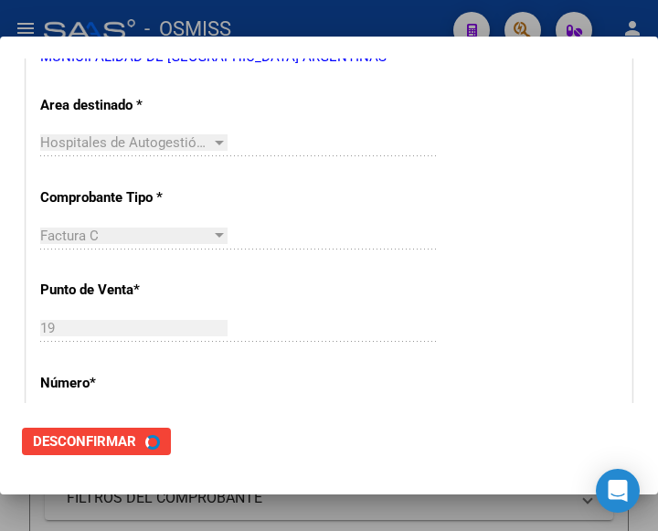
scroll to position [0, 0]
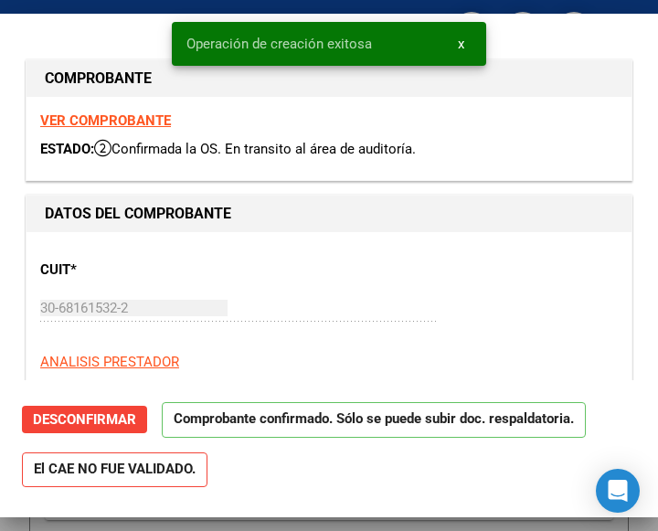
type input "2025-10-31"
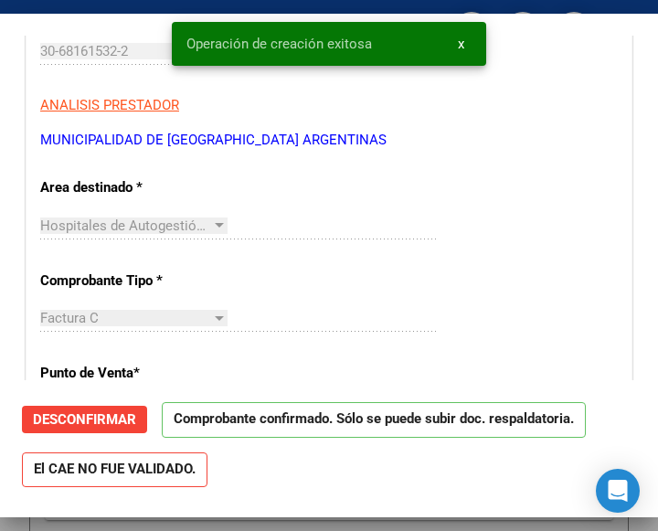
scroll to position [274, 0]
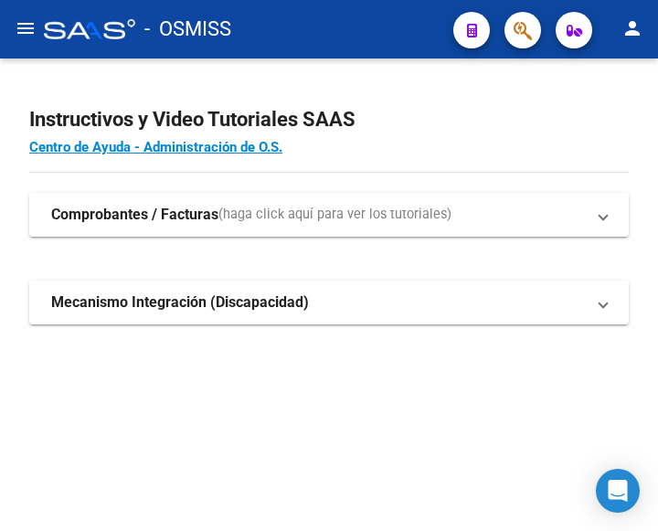
click at [30, 20] on mat-icon "menu" at bounding box center [26, 28] width 22 height 22
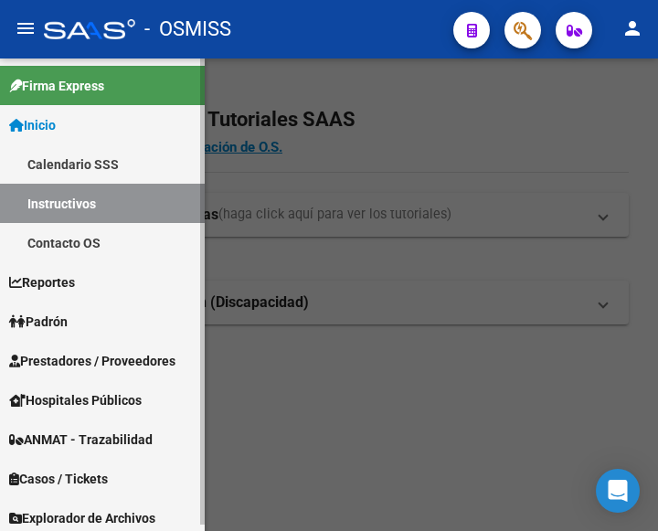
click at [97, 363] on span "Prestadores / Proveedores" at bounding box center [92, 361] width 166 height 20
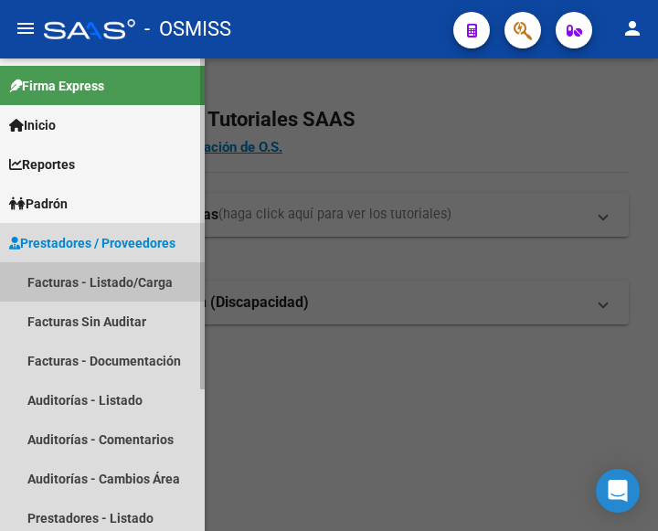
click at [102, 278] on link "Facturas - Listado/Carga" at bounding box center [102, 281] width 205 height 39
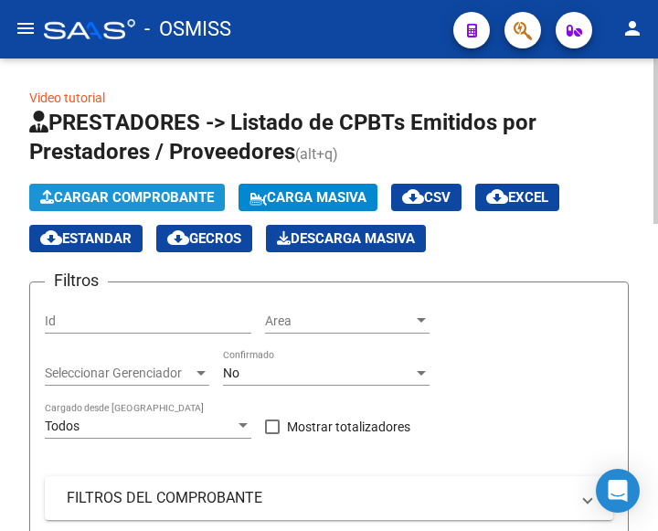
click at [165, 195] on span "Cargar Comprobante" at bounding box center [127, 197] width 174 height 16
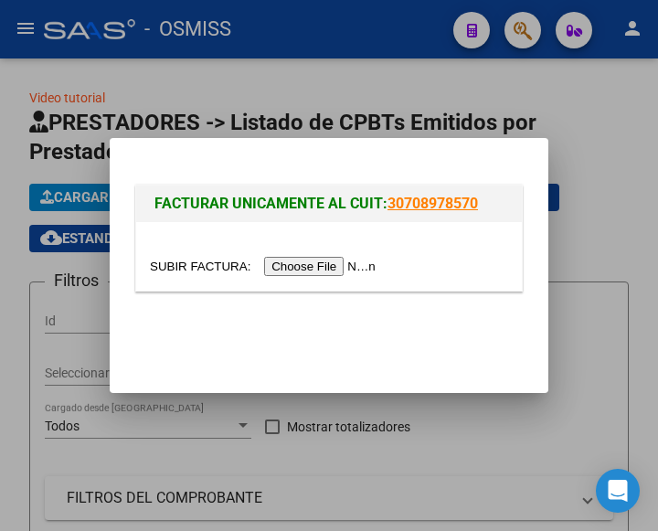
click at [344, 266] on input "file" at bounding box center [265, 266] width 231 height 19
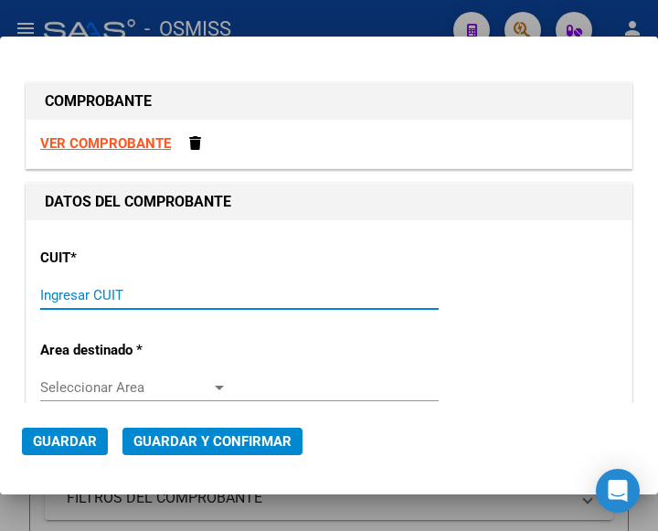
click at [69, 293] on input "Ingresar CUIT" at bounding box center [133, 295] width 187 height 16
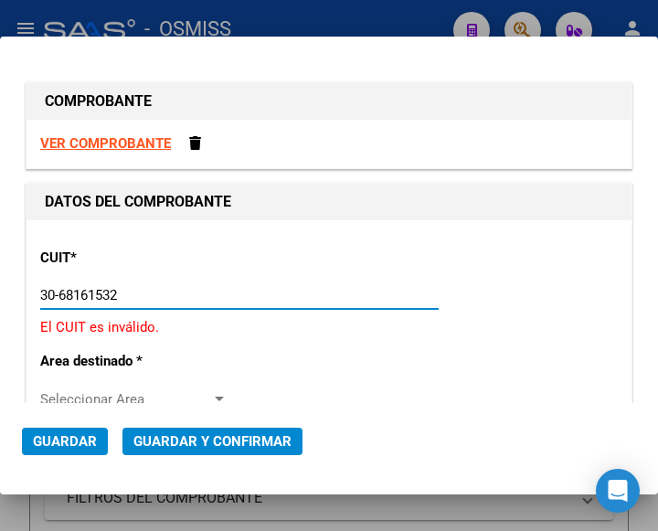
type input "30-68161532-2"
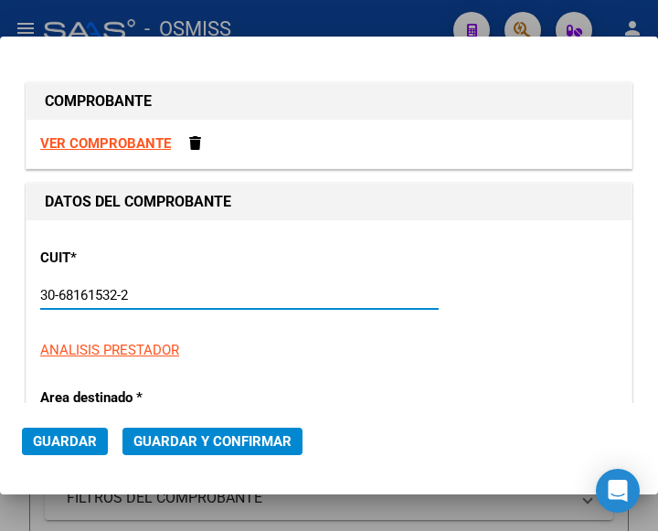
type input "19"
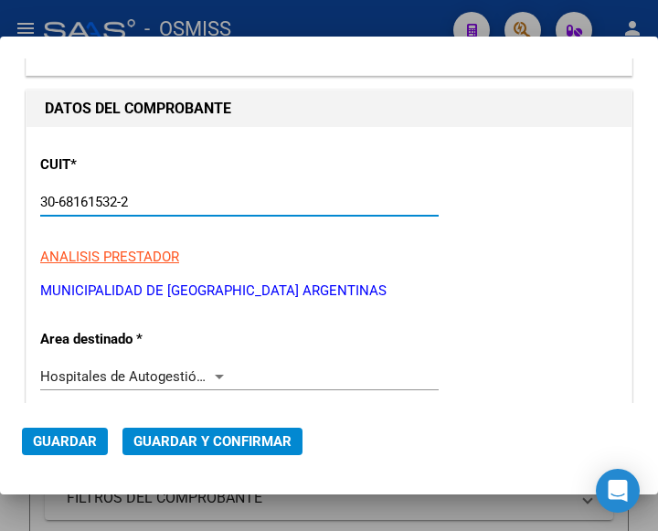
scroll to position [183, 0]
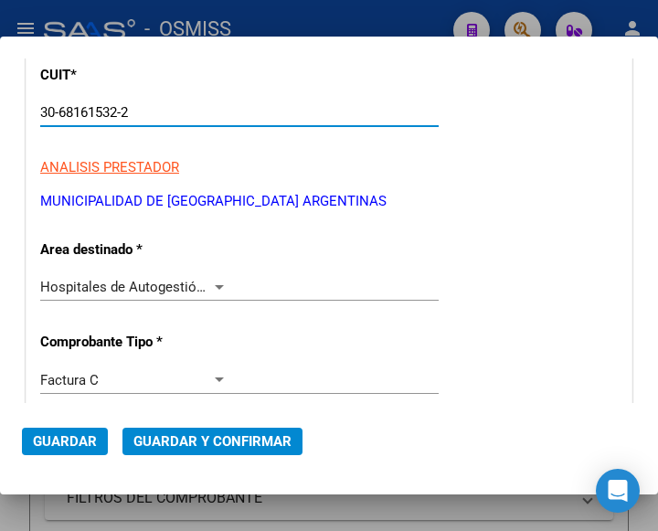
type input "30-68161532-2"
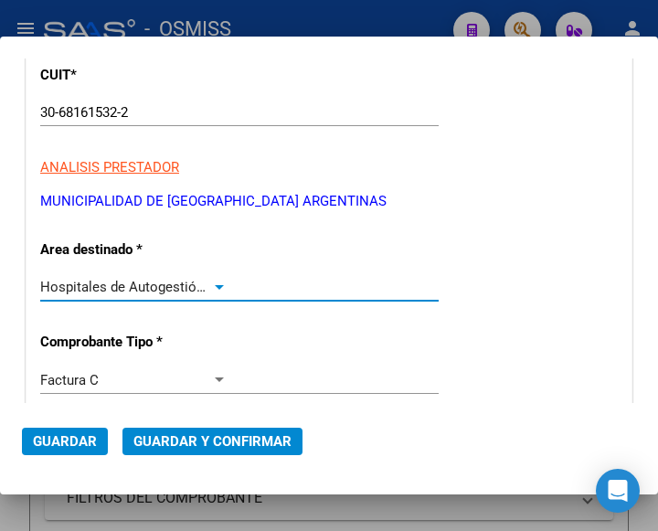
click at [215, 287] on div at bounding box center [219, 287] width 9 height 5
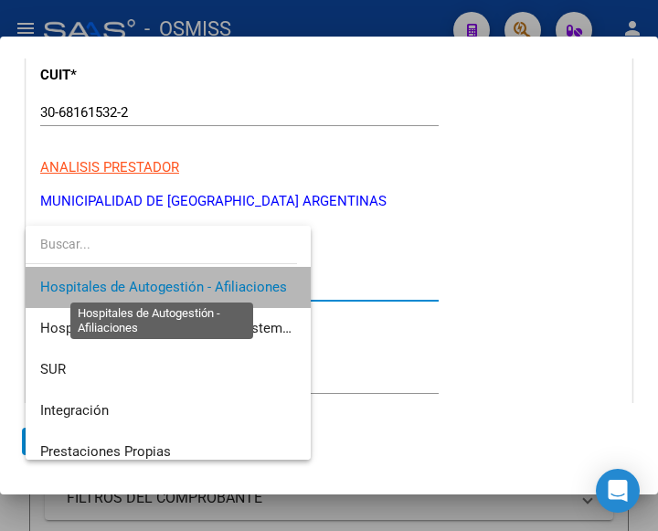
click at [214, 287] on span "Hospitales de Autogestión - Afiliaciones" at bounding box center [163, 287] width 247 height 16
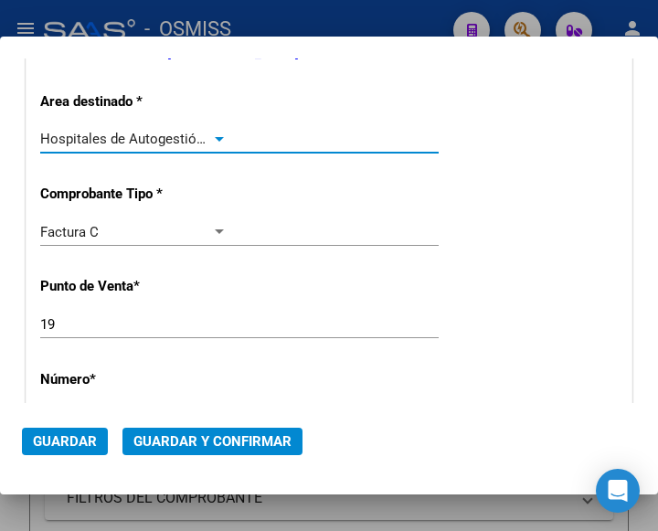
scroll to position [365, 0]
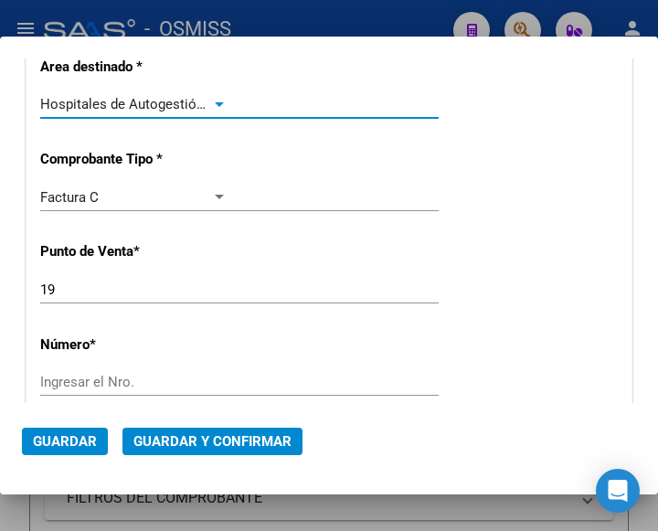
click at [87, 383] on input "Ingresar el Nro." at bounding box center [133, 382] width 187 height 16
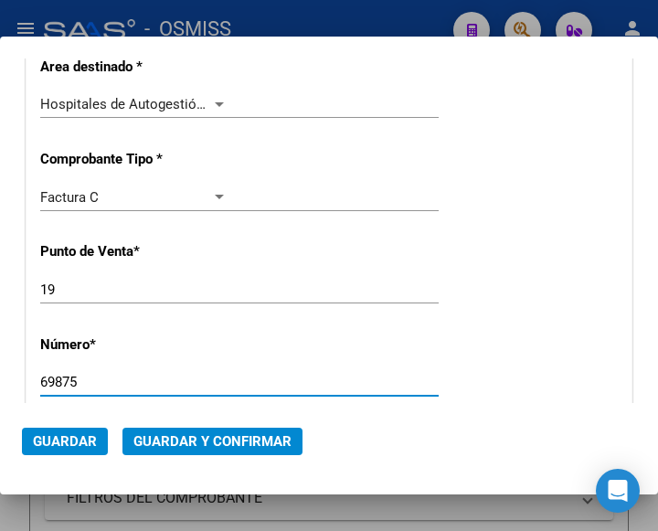
type input "69875"
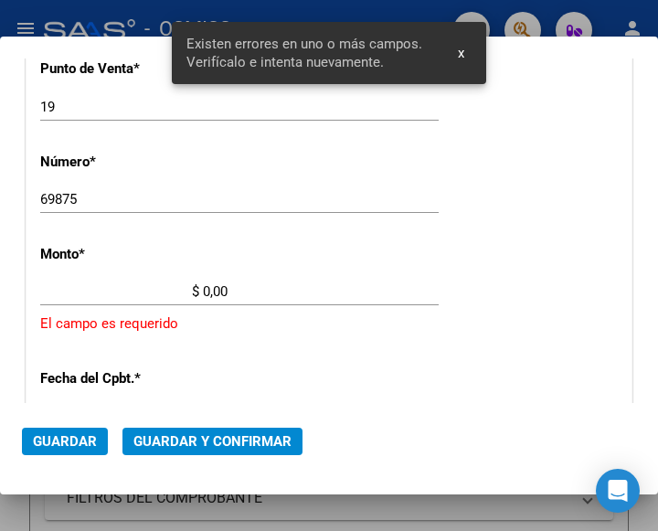
scroll to position [601, 0]
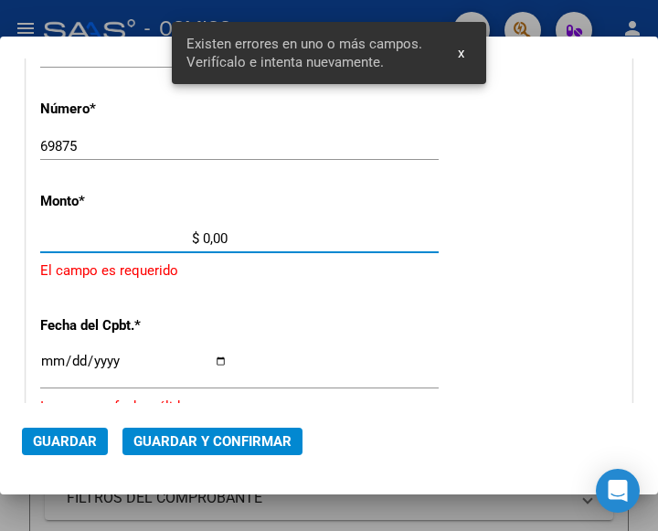
click at [203, 237] on input "$ 0,00" at bounding box center [133, 238] width 187 height 16
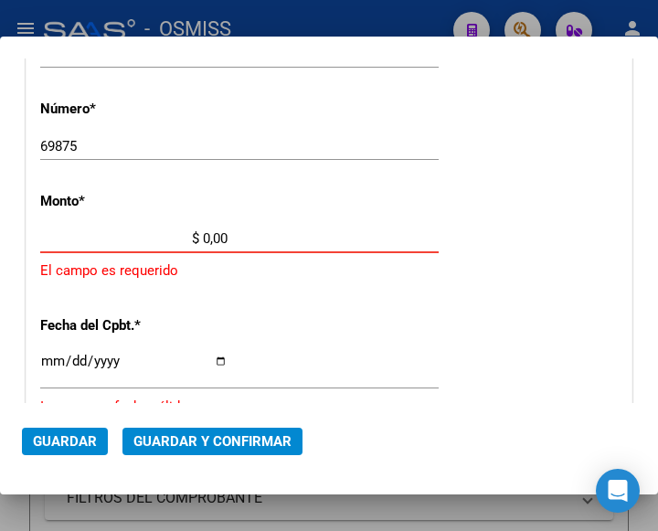
click at [204, 236] on input "$ 0,00" at bounding box center [133, 238] width 187 height 16
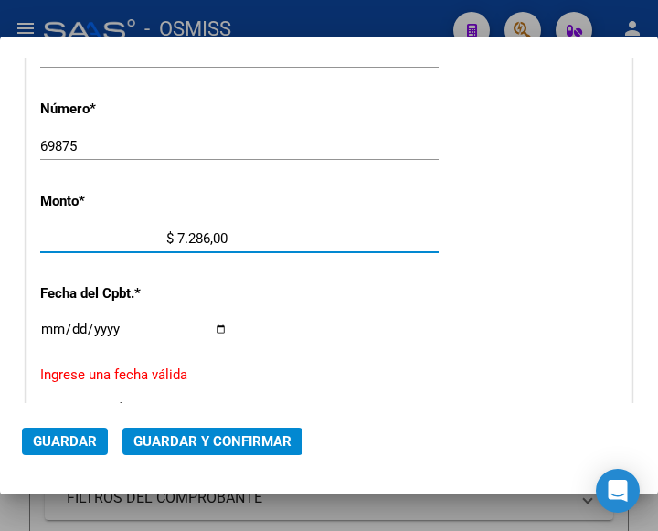
type input "$ 72.868,00"
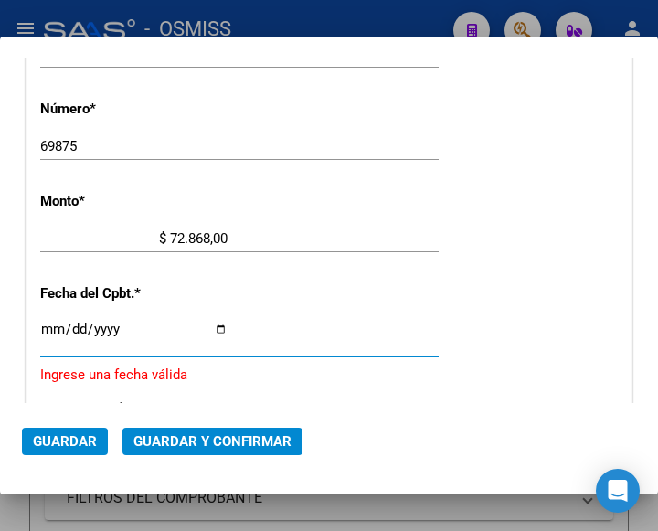
click at [49, 325] on input "Ingresar la fecha" at bounding box center [133, 336] width 187 height 29
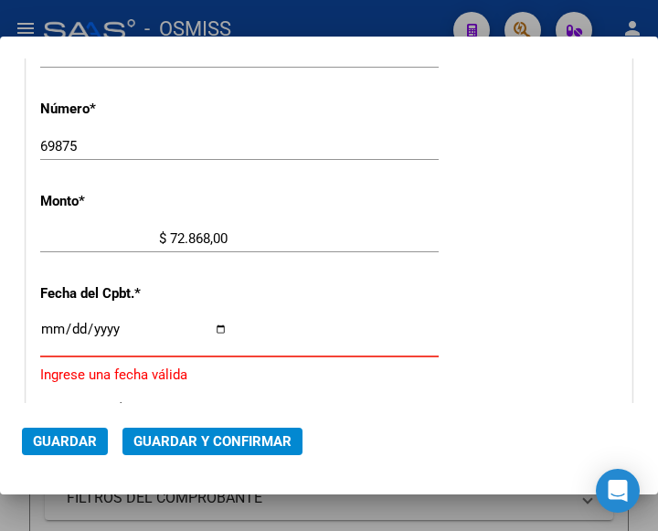
click at [50, 325] on input "Ingresar la fecha" at bounding box center [133, 336] width 187 height 29
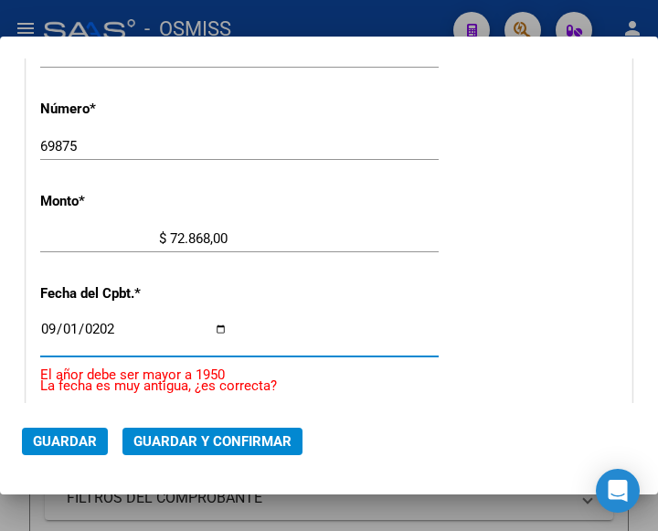
type input "2025-09-01"
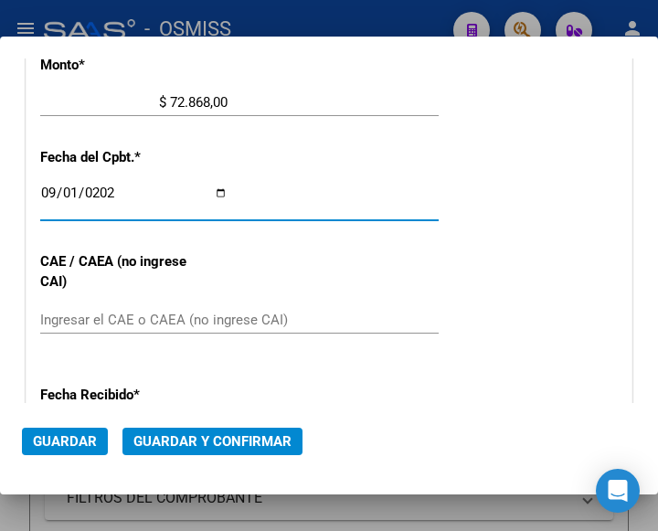
scroll to position [784, 0]
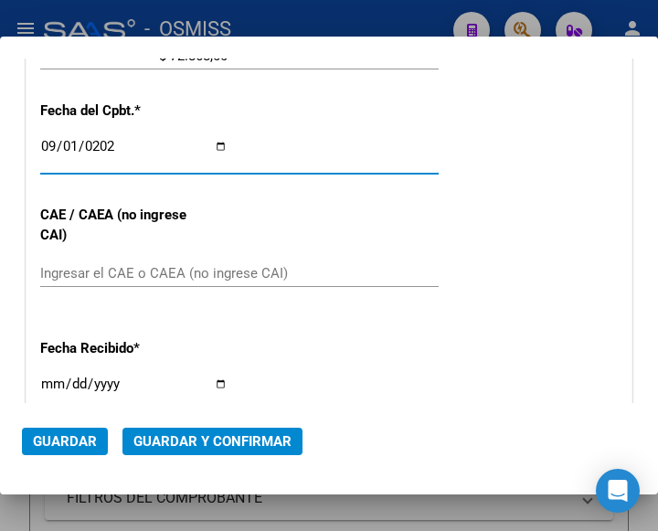
click at [435, 232] on div "CUIT * 30-68161532-2 Ingresar CUIT ANALISIS PRESTADOR MUNICIPALIDAD DE MALVINAS…" at bounding box center [328, 93] width 605 height 1315
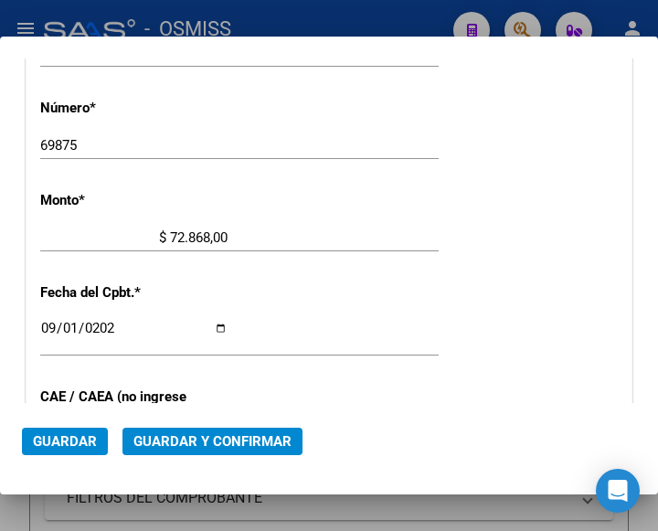
scroll to position [601, 0]
click at [264, 139] on div "69875 Ingresar el Nro." at bounding box center [239, 145] width 398 height 27
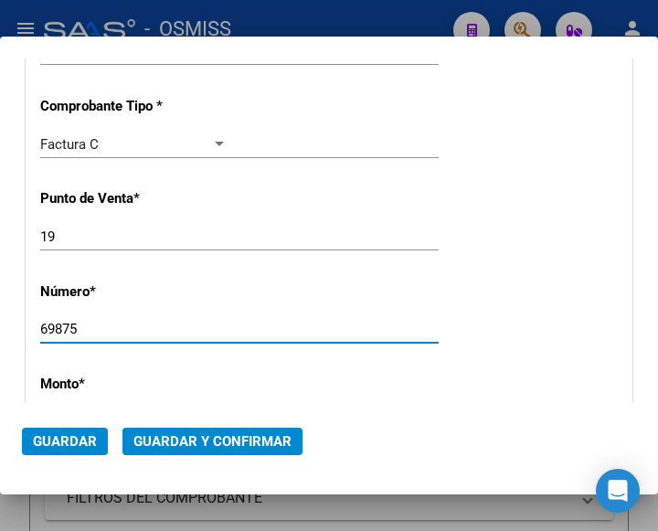
scroll to position [236, 0]
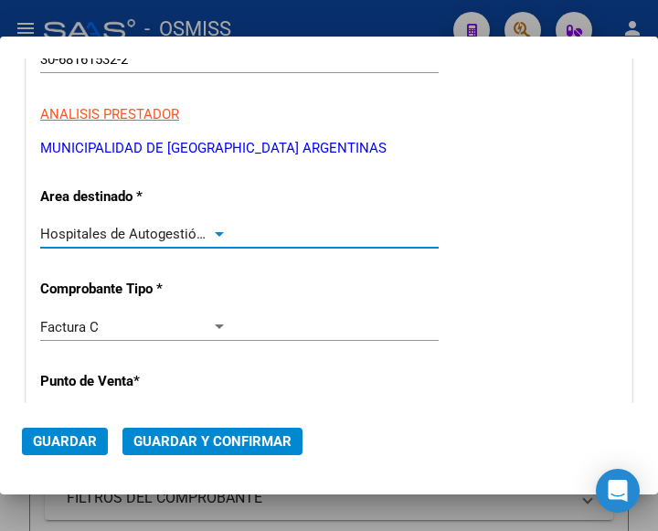
click at [217, 230] on div at bounding box center [219, 234] width 16 height 15
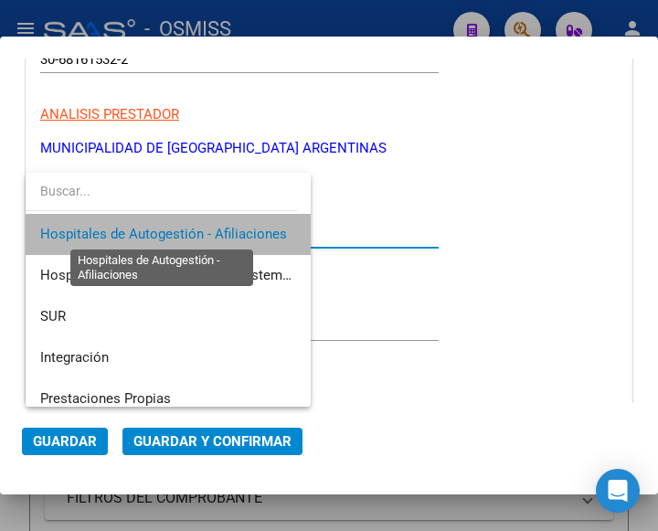
click at [217, 230] on span "Hospitales de Autogestión - Afiliaciones" at bounding box center [163, 234] width 247 height 16
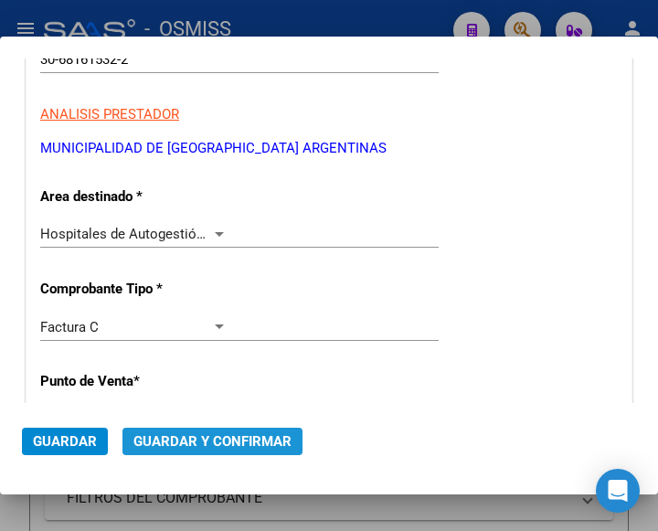
click at [221, 433] on span "Guardar y Confirmar" at bounding box center [212, 441] width 158 height 16
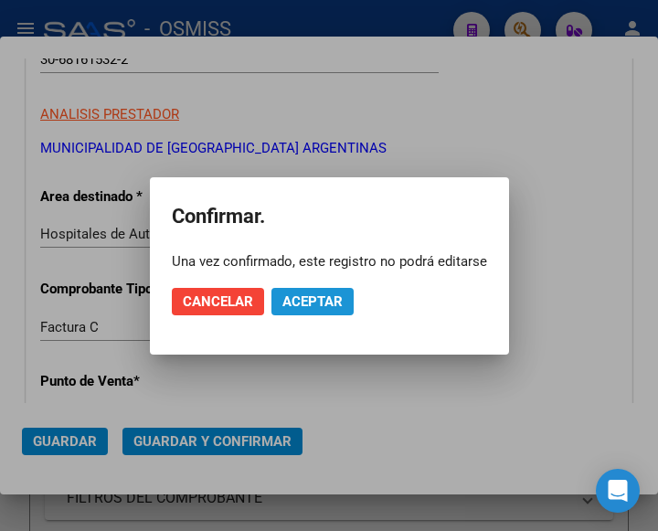
click at [319, 301] on span "Aceptar" at bounding box center [312, 301] width 60 height 16
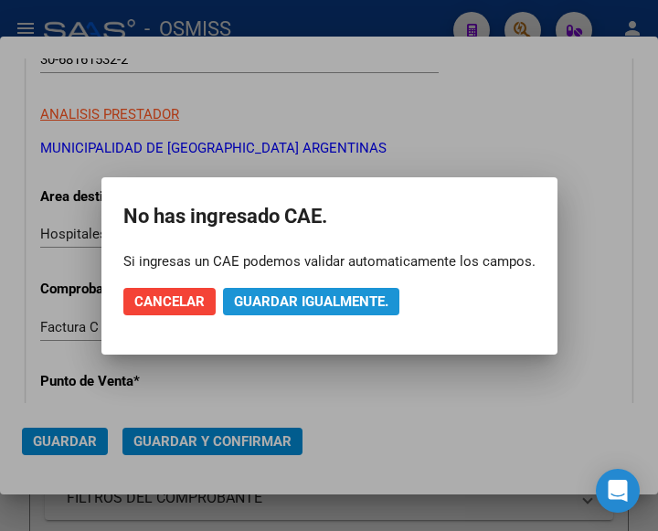
click at [353, 299] on span "Guardar igualmente." at bounding box center [311, 301] width 154 height 16
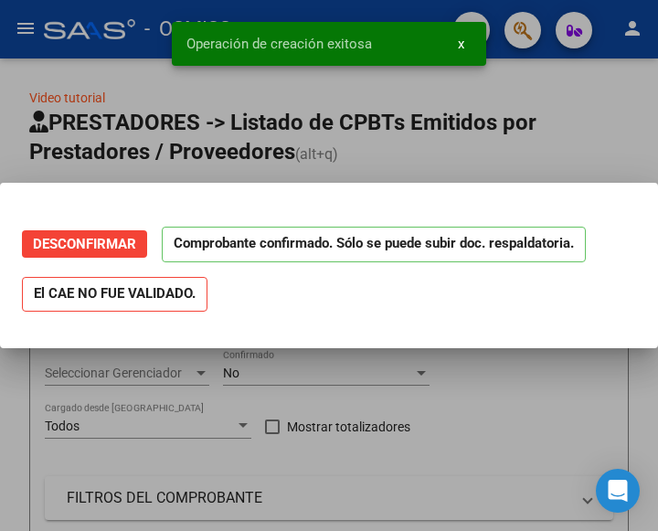
scroll to position [0, 0]
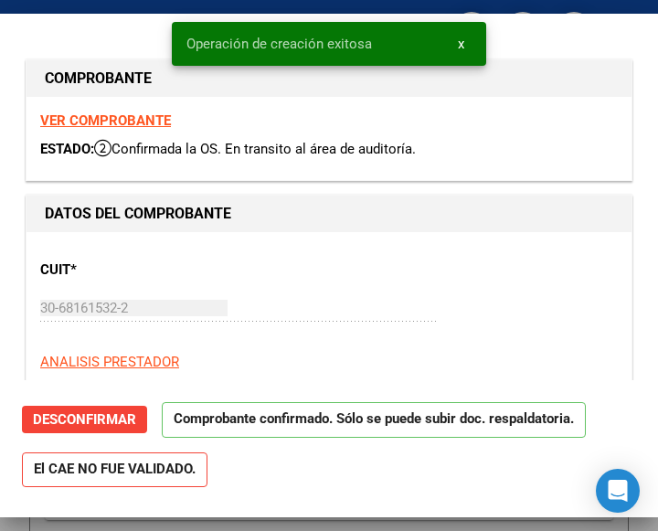
type input "2025-10-31"
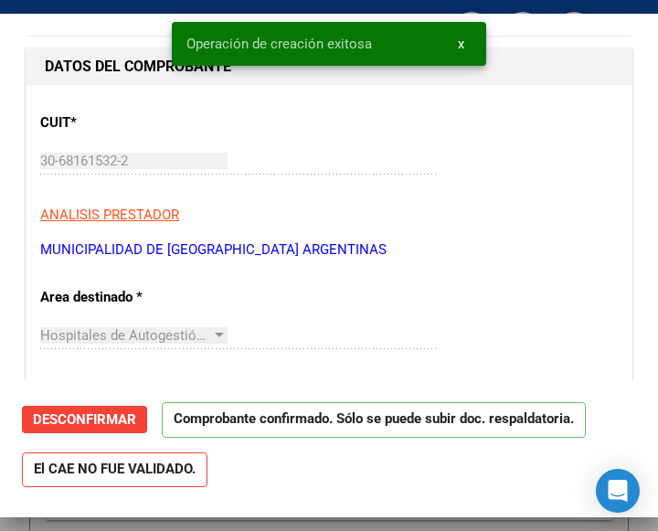
scroll to position [183, 0]
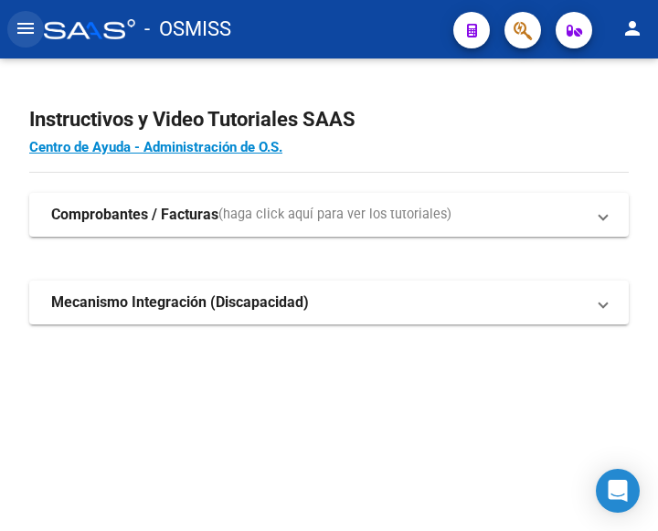
click at [18, 31] on mat-icon "menu" at bounding box center [26, 28] width 22 height 22
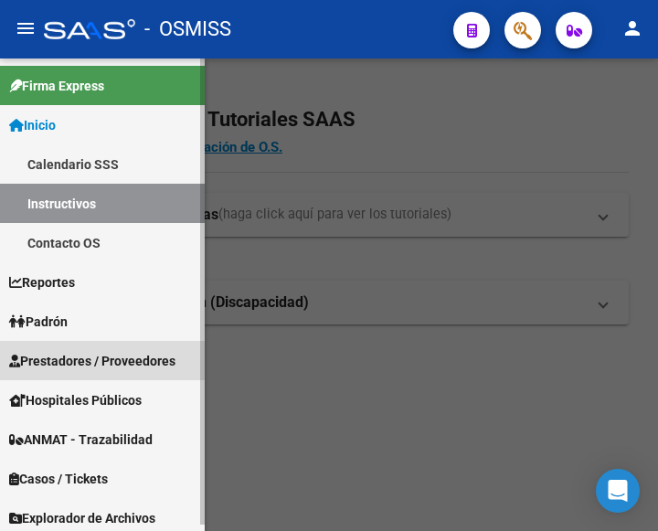
click at [87, 360] on span "Prestadores / Proveedores" at bounding box center [92, 361] width 166 height 20
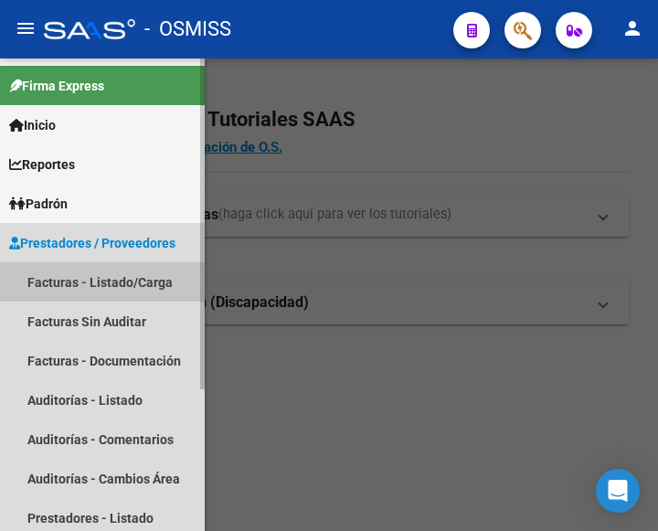
click at [100, 276] on link "Facturas - Listado/Carga" at bounding box center [102, 281] width 205 height 39
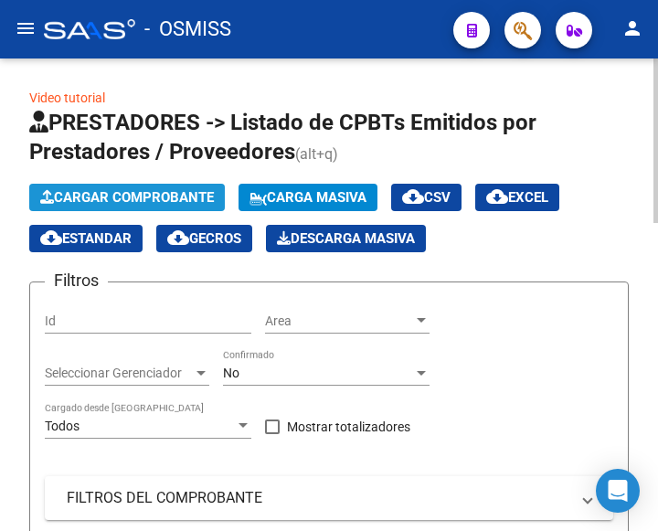
click at [154, 201] on span "Cargar Comprobante" at bounding box center [127, 197] width 174 height 16
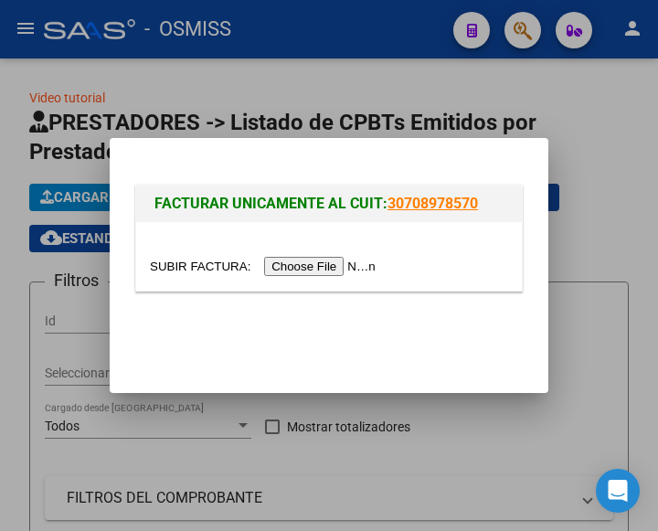
click at [314, 268] on input "file" at bounding box center [265, 266] width 231 height 19
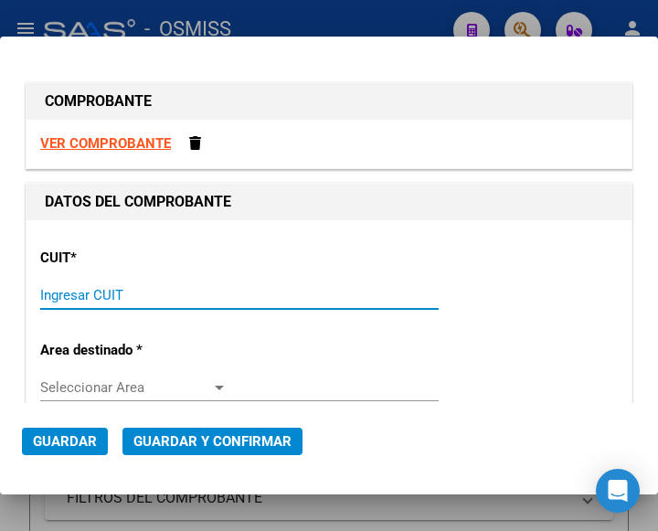
click at [72, 288] on input "Ingresar CUIT" at bounding box center [133, 295] width 187 height 16
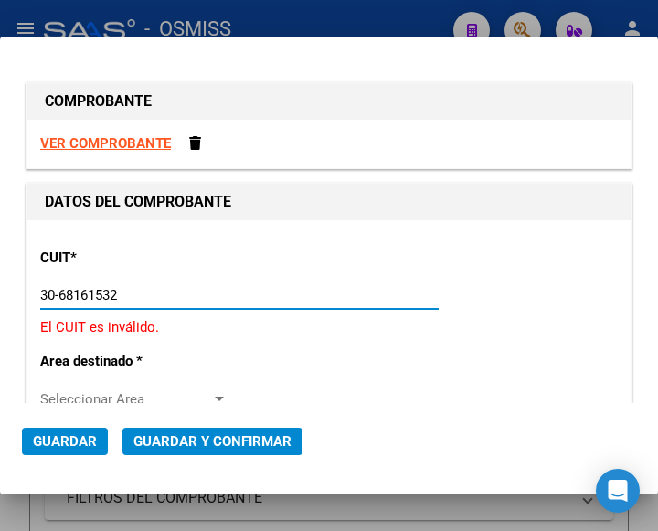
type input "30-68161532-2"
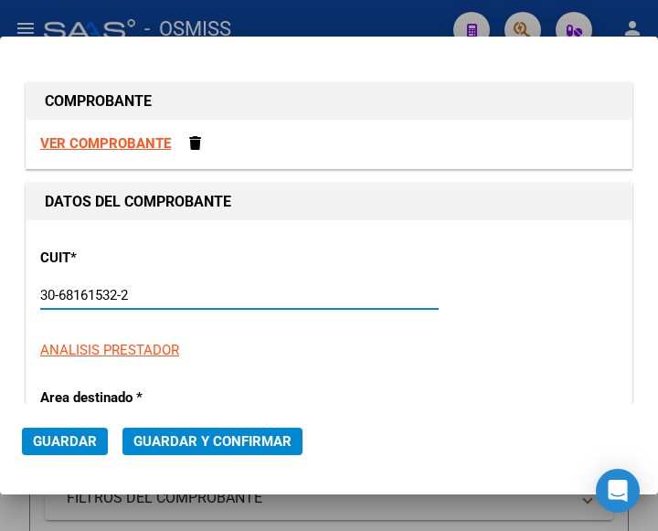
type input "19"
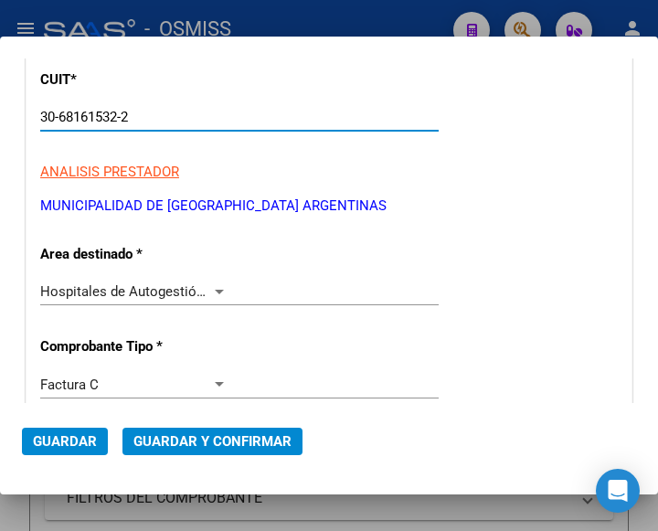
scroll to position [183, 0]
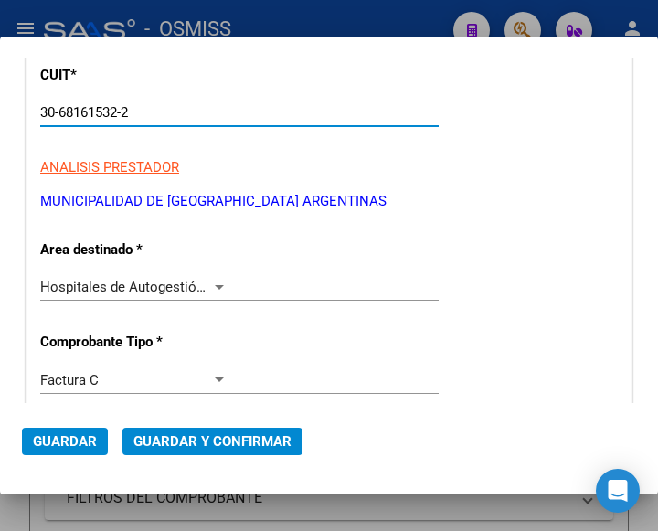
type input "30-68161532-2"
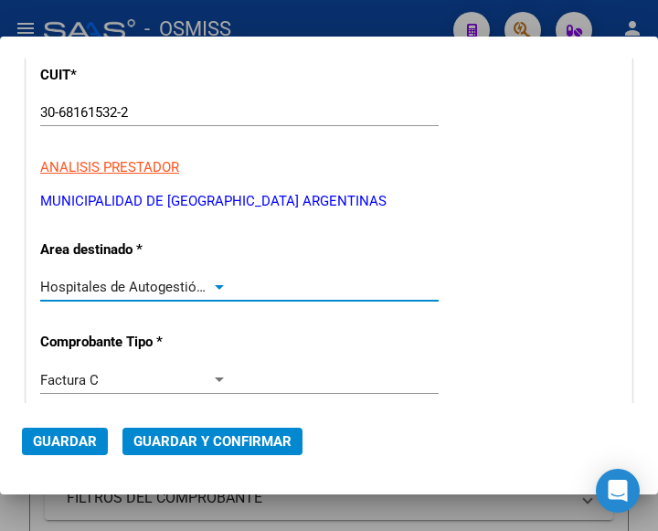
click at [216, 286] on div at bounding box center [219, 287] width 9 height 5
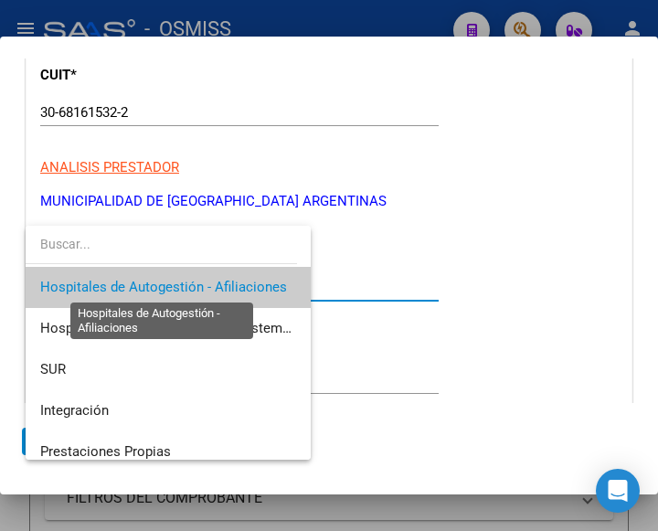
click at [216, 286] on span "Hospitales de Autogestión - Afiliaciones" at bounding box center [163, 287] width 247 height 16
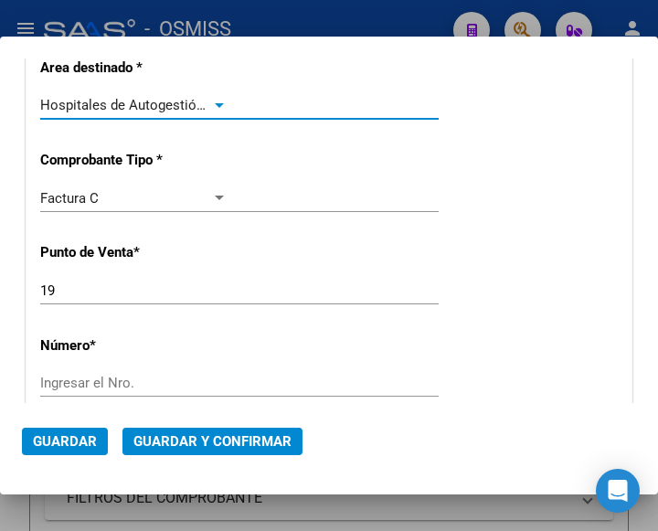
scroll to position [365, 0]
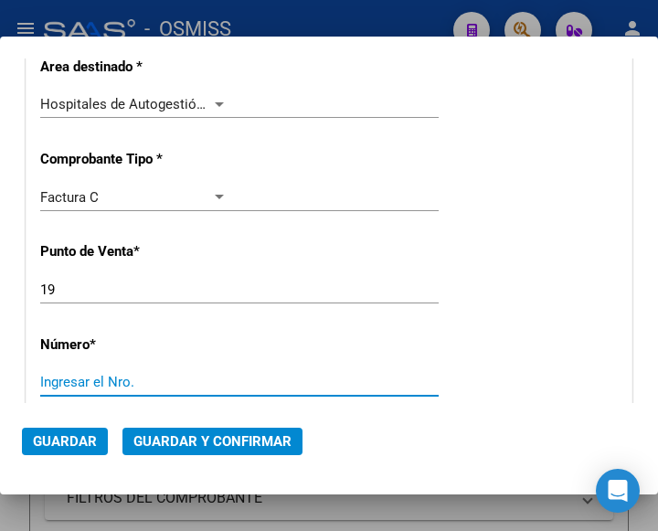
click at [113, 389] on input "Ingresar el Nro." at bounding box center [133, 382] width 187 height 16
type input "69876"
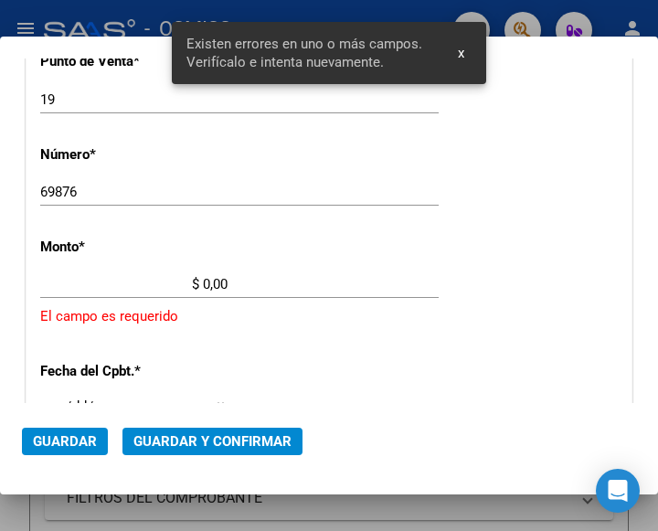
scroll to position [601, 0]
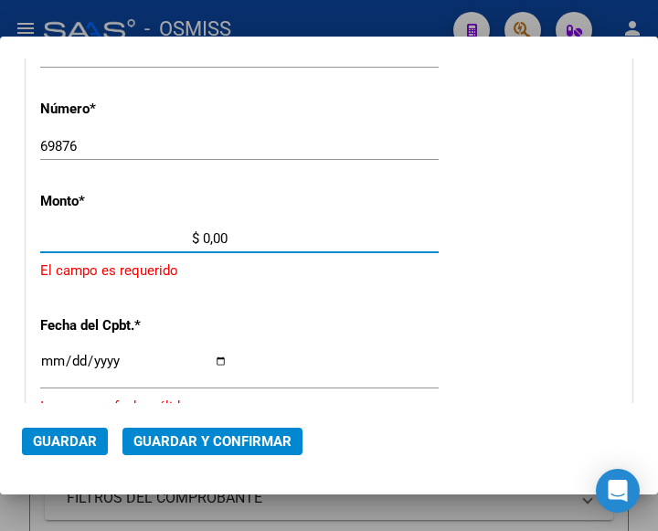
click at [203, 236] on input "$ 0,00" at bounding box center [133, 238] width 187 height 16
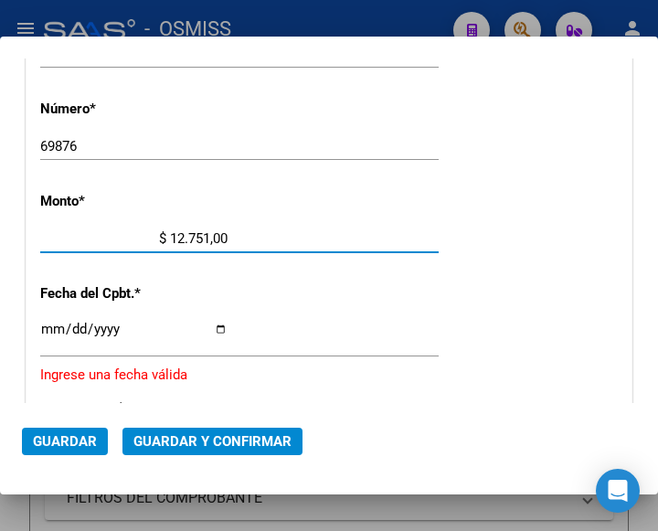
type input "$ 127.519,00"
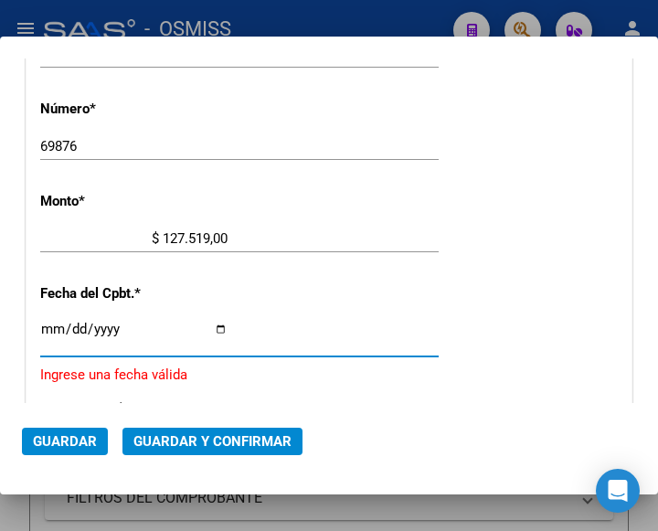
drag, startPoint x: 47, startPoint y: 326, endPoint x: 58, endPoint y: 327, distance: 11.0
click at [47, 326] on input "Ingresar la fecha" at bounding box center [133, 336] width 187 height 29
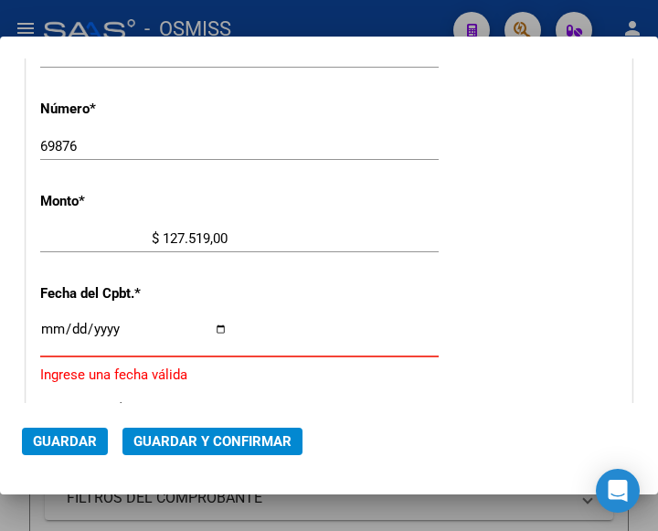
click at [52, 325] on input "Ingresar la fecha" at bounding box center [133, 336] width 187 height 29
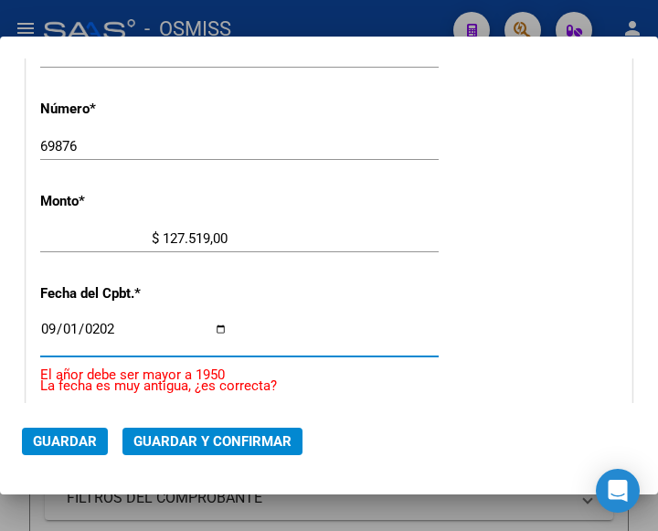
type input "[DATE]"
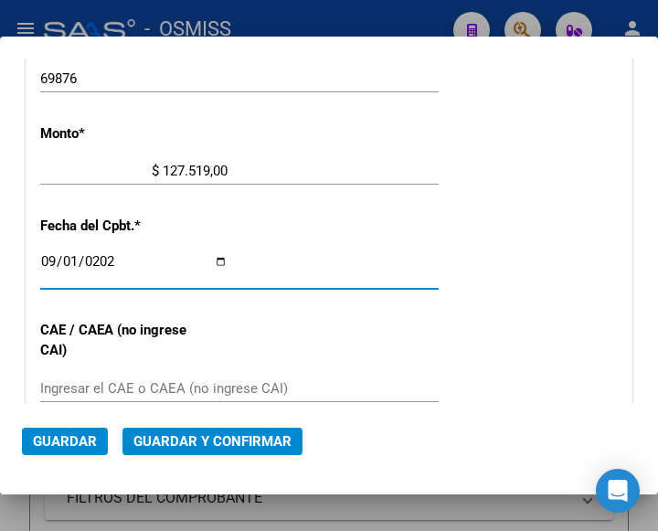
scroll to position [692, 0]
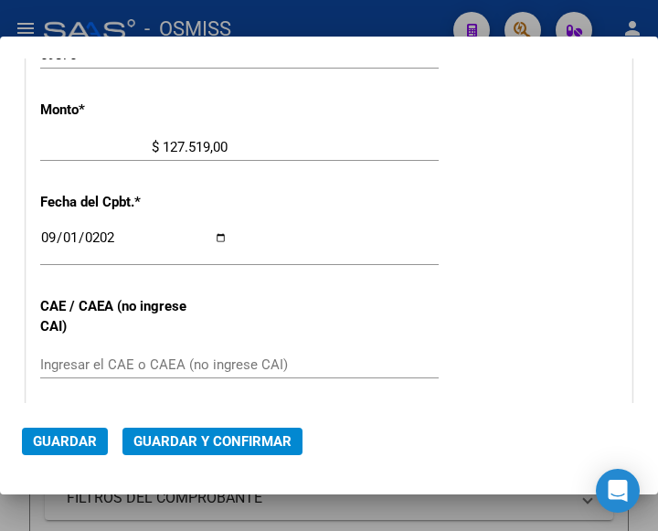
click at [114, 364] on input "Ingresar el CAE o CAEA (no ingrese CAI)" at bounding box center [133, 364] width 187 height 16
click at [442, 248] on app-form-text-field "Fecha del Cpbt. * 2025-09-01 Ingresar la fecha" at bounding box center [246, 227] width 413 height 66
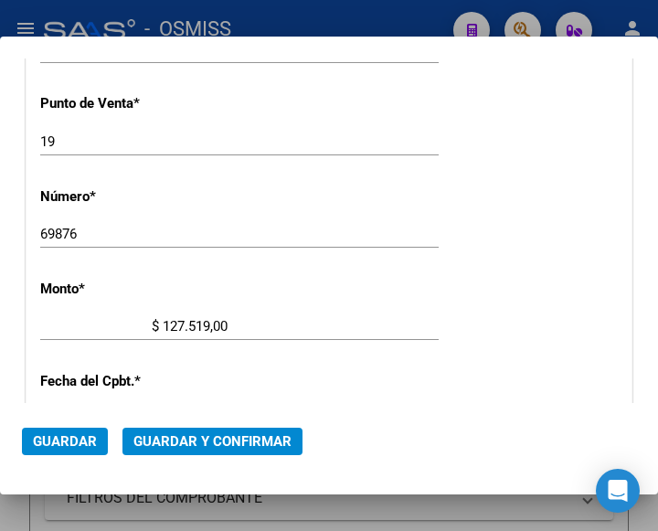
scroll to position [510, 0]
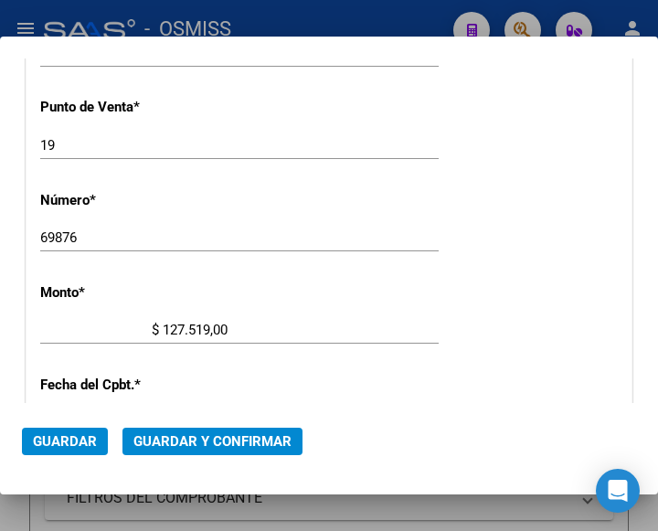
click at [385, 188] on div "CUIT * 30-68161532-2 Ingresar CUIT ANALISIS PRESTADOR MUNICIPALIDAD DE MALVINAS…" at bounding box center [328, 367] width 605 height 1315
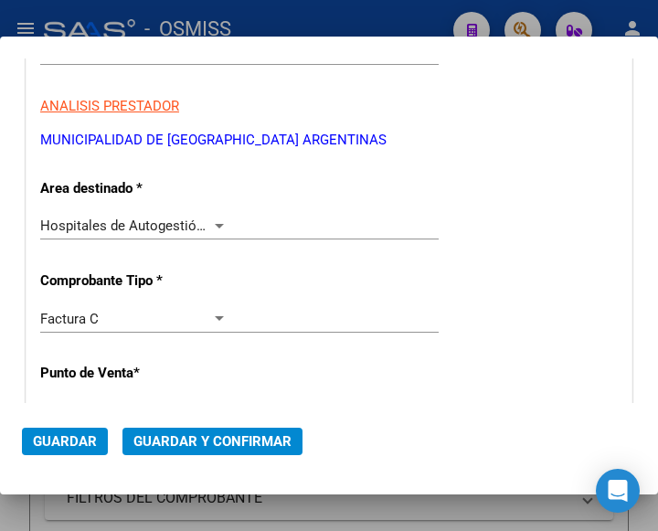
scroll to position [236, 0]
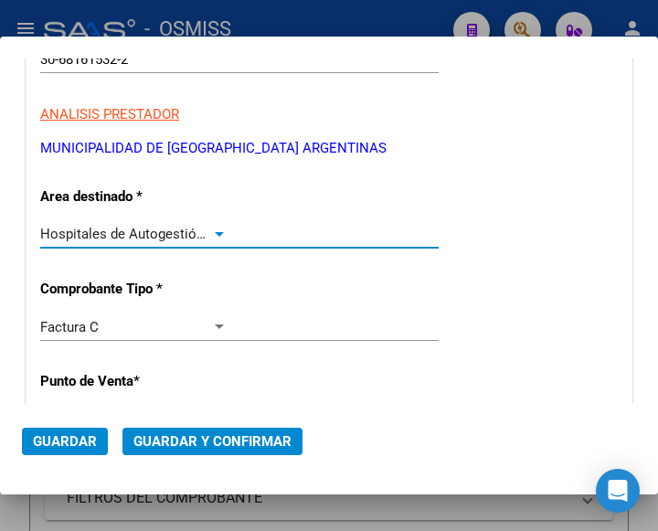
click at [215, 232] on div at bounding box center [219, 234] width 9 height 5
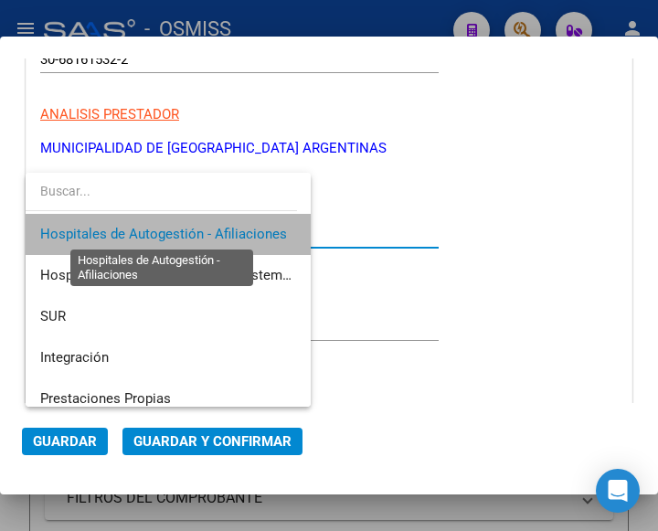
click at [212, 232] on span "Hospitales de Autogestión - Afiliaciones" at bounding box center [163, 234] width 247 height 16
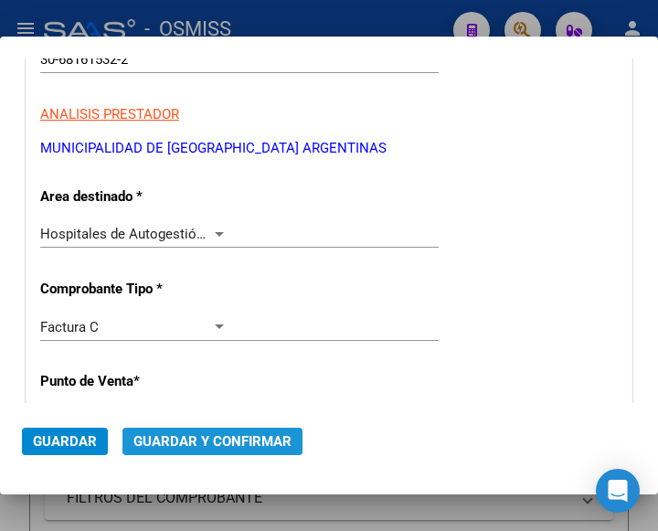
click at [190, 430] on button "Guardar y Confirmar" at bounding box center [212, 440] width 180 height 27
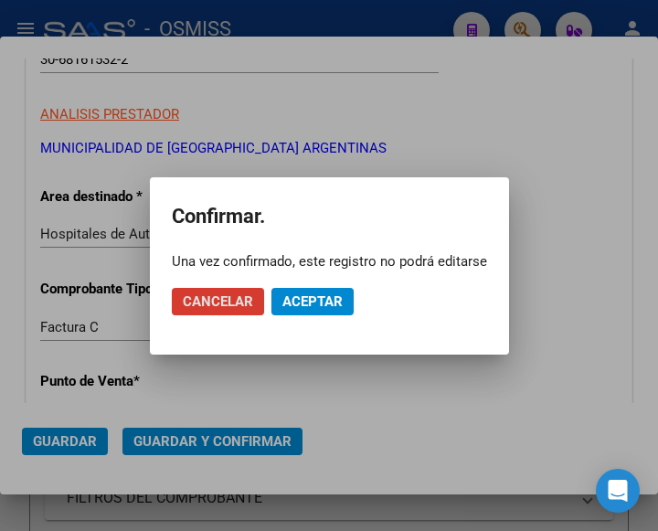
click at [303, 305] on span "Aceptar" at bounding box center [312, 301] width 60 height 16
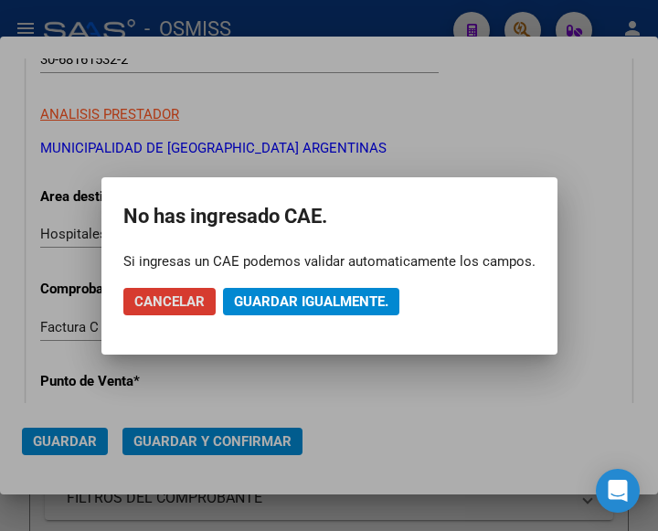
click at [304, 305] on span "Guardar igualmente." at bounding box center [311, 301] width 154 height 16
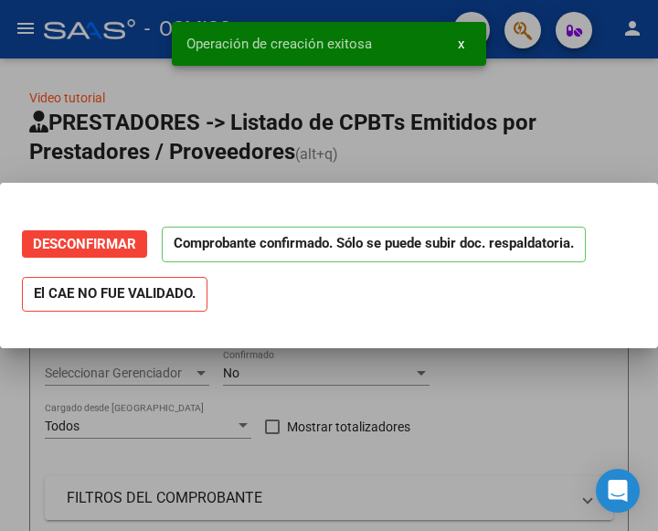
scroll to position [0, 0]
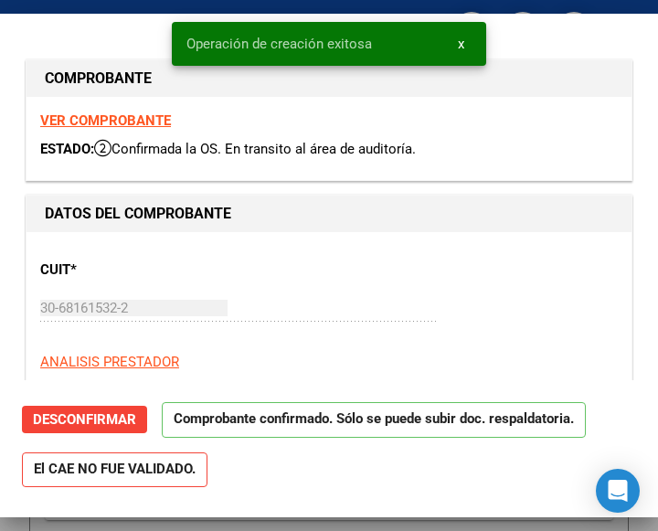
type input "[DATE]"
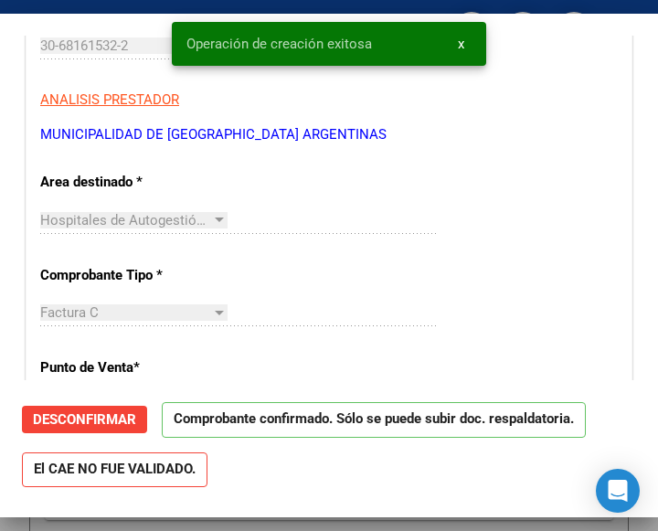
scroll to position [274, 0]
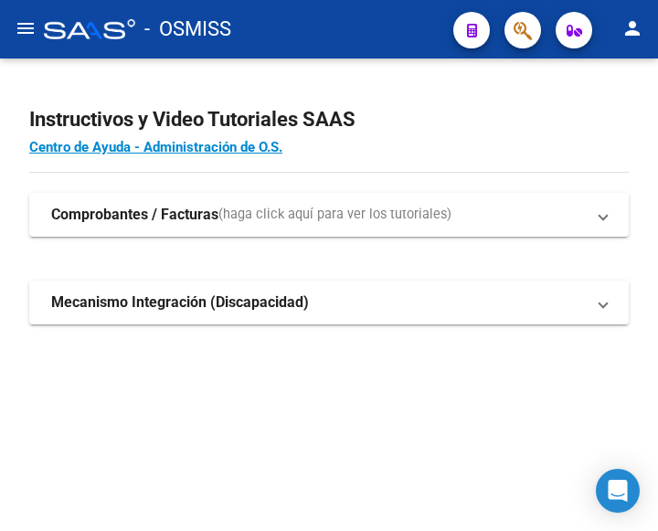
click at [34, 23] on mat-icon "menu" at bounding box center [26, 28] width 22 height 22
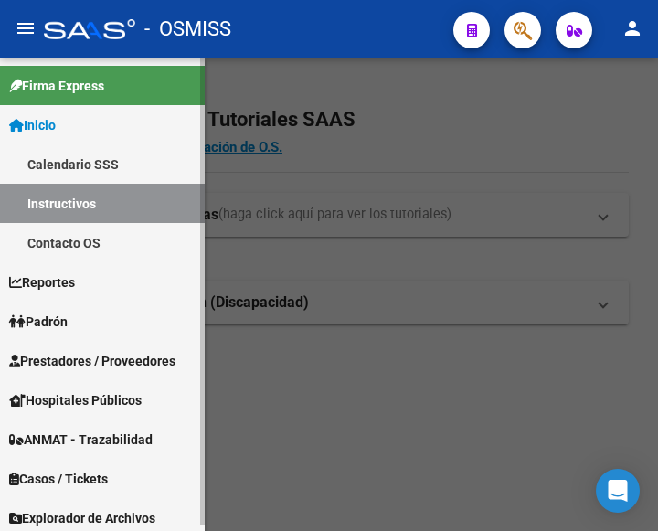
click at [55, 358] on span "Prestadores / Proveedores" at bounding box center [92, 361] width 166 height 20
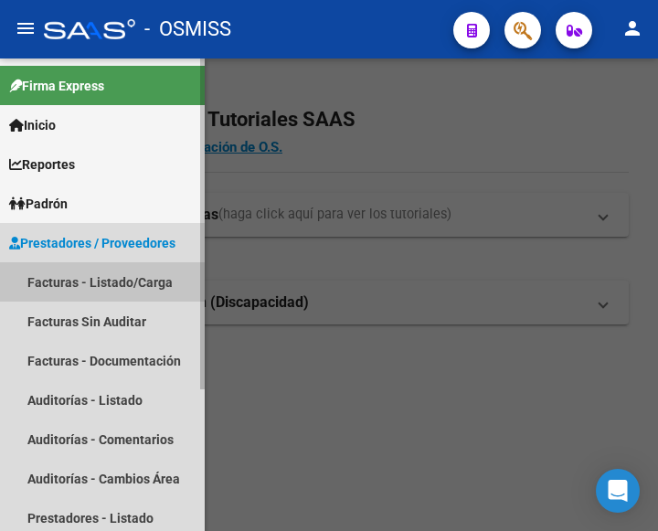
click at [102, 280] on link "Facturas - Listado/Carga" at bounding box center [102, 281] width 205 height 39
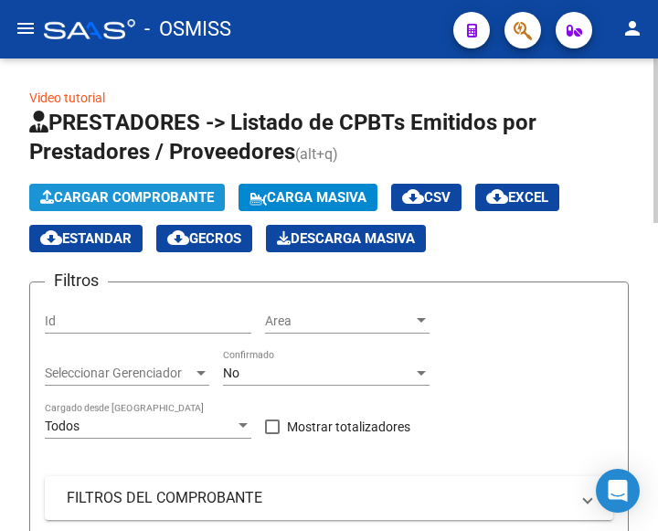
click at [133, 198] on span "Cargar Comprobante" at bounding box center [127, 197] width 174 height 16
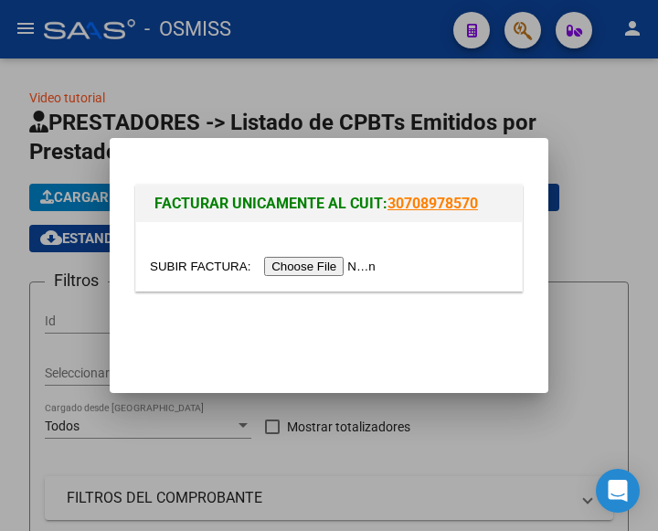
click at [335, 263] on input "file" at bounding box center [265, 266] width 231 height 19
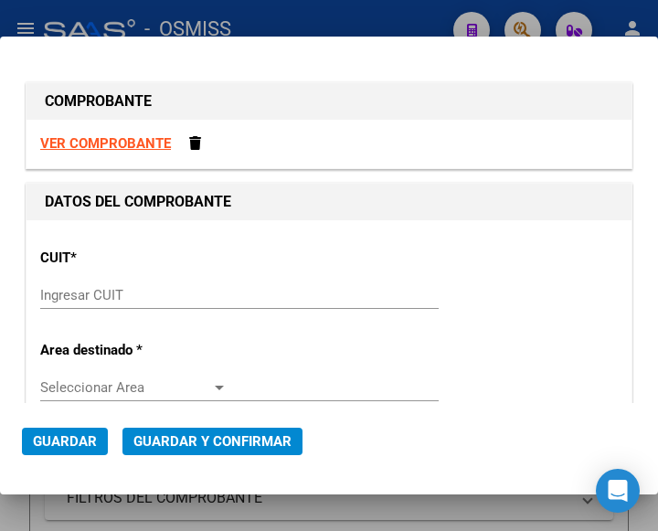
click at [98, 284] on div "Ingresar CUIT" at bounding box center [239, 294] width 398 height 27
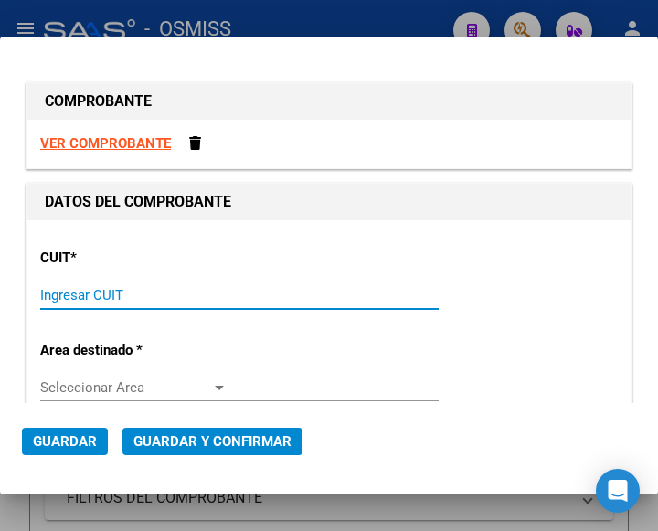
click at [99, 295] on input "Ingresar CUIT" at bounding box center [133, 295] width 187 height 16
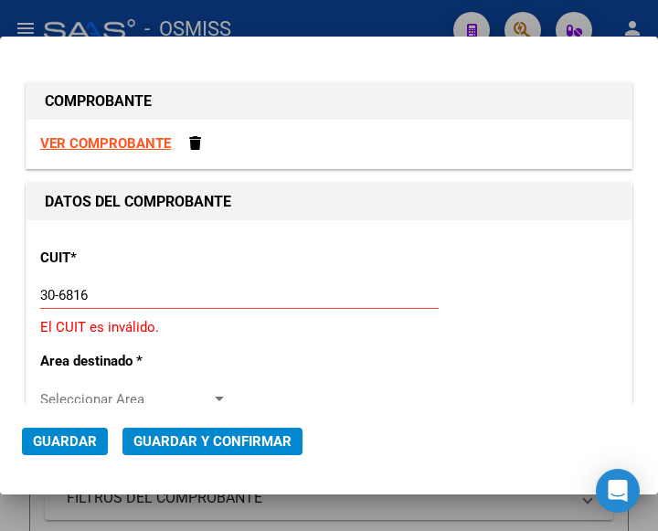
click at [89, 290] on input "30-6816" at bounding box center [133, 295] width 187 height 16
type input "30-68161532-2"
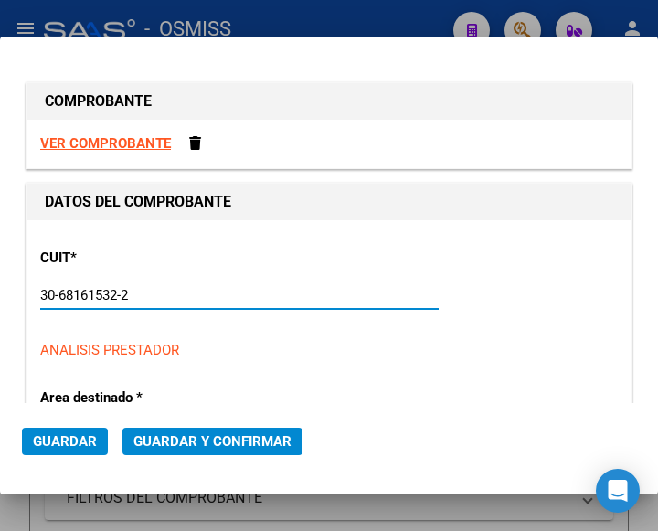
type input "19"
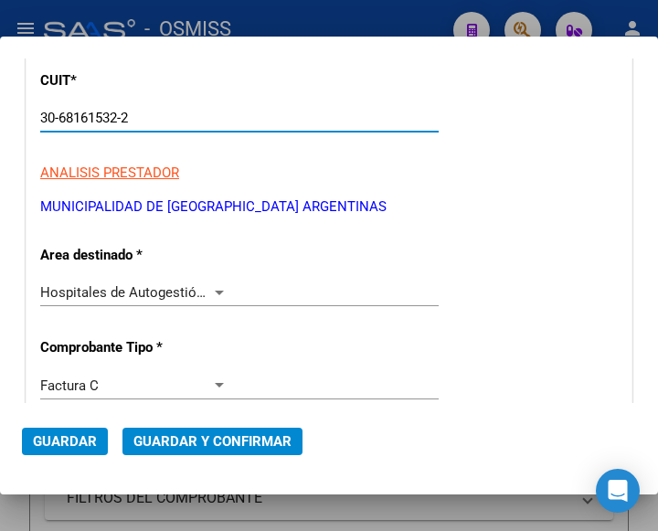
scroll to position [183, 0]
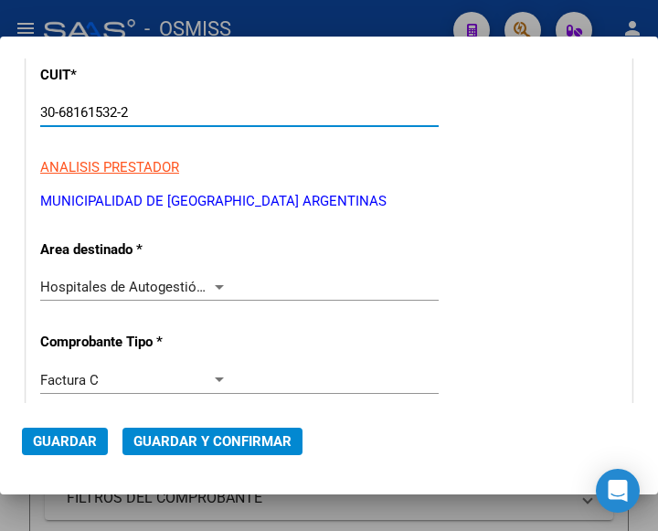
type input "30-68161532-2"
click at [216, 280] on div at bounding box center [219, 287] width 16 height 15
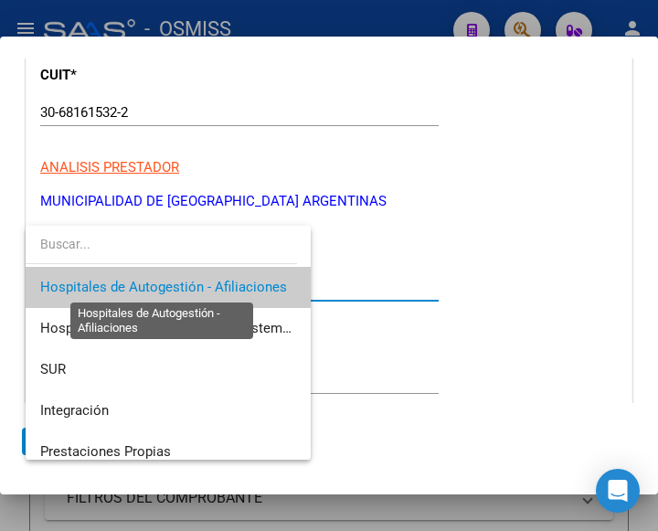
click at [216, 280] on span "Hospitales de Autogestión - Afiliaciones" at bounding box center [163, 287] width 247 height 16
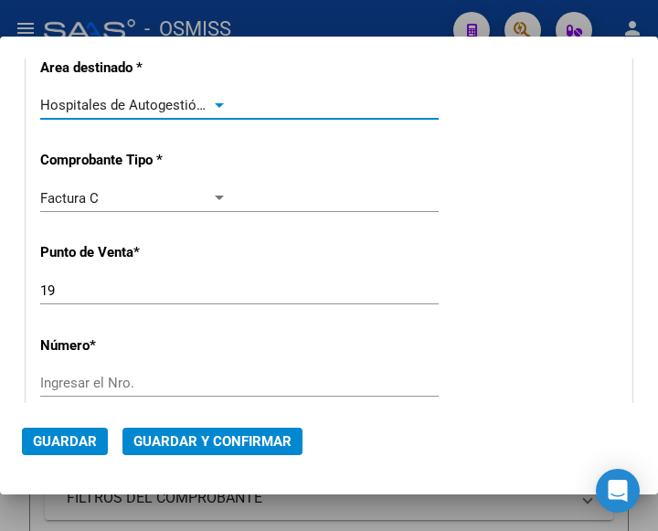
scroll to position [365, 0]
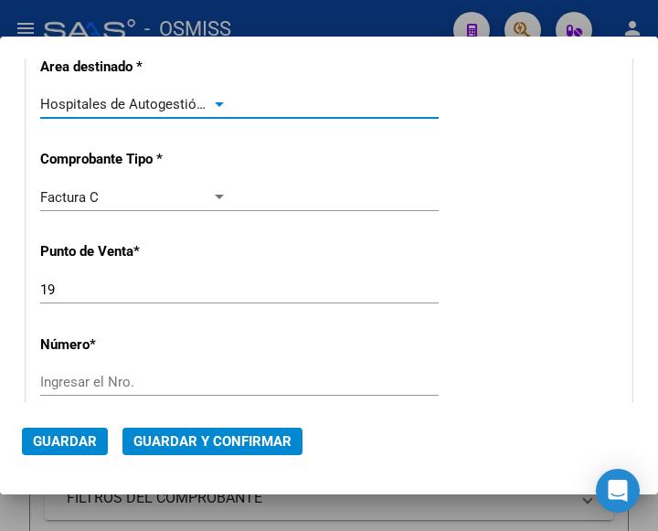
click at [102, 373] on div "Ingresar el Nro." at bounding box center [239, 381] width 398 height 27
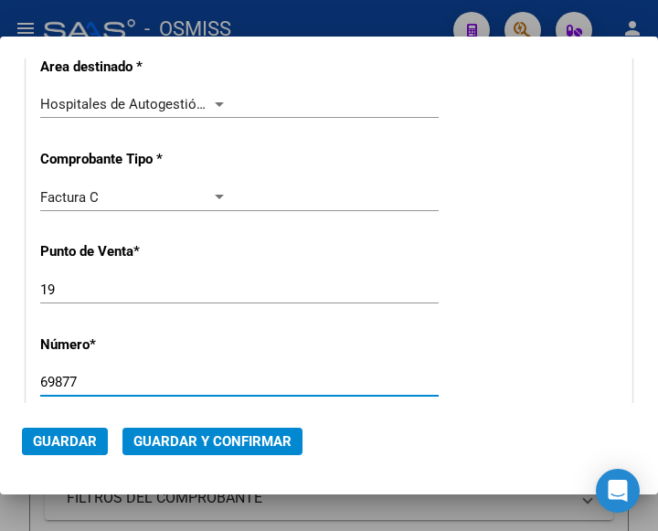
type input "69877"
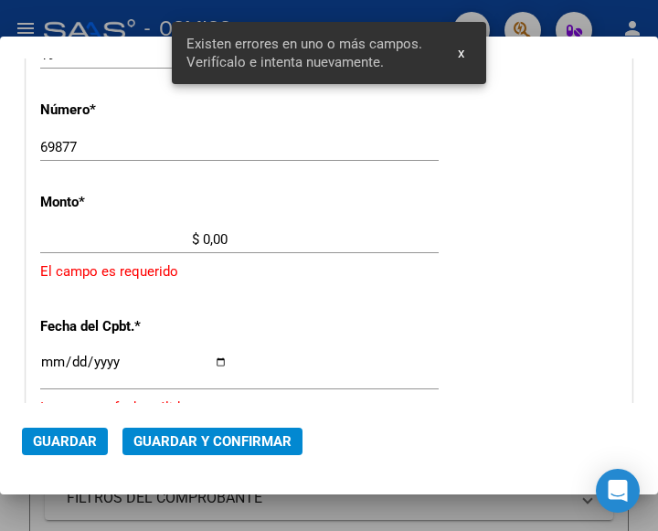
scroll to position [601, 0]
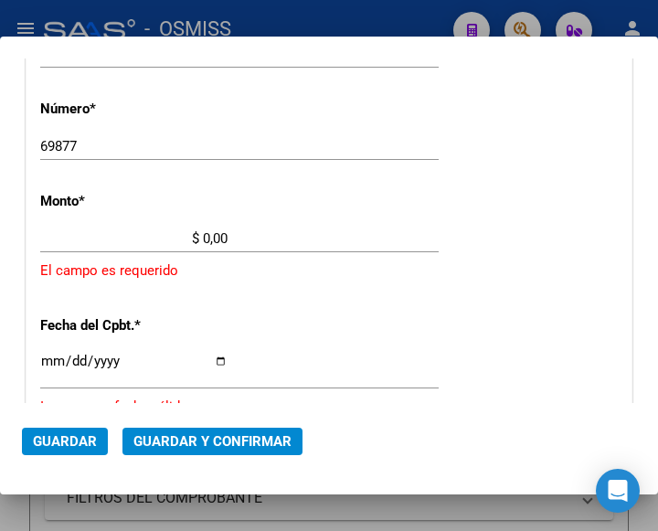
click at [203, 237] on input "$ 0,00" at bounding box center [133, 238] width 187 height 16
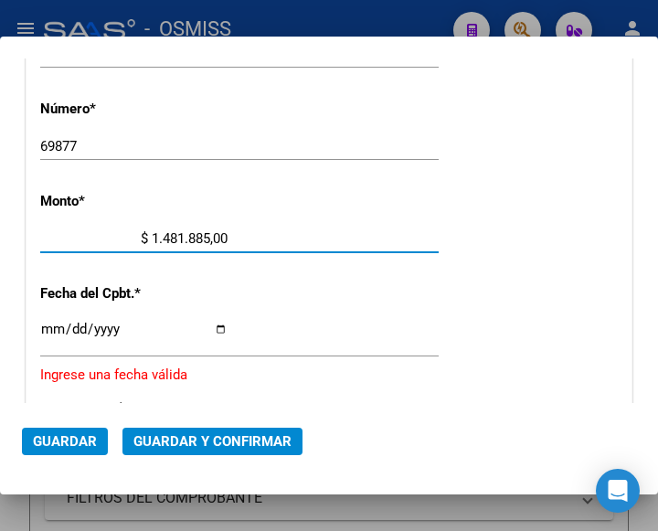
click at [223, 233] on input "$ 1.481.885,00" at bounding box center [133, 238] width 187 height 16
type input "$ 1.481.885,68"
click at [48, 327] on input "Ingresar la fecha" at bounding box center [133, 336] width 187 height 29
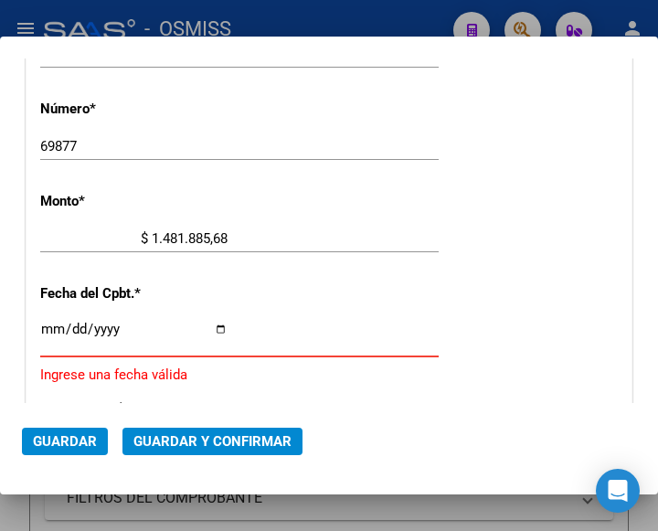
click at [47, 324] on input "Ingresar la fecha" at bounding box center [133, 336] width 187 height 29
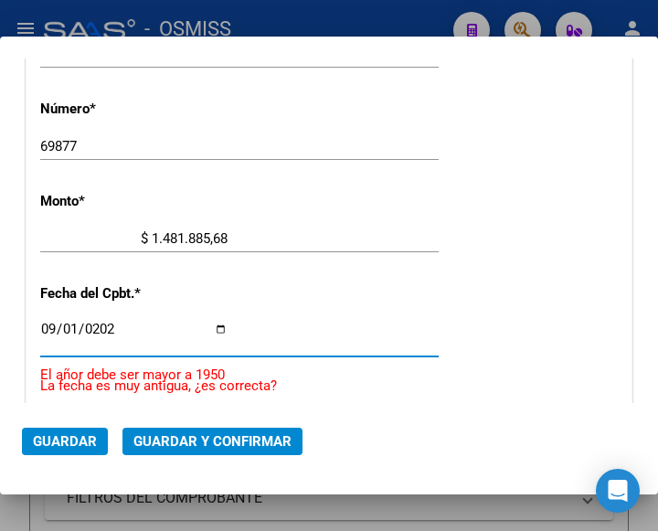
type input "[DATE]"
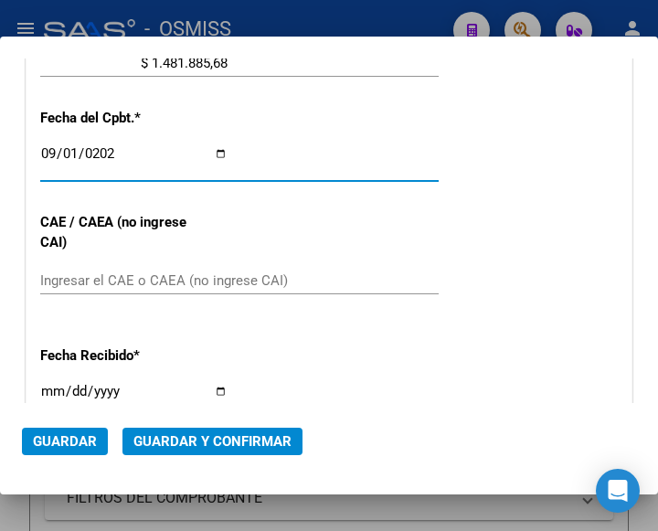
scroll to position [784, 0]
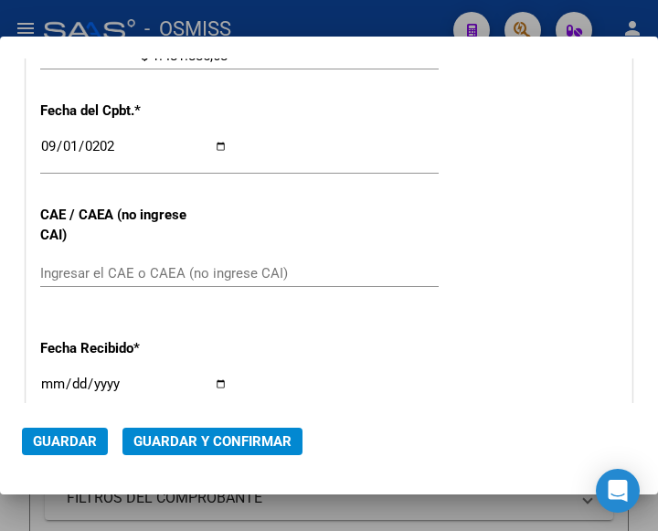
click at [329, 205] on div "CUIT * 30-68161532-2 Ingresar CUIT ANALISIS PRESTADOR MUNICIPALIDAD DE MALVINAS…" at bounding box center [328, 93] width 605 height 1315
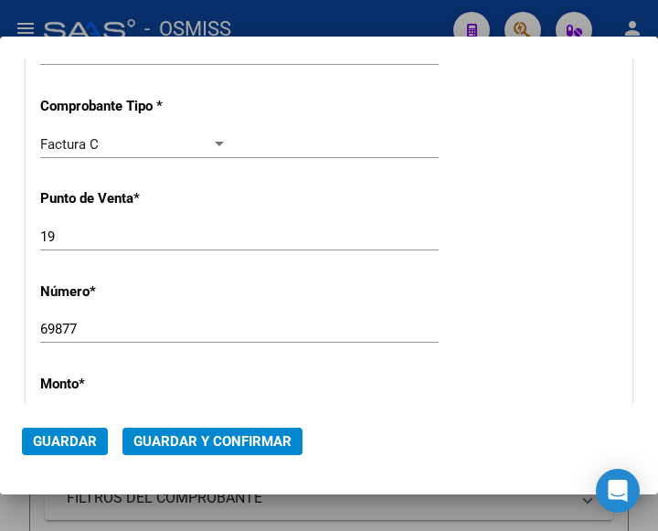
scroll to position [327, 0]
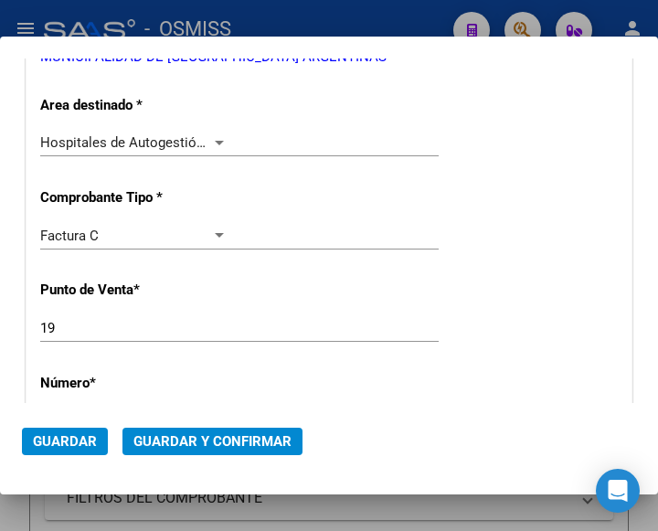
click at [216, 135] on div at bounding box center [219, 142] width 16 height 15
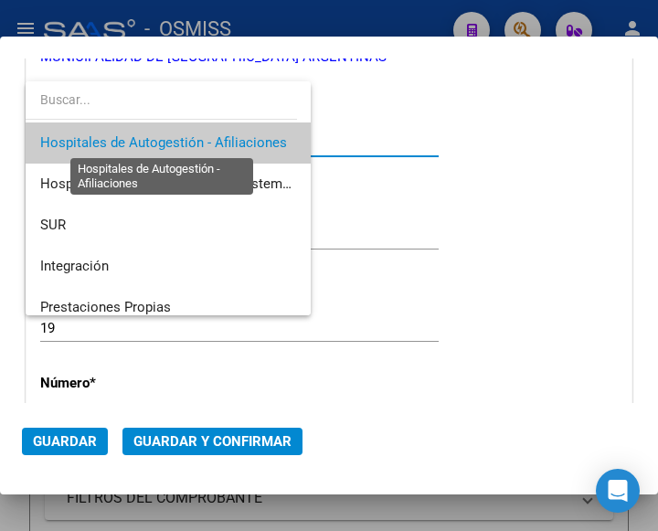
click at [216, 135] on span "Hospitales de Autogestión - Afiliaciones" at bounding box center [163, 142] width 247 height 16
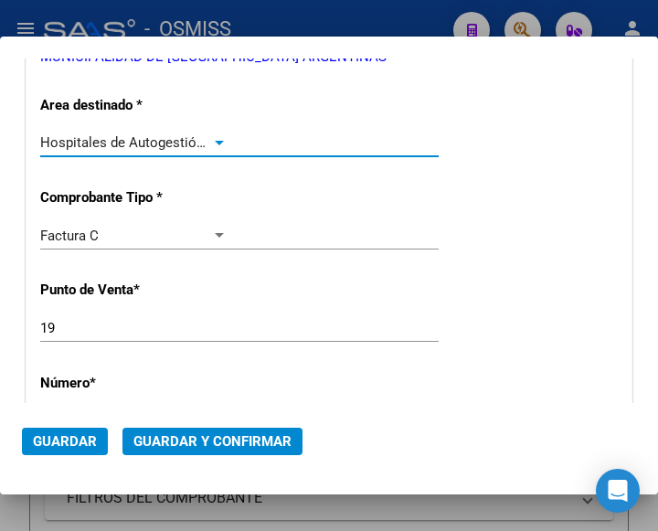
click at [208, 438] on span "Guardar y Confirmar" at bounding box center [212, 441] width 158 height 16
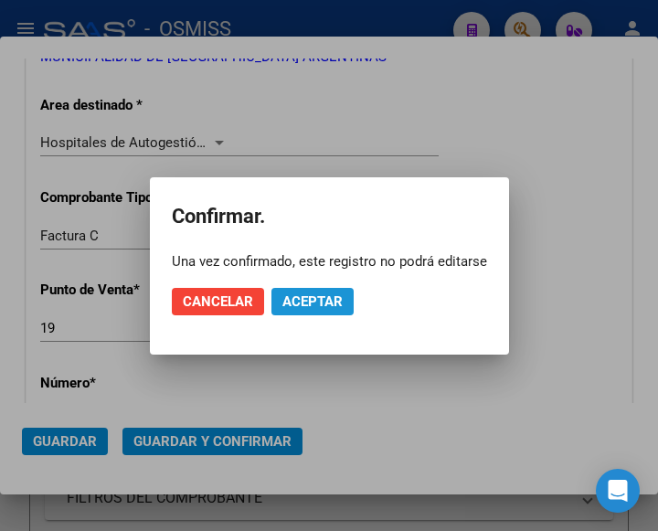
click at [305, 296] on span "Aceptar" at bounding box center [312, 301] width 60 height 16
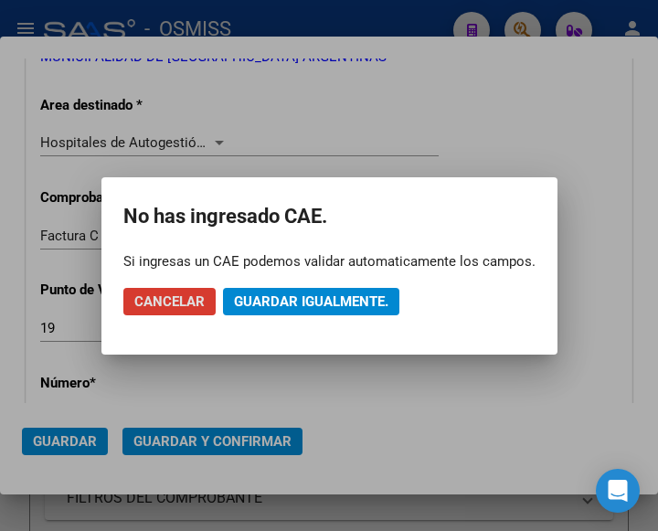
click at [316, 295] on span "Guardar igualmente." at bounding box center [311, 301] width 154 height 16
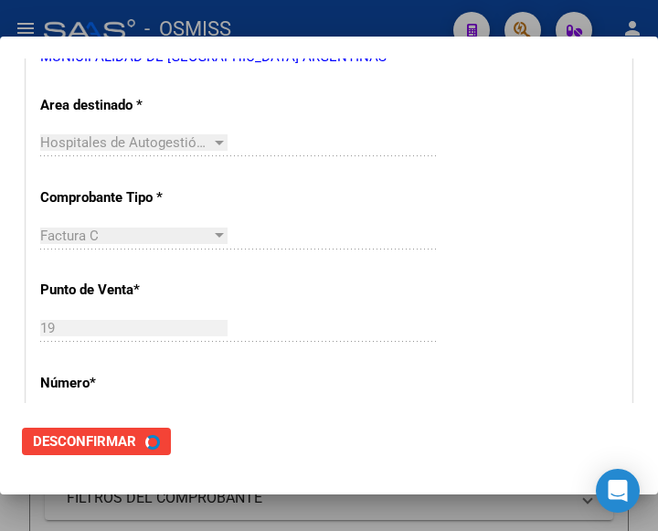
scroll to position [0, 0]
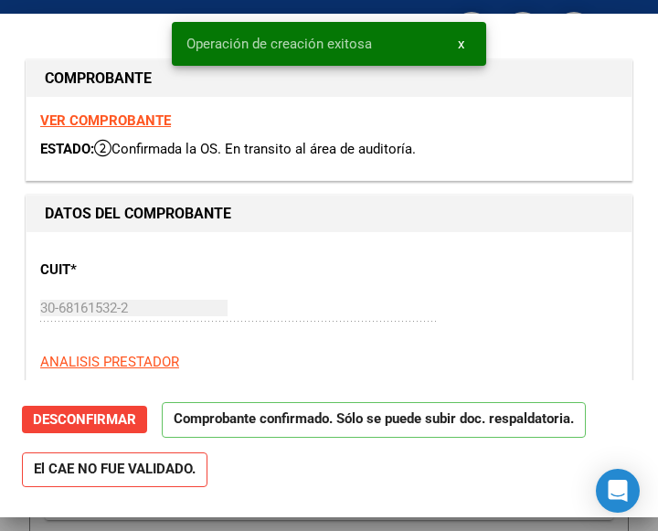
type input "2025-10-31"
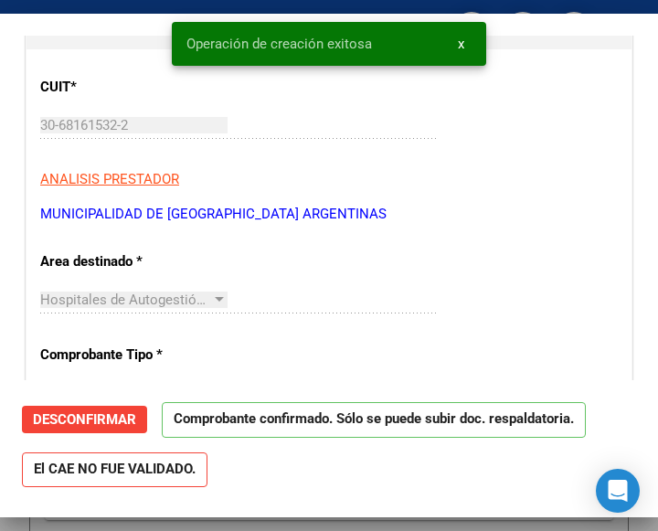
scroll to position [274, 0]
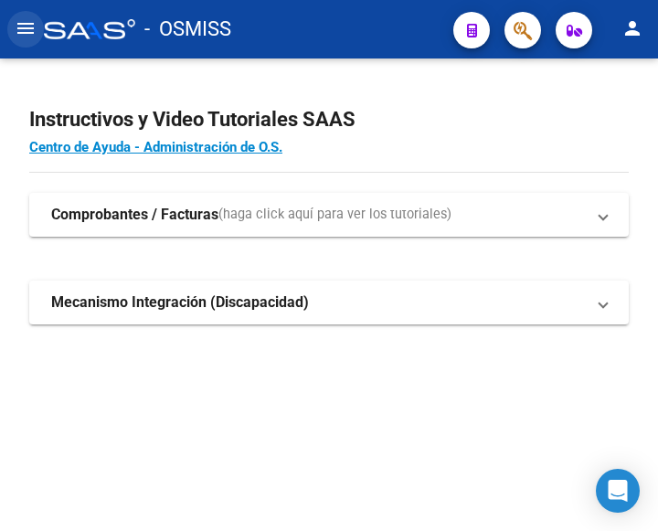
click at [26, 28] on mat-icon "menu" at bounding box center [26, 28] width 22 height 22
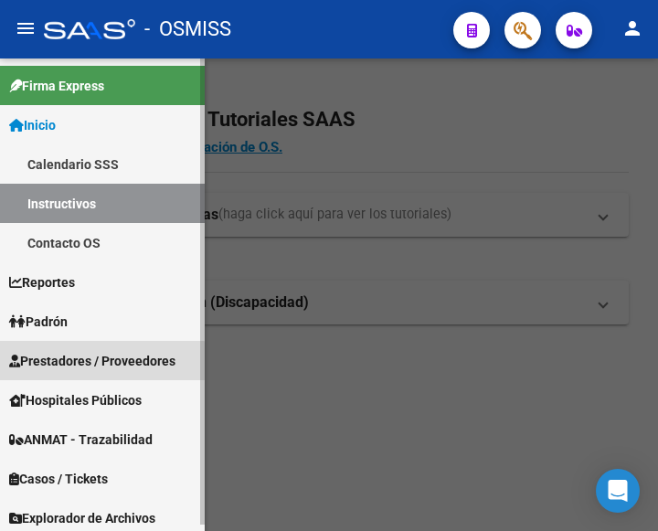
click at [97, 363] on span "Prestadores / Proveedores" at bounding box center [92, 361] width 166 height 20
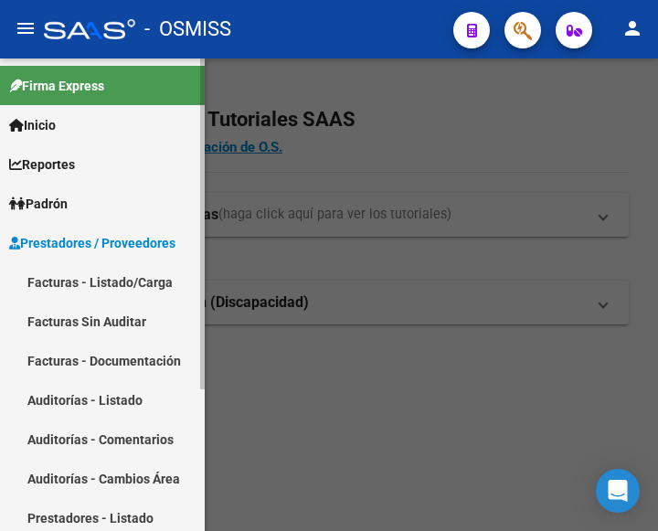
click at [103, 276] on link "Facturas - Listado/Carga" at bounding box center [102, 281] width 205 height 39
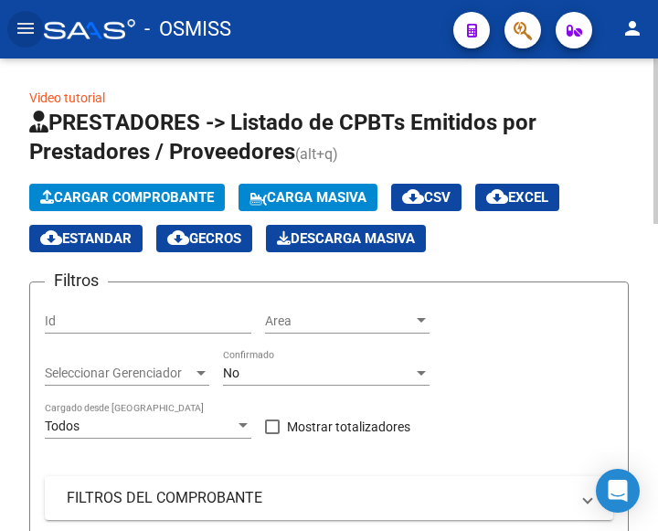
click at [172, 195] on span "Cargar Comprobante" at bounding box center [127, 197] width 174 height 16
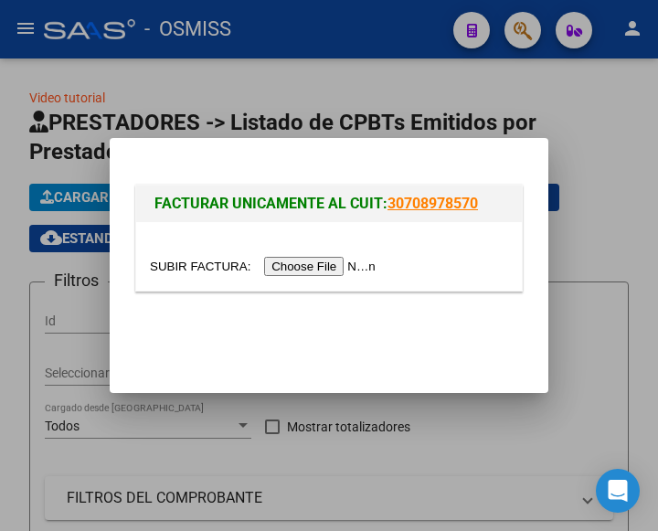
click at [314, 259] on input "file" at bounding box center [265, 266] width 231 height 19
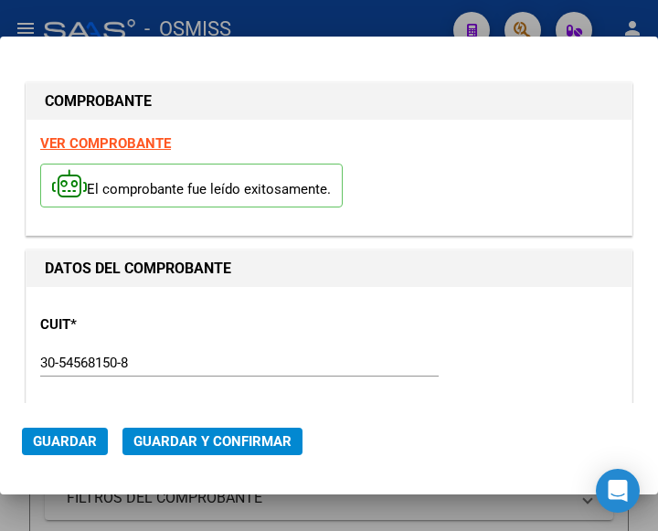
type input "2025-09-01"
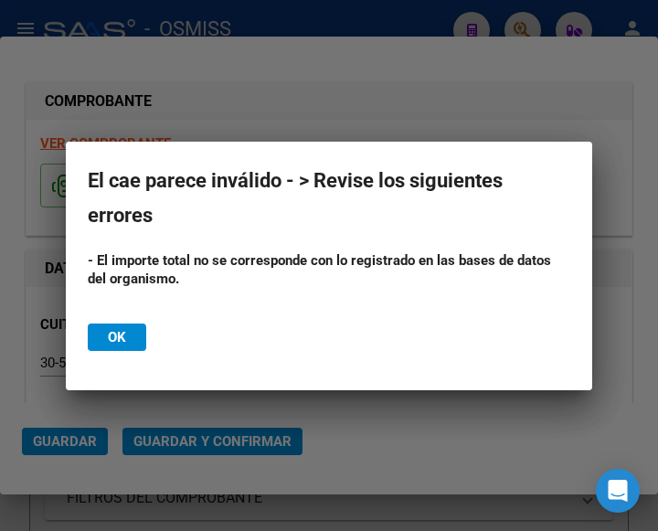
click at [224, 409] on div at bounding box center [329, 265] width 658 height 531
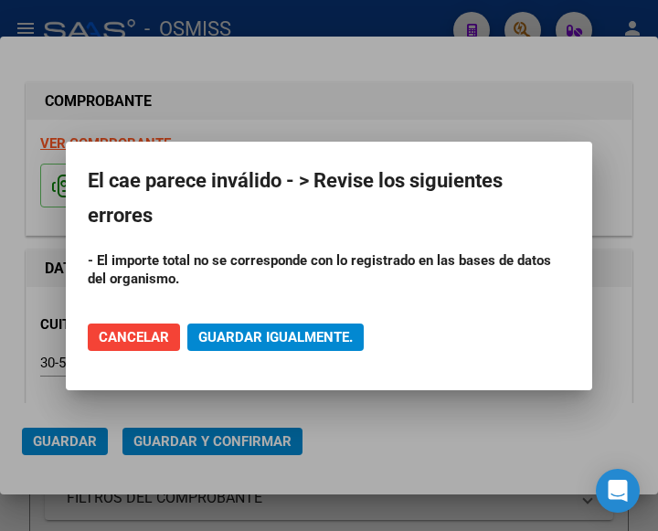
click at [121, 332] on span "Cancelar" at bounding box center [134, 337] width 70 height 16
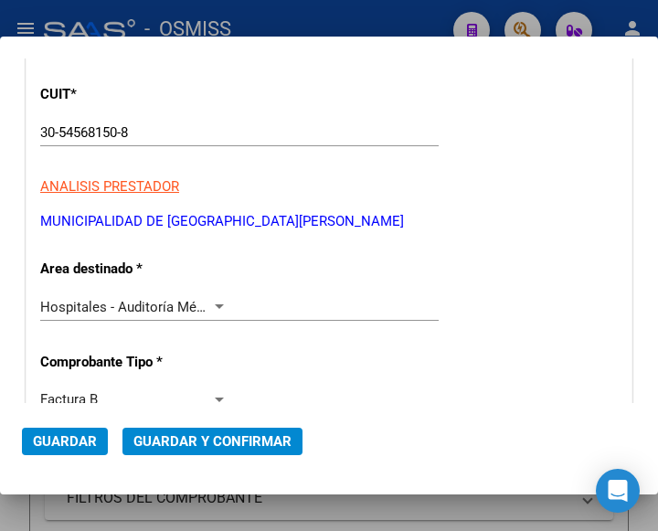
scroll to position [274, 0]
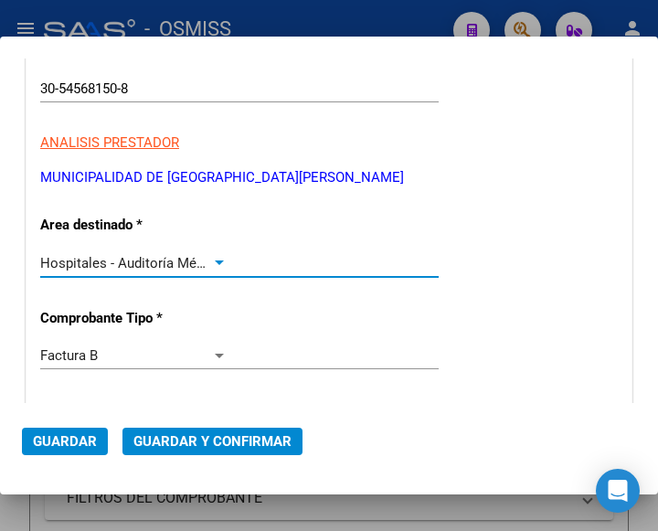
click at [217, 259] on div at bounding box center [219, 263] width 16 height 15
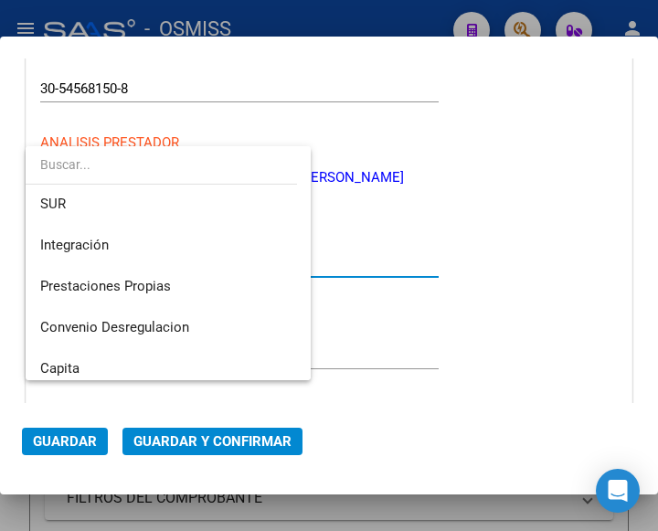
scroll to position [0, 0]
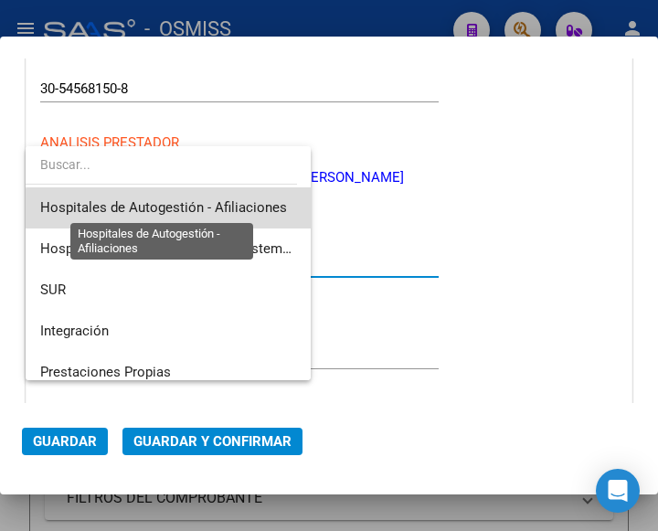
click at [216, 208] on span "Hospitales de Autogestión - Afiliaciones" at bounding box center [163, 207] width 247 height 16
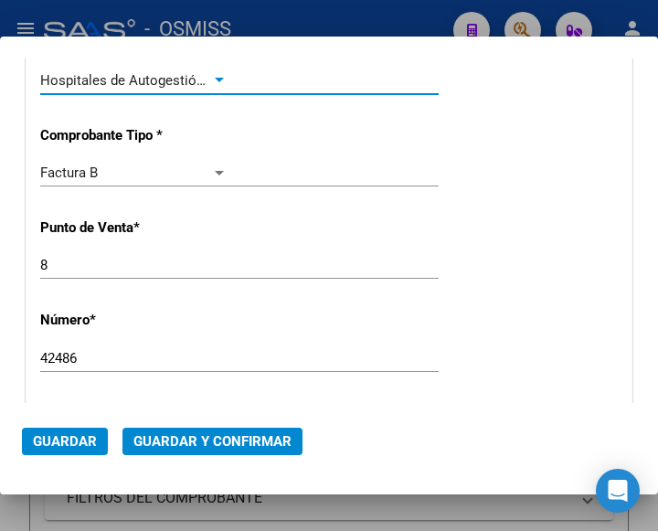
scroll to position [639, 0]
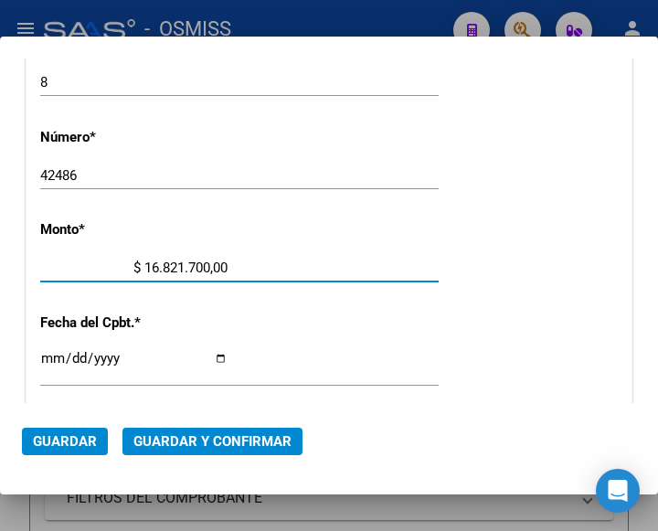
click at [203, 263] on input "$ 16.821.700,00" at bounding box center [133, 267] width 187 height 16
type input "$ 168.217,00"
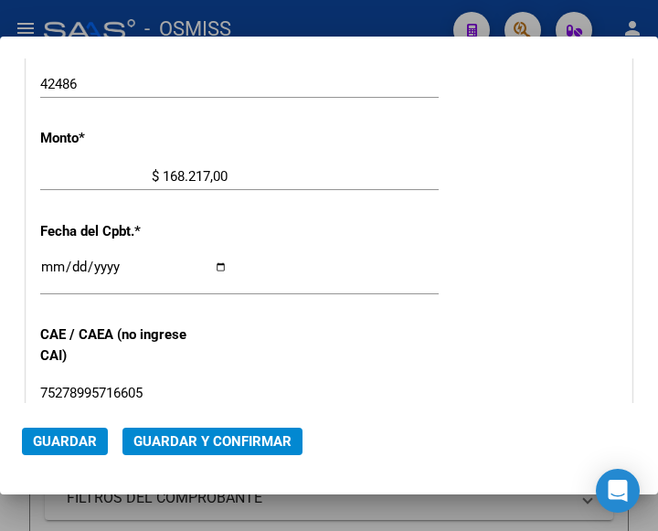
click at [206, 443] on span "Guardar y Confirmar" at bounding box center [212, 441] width 158 height 16
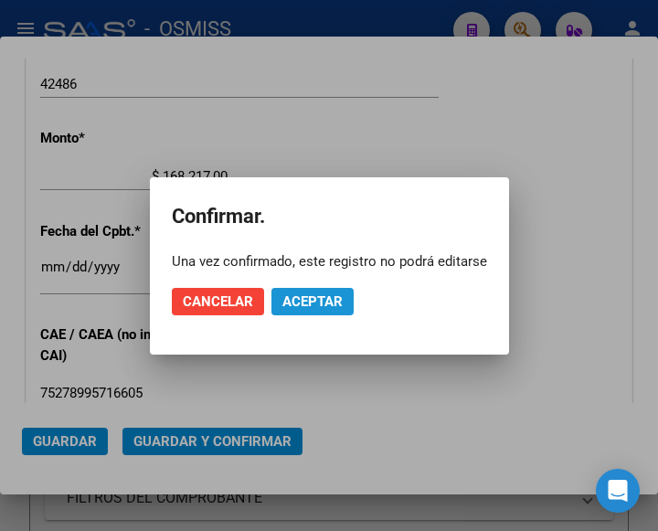
click at [316, 298] on span "Aceptar" at bounding box center [312, 301] width 60 height 16
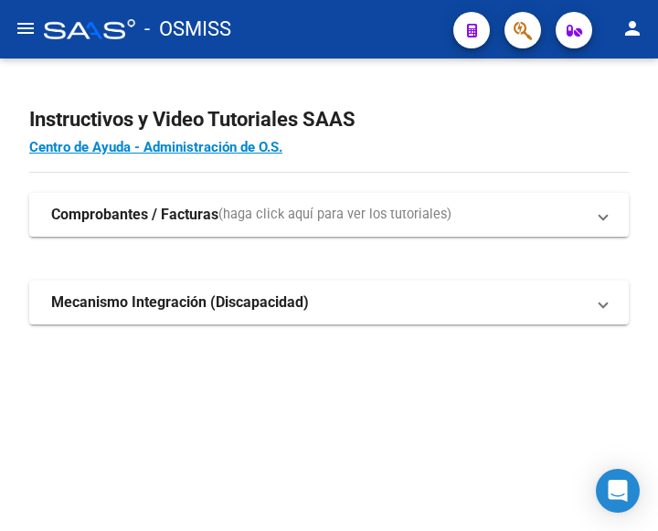
click at [26, 26] on mat-icon "menu" at bounding box center [26, 28] width 22 height 22
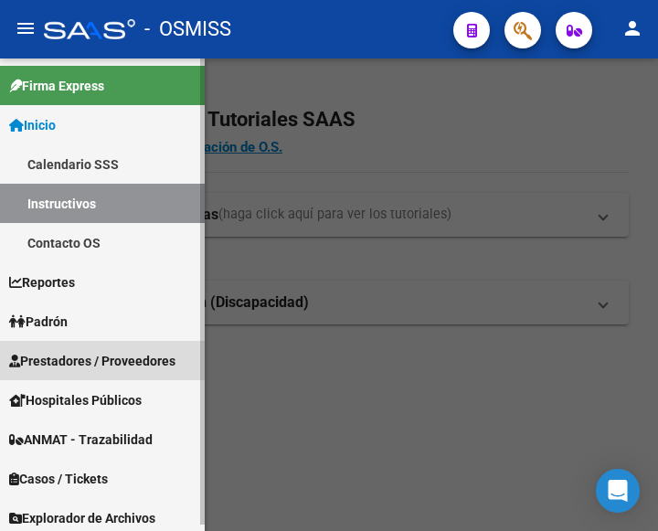
click at [105, 356] on span "Prestadores / Proveedores" at bounding box center [92, 361] width 166 height 20
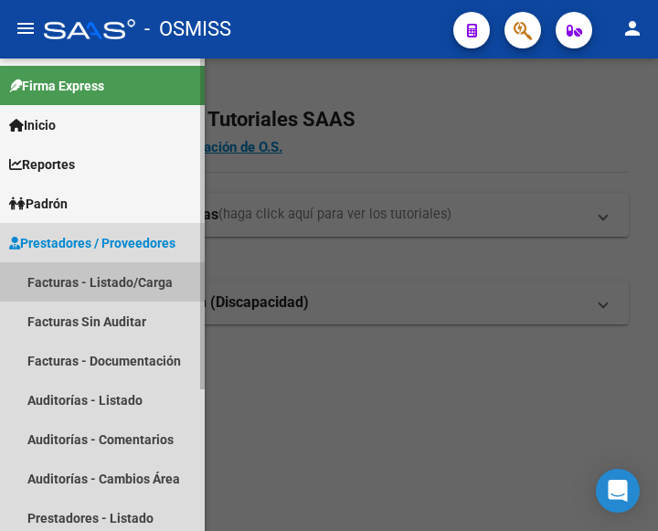
click at [109, 274] on link "Facturas - Listado/Carga" at bounding box center [102, 281] width 205 height 39
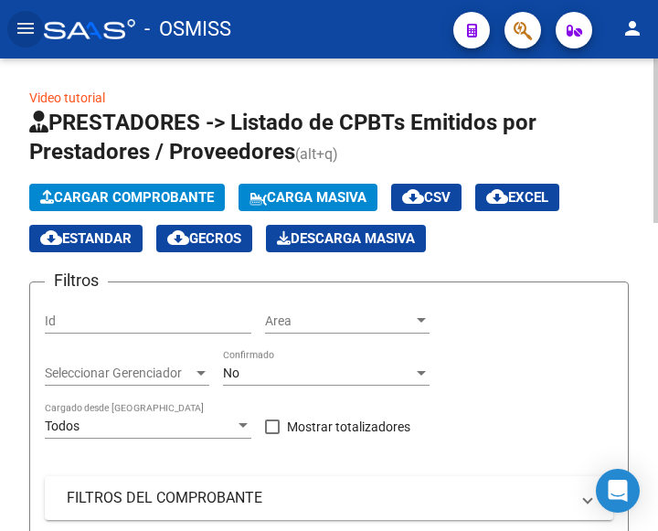
click at [187, 195] on span "Cargar Comprobante" at bounding box center [127, 197] width 174 height 16
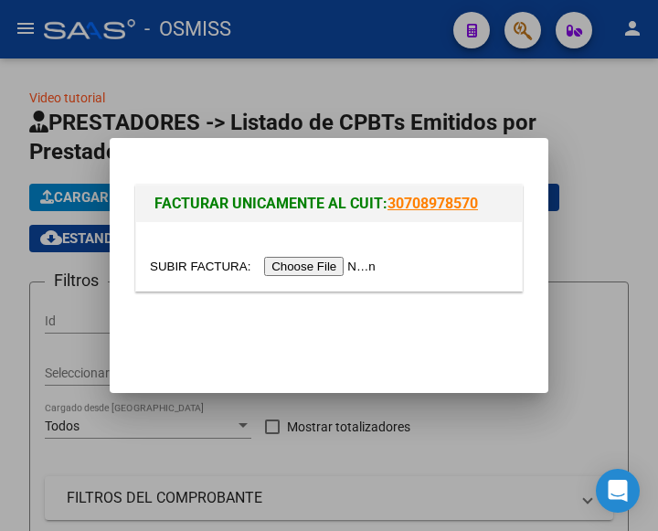
click at [359, 261] on input "file" at bounding box center [265, 266] width 231 height 19
click at [150, 257] on input "file" at bounding box center [265, 266] width 231 height 19
